Goal: Task Accomplishment & Management: Manage account settings

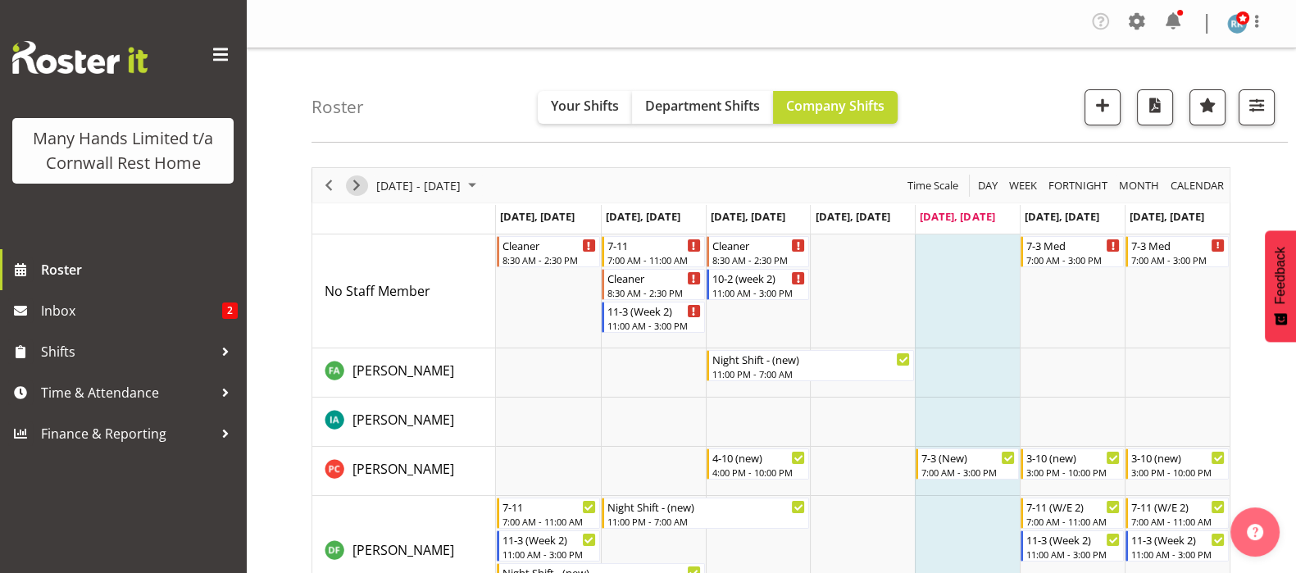
click at [353, 184] on span "Next" at bounding box center [357, 185] width 20 height 20
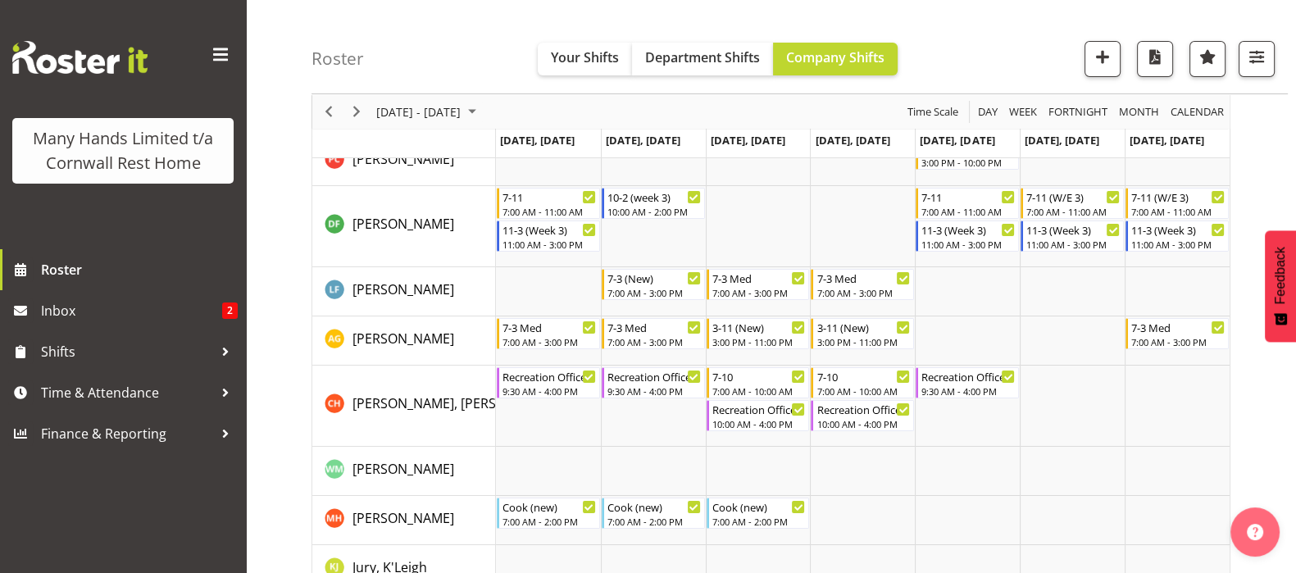
scroll to position [204, 0]
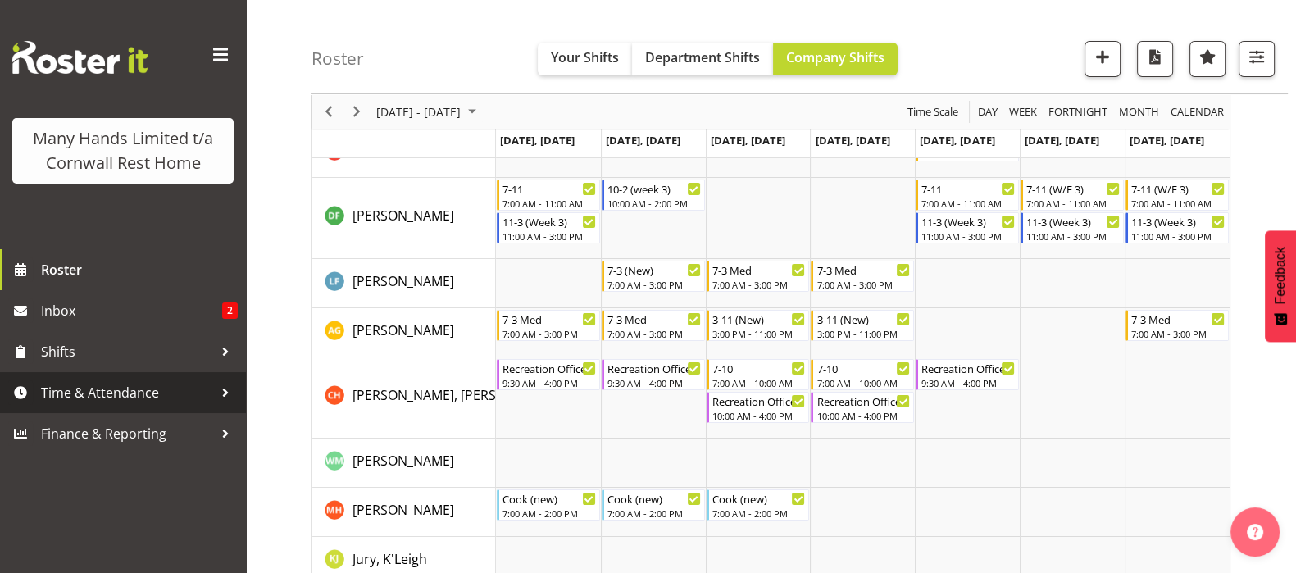
click at [83, 389] on span "Time & Attendance" at bounding box center [127, 392] width 172 height 25
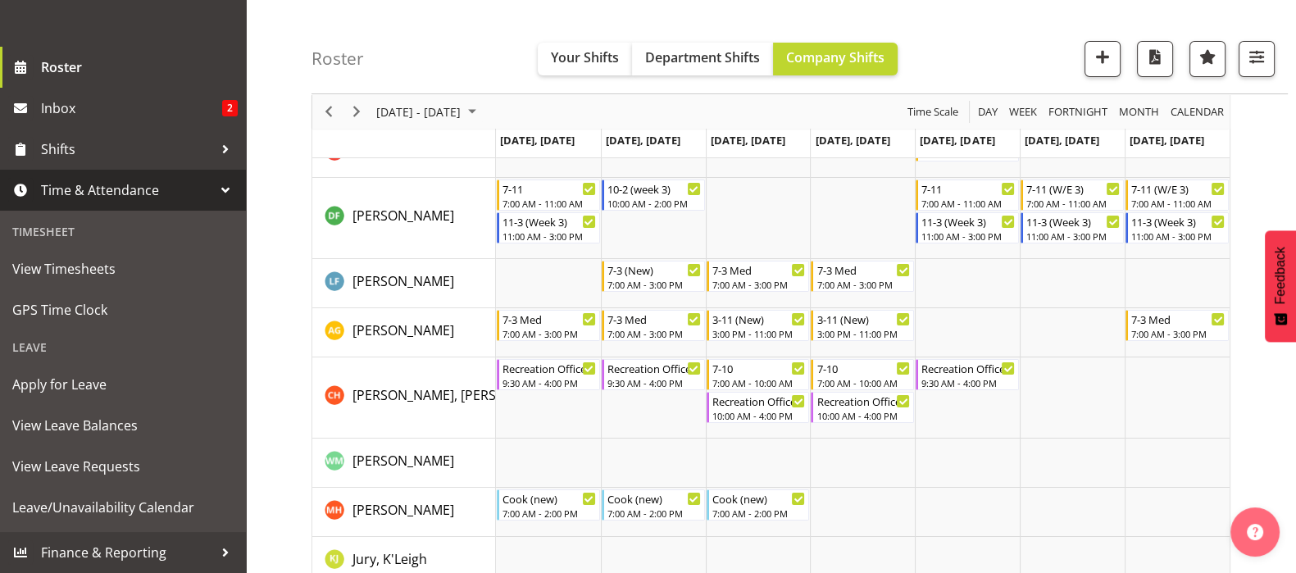
scroll to position [226, 0]
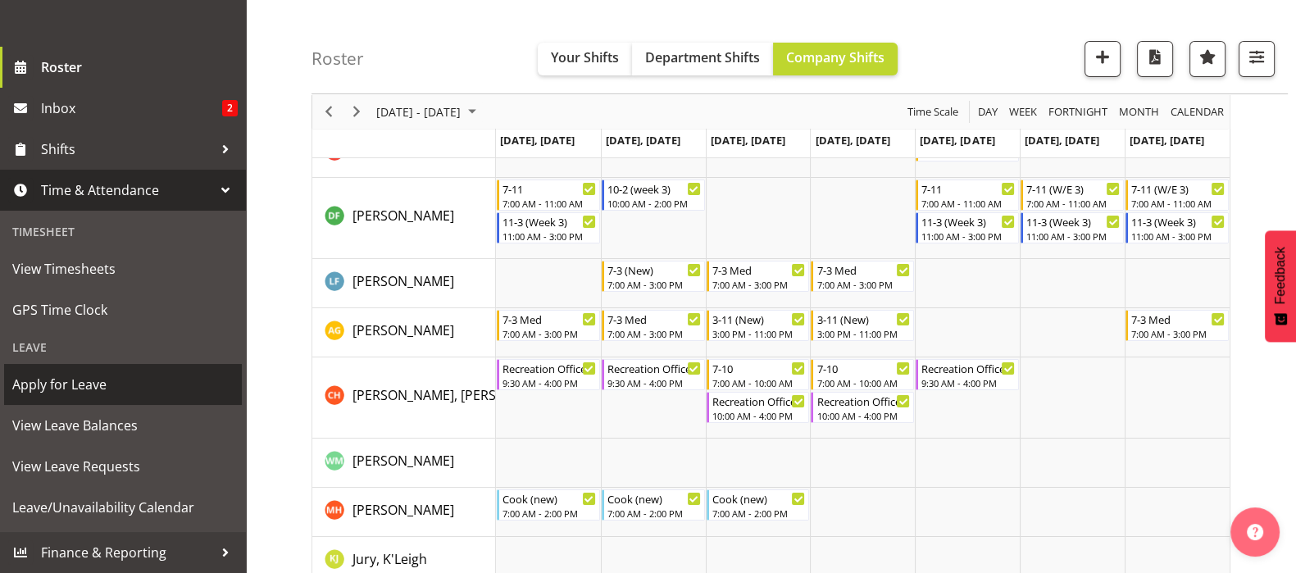
click at [53, 386] on span "Apply for Leave" at bounding box center [122, 384] width 221 height 25
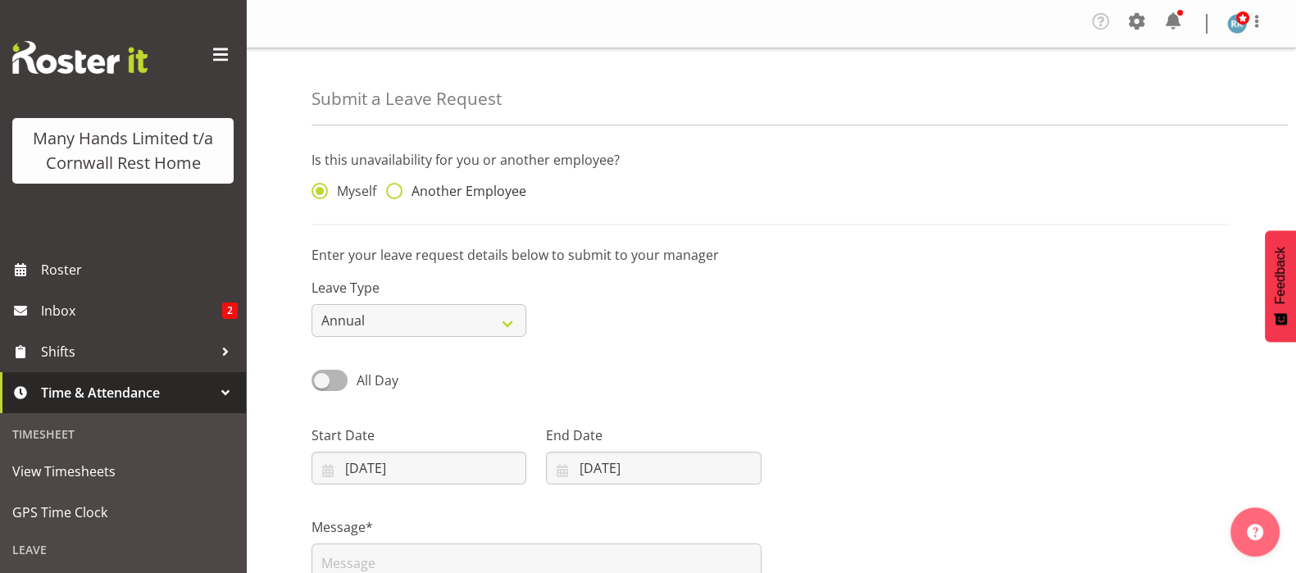
click at [398, 184] on span at bounding box center [394, 191] width 16 height 16
click at [397, 186] on input "Another Employee" at bounding box center [391, 191] width 11 height 11
radio input "true"
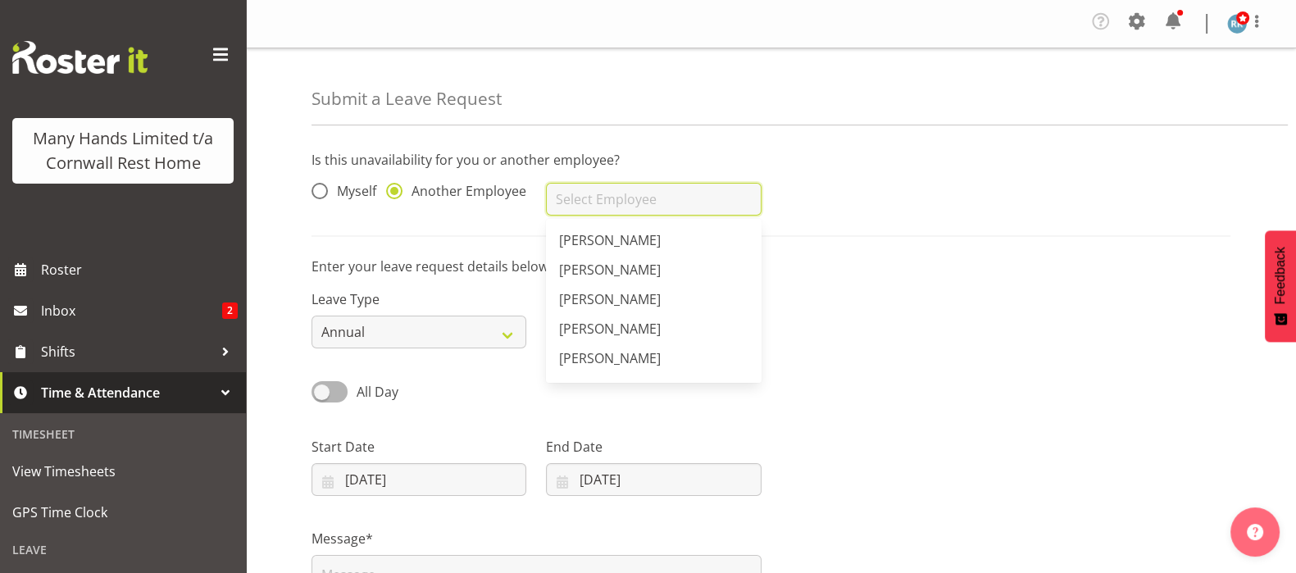
click at [581, 193] on input "text" at bounding box center [653, 199] width 215 height 33
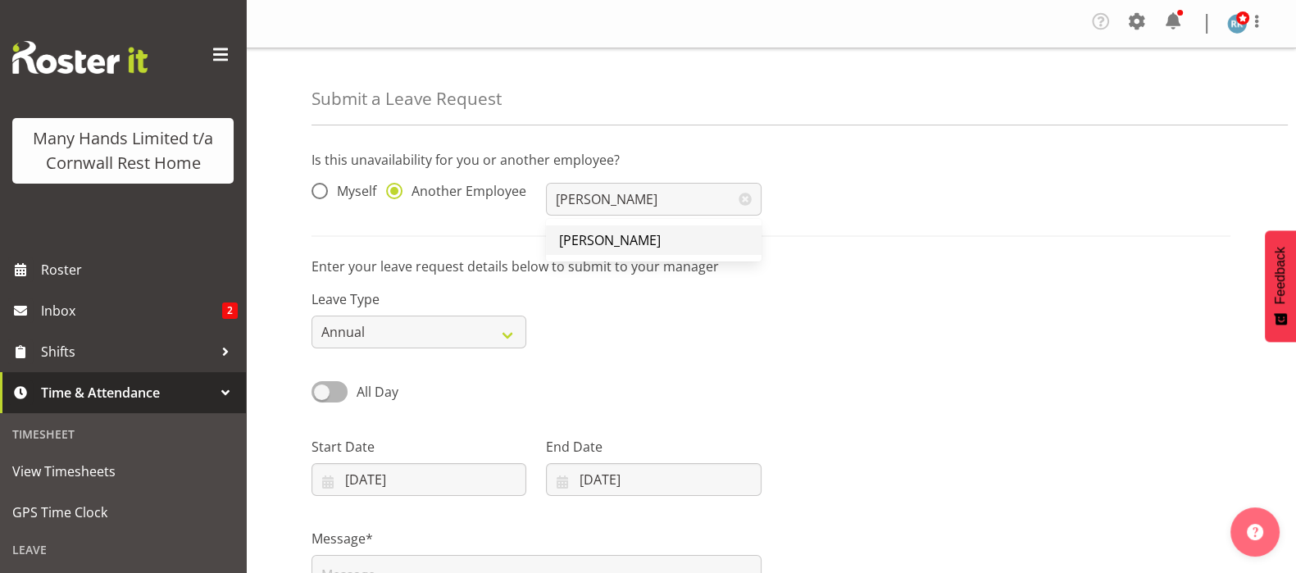
click at [610, 239] on span "[PERSON_NAME]" at bounding box center [610, 240] width 102 height 18
type input "[PERSON_NAME]"
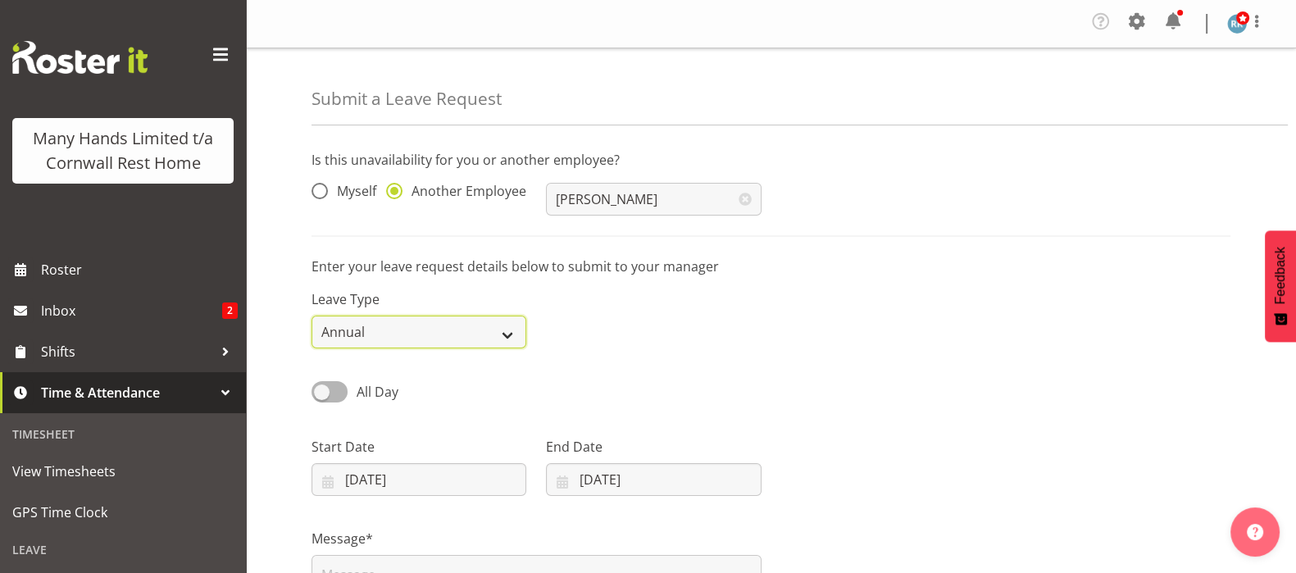
click at [512, 334] on select "Annual Sick Leave Without Pay Bereavement Domestic Violence Parental Jury Servi…" at bounding box center [419, 332] width 215 height 33
select select "Other"
click at [312, 316] on select "Annual Sick Leave Without Pay Bereavement Domestic Violence Parental Jury Servi…" at bounding box center [419, 332] width 215 height 33
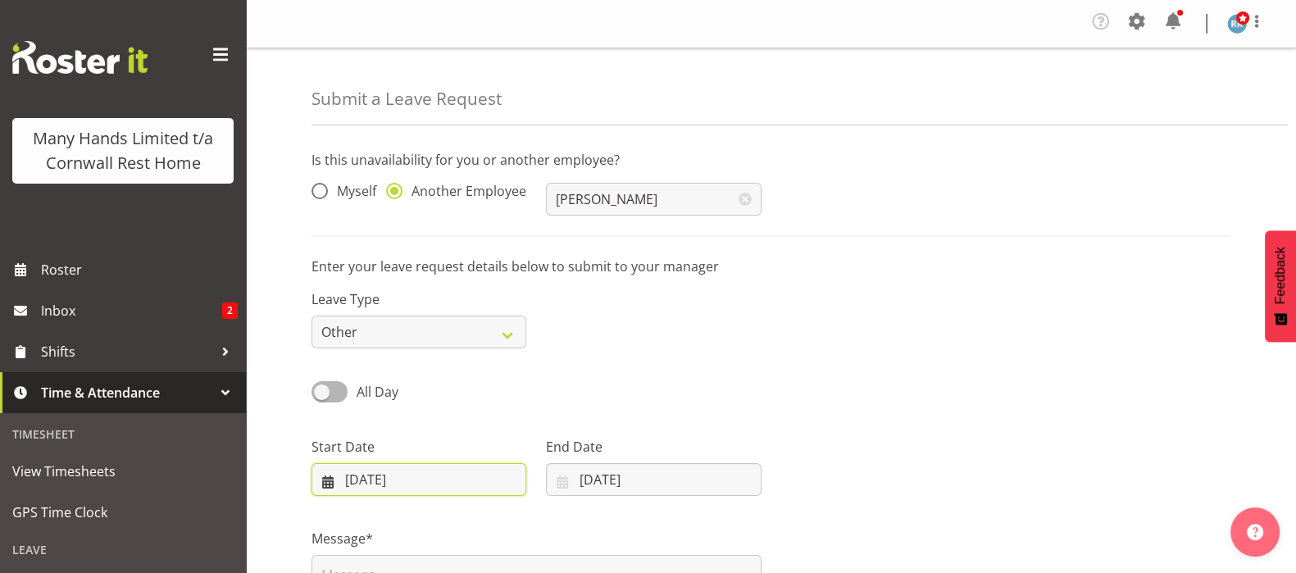
click at [333, 481] on input "29/08/2025" at bounding box center [419, 479] width 215 height 33
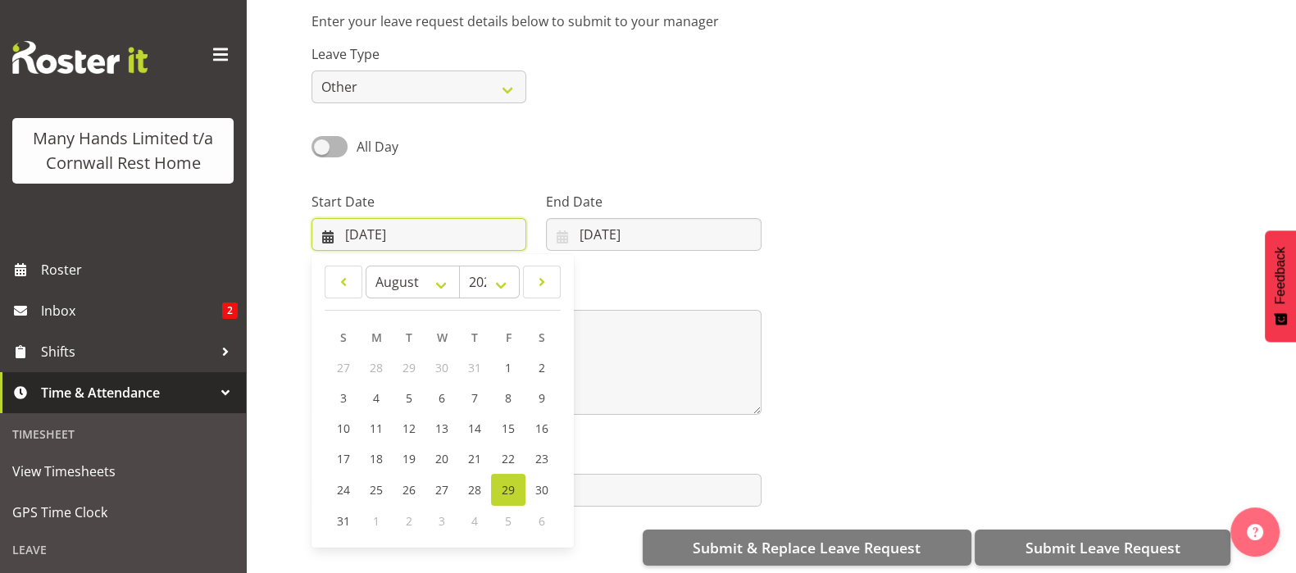
scroll to position [266, 0]
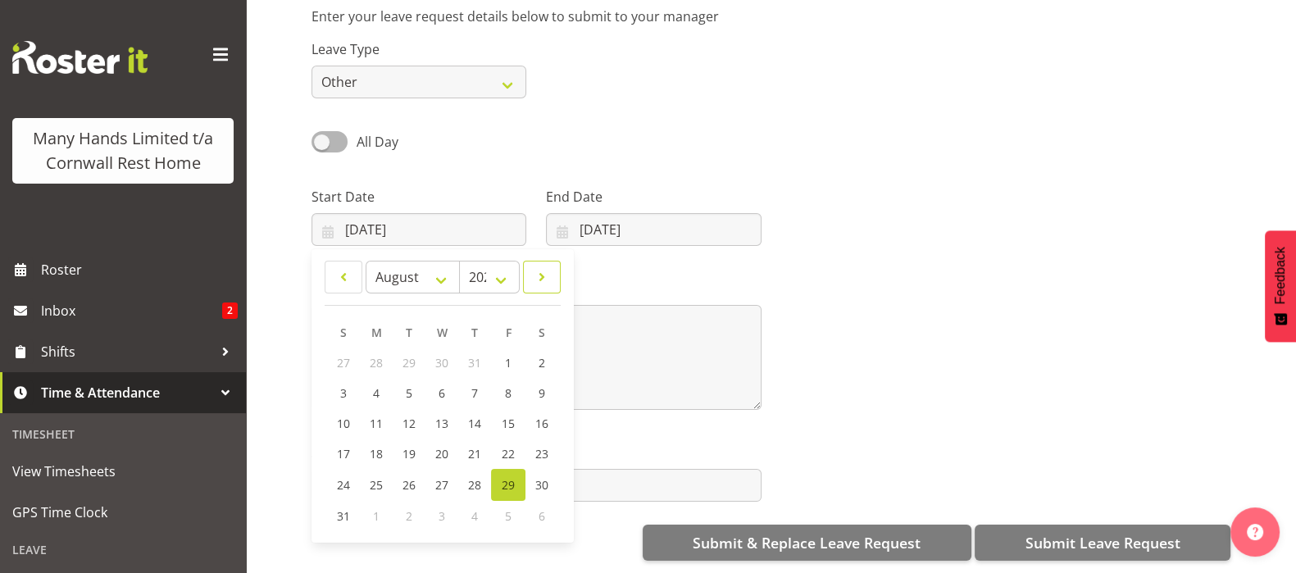
click at [546, 267] on span at bounding box center [542, 277] width 16 height 20
select select "8"
click at [378, 355] on span "1" at bounding box center [377, 363] width 7 height 16
type input "01/09/2025"
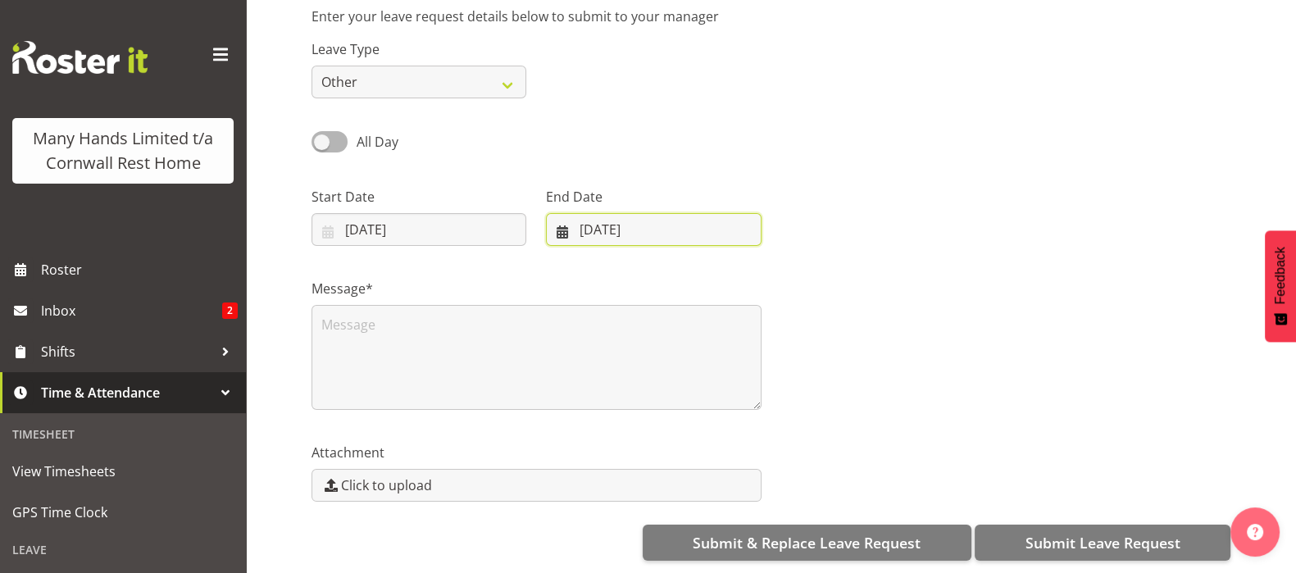
click at [568, 215] on input "29/08/2025" at bounding box center [653, 229] width 215 height 33
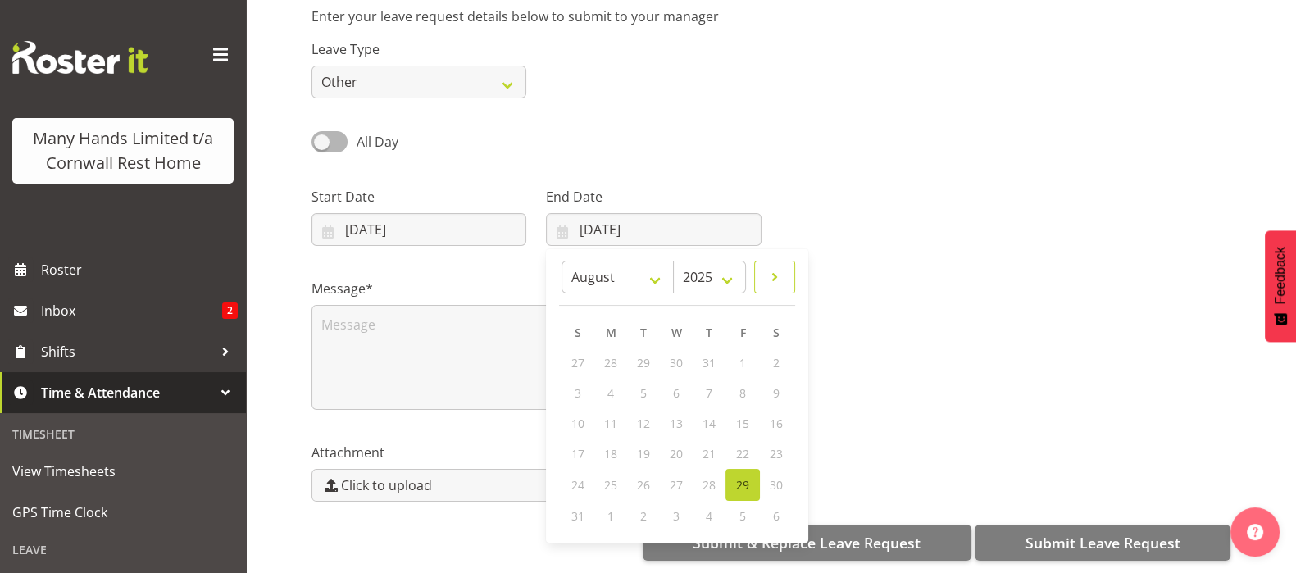
click at [785, 261] on link at bounding box center [774, 277] width 41 height 33
select select "8"
click at [578, 416] on span "14" at bounding box center [578, 424] width 13 height 16
type input "14/09/2025"
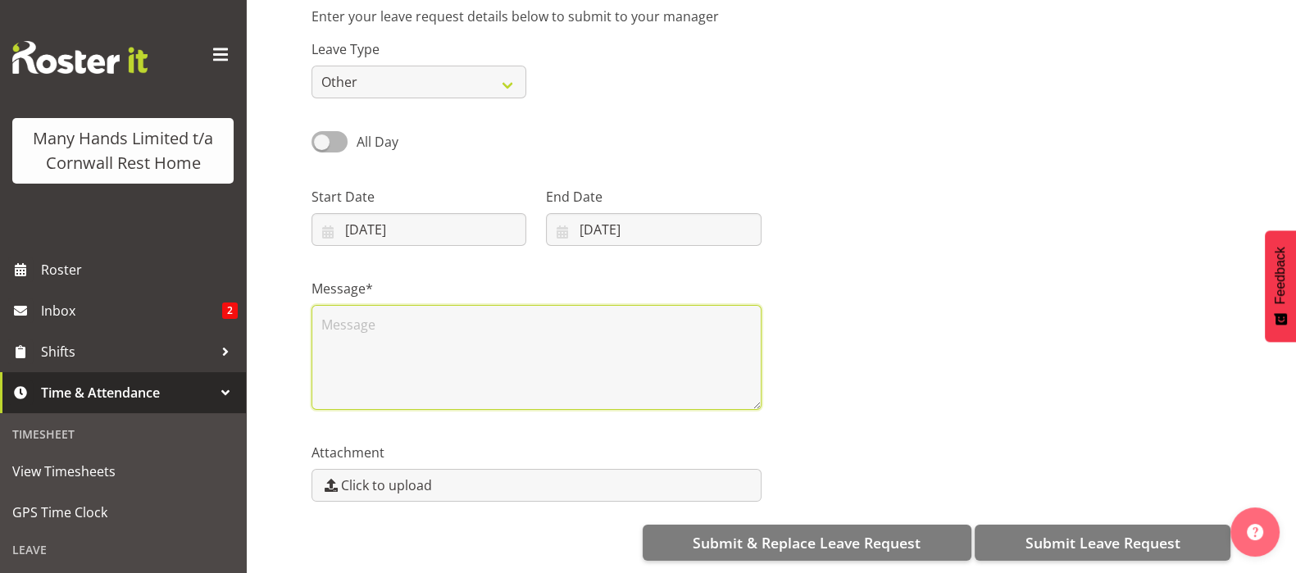
click at [351, 308] on textarea at bounding box center [537, 357] width 450 height 105
paste textarea "rostered"
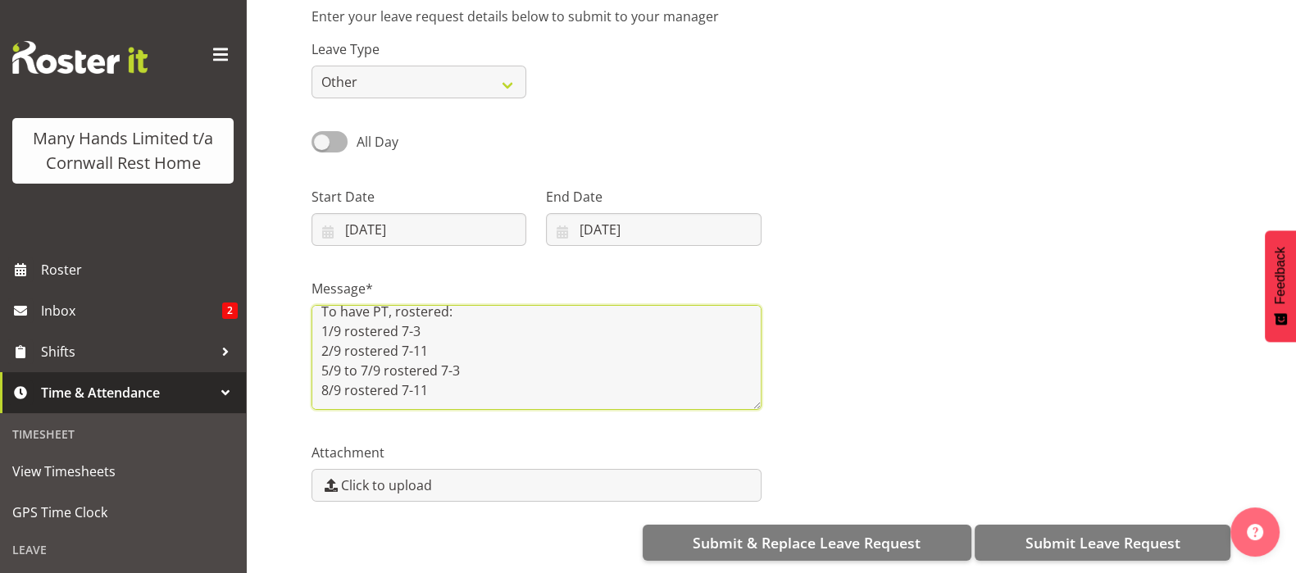
scroll to position [61, 0]
paste textarea "5/9 to 7/9 rostered 7-3 8/9 rostered 7-11"
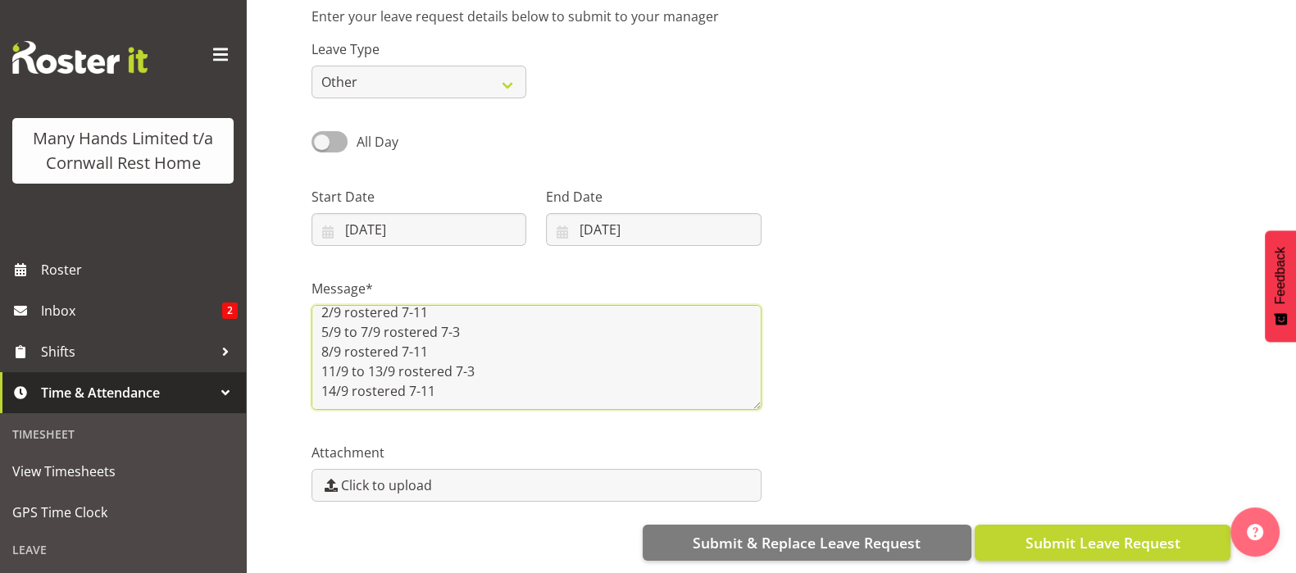
type textarea "Been put off work for additional 2wk for ACC. Waiting on XR report. To have PT,…"
click at [1091, 532] on span "Submit Leave Request" at bounding box center [1102, 542] width 155 height 21
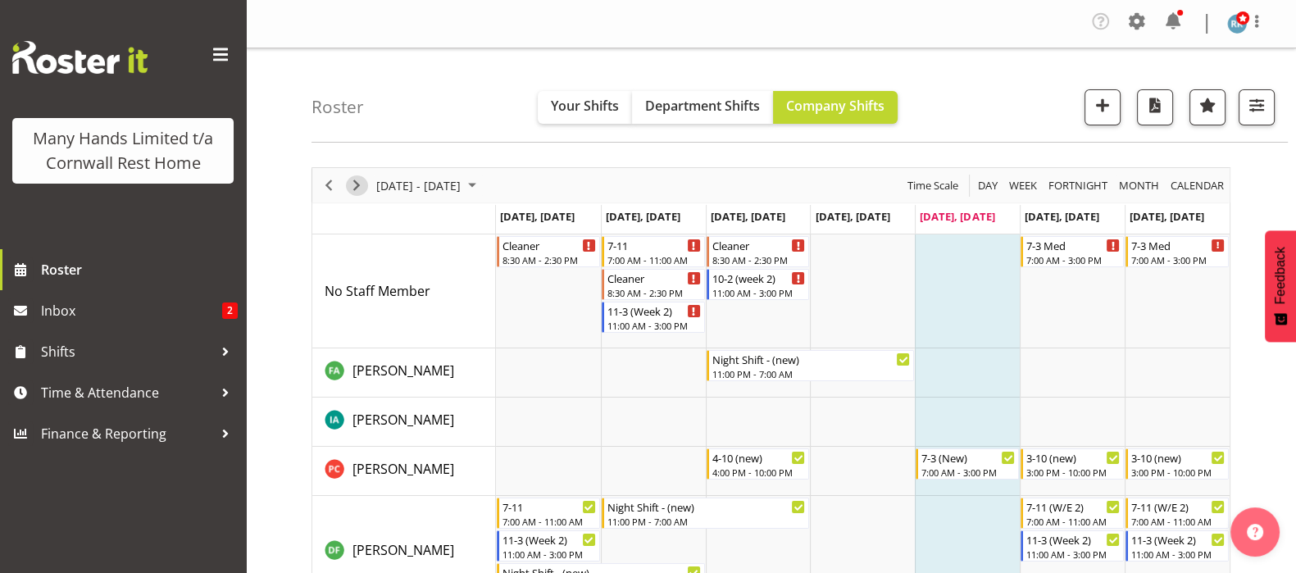
click at [357, 179] on span "Next" at bounding box center [357, 185] width 20 height 20
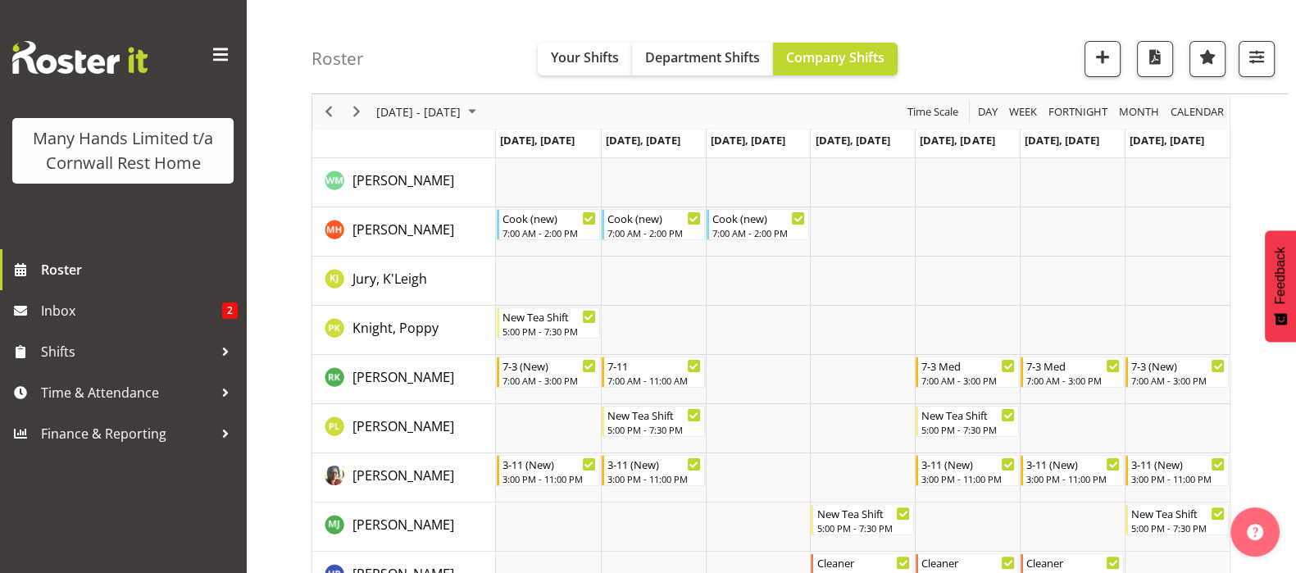
scroll to position [512, 0]
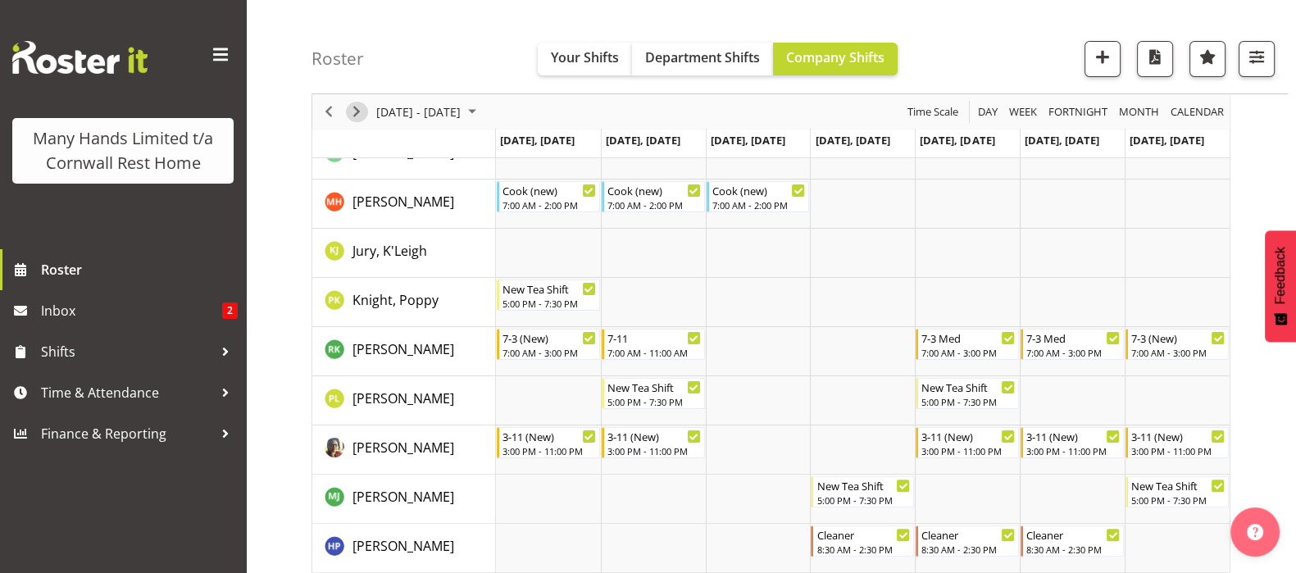
click at [351, 107] on span "Next" at bounding box center [357, 112] width 20 height 20
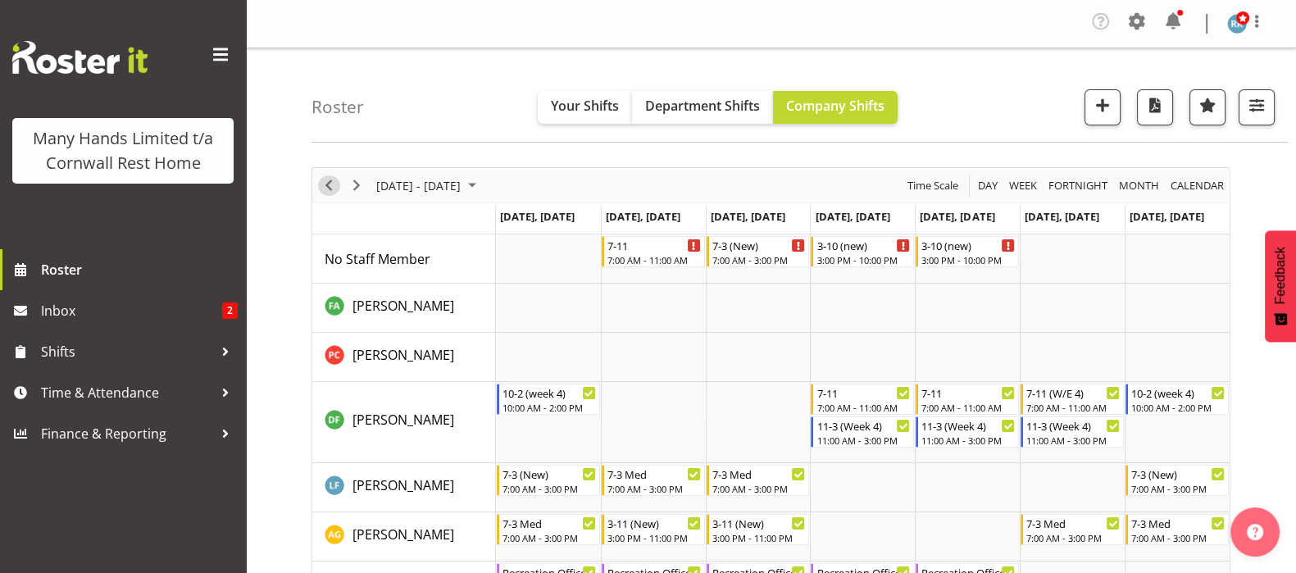
click at [329, 183] on span "Previous" at bounding box center [329, 185] width 20 height 20
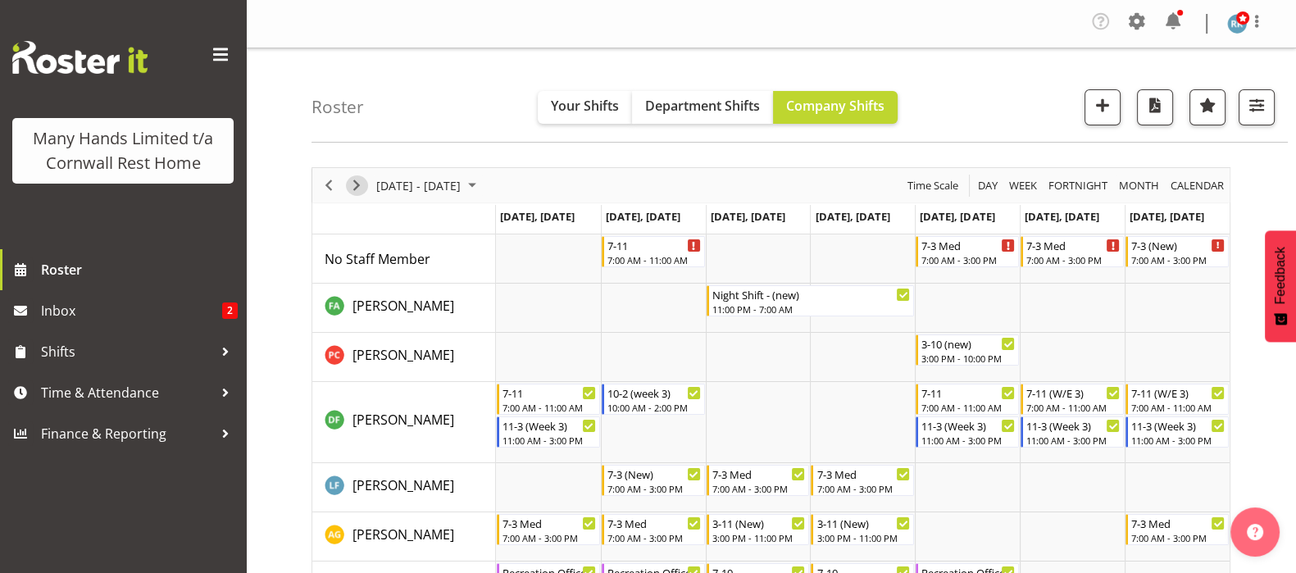
click at [361, 185] on span "Next" at bounding box center [357, 185] width 20 height 20
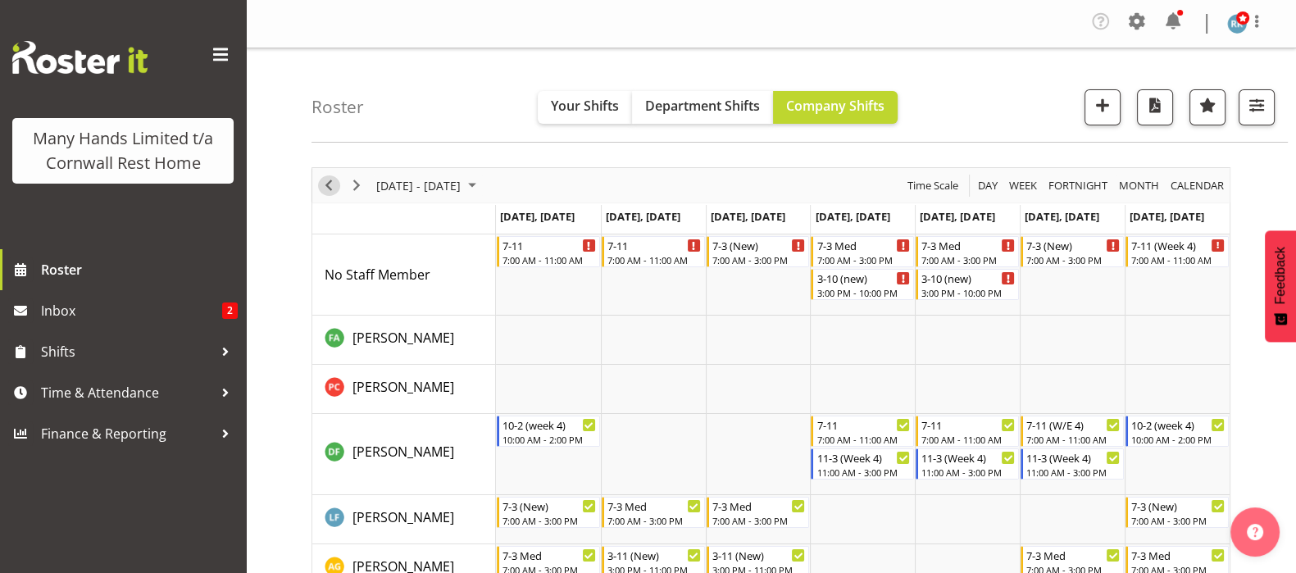
click at [326, 184] on span "Previous" at bounding box center [329, 185] width 20 height 20
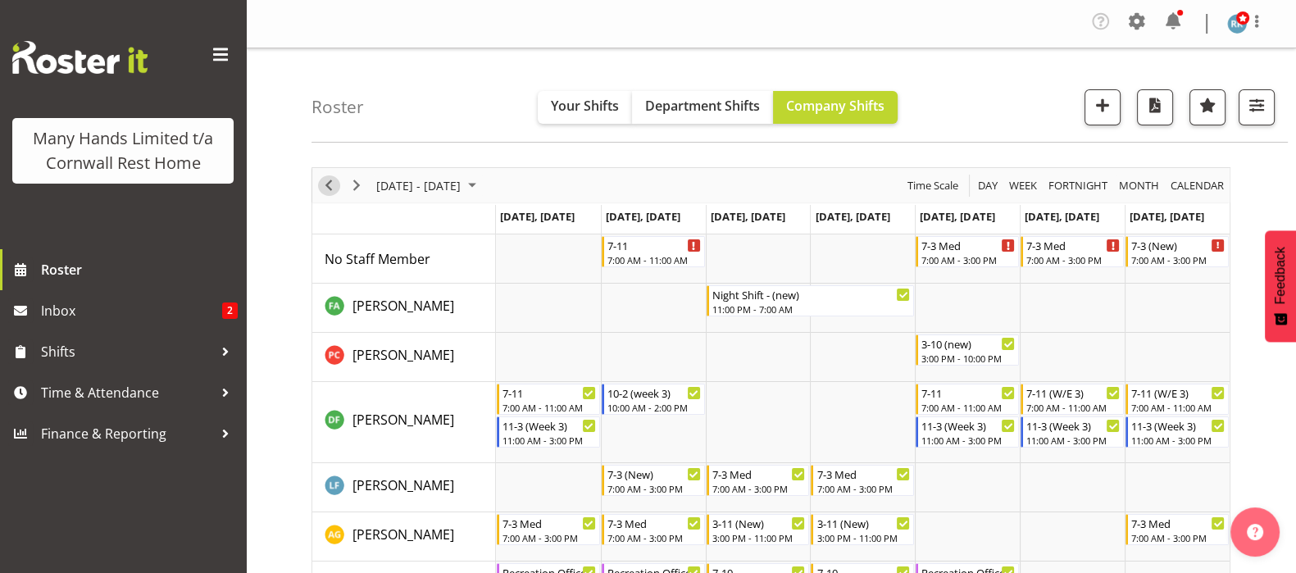
click at [332, 182] on span "Previous" at bounding box center [329, 185] width 20 height 20
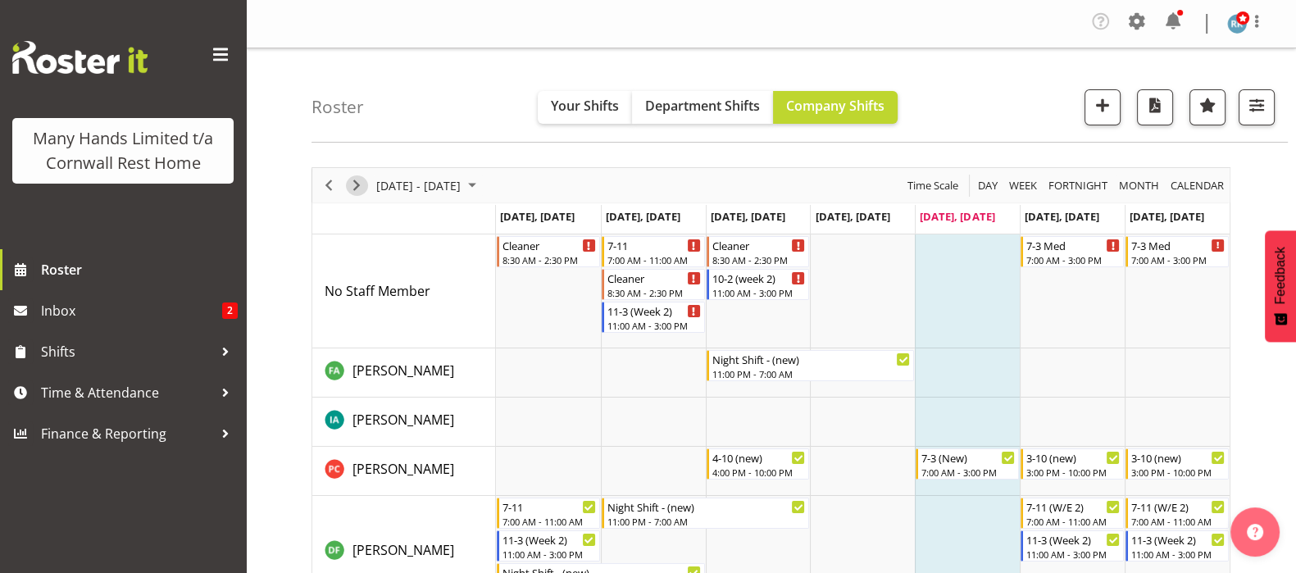
click at [355, 185] on span "Next" at bounding box center [357, 185] width 20 height 20
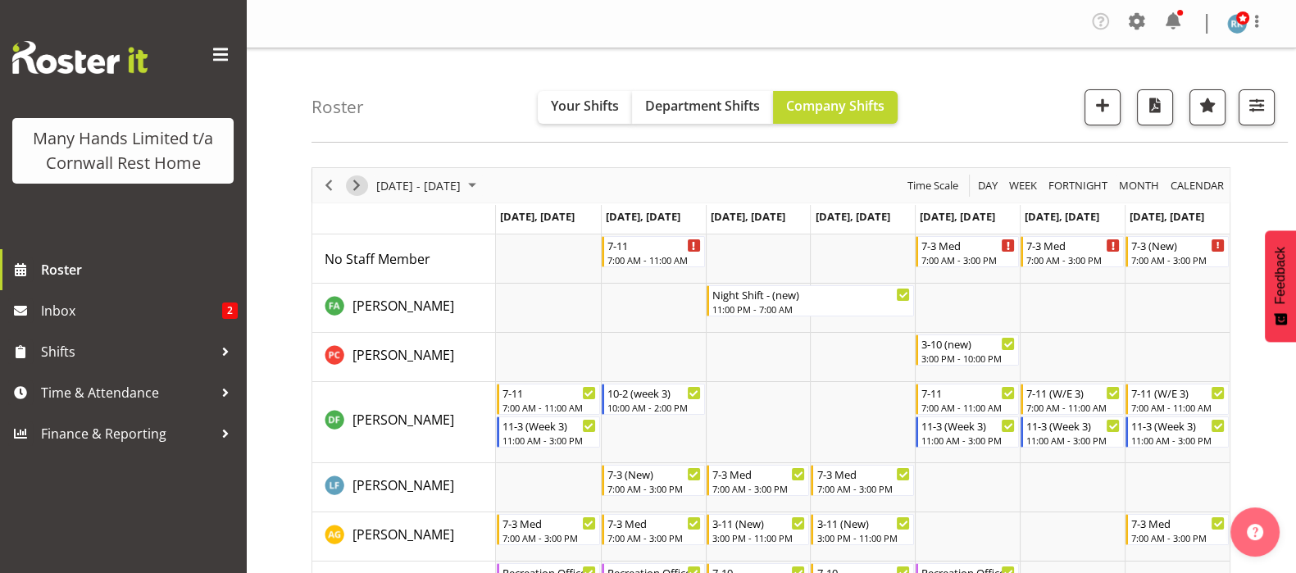
click at [359, 180] on span "Next" at bounding box center [357, 185] width 20 height 20
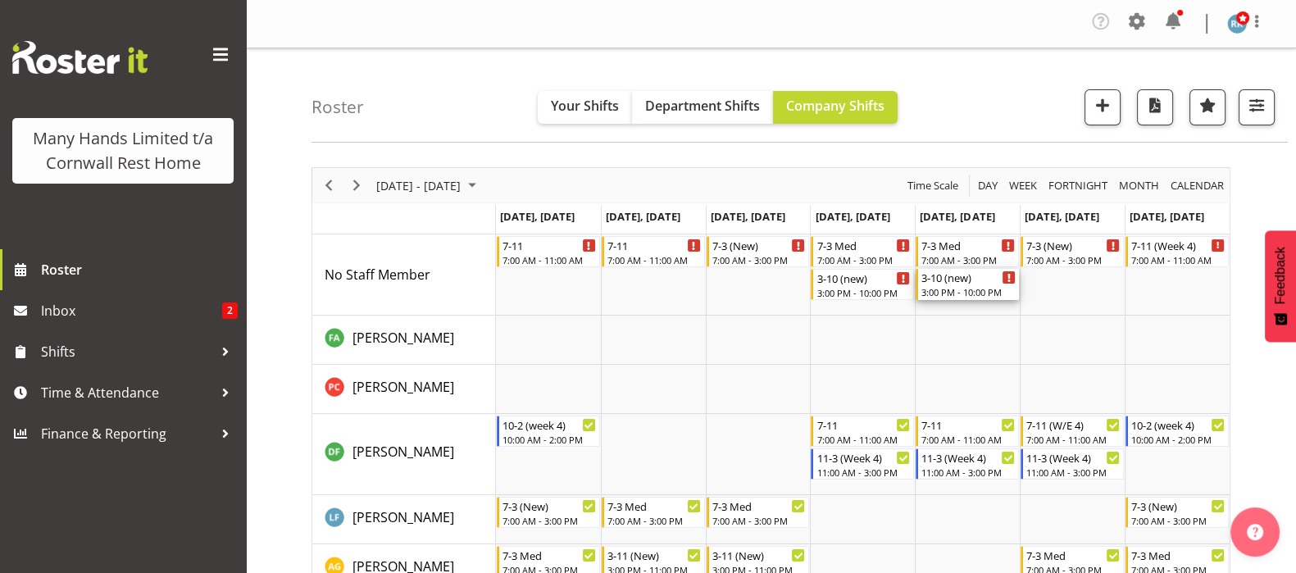
click at [947, 287] on div "3:00 PM - 10:00 PM" at bounding box center [969, 291] width 94 height 13
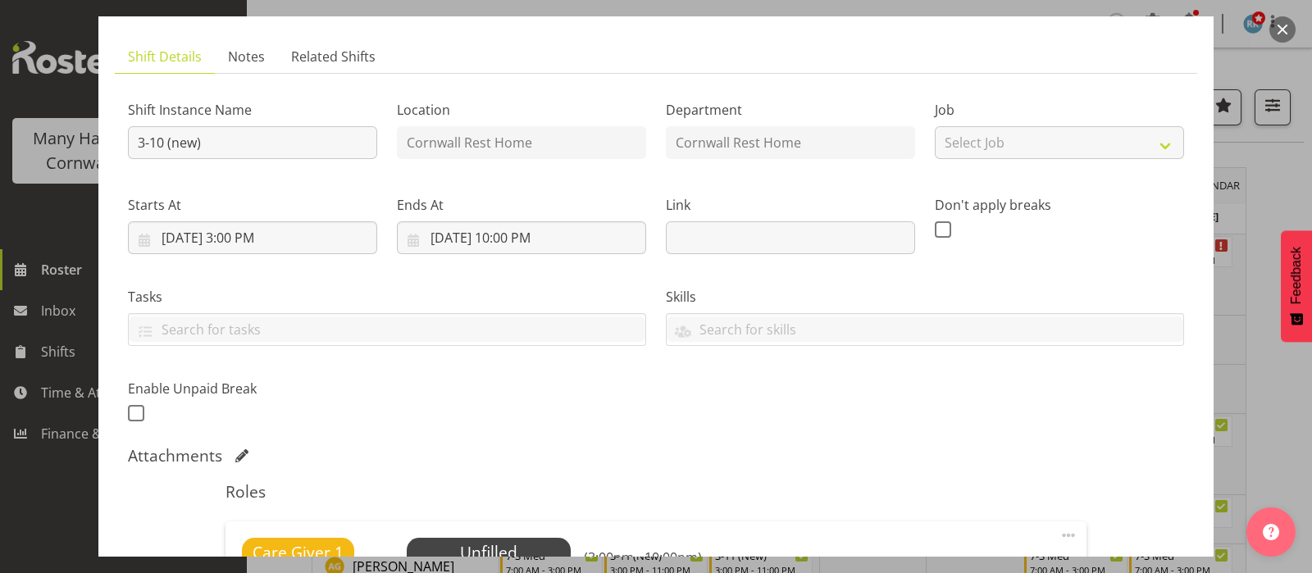
scroll to position [204, 0]
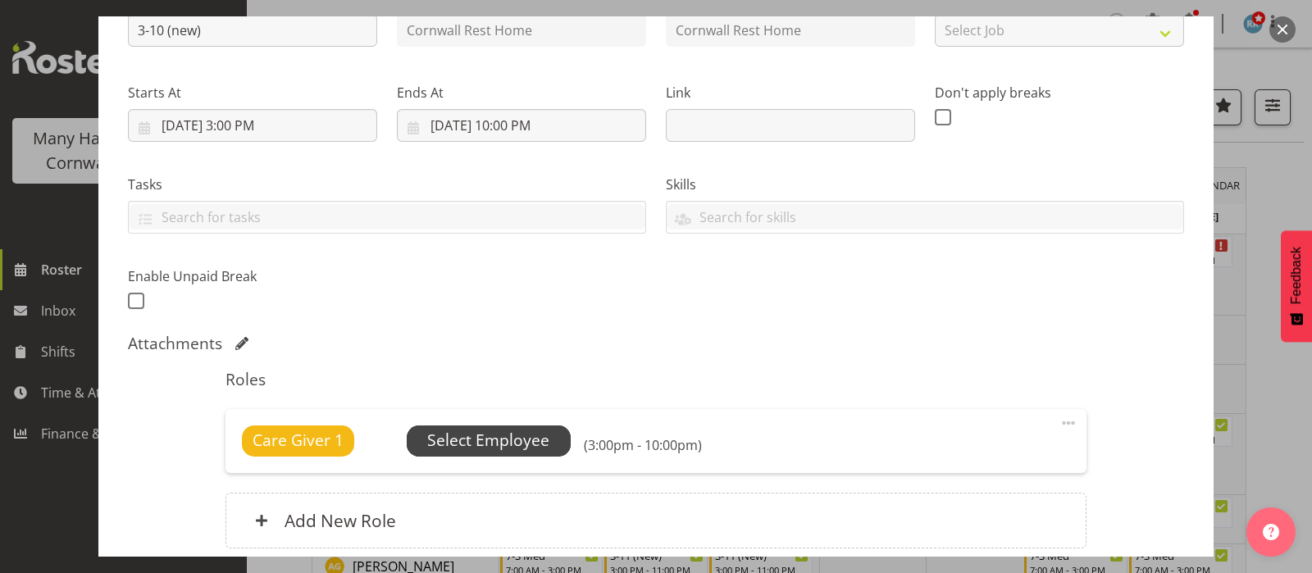
click at [476, 436] on span "Select Employee" at bounding box center [488, 441] width 122 height 24
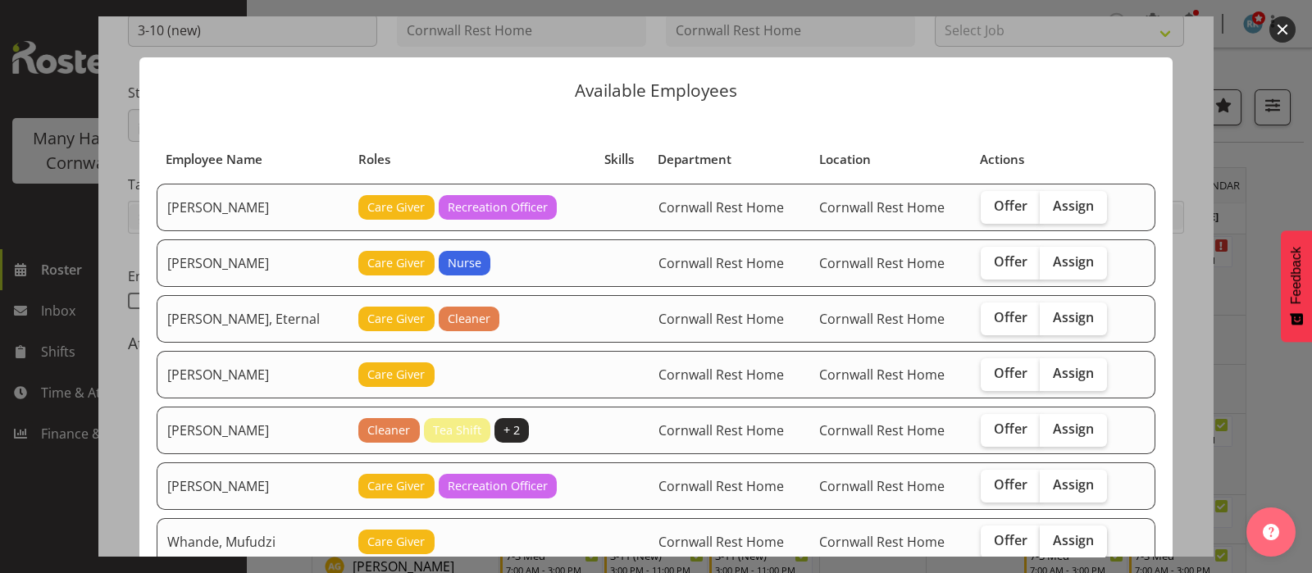
click at [1072, 532] on span "Assign" at bounding box center [1073, 540] width 41 height 16
click at [1050, 535] on input "Assign" at bounding box center [1045, 540] width 11 height 11
checkbox input "true"
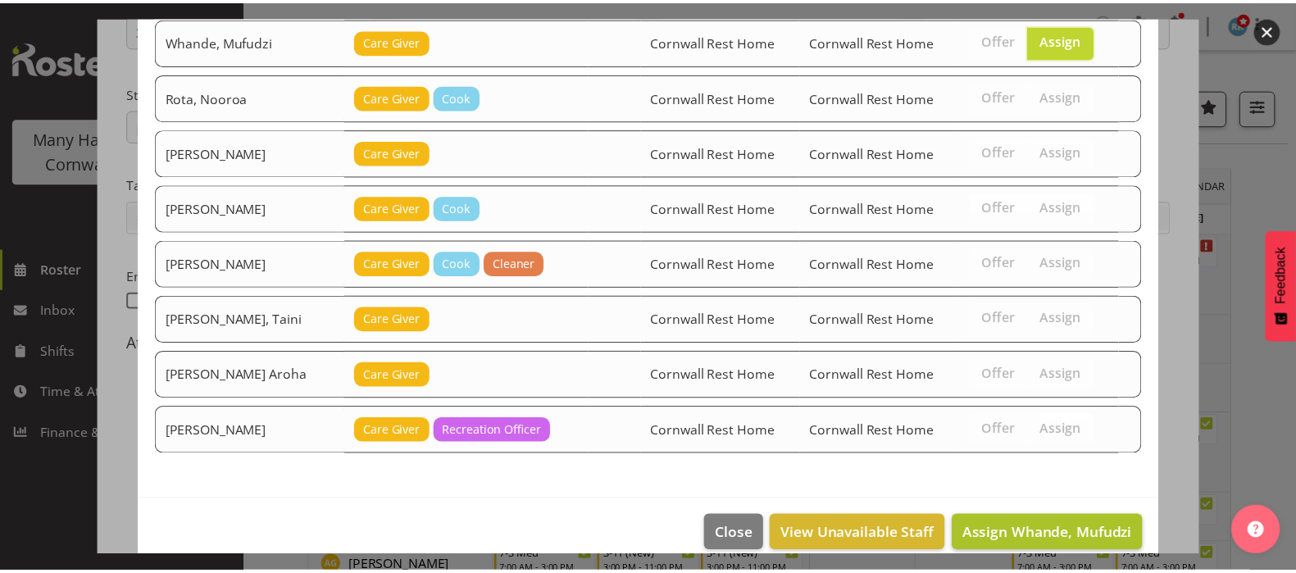
scroll to position [512, 0]
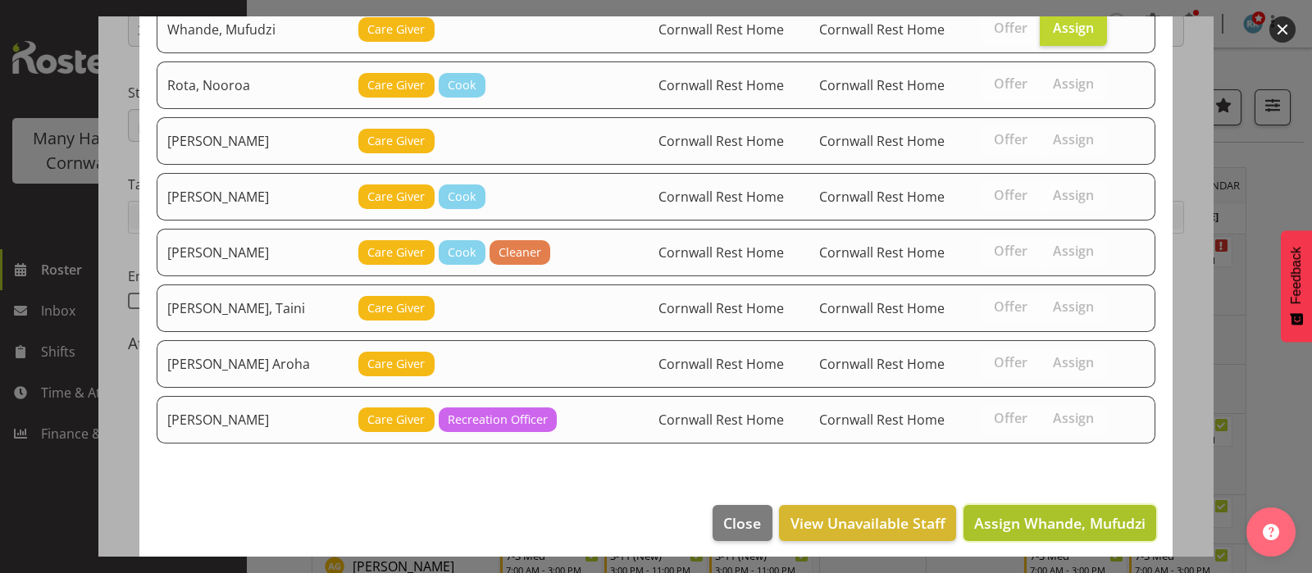
click at [1057, 513] on span "Assign Whande, Mufudzi" at bounding box center [1059, 523] width 171 height 20
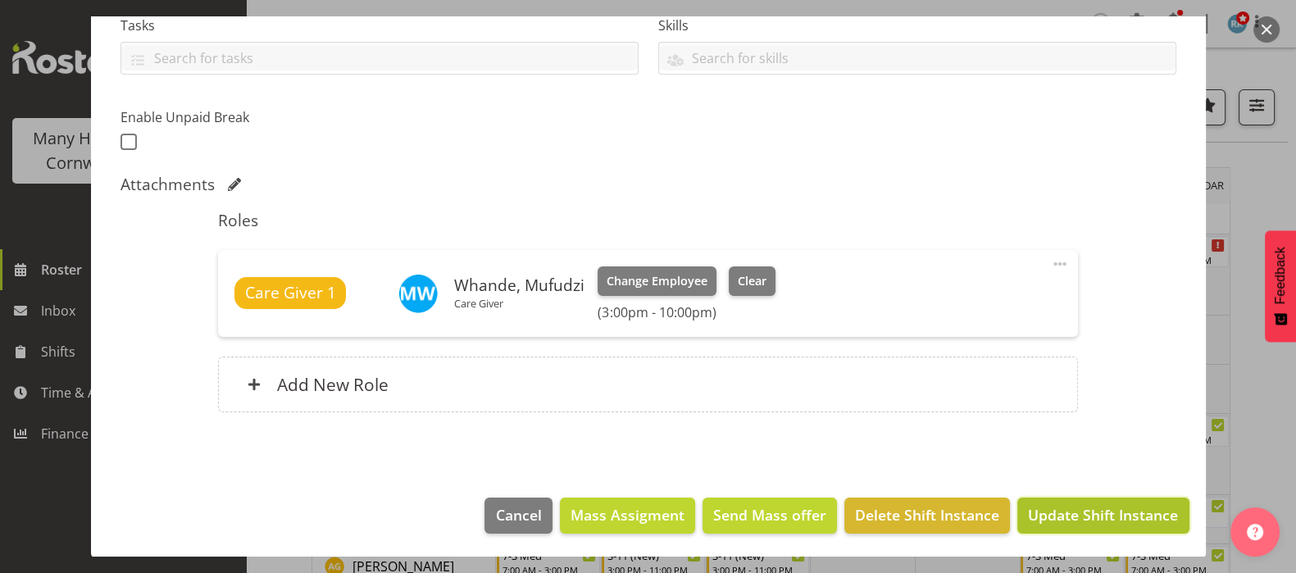
click at [1063, 512] on span "Update Shift Instance" at bounding box center [1103, 514] width 150 height 21
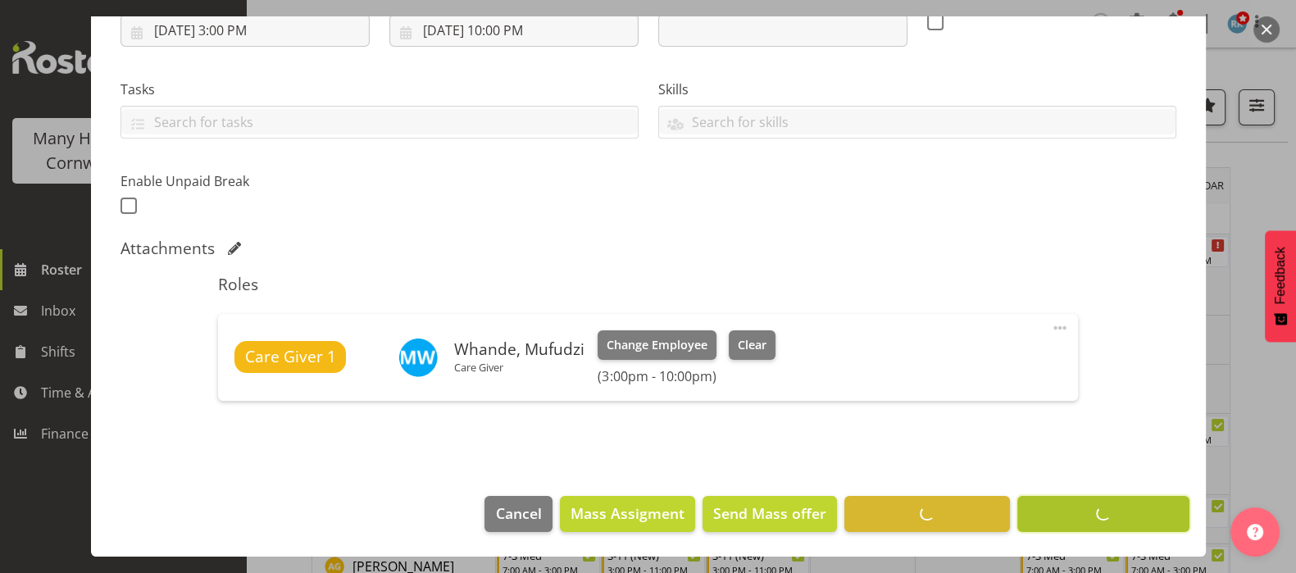
scroll to position [298, 0]
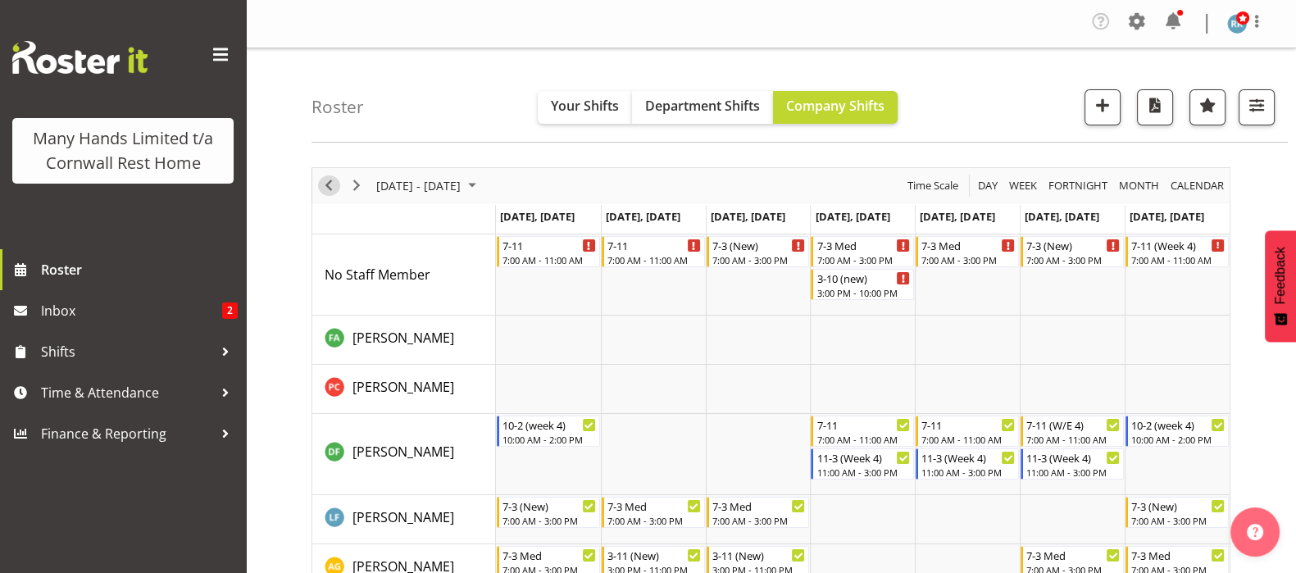
click at [328, 189] on span "Previous" at bounding box center [329, 185] width 20 height 20
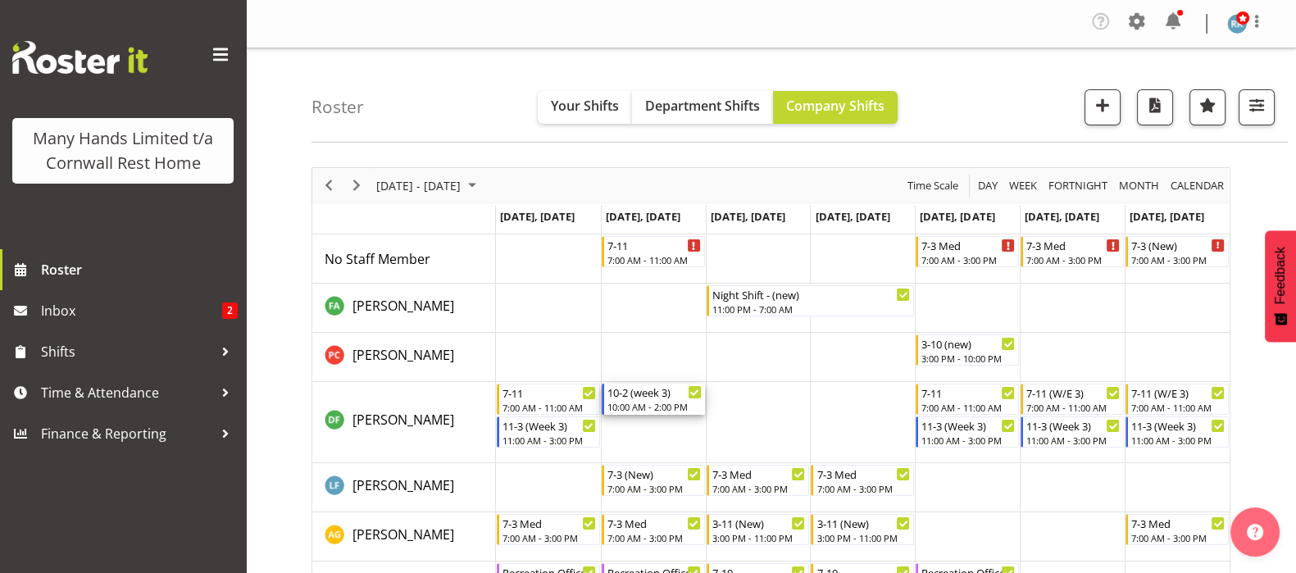
click at [631, 404] on div "10:00 AM - 2:00 PM" at bounding box center [655, 406] width 94 height 13
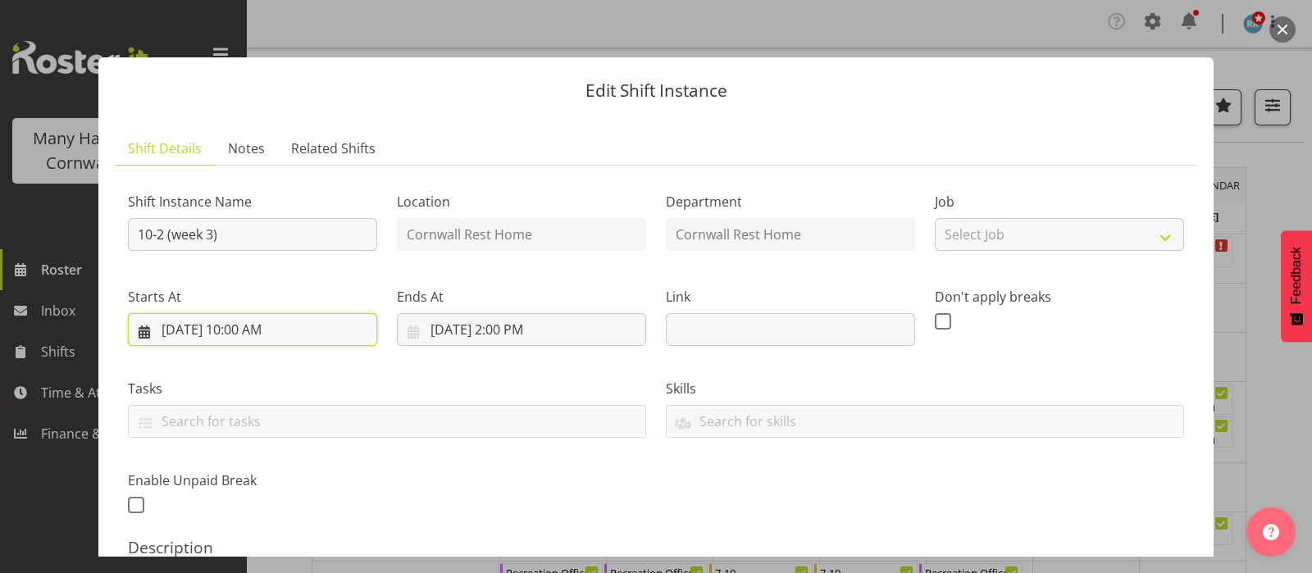
click at [234, 324] on input "9/2/2025, 10:00 AM" at bounding box center [252, 329] width 249 height 33
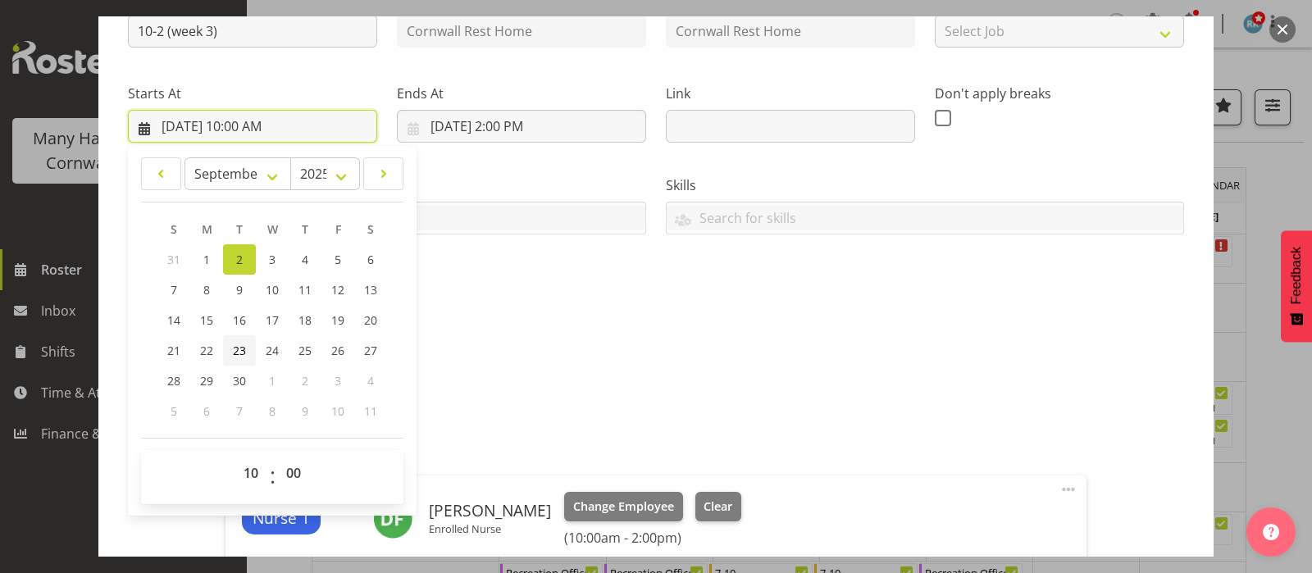
scroll to position [204, 0]
click at [250, 468] on select "00 01 02 03 04 05 06 07 08 09 10 11 12 13 14 15 16 17 18 19 20 21 22 23" at bounding box center [252, 472] width 37 height 33
select select "11"
click at [234, 456] on select "00 01 02 03 04 05 06 07 08 09 10 11 12 13 14 15 16 17 18 19 20 21 22 23" at bounding box center [252, 472] width 37 height 33
type input "9/2/2025, 11:00 AM"
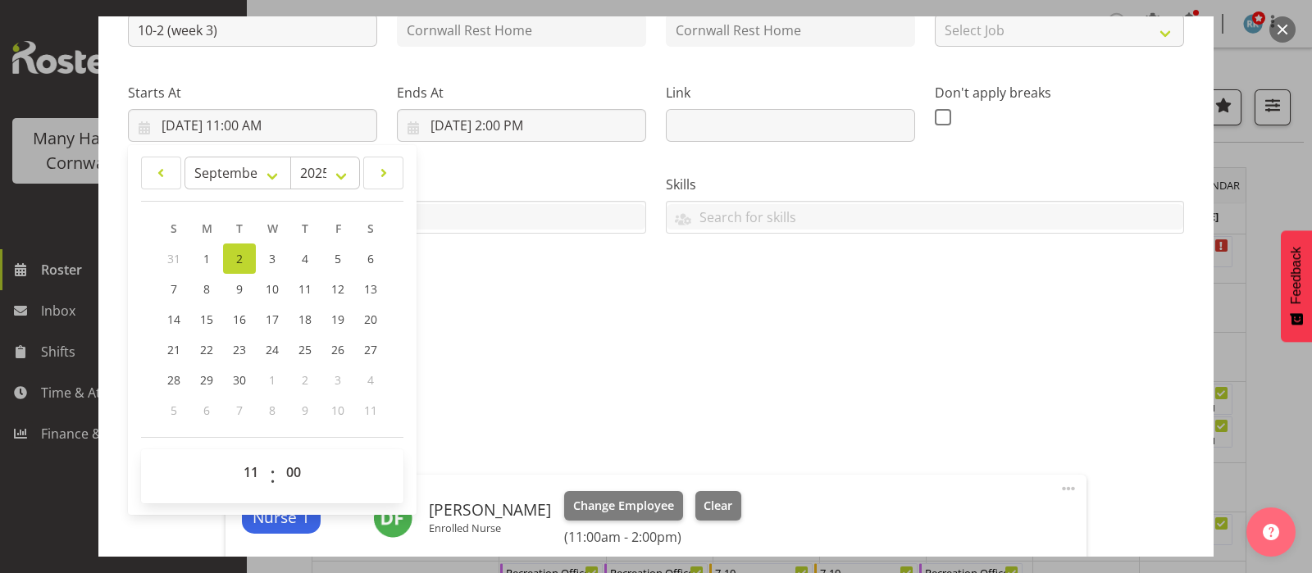
click at [449, 379] on p "Enrolled Nurse" at bounding box center [656, 383] width 1056 height 20
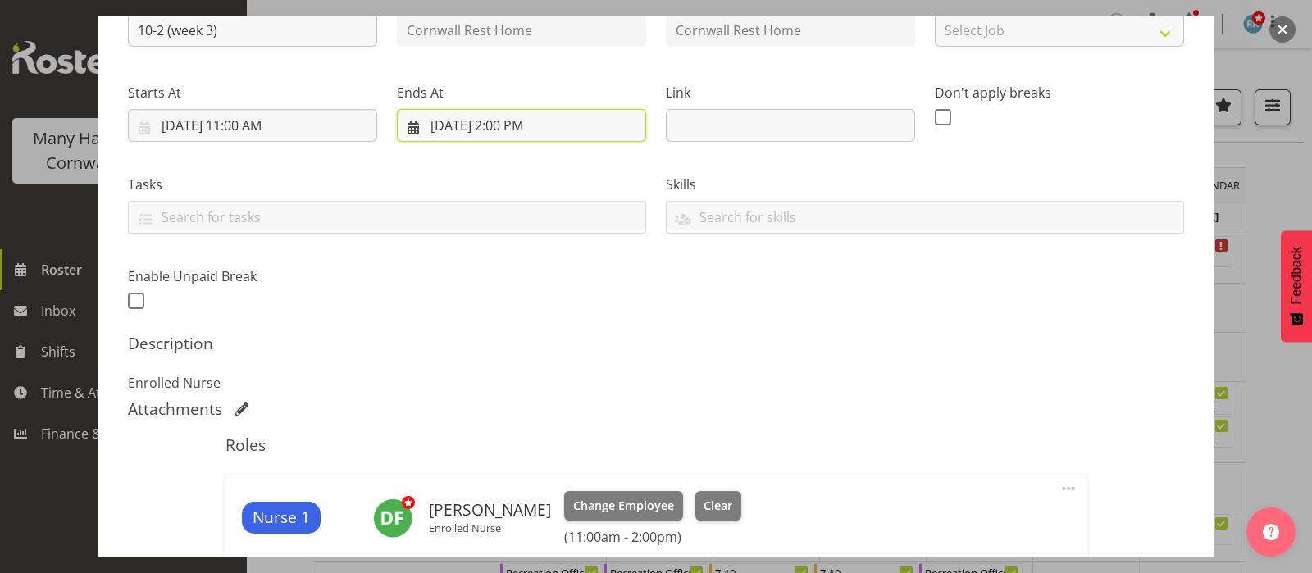
click at [494, 125] on input "9/2/2025, 2:00 PM" at bounding box center [521, 125] width 249 height 33
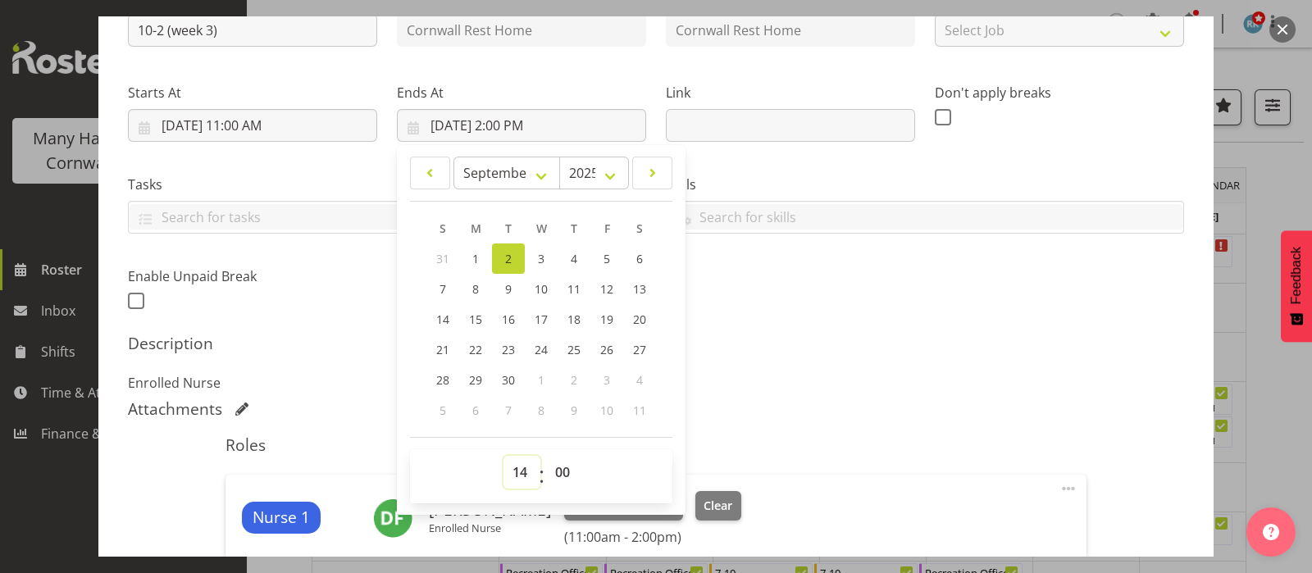
click at [512, 468] on select "00 01 02 03 04 05 06 07 08 09 10 11 12 13 14 15 16 17 18 19 20 21 22 23" at bounding box center [521, 472] width 37 height 33
select select "11"
click at [503, 456] on select "00 01 02 03 04 05 06 07 08 09 10 11 12 13 14 15 16 17 18 19 20 21 22 23" at bounding box center [521, 472] width 37 height 33
type input "9/2/2025, 11:00 AM"
click at [230, 123] on input "9/2/2025, 11:00 AM" at bounding box center [252, 125] width 249 height 33
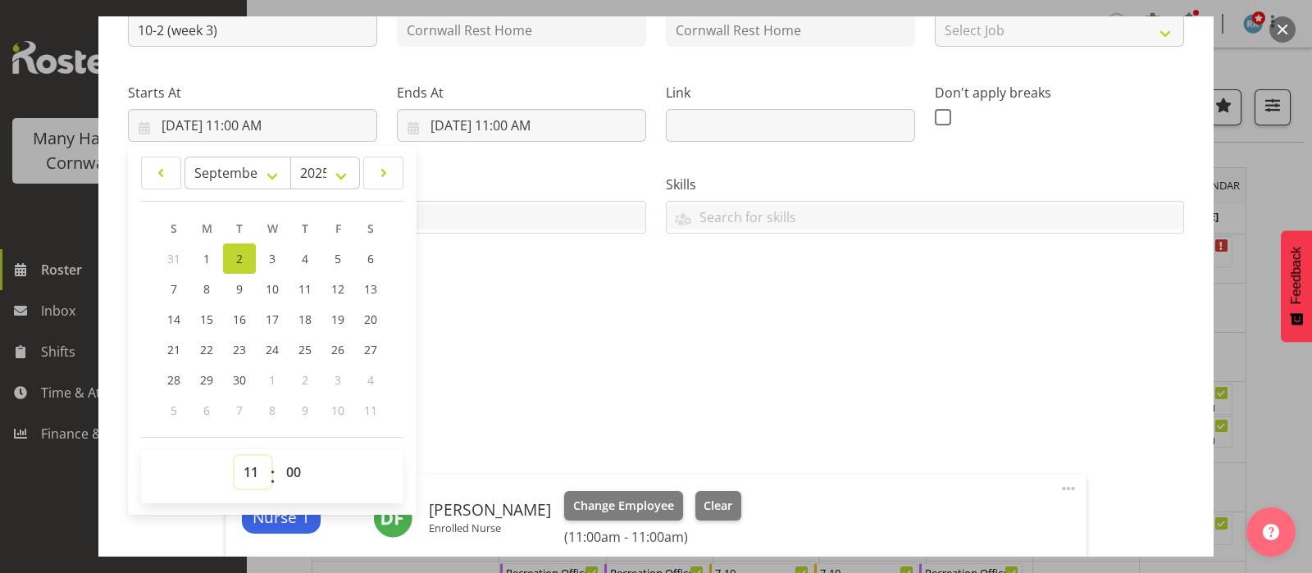
click at [250, 465] on select "00 01 02 03 04 05 06 07 08 09 10 11 12 13 14 15 16 17 18 19 20 21 22 23" at bounding box center [252, 472] width 37 height 33
select select "7"
click at [234, 456] on select "00 01 02 03 04 05 06 07 08 09 10 11 12 13 14 15 16 17 18 19 20 21 22 23" at bounding box center [252, 472] width 37 height 33
type input "9/2/2025, 7:00 AM"
click at [698, 389] on p "Enrolled Nurse" at bounding box center [656, 383] width 1056 height 20
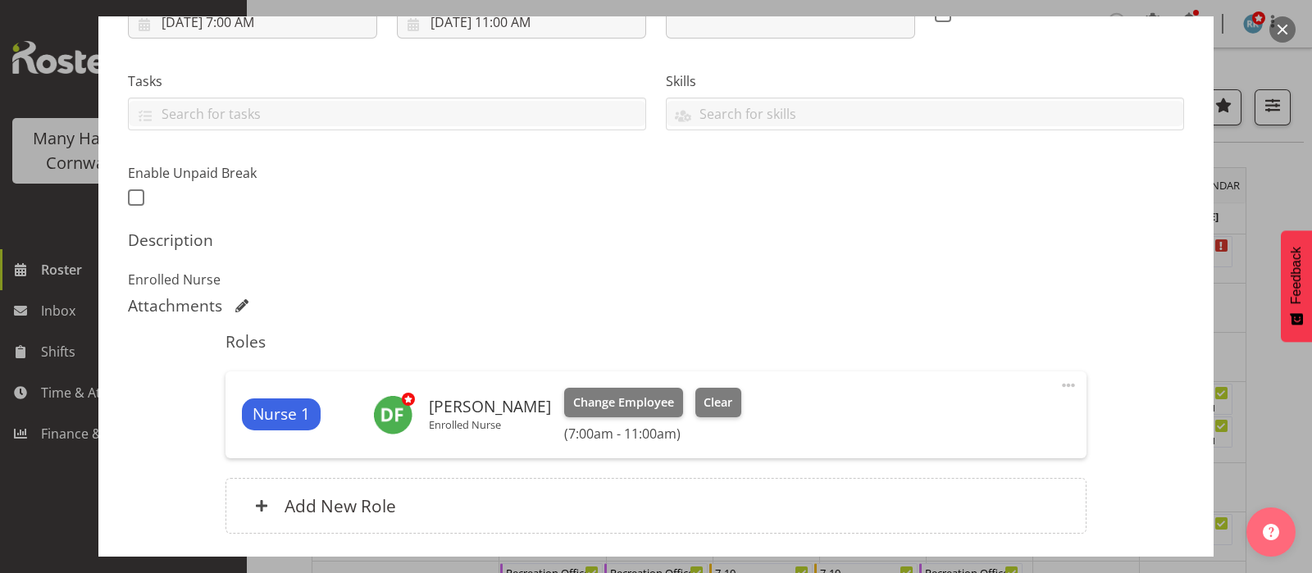
scroll to position [429, 0]
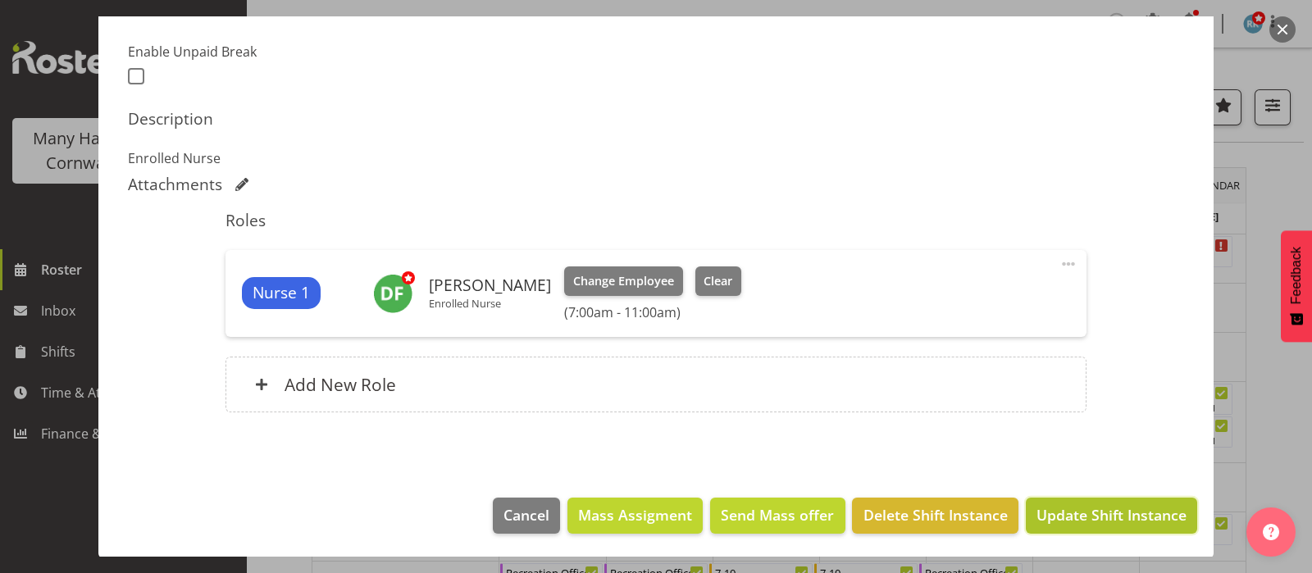
click at [1093, 513] on span "Update Shift Instance" at bounding box center [1111, 514] width 150 height 21
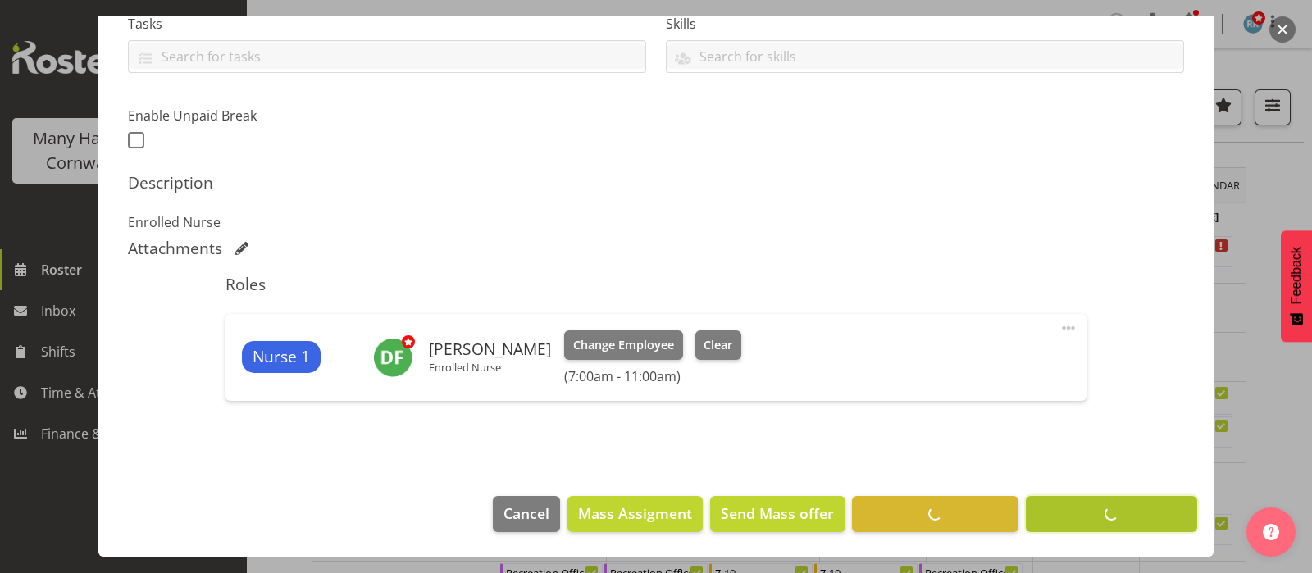
scroll to position [364, 0]
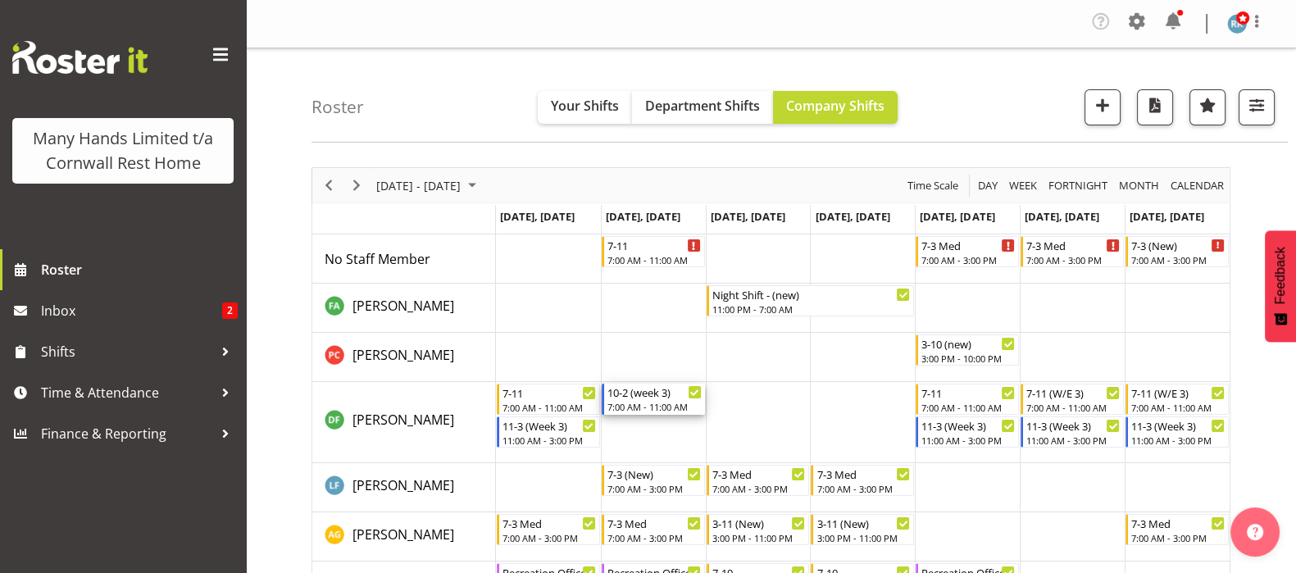
click at [653, 400] on div "7:00 AM - 11:00 AM" at bounding box center [655, 406] width 94 height 13
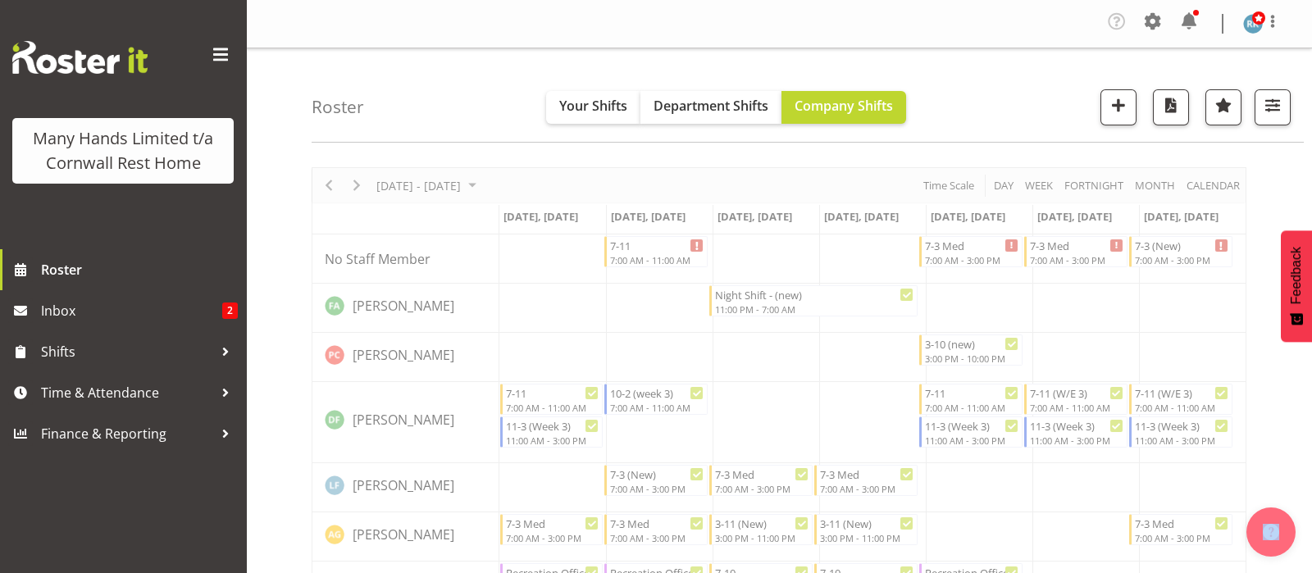
select select "8"
select select "2025"
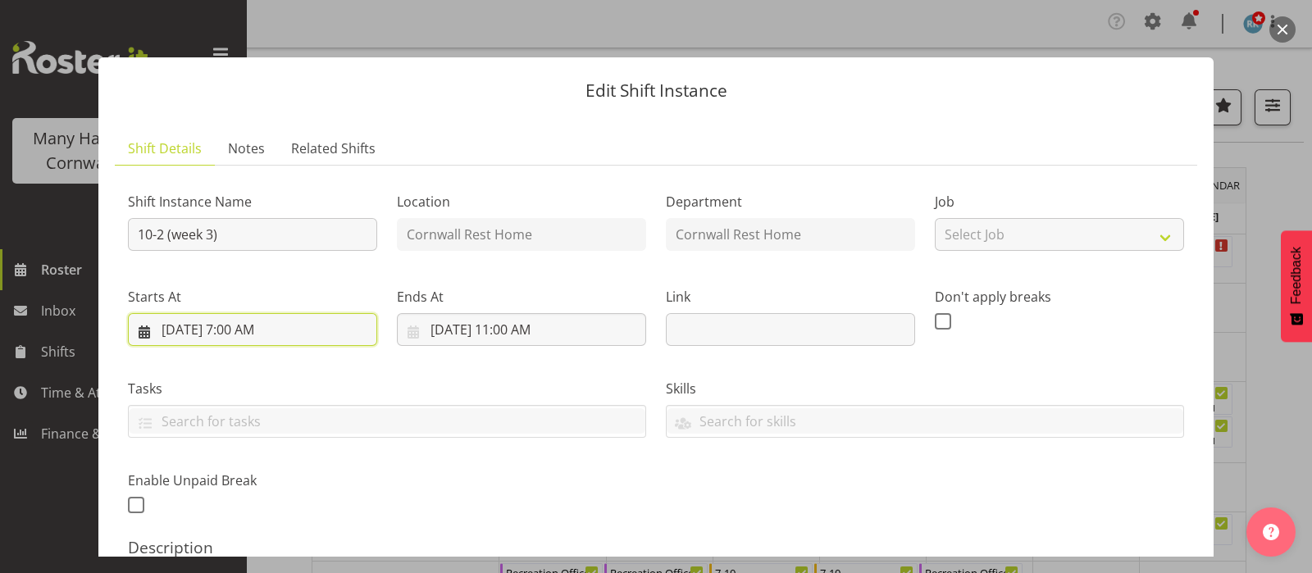
click at [223, 334] on input "9/2/2025, 7:00 AM" at bounding box center [252, 329] width 249 height 33
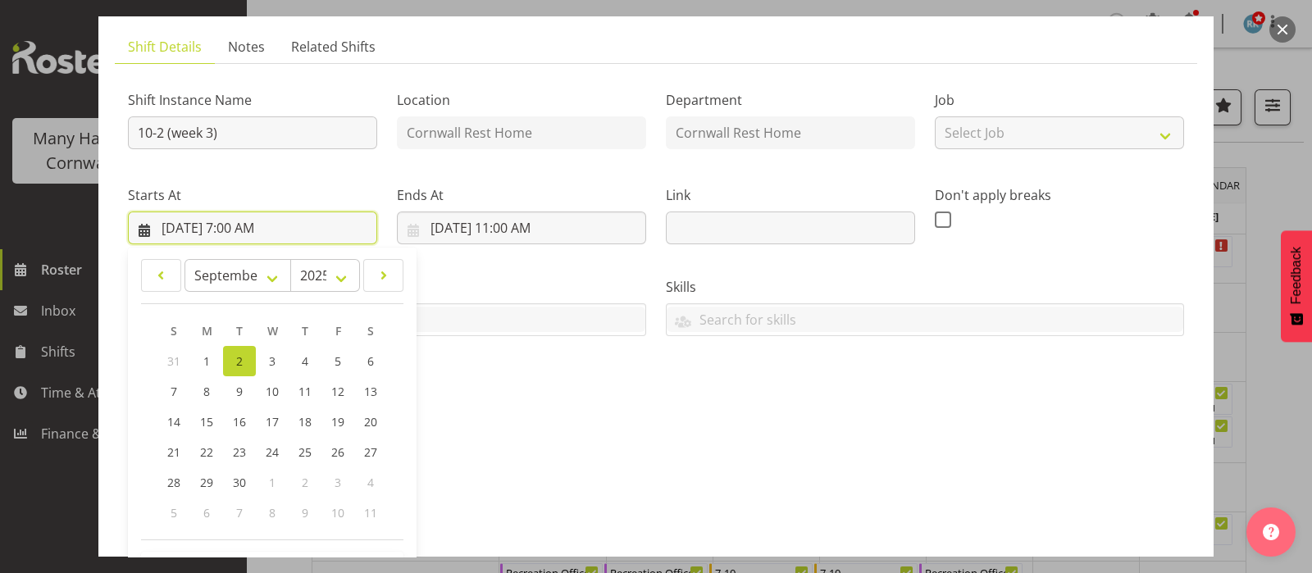
scroll to position [204, 0]
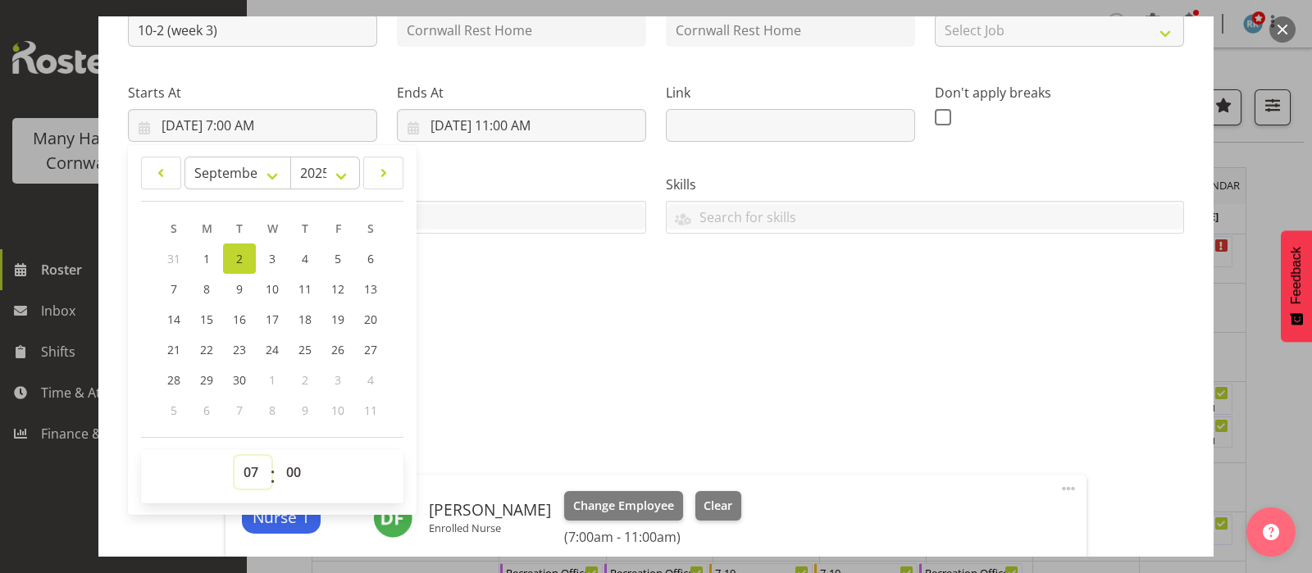
click at [252, 470] on select "00 01 02 03 04 05 06 07 08 09 10 11 12 13 14 15 16 17 18 19 20 21 22 23" at bounding box center [252, 472] width 37 height 33
select select "11"
click at [234, 456] on select "00 01 02 03 04 05 06 07 08 09 10 11 12 13 14 15 16 17 18 19 20 21 22 23" at bounding box center [252, 472] width 37 height 33
type input "9/2/2025, 11:00 AM"
click at [493, 127] on input "9/2/2025, 11:00 AM" at bounding box center [521, 125] width 249 height 33
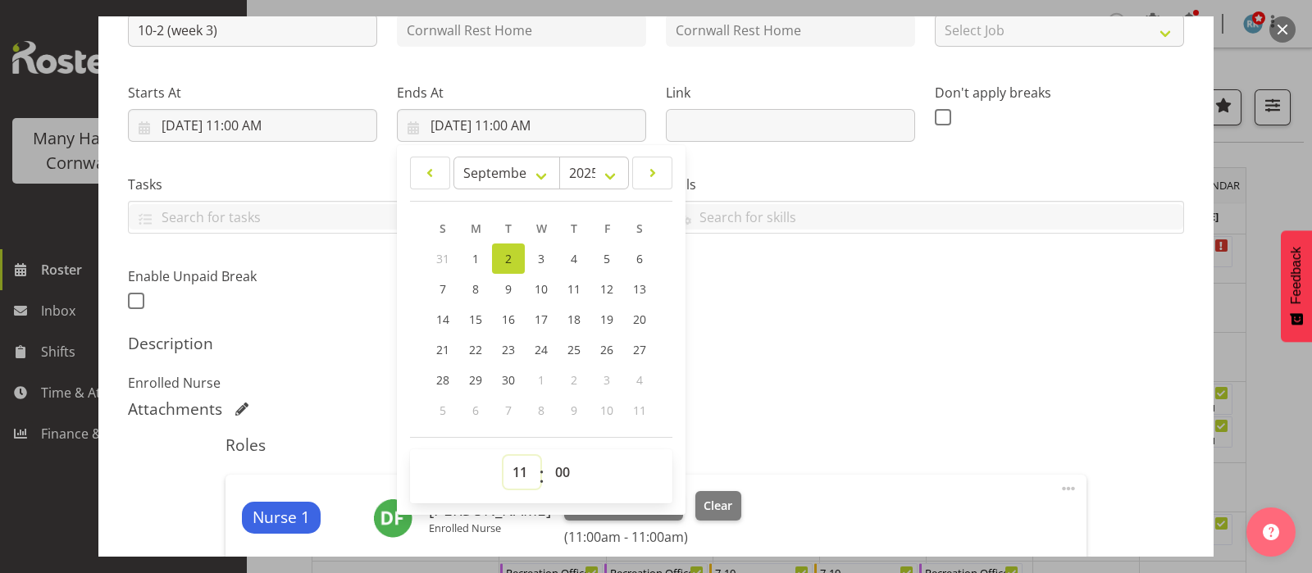
click at [520, 464] on select "00 01 02 03 04 05 06 07 08 09 10 11 12 13 14 15 16 17 18 19 20 21 22 23" at bounding box center [521, 472] width 37 height 33
select select "15"
click at [503, 456] on select "00 01 02 03 04 05 06 07 08 09 10 11 12 13 14 15 16 17 18 19 20 21 22 23" at bounding box center [521, 472] width 37 height 33
type input "9/2/2025, 3:00 PM"
click at [165, 22] on input "10-2 (week 3)" at bounding box center [252, 30] width 249 height 33
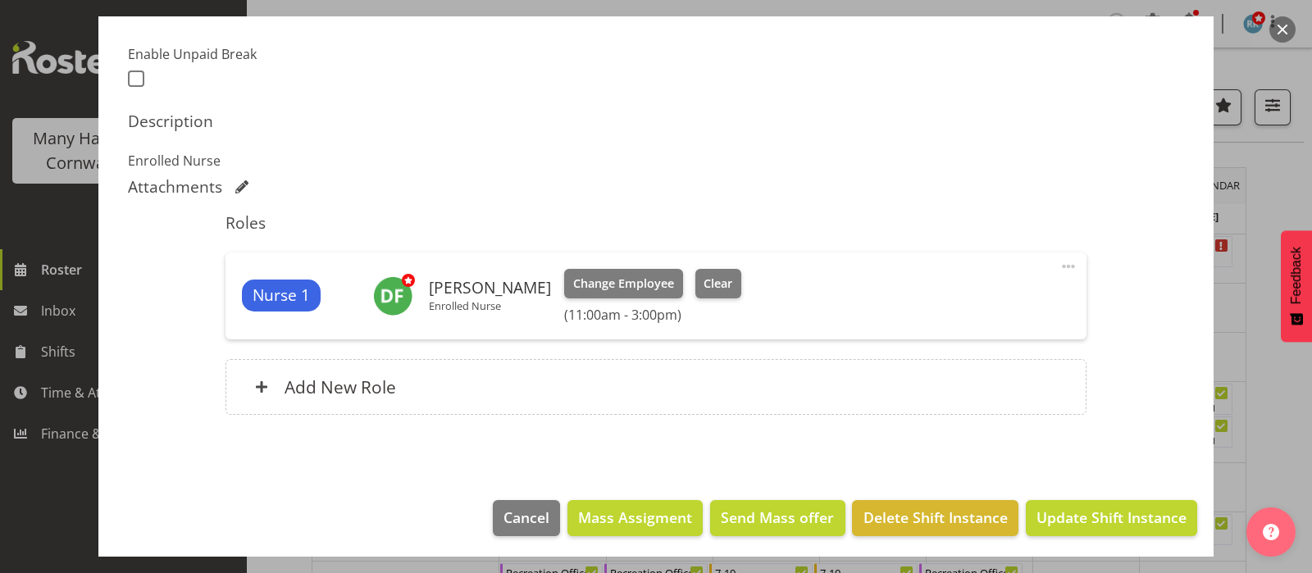
scroll to position [429, 0]
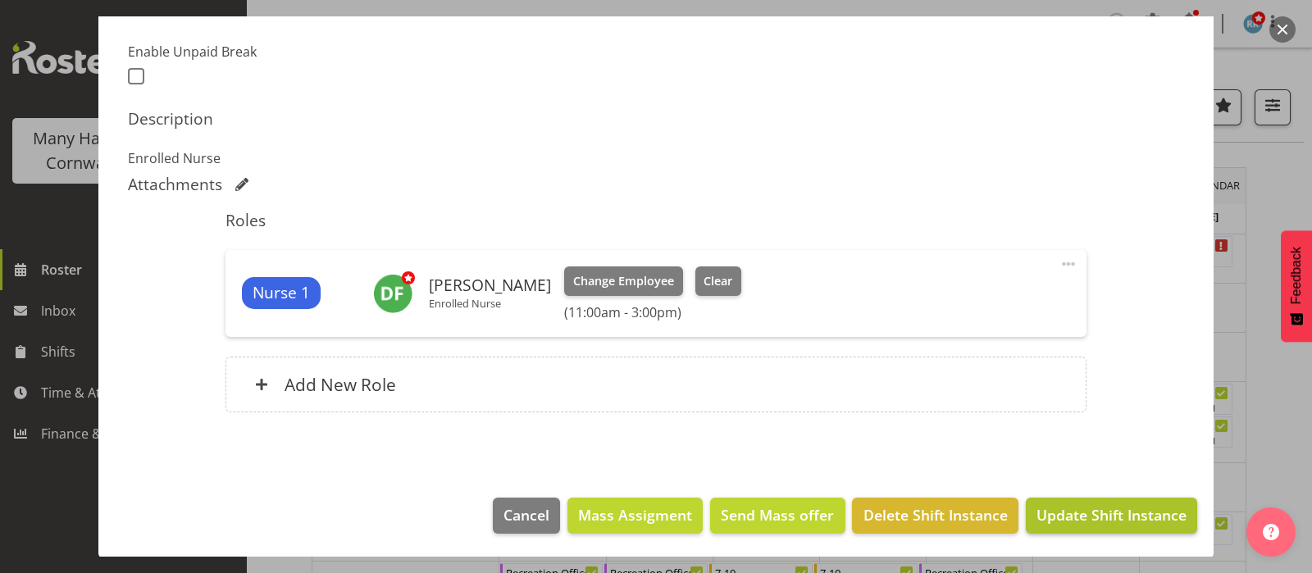
type input "11-3 (week 3)"
click at [1081, 514] on span "Update Shift Instance" at bounding box center [1111, 514] width 150 height 21
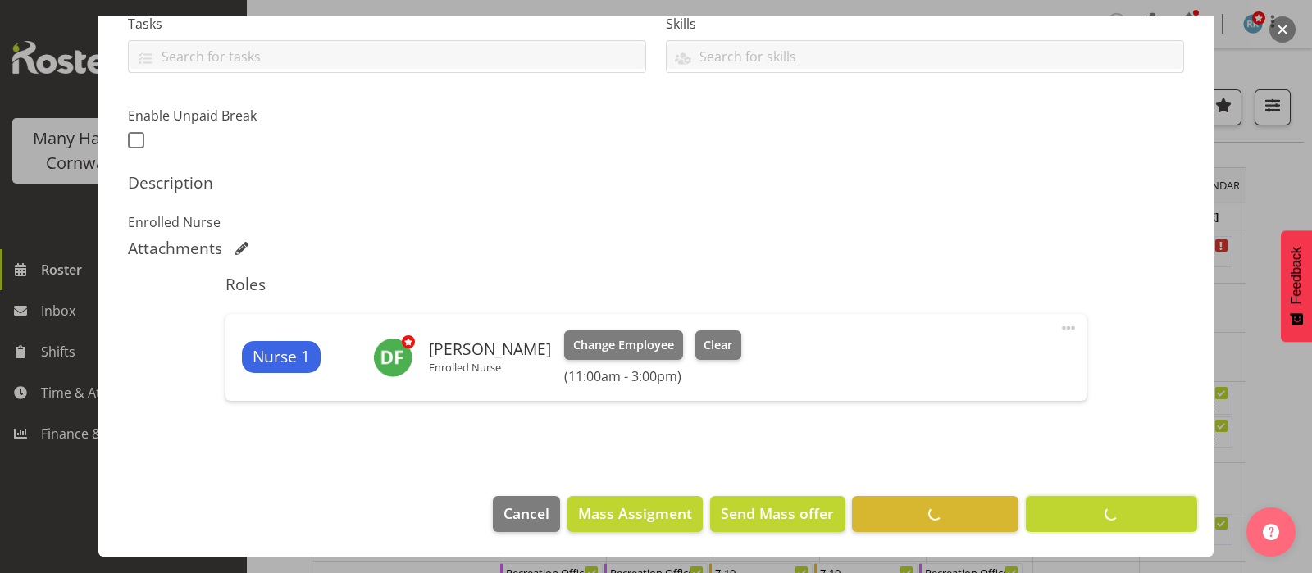
scroll to position [364, 0]
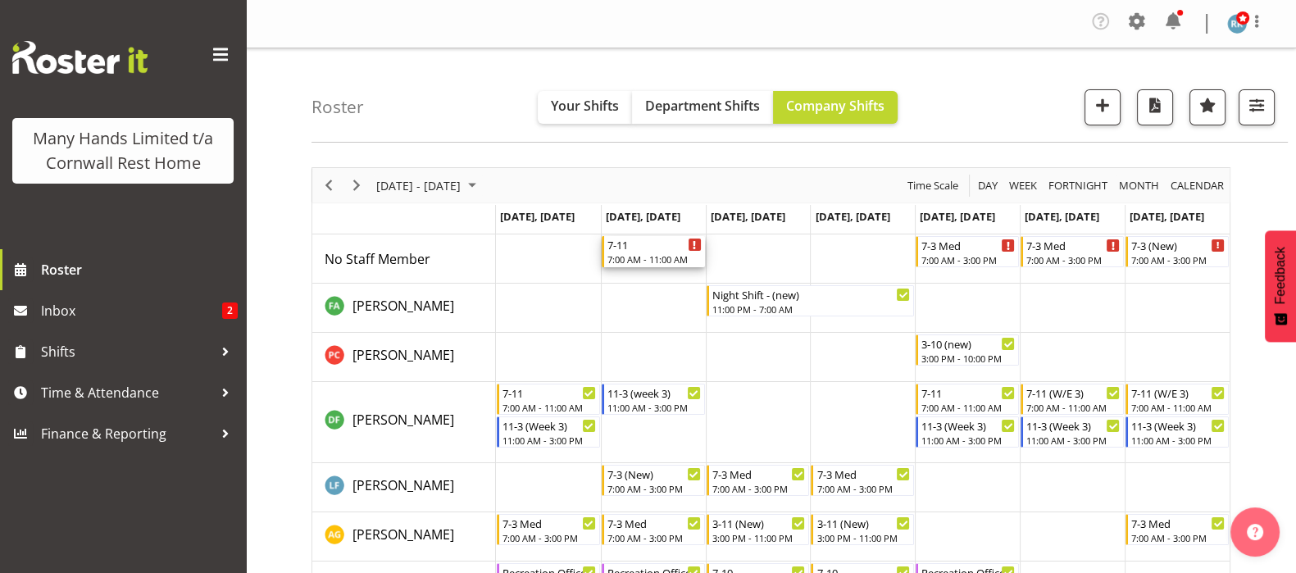
click at [644, 248] on div "7-11" at bounding box center [655, 244] width 94 height 16
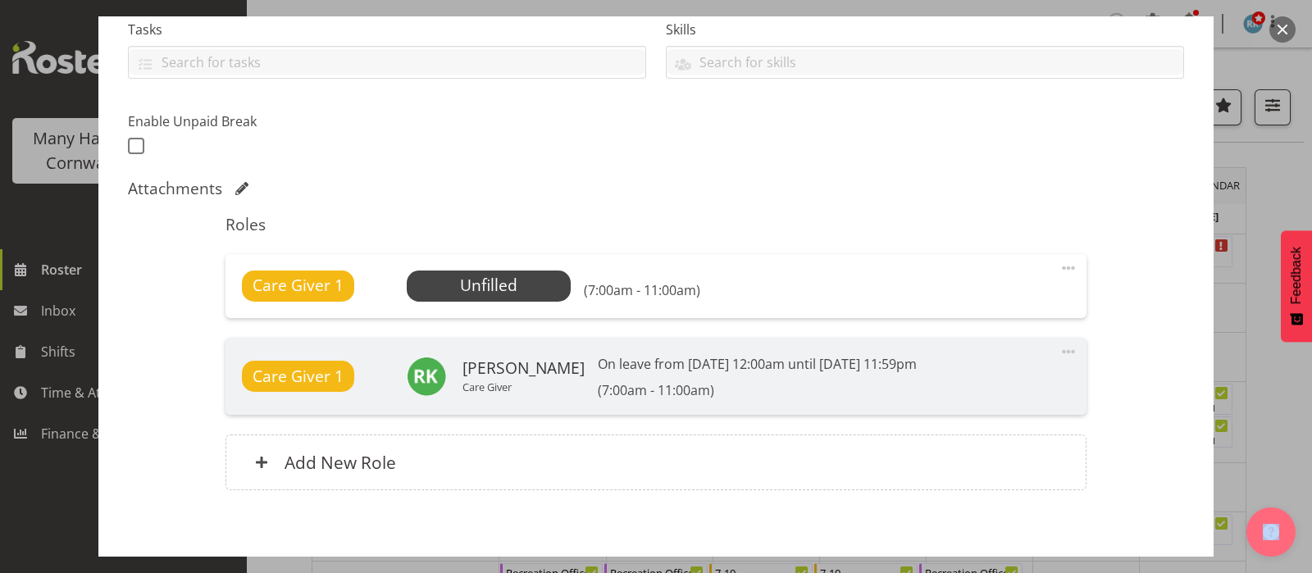
scroll to position [409, 0]
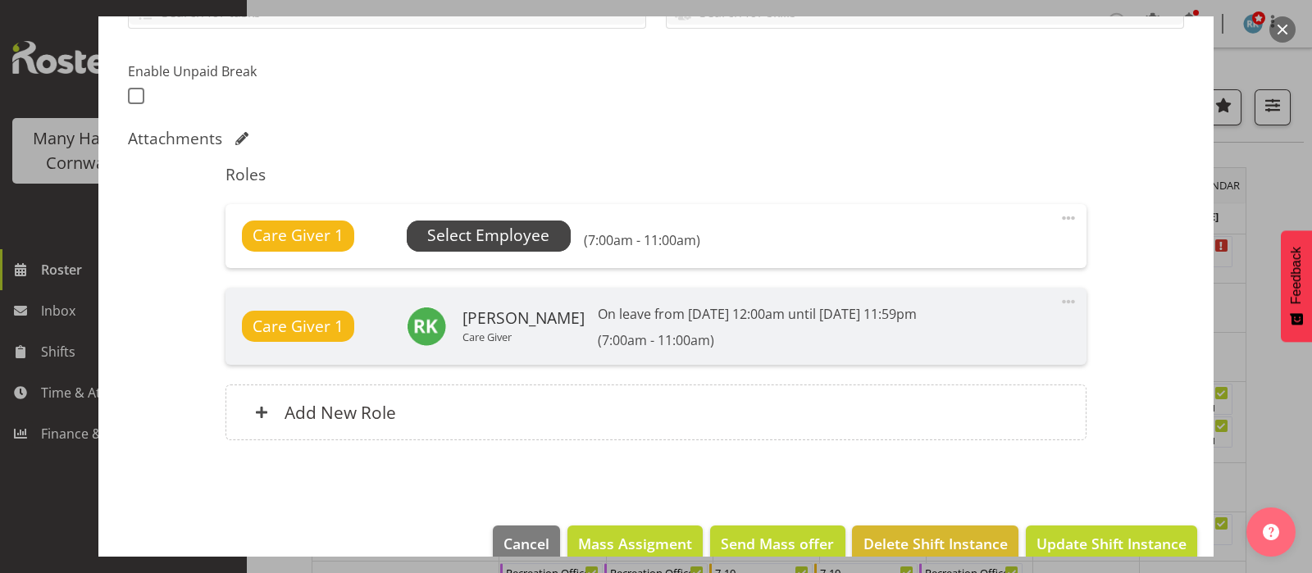
click at [506, 241] on span "Select Employee" at bounding box center [488, 236] width 122 height 24
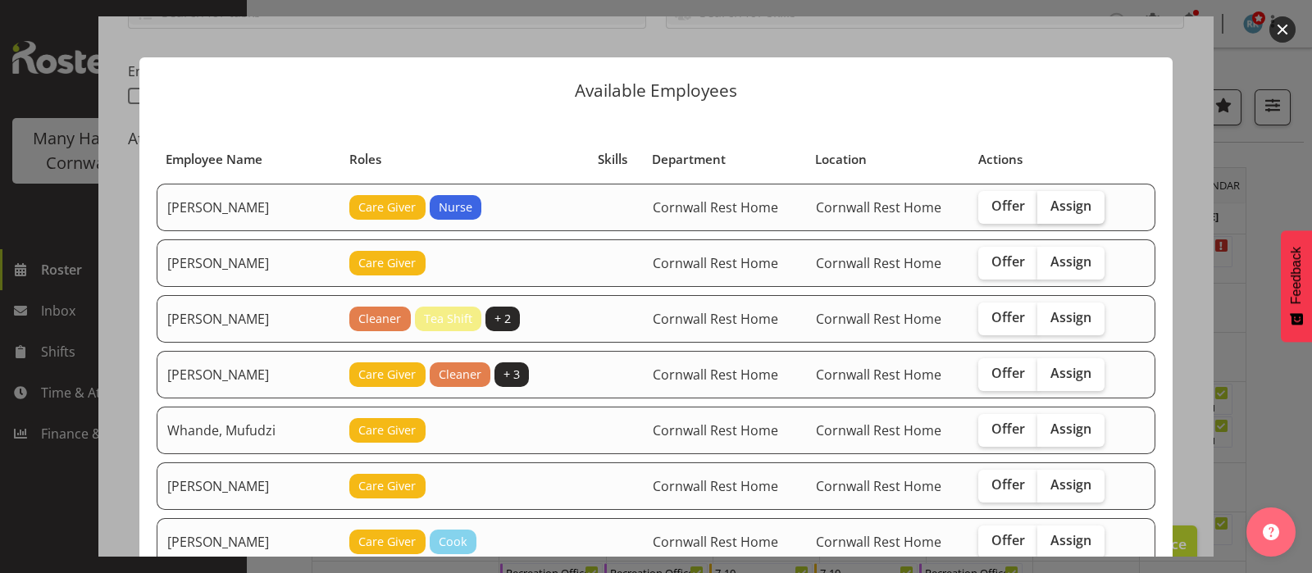
click at [1054, 216] on label "Assign" at bounding box center [1070, 207] width 67 height 33
click at [1048, 212] on input "Assign" at bounding box center [1042, 206] width 11 height 11
checkbox input "true"
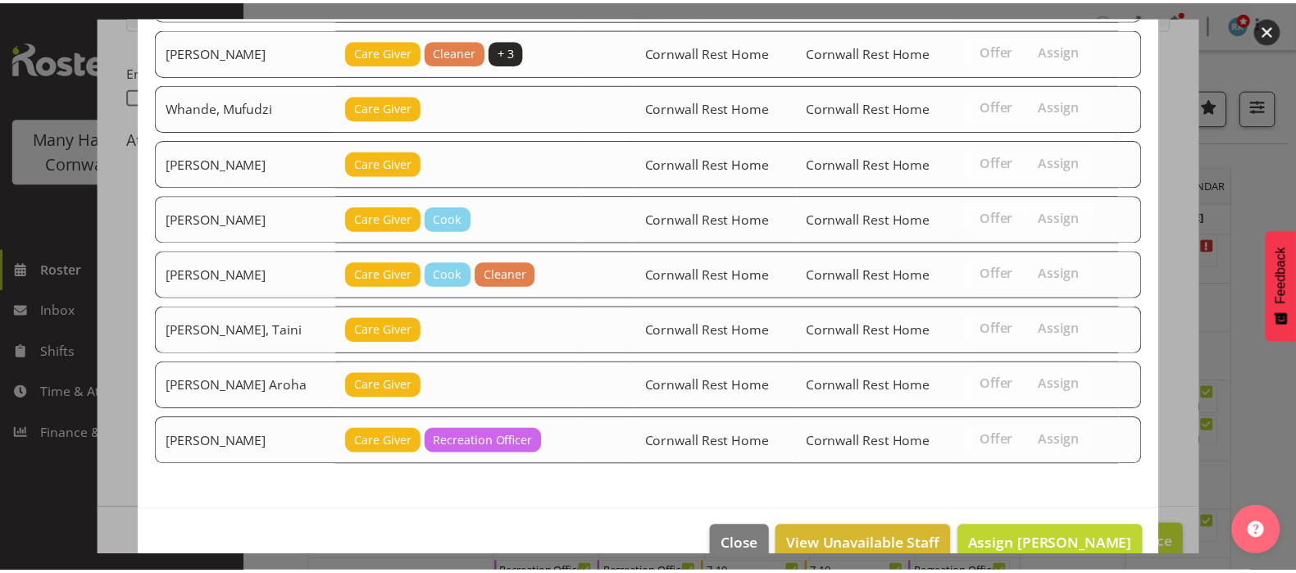
scroll to position [350, 0]
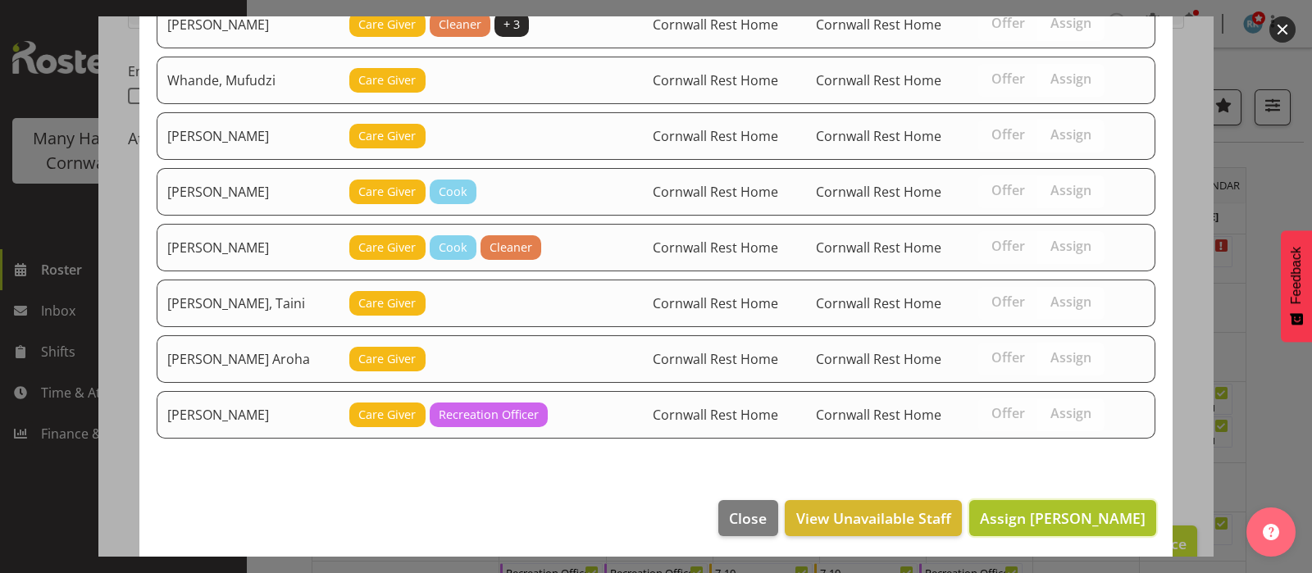
click at [1025, 517] on span "Assign Fairbrother, Deborah" at bounding box center [1063, 518] width 166 height 20
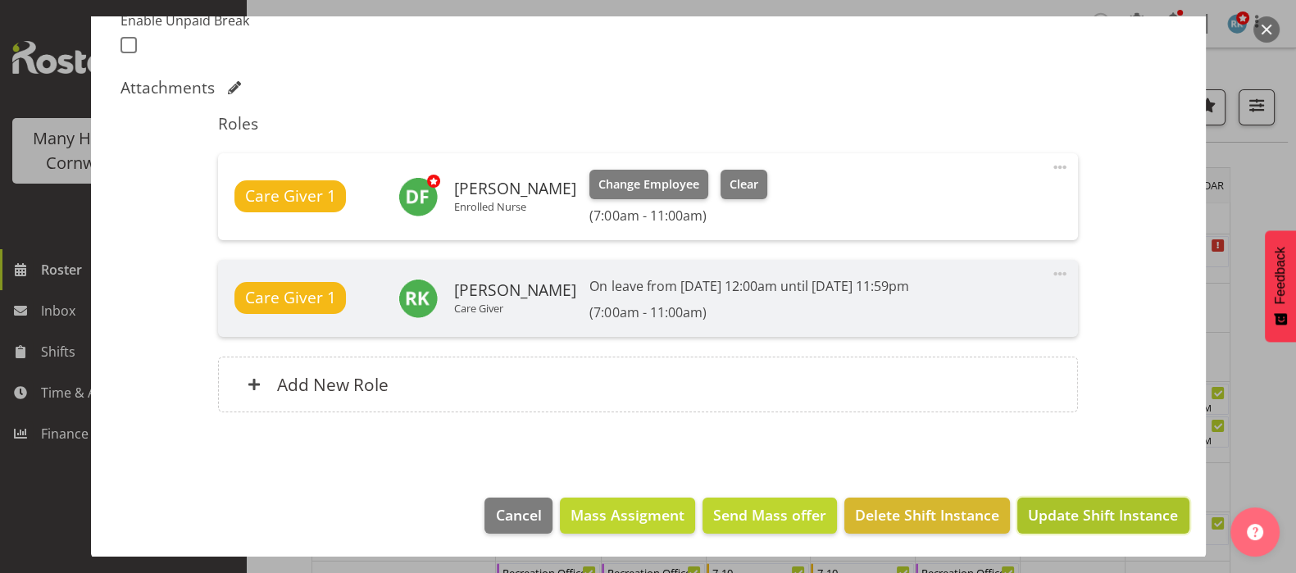
click at [1069, 517] on span "Update Shift Instance" at bounding box center [1103, 514] width 150 height 21
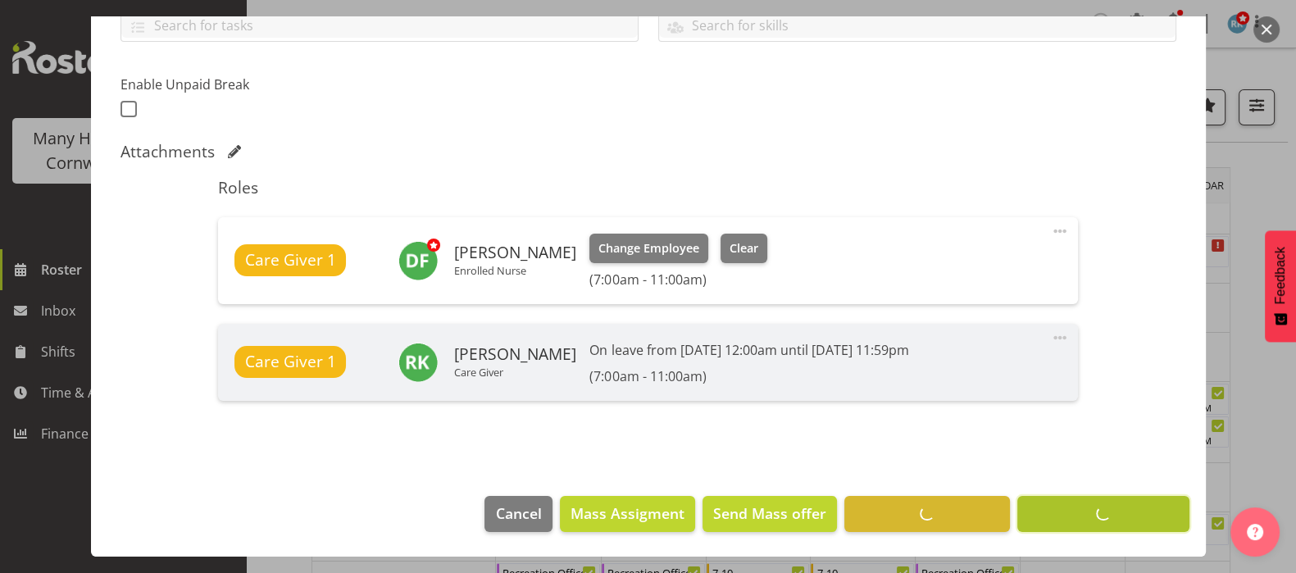
scroll to position [394, 0]
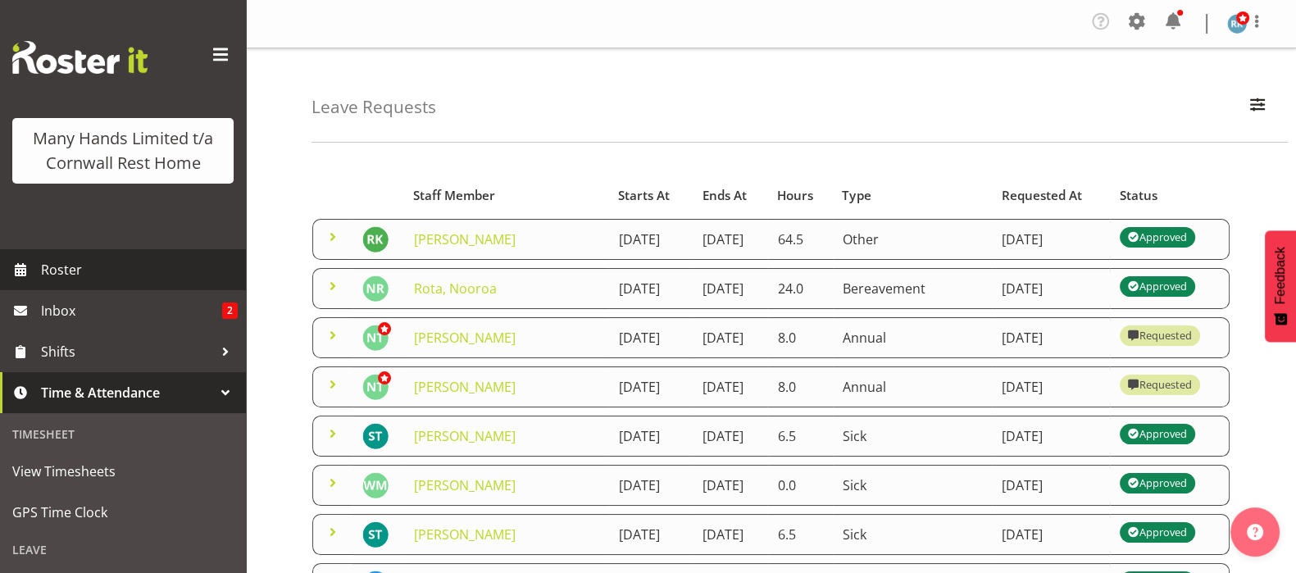
click at [51, 282] on span "Roster" at bounding box center [139, 269] width 197 height 25
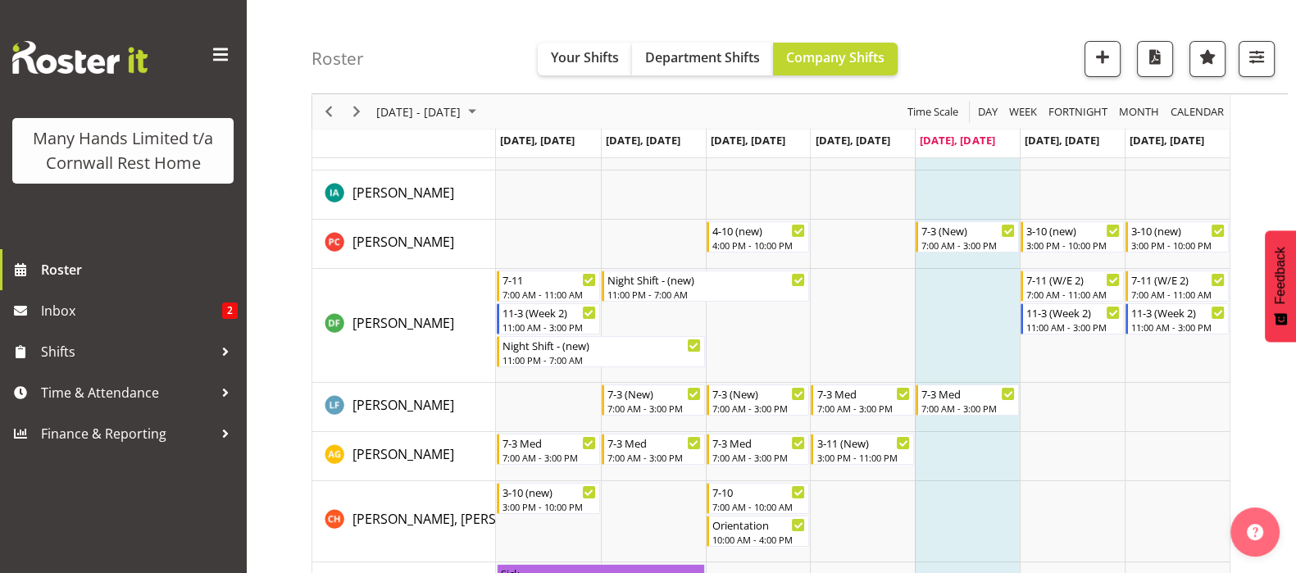
scroll to position [204, 0]
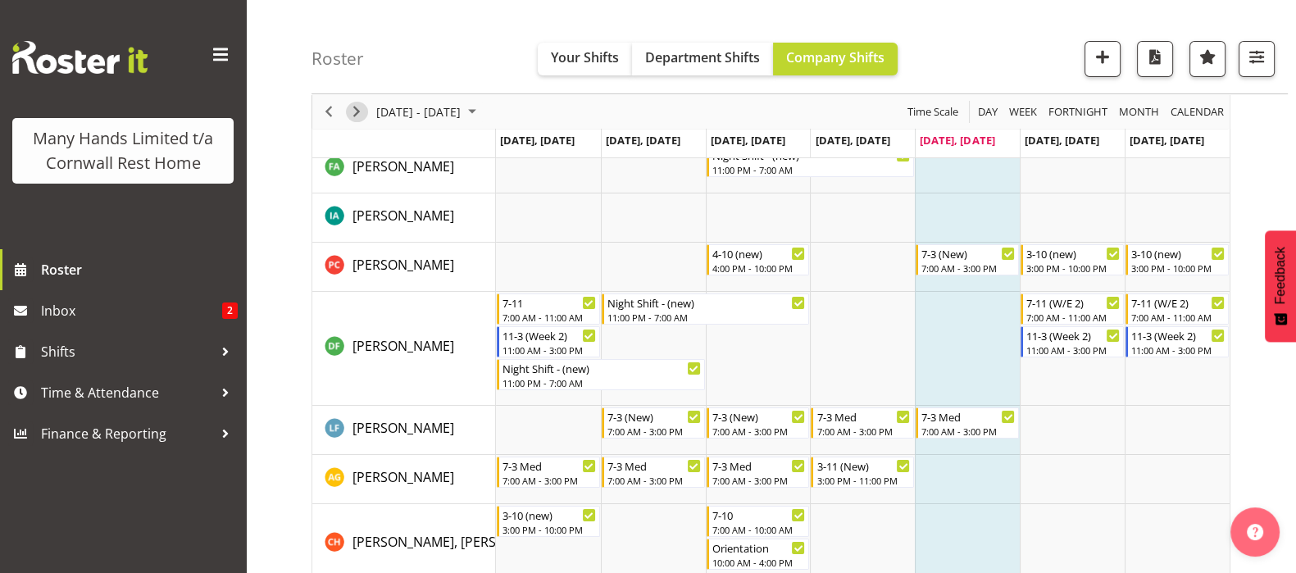
click at [357, 107] on span "Next" at bounding box center [357, 112] width 20 height 20
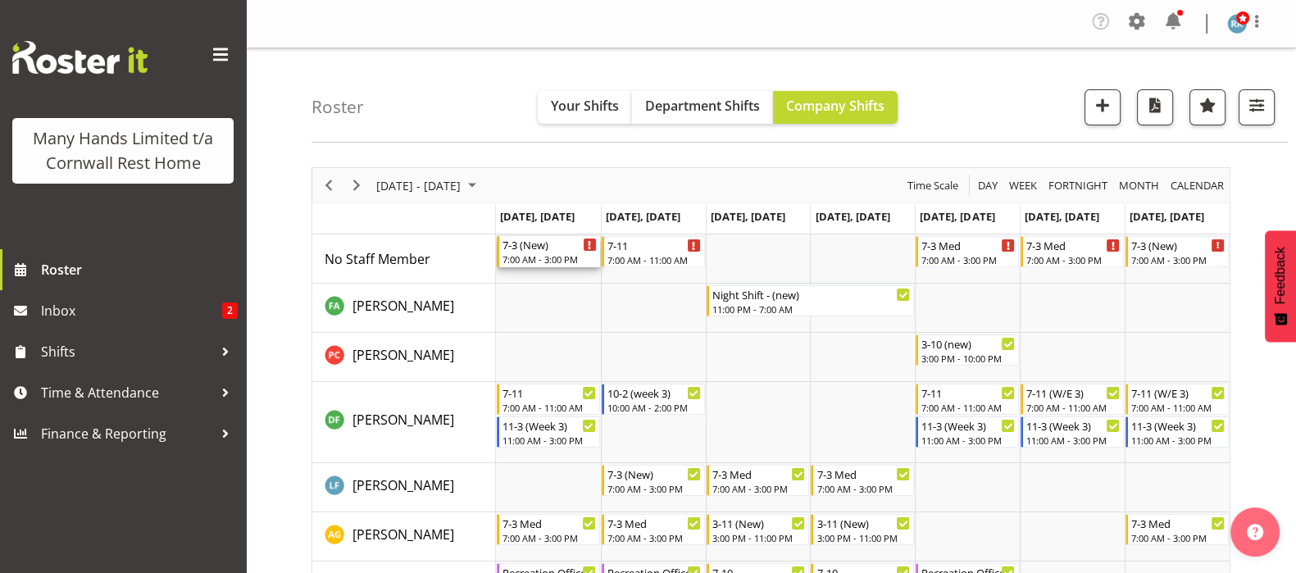
click at [527, 248] on div "7-3 (New)" at bounding box center [550, 244] width 94 height 16
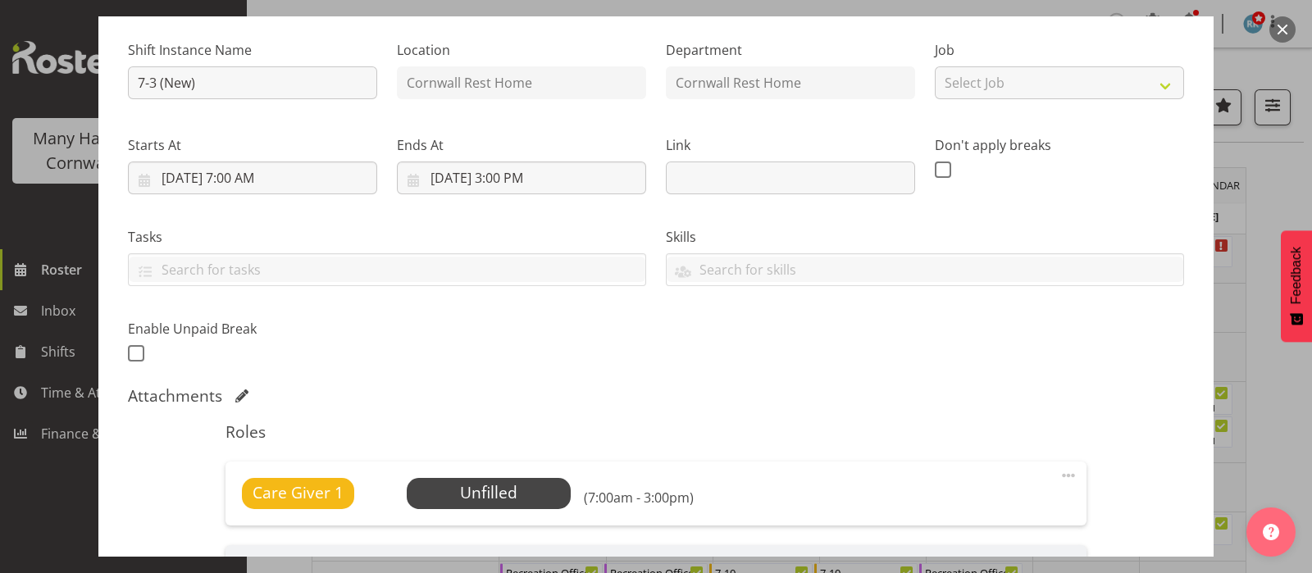
scroll to position [409, 0]
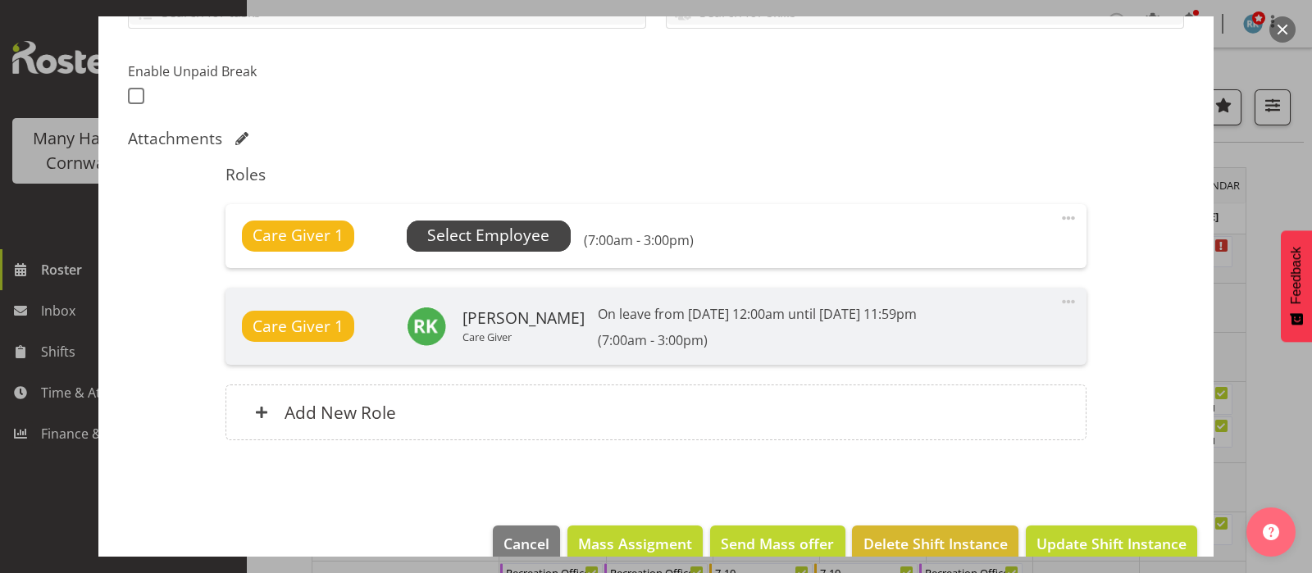
click at [496, 239] on span "Select Employee" at bounding box center [488, 236] width 122 height 24
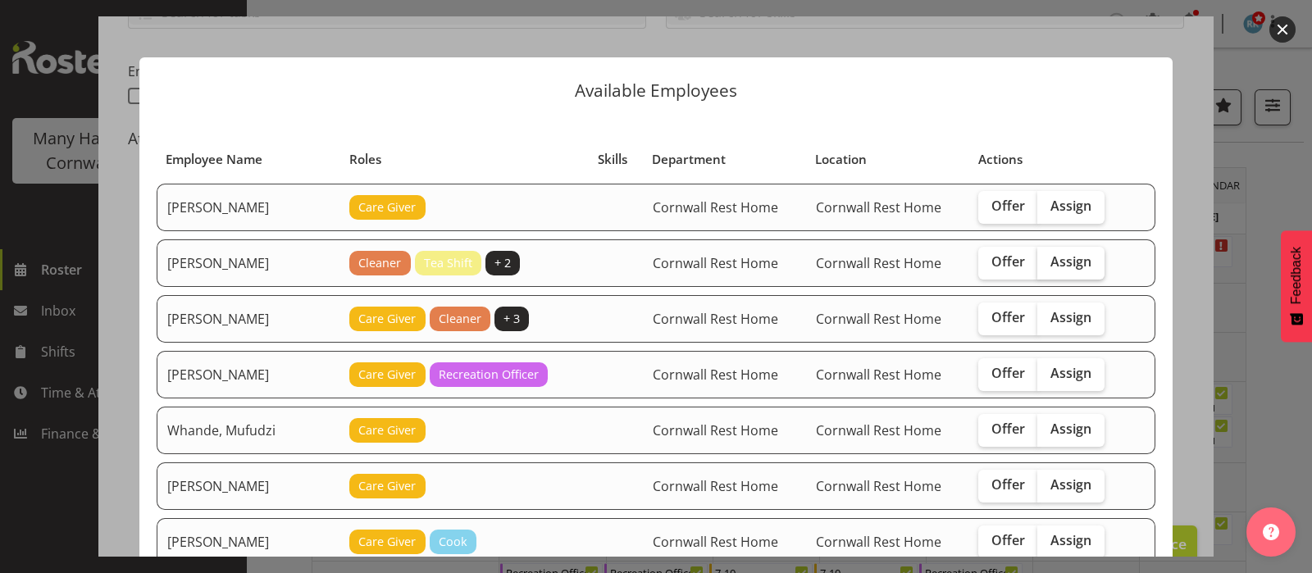
click at [1070, 257] on span "Assign" at bounding box center [1070, 261] width 41 height 16
click at [1048, 257] on input "Assign" at bounding box center [1042, 262] width 11 height 11
checkbox input "true"
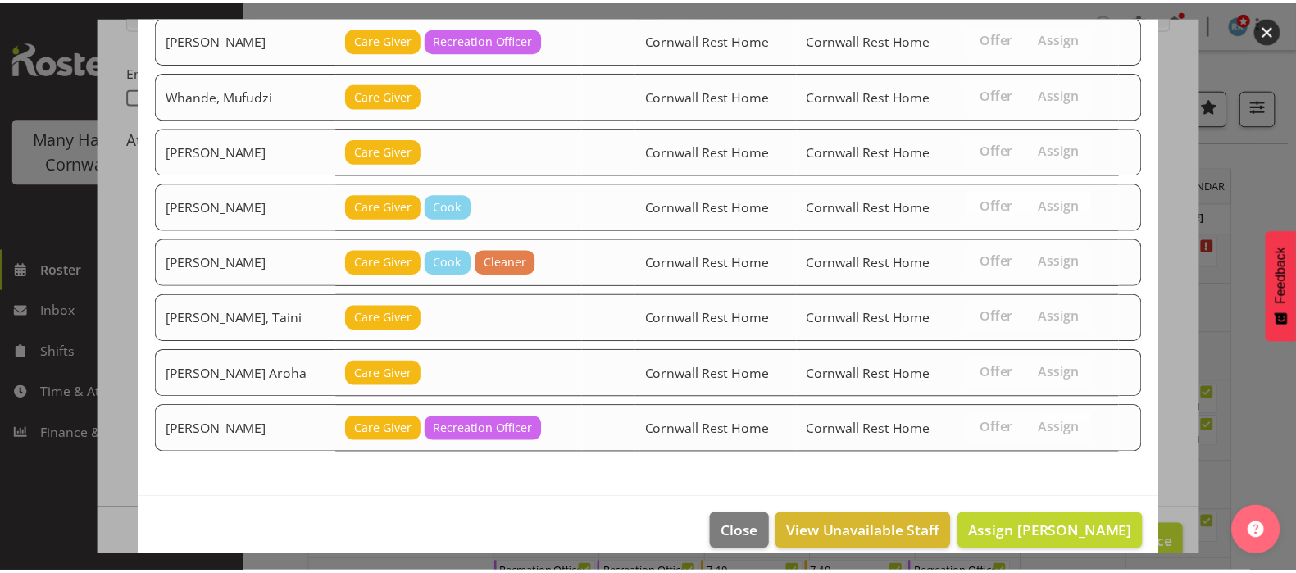
scroll to position [350, 0]
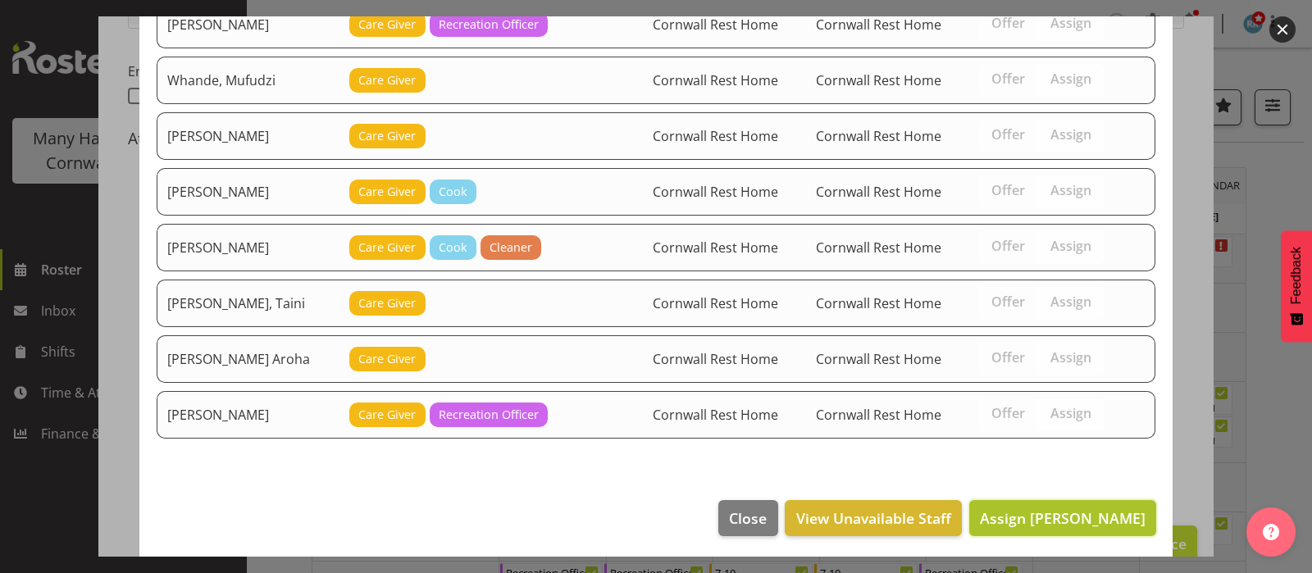
click at [1043, 512] on span "Assign Richardson, Kirsty" at bounding box center [1063, 518] width 166 height 20
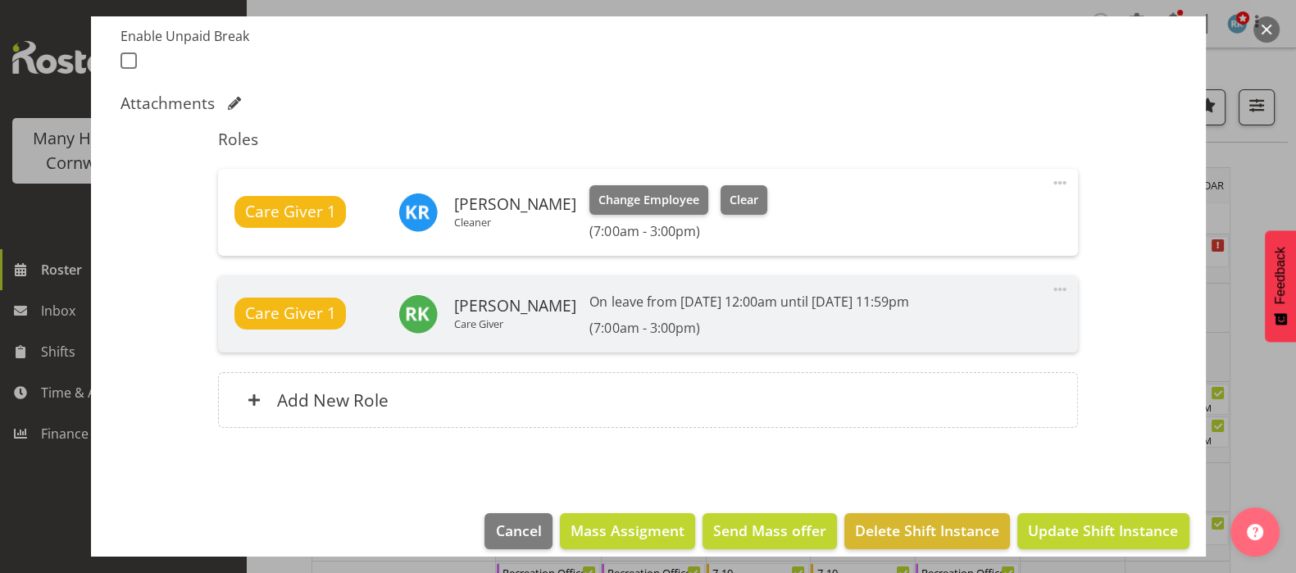
scroll to position [460, 0]
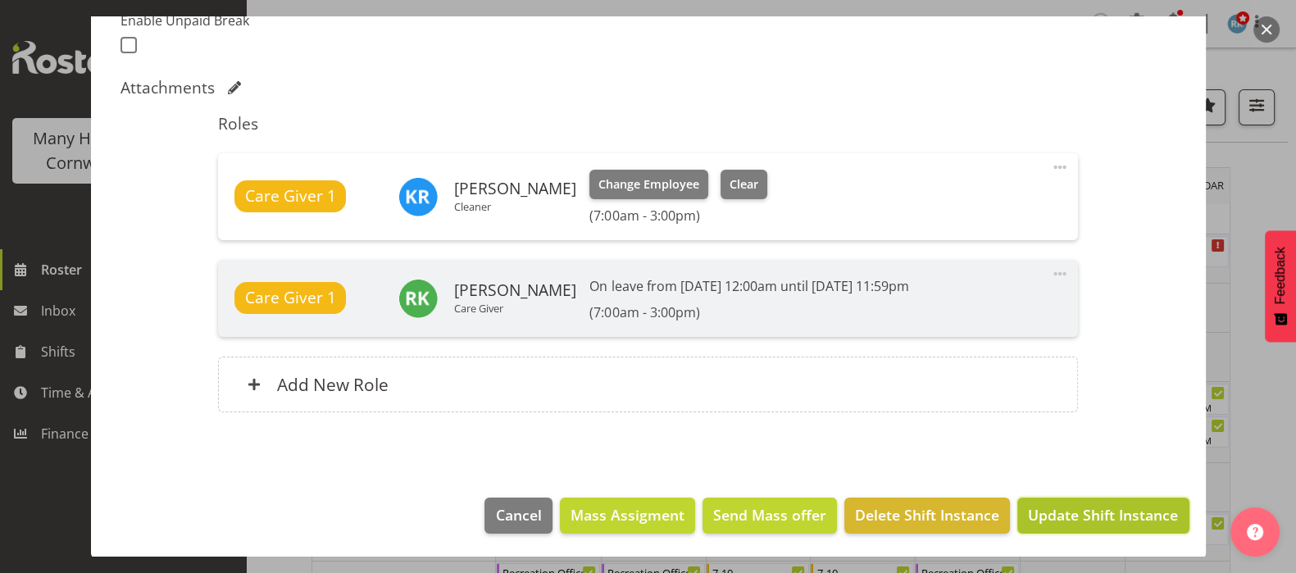
click at [1063, 510] on span "Update Shift Instance" at bounding box center [1103, 514] width 150 height 21
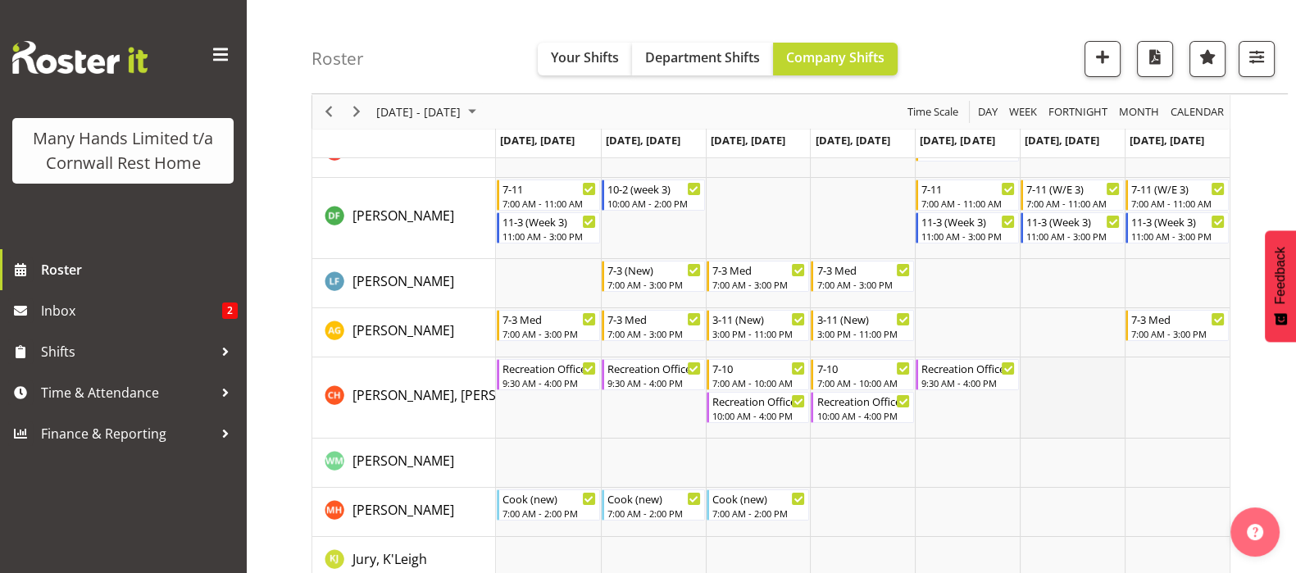
scroll to position [307, 0]
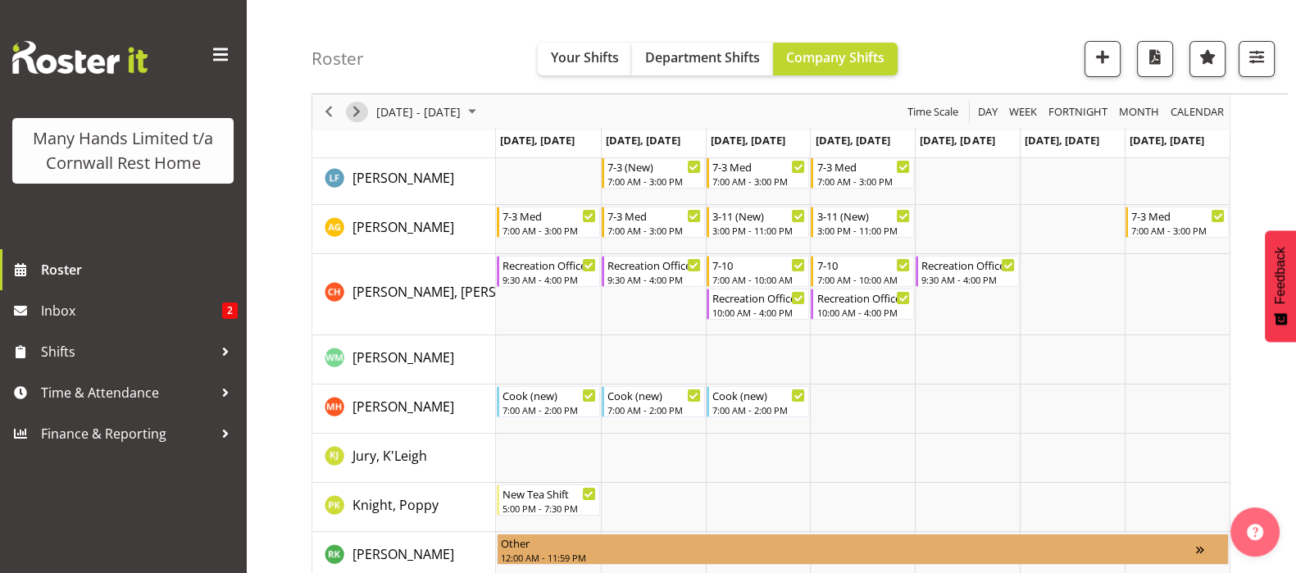
click at [350, 108] on span "Next" at bounding box center [357, 112] width 20 height 20
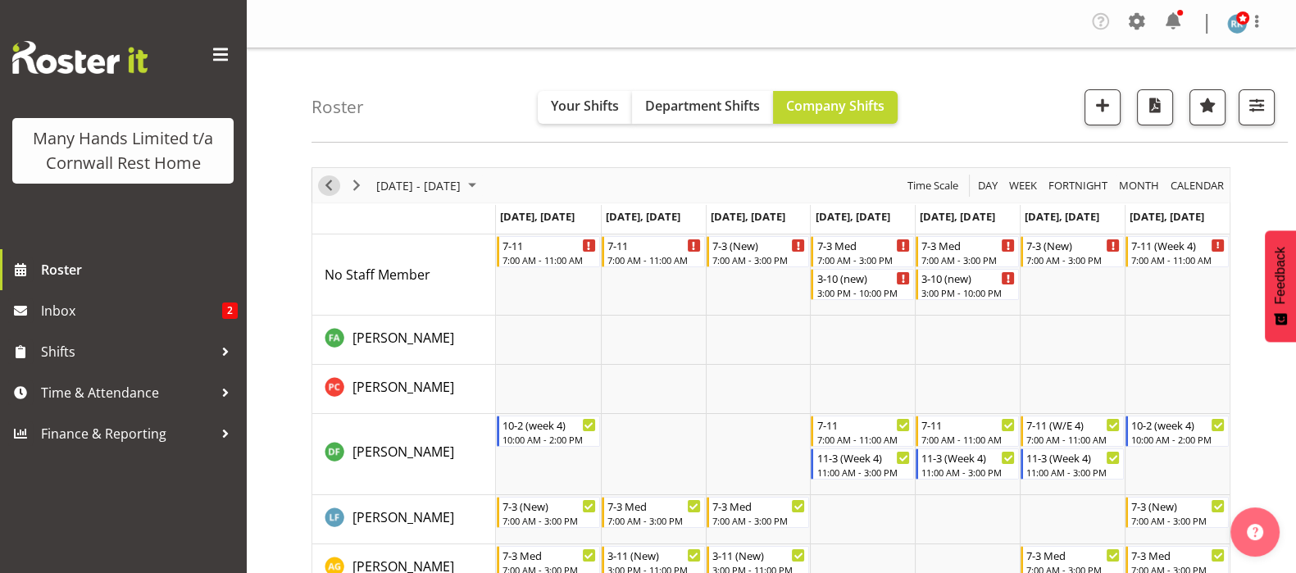
click at [325, 183] on span "Previous" at bounding box center [329, 185] width 20 height 20
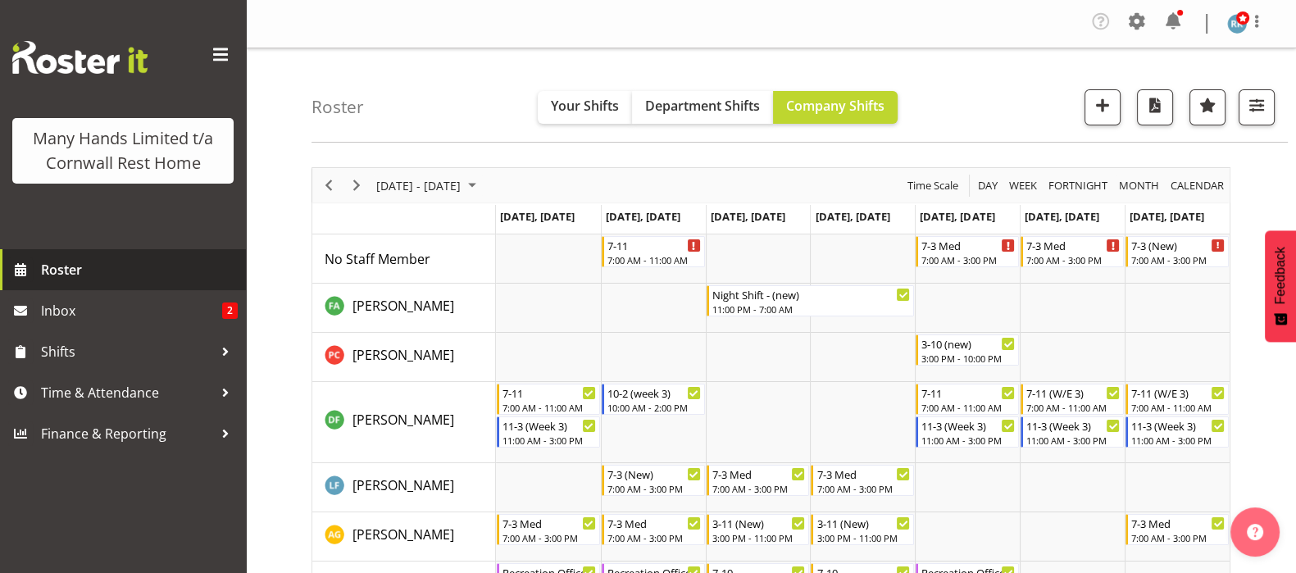
click at [67, 269] on span "Roster" at bounding box center [139, 269] width 197 height 25
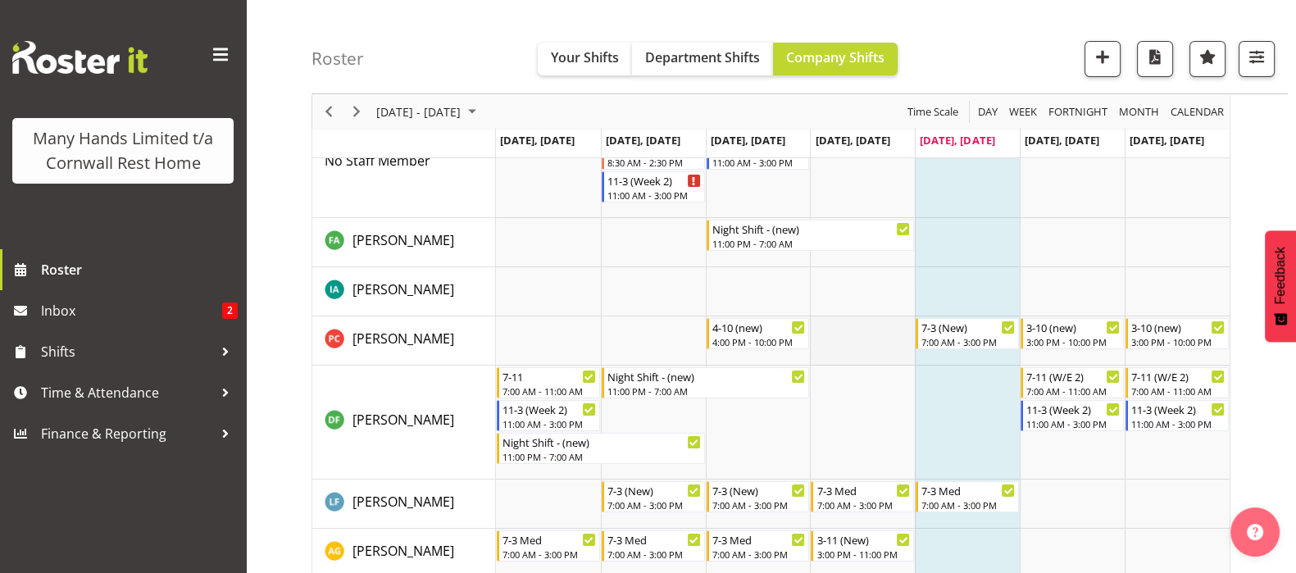
scroll to position [204, 0]
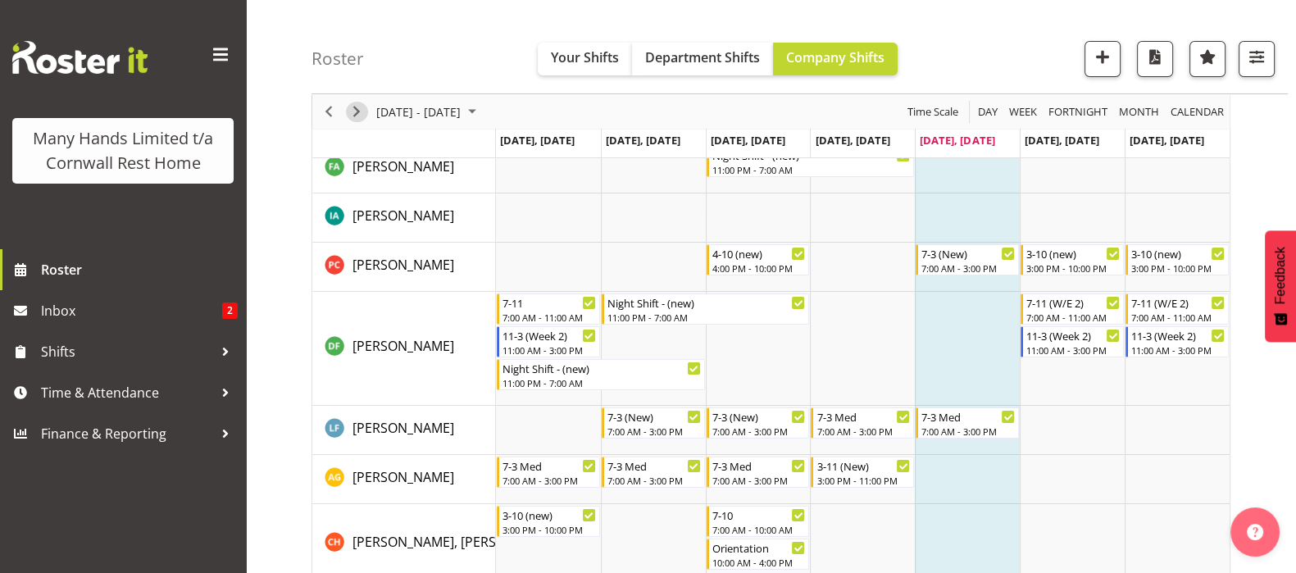
click at [357, 110] on span "Next" at bounding box center [357, 112] width 20 height 20
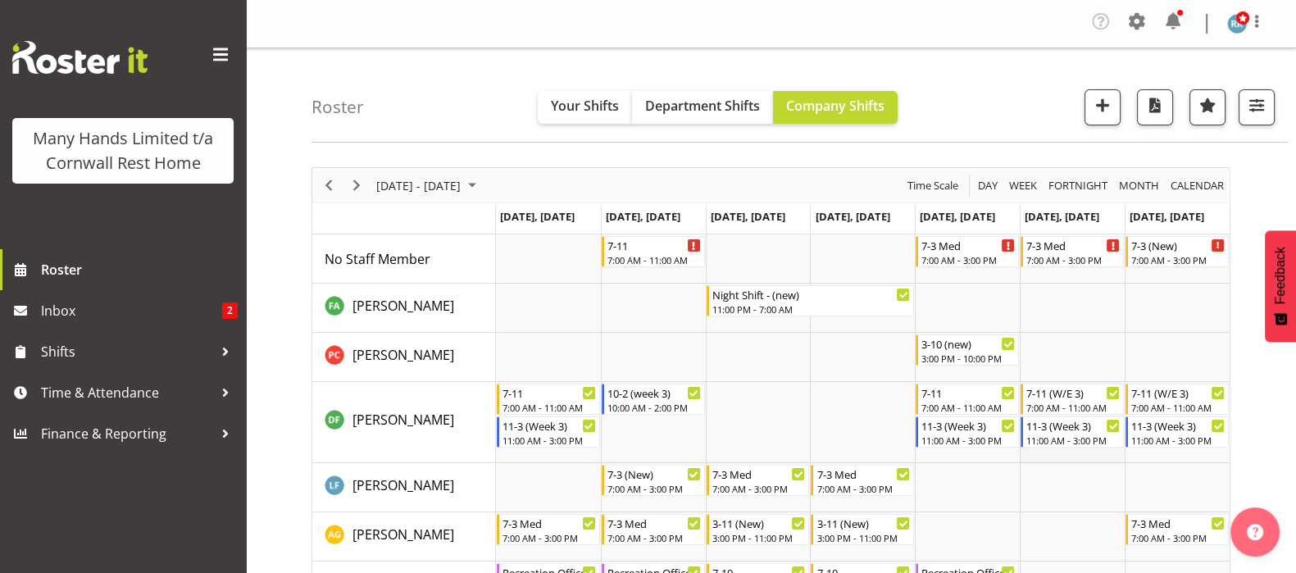
scroll to position [204, 0]
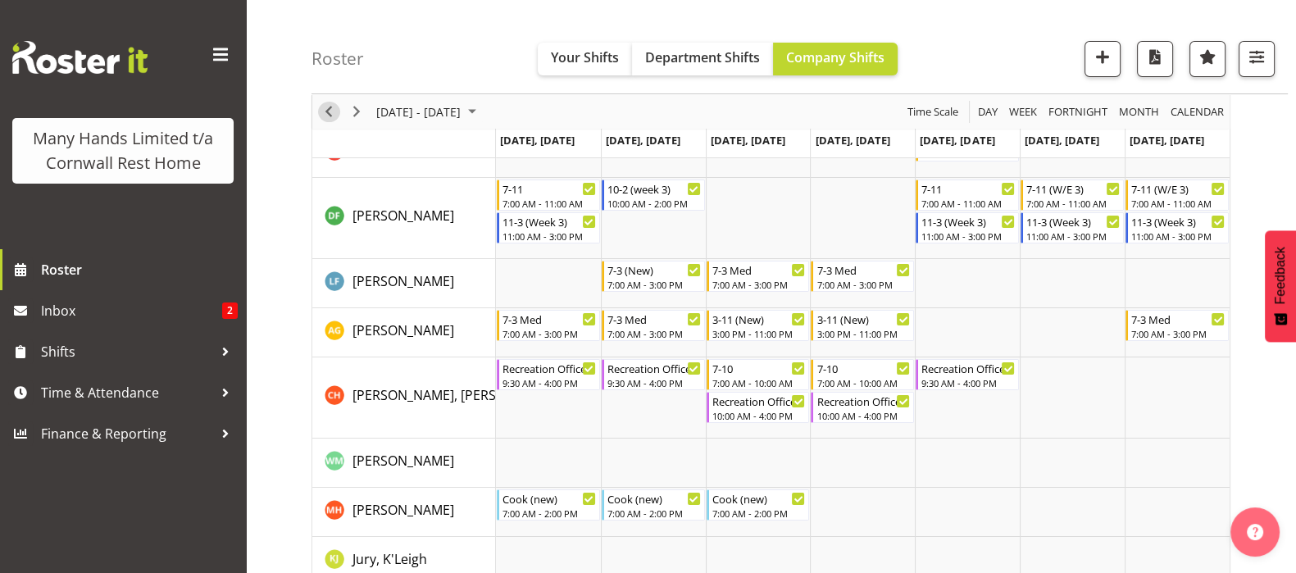
click at [327, 116] on span "Previous" at bounding box center [329, 112] width 20 height 20
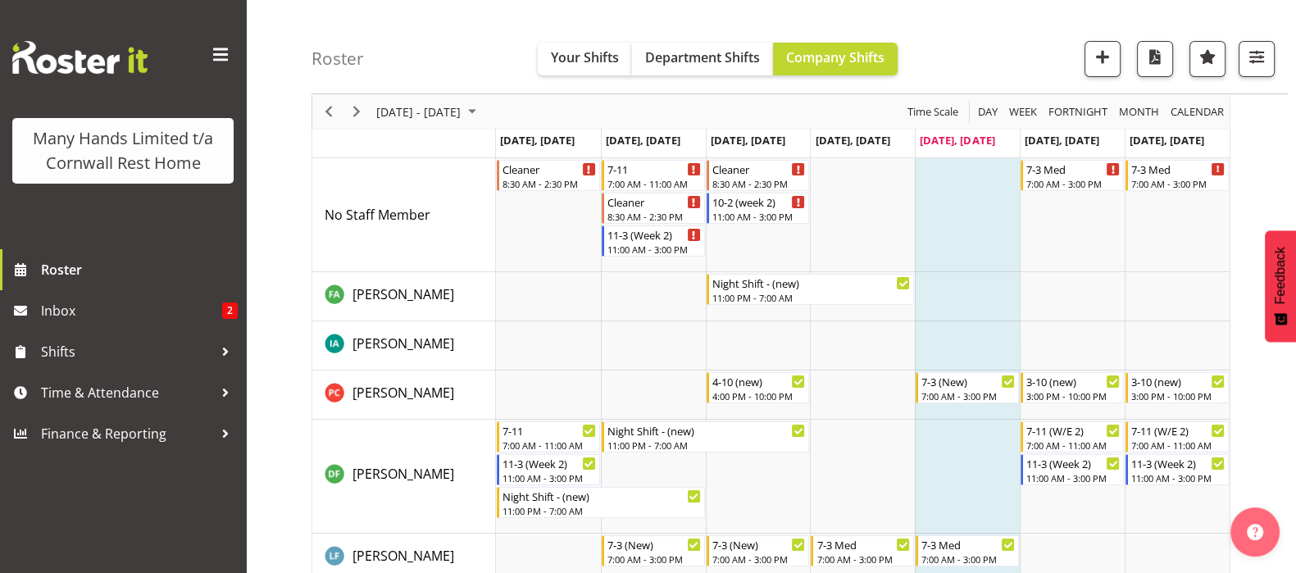
scroll to position [102, 0]
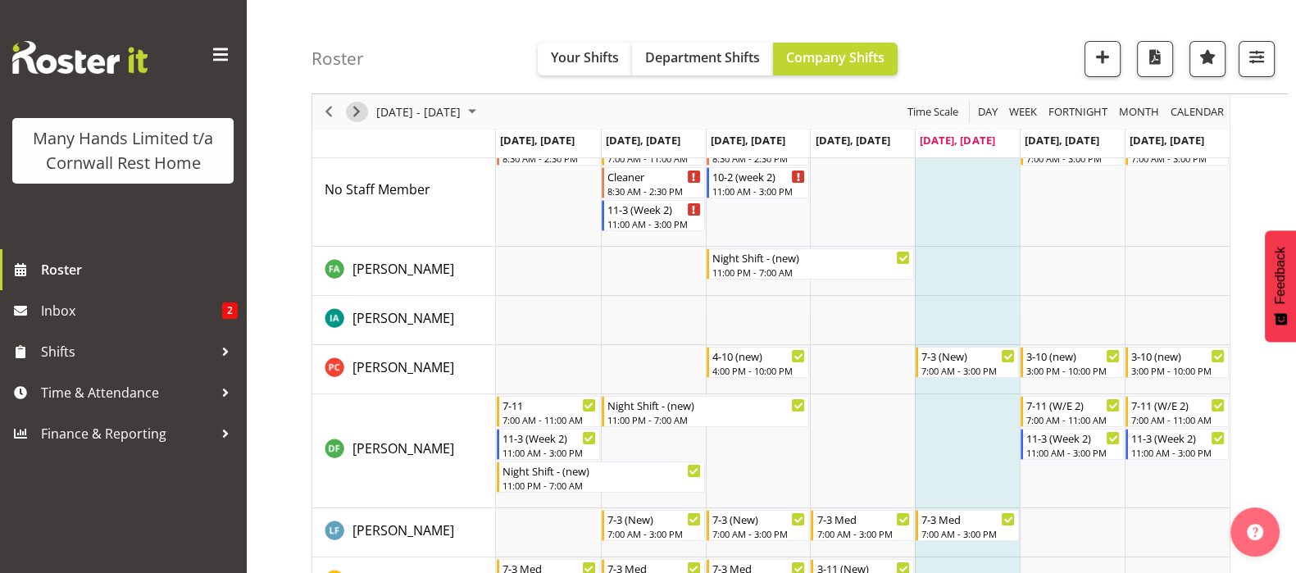
click at [353, 111] on span "Next" at bounding box center [357, 112] width 20 height 20
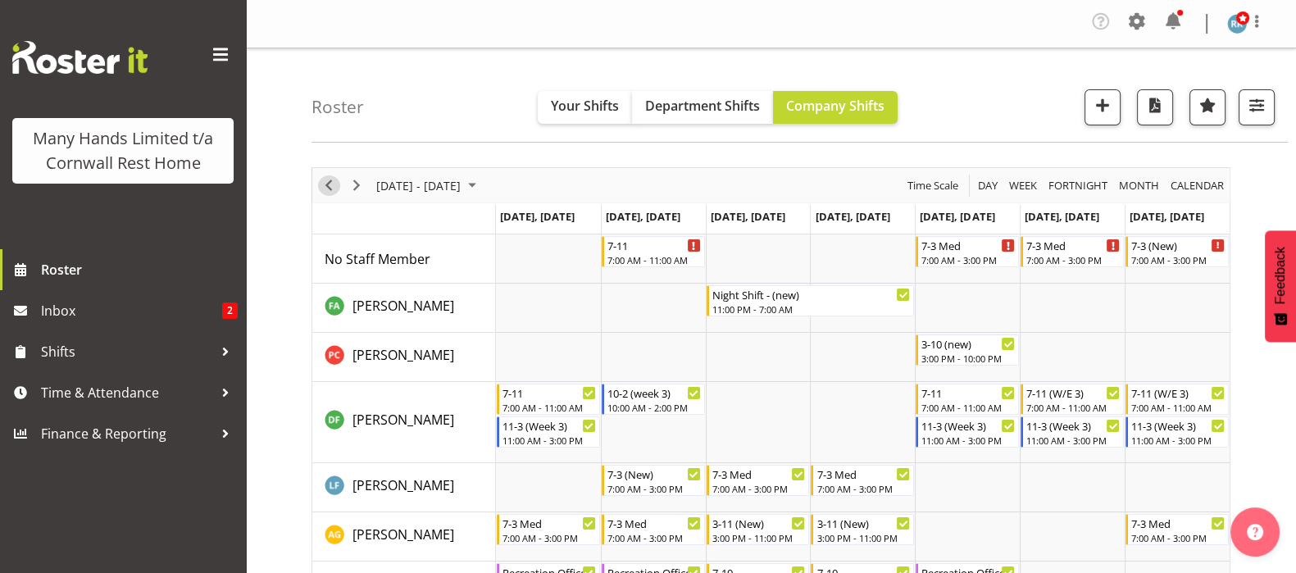
click at [328, 185] on span "Previous" at bounding box center [329, 185] width 20 height 20
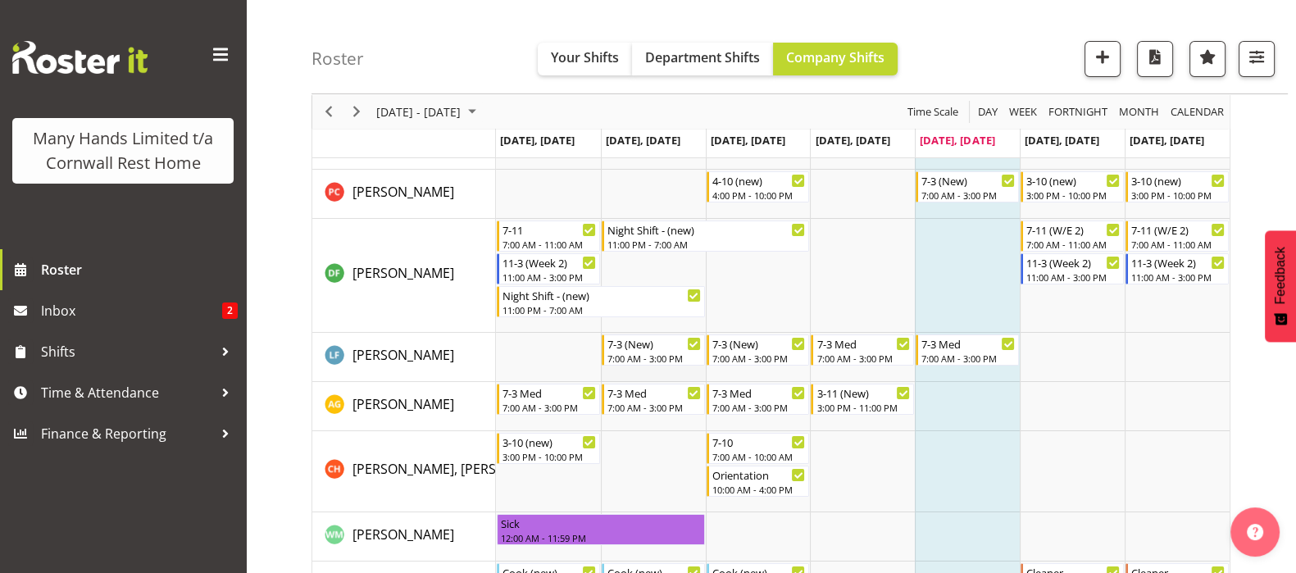
scroll to position [307, 0]
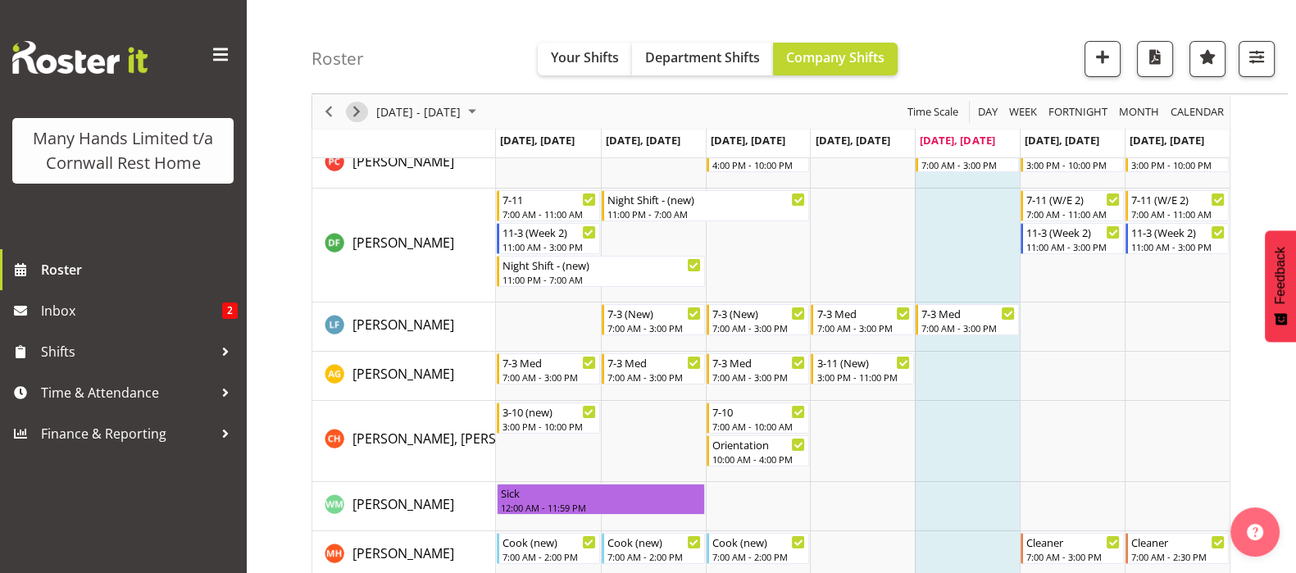
click at [354, 104] on span "Next" at bounding box center [357, 112] width 20 height 20
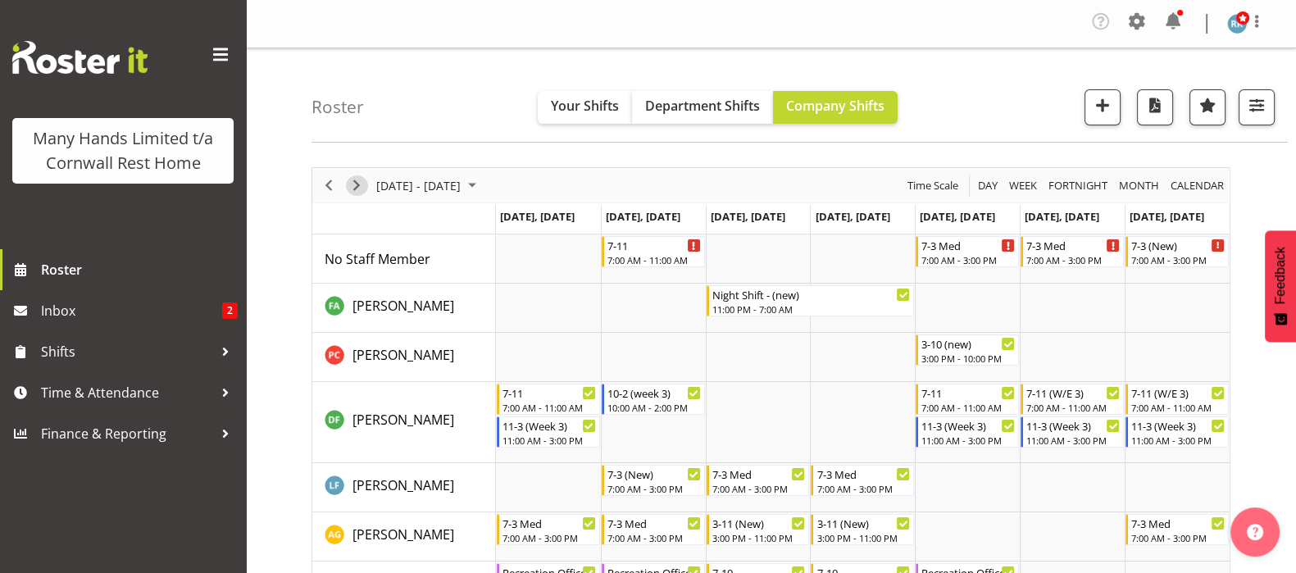
click at [354, 189] on span "Next" at bounding box center [357, 185] width 20 height 20
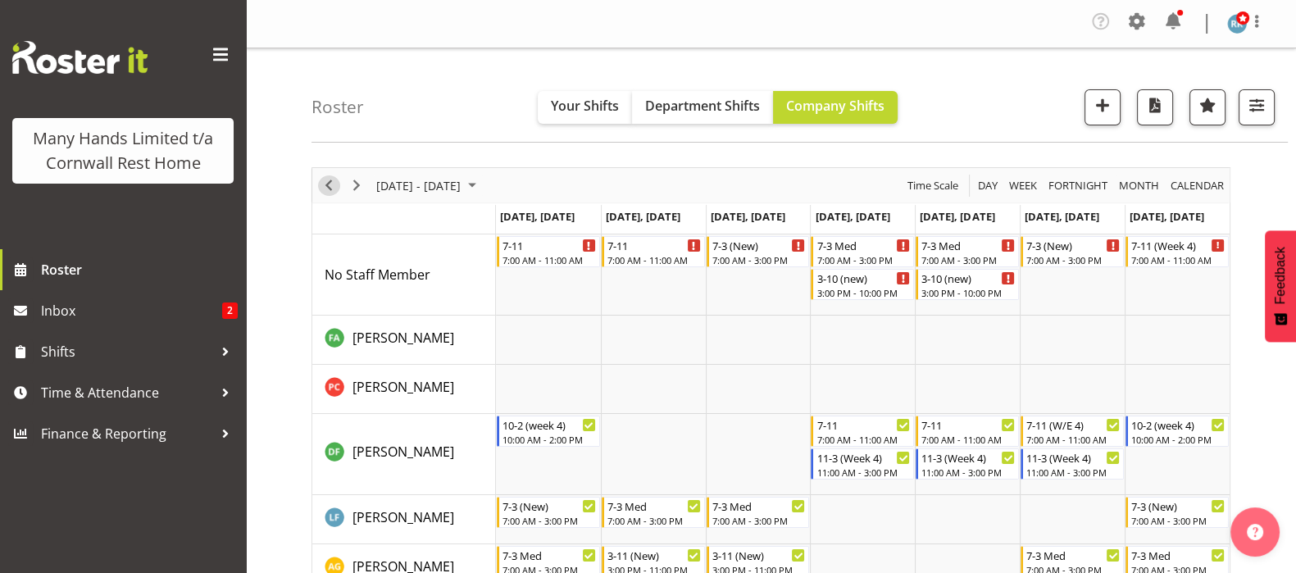
click at [328, 182] on span "Previous" at bounding box center [329, 185] width 20 height 20
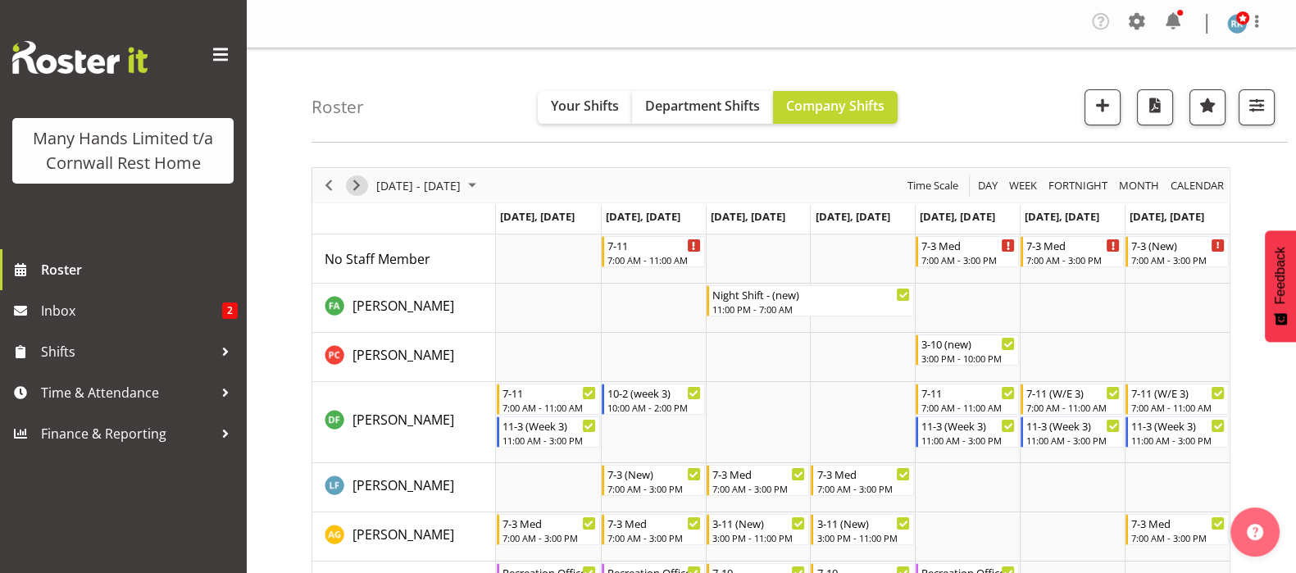
click at [355, 179] on span "Next" at bounding box center [357, 185] width 20 height 20
click at [352, 184] on span "Next" at bounding box center [357, 185] width 20 height 20
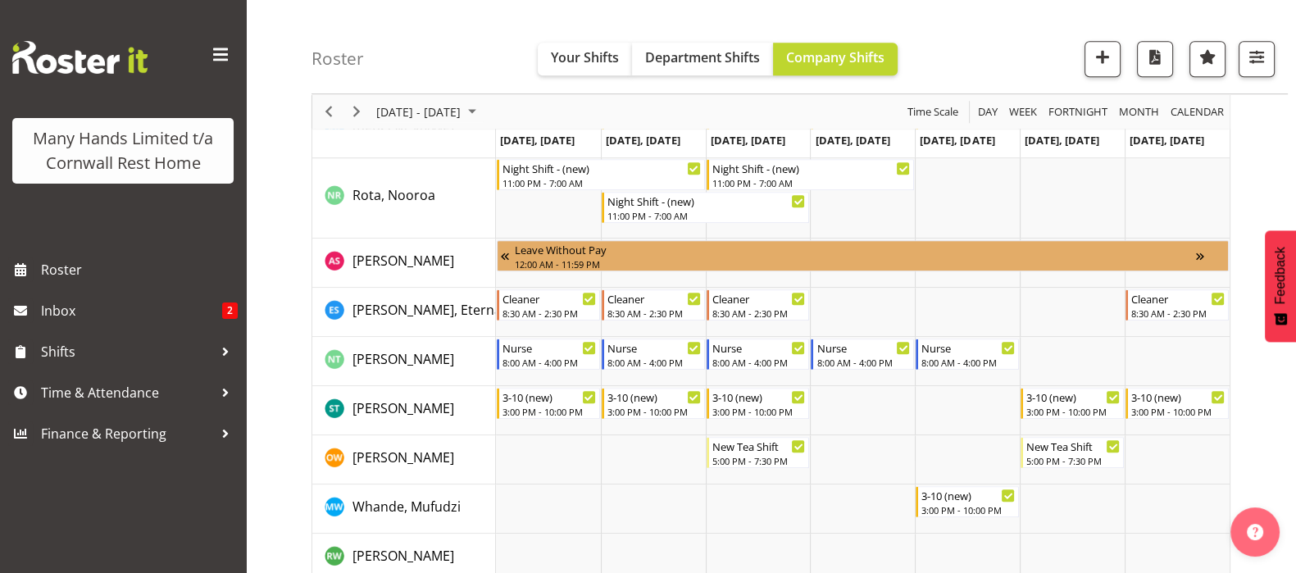
scroll to position [1230, 0]
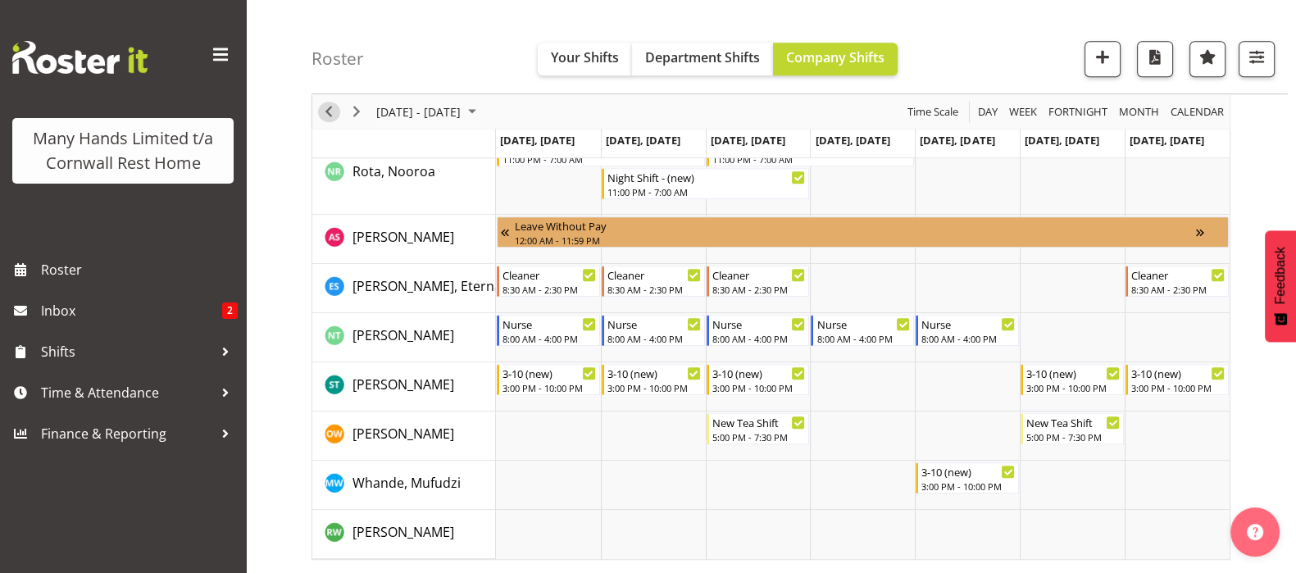
click at [327, 109] on span "Previous" at bounding box center [329, 112] width 20 height 20
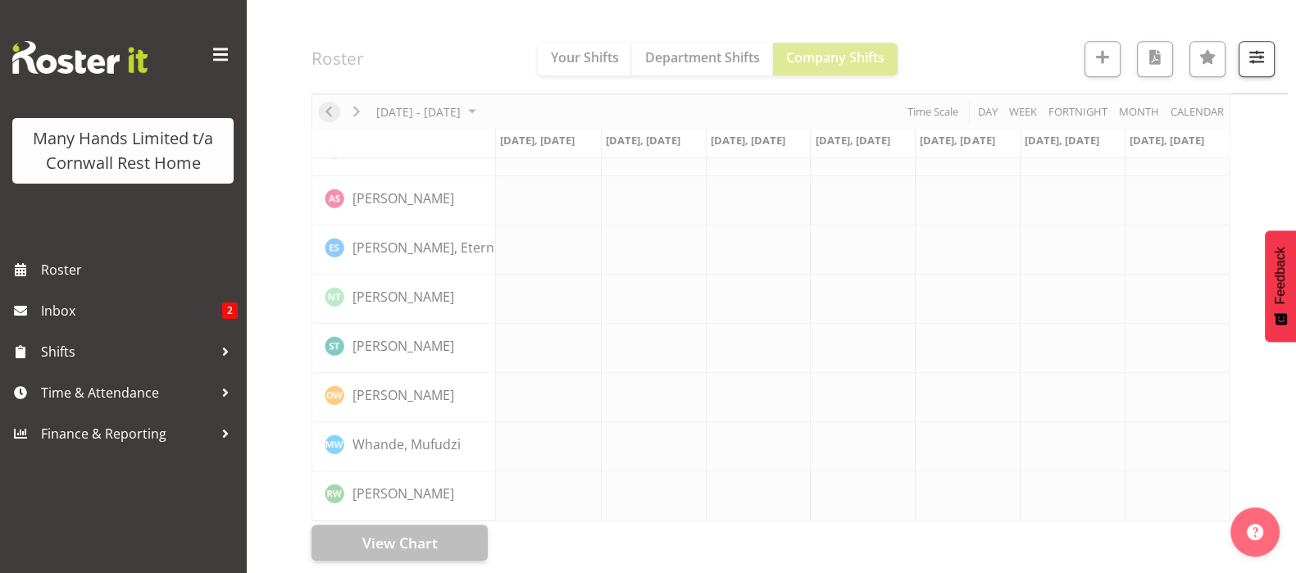
scroll to position [1140, 0]
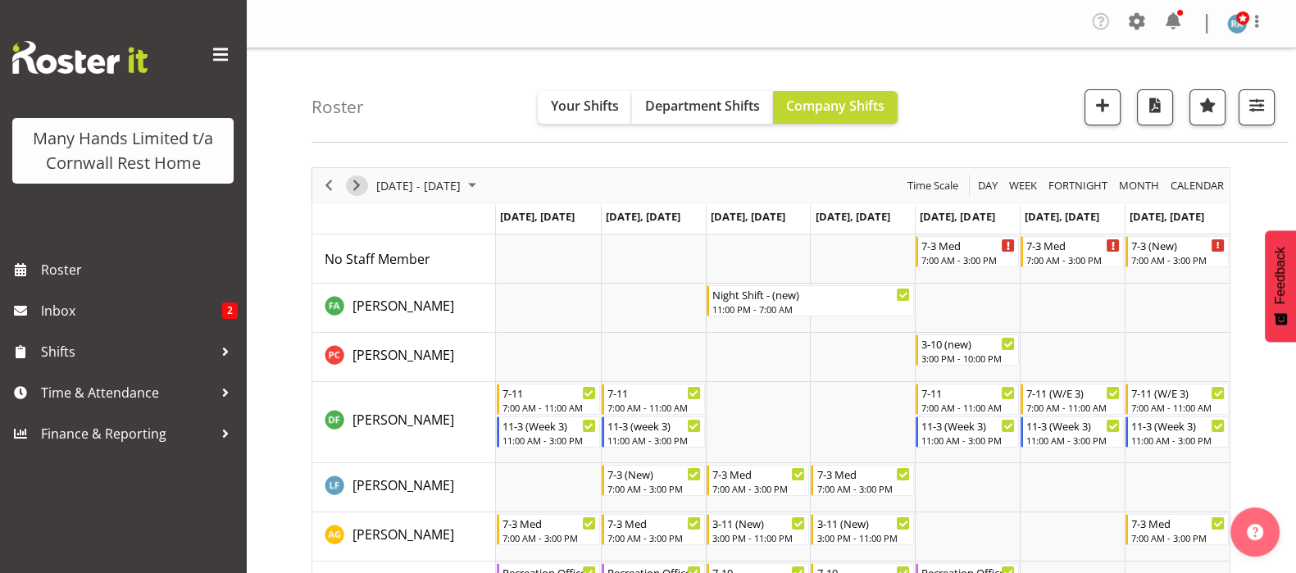
click at [357, 180] on span "Next" at bounding box center [357, 185] width 20 height 20
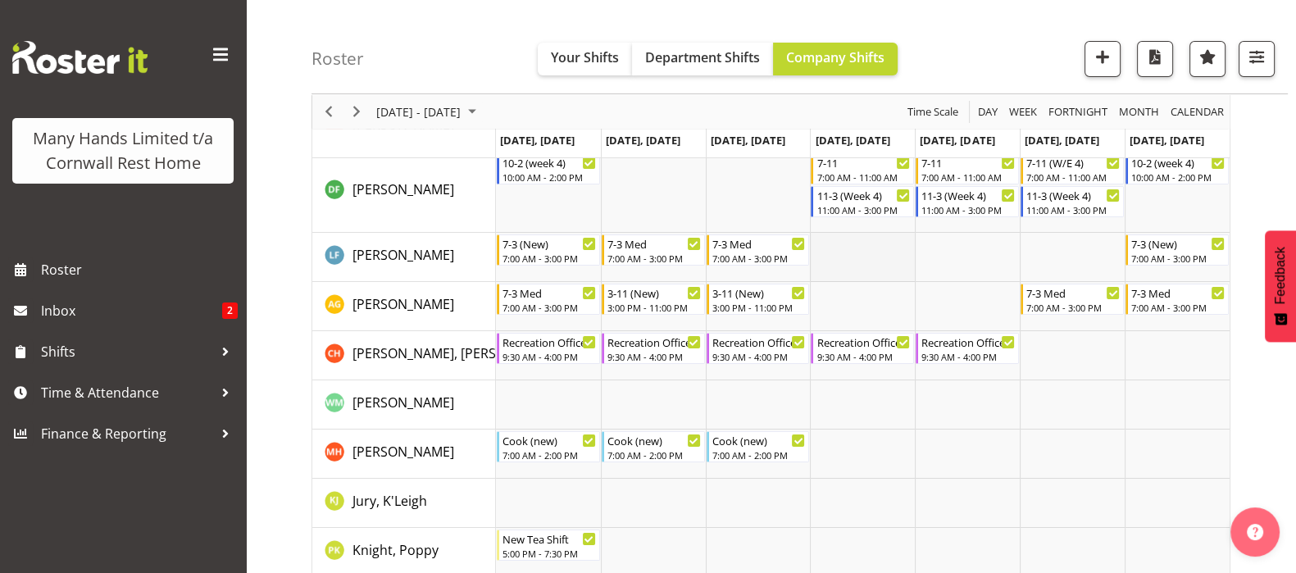
scroll to position [307, 0]
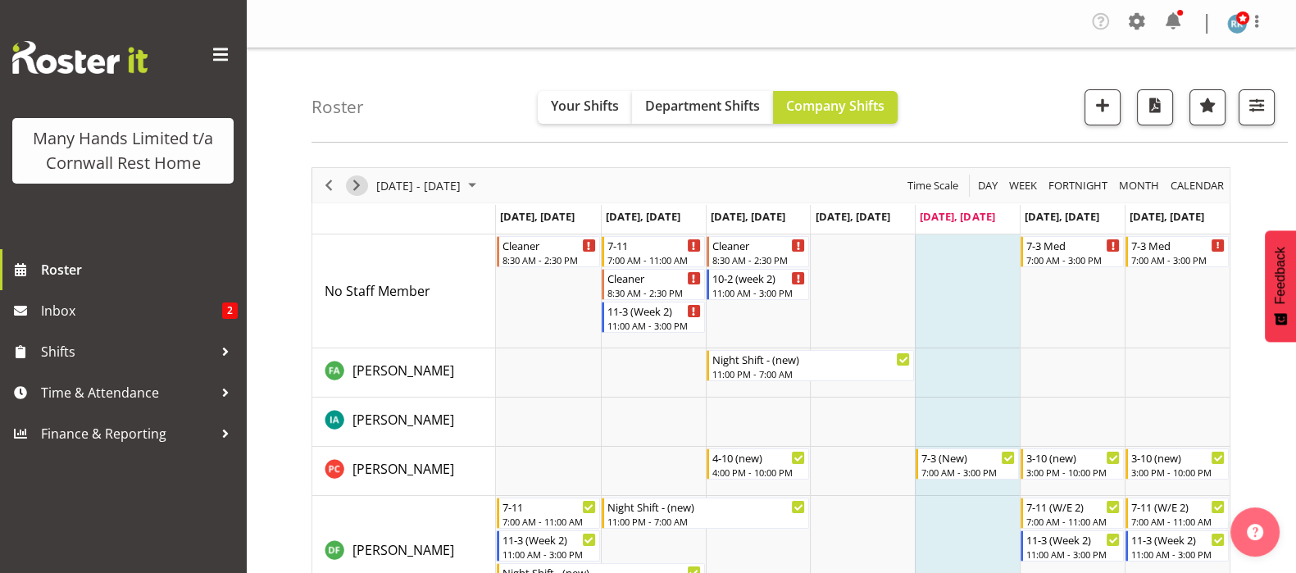
click at [353, 188] on span "Next" at bounding box center [357, 185] width 20 height 20
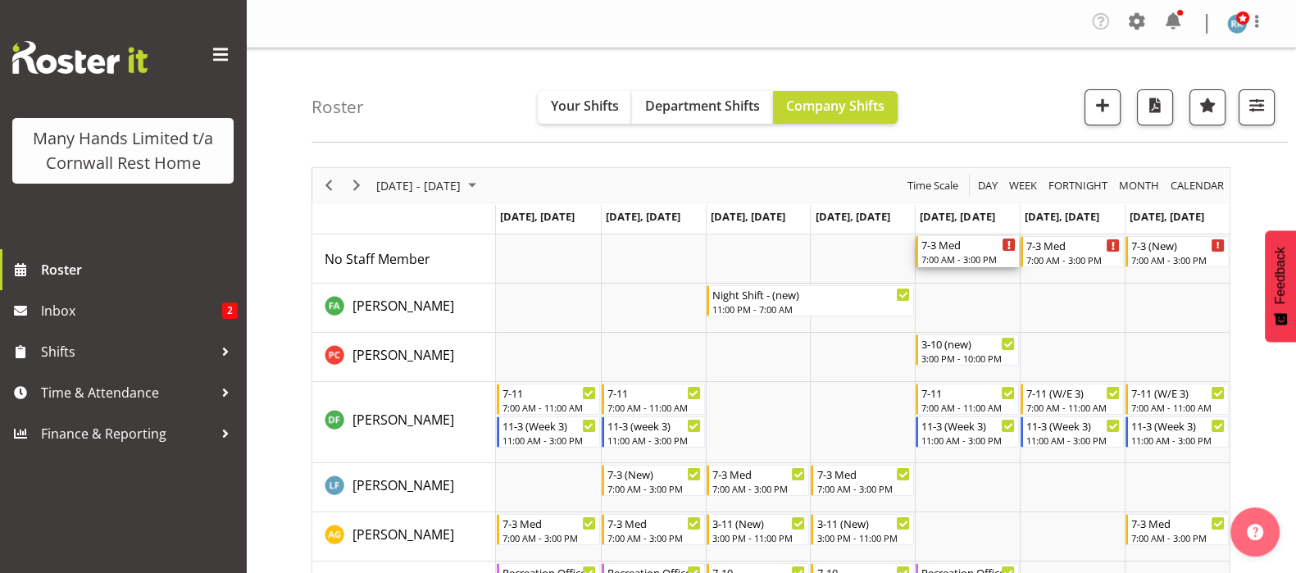
click at [948, 253] on div "7:00 AM - 3:00 PM" at bounding box center [969, 259] width 94 height 13
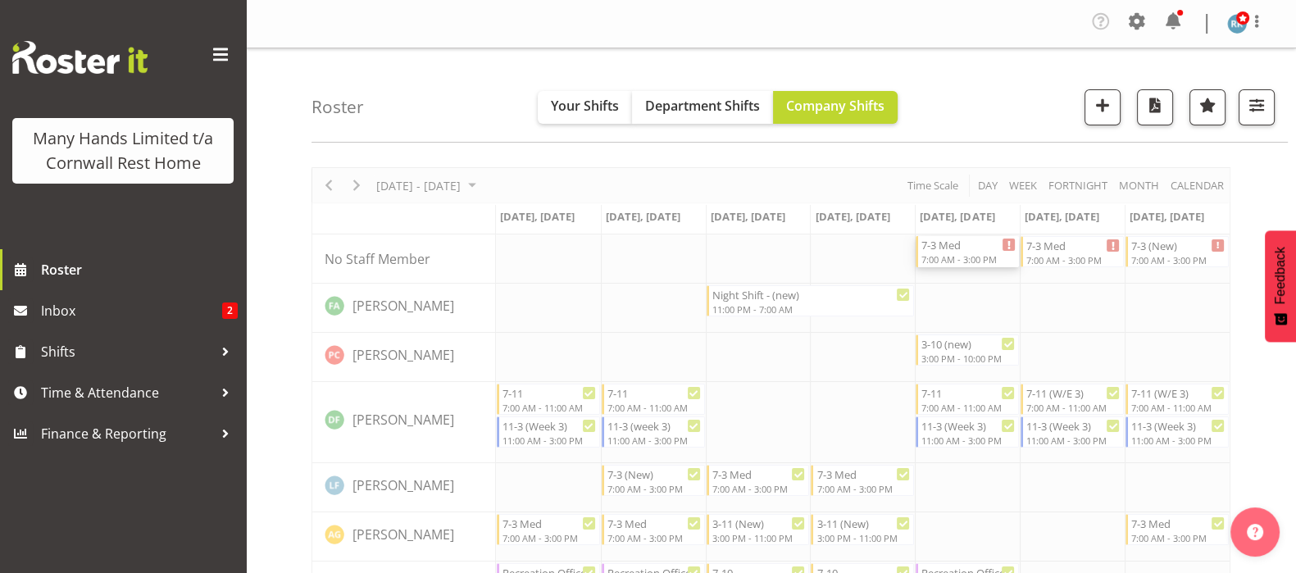
select select "8"
select select "2025"
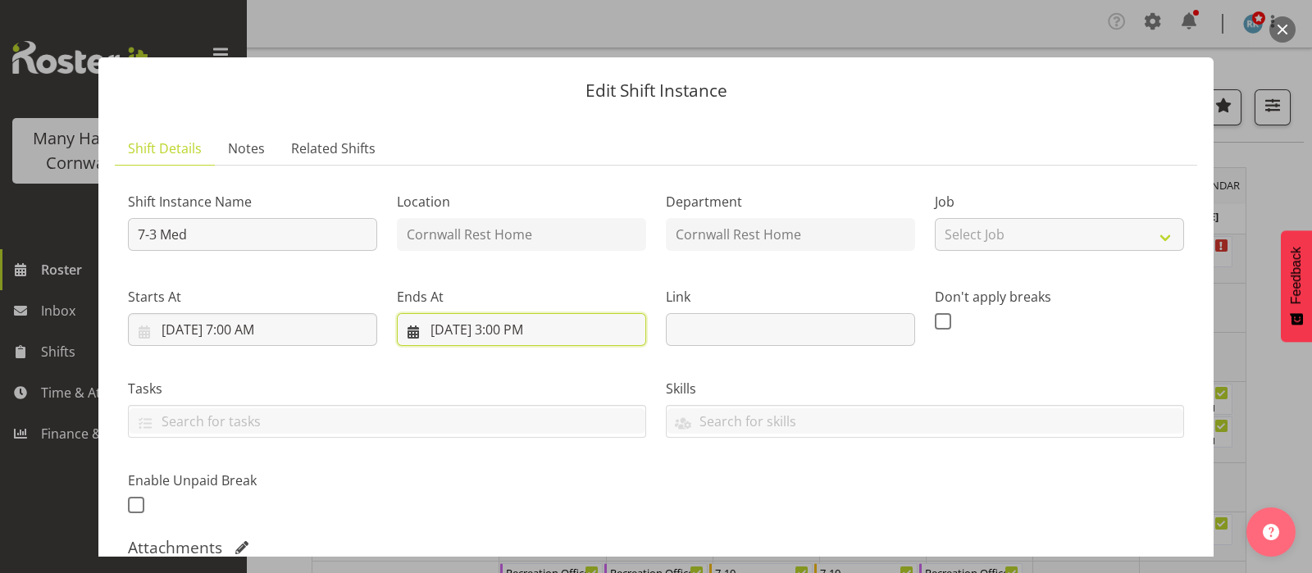
click at [495, 328] on input "[DATE] 3:00 PM" at bounding box center [521, 329] width 249 height 33
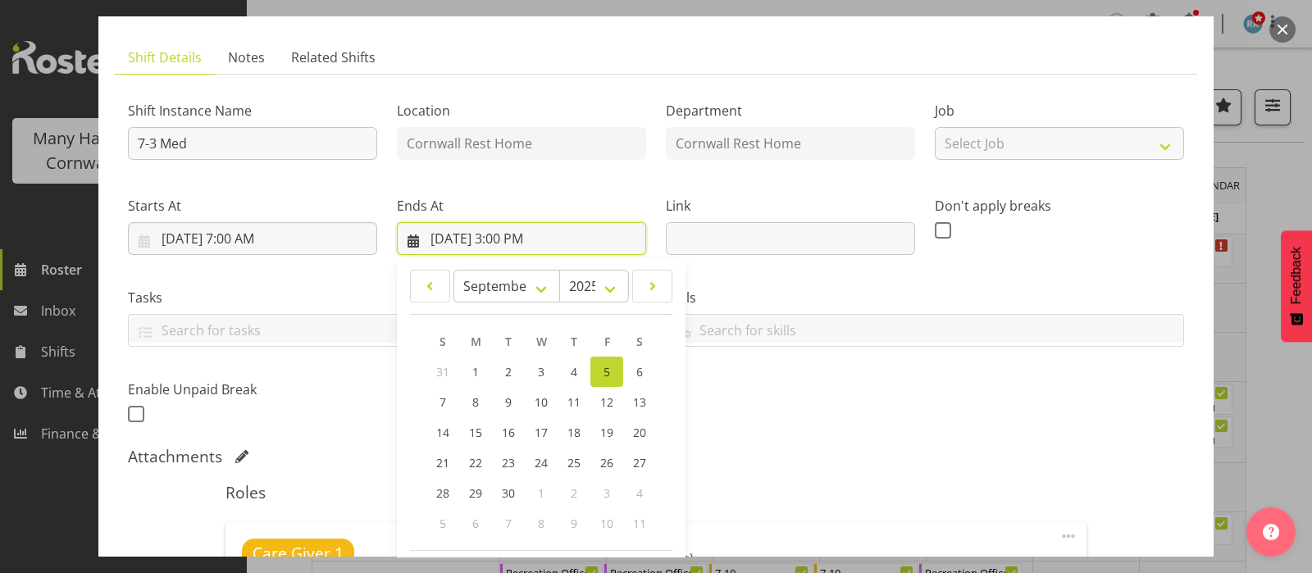
scroll to position [409, 0]
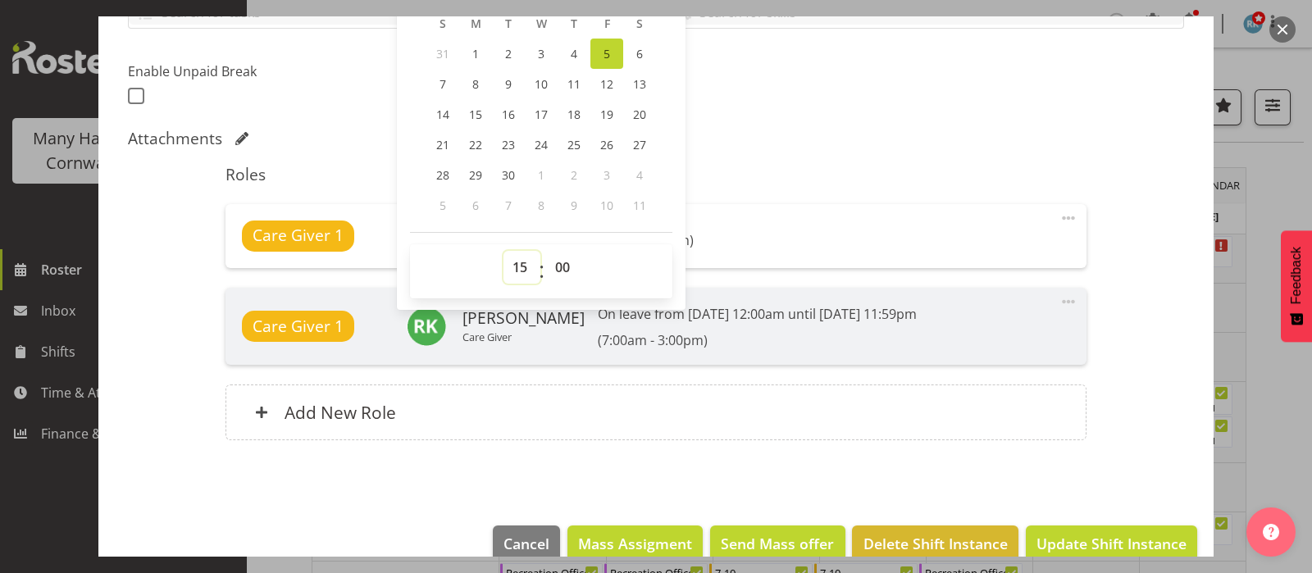
click at [512, 262] on select "00 01 02 03 04 05 06 07 08 09 10 11 12 13 14 15 16 17 18 19 20 21 22 23" at bounding box center [521, 267] width 37 height 33
select select "13"
click at [503, 251] on select "00 01 02 03 04 05 06 07 08 09 10 11 12 13 14 15 16 17 18 19 20 21 22 23" at bounding box center [521, 267] width 37 height 33
type input "[DATE] 1:00 PM"
click at [753, 125] on div "Shift Instance Name 7-3 Med Location [GEOGRAPHIC_DATA] Rest Home Department [GE…" at bounding box center [656, 115] width 1056 height 690
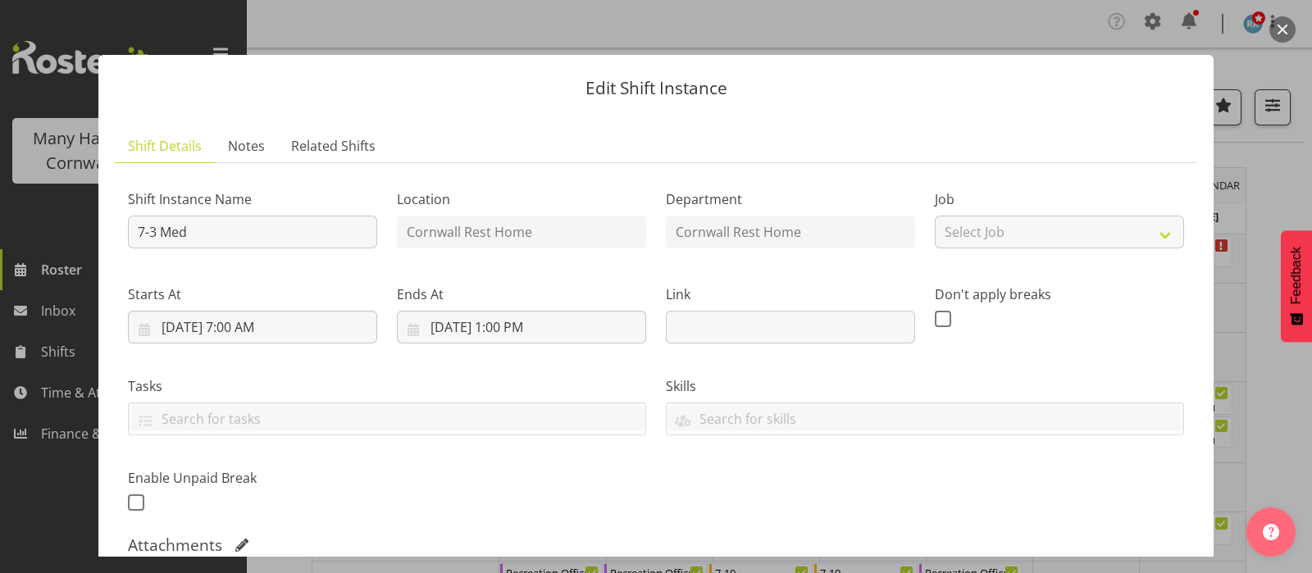
scroll to position [0, 0]
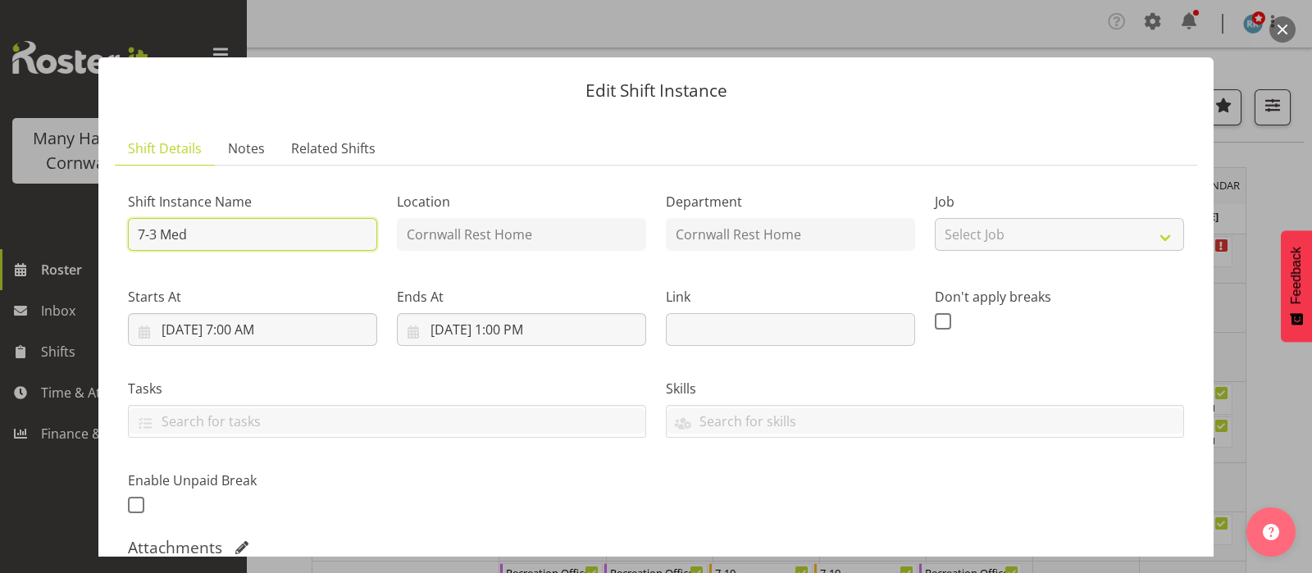
click at [156, 233] on input "7-3 Med" at bounding box center [252, 234] width 249 height 33
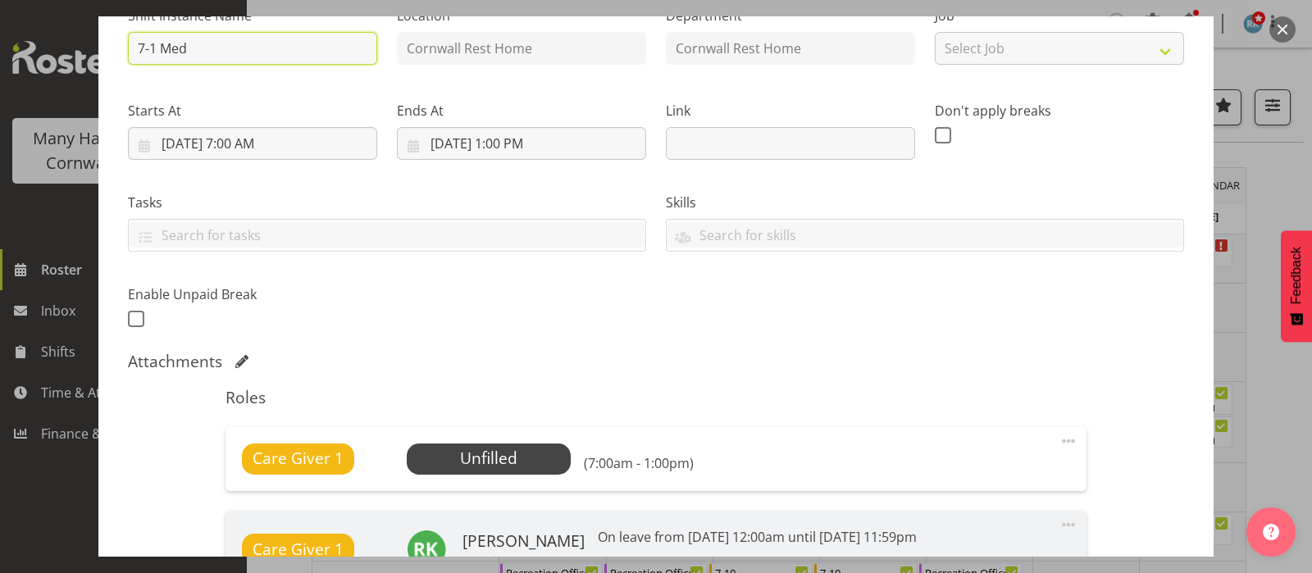
scroll to position [204, 0]
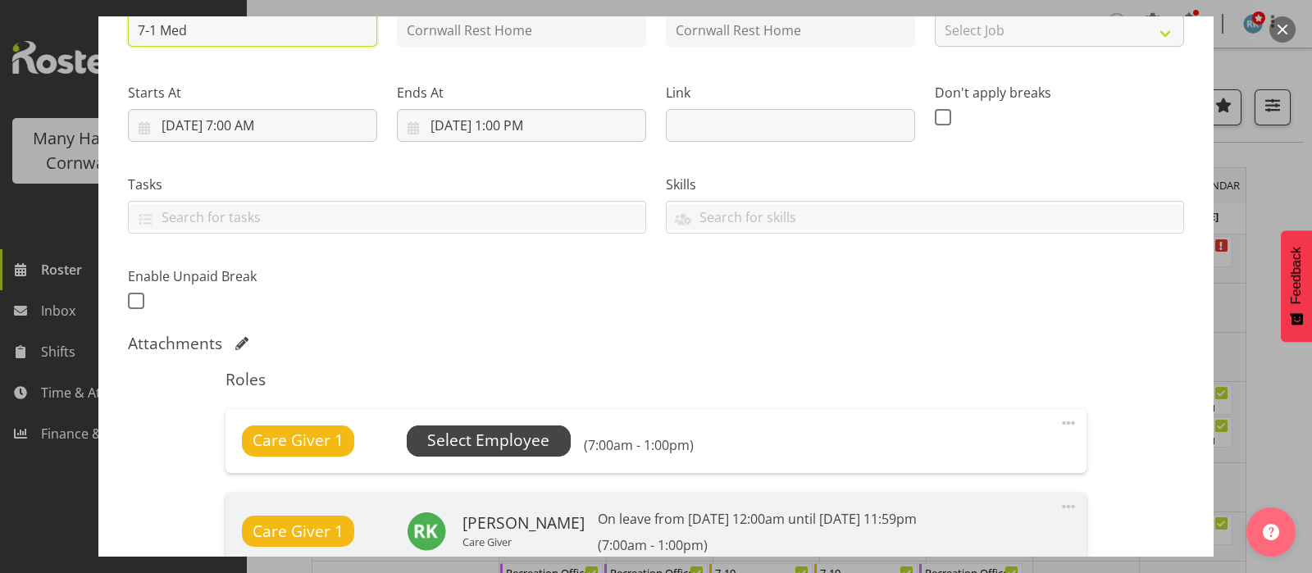
type input "7-1 Med"
click at [459, 435] on span "Select Employee" at bounding box center [488, 441] width 122 height 24
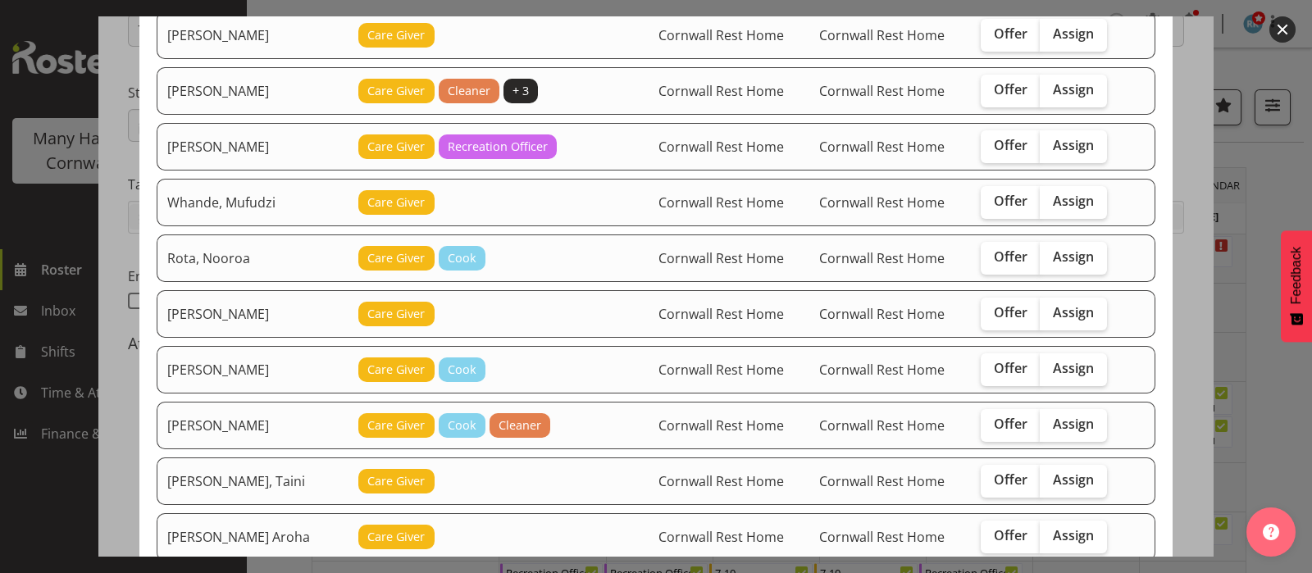
scroll to position [307, 0]
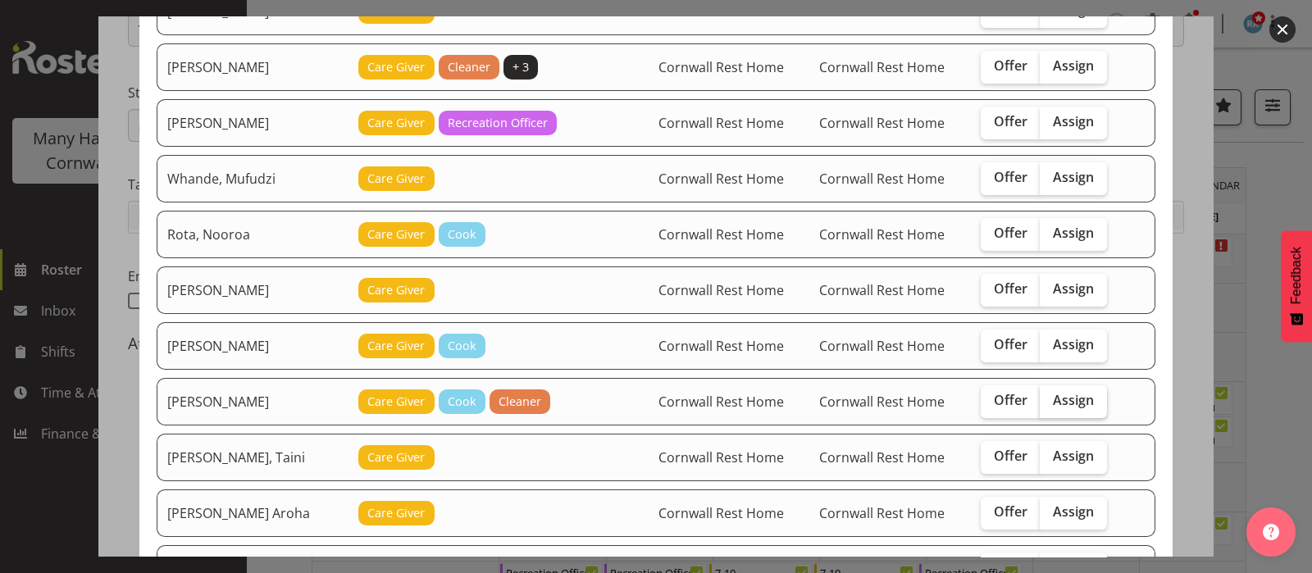
click at [1054, 392] on span "Assign" at bounding box center [1073, 400] width 41 height 16
click at [1050, 395] on input "Assign" at bounding box center [1045, 400] width 11 height 11
checkbox input "true"
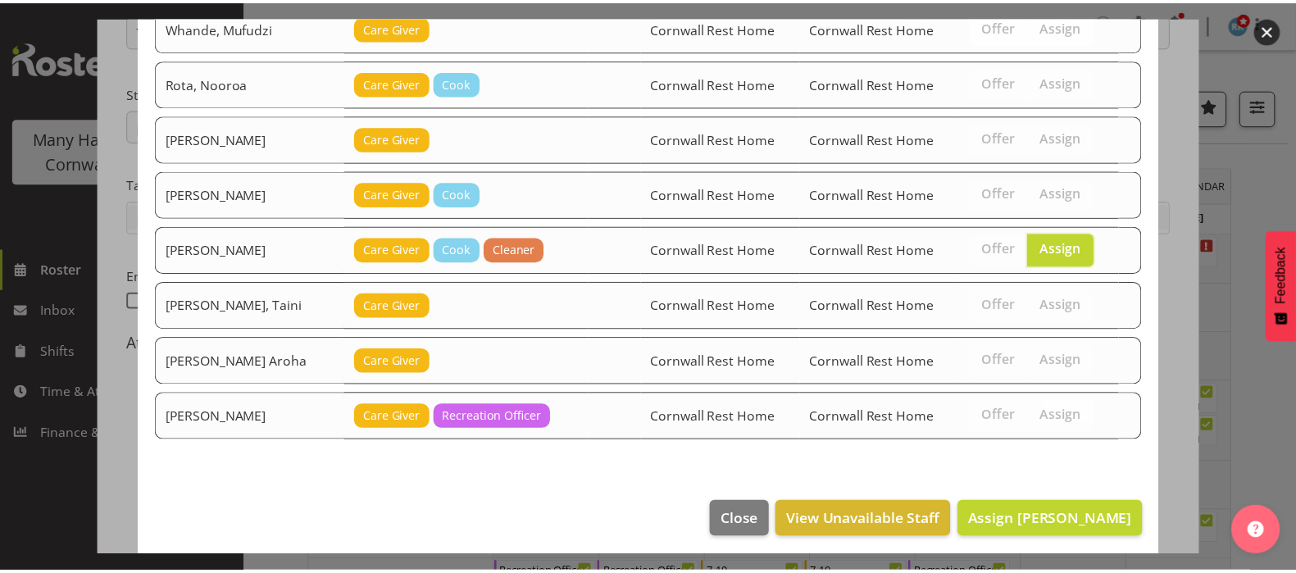
scroll to position [461, 0]
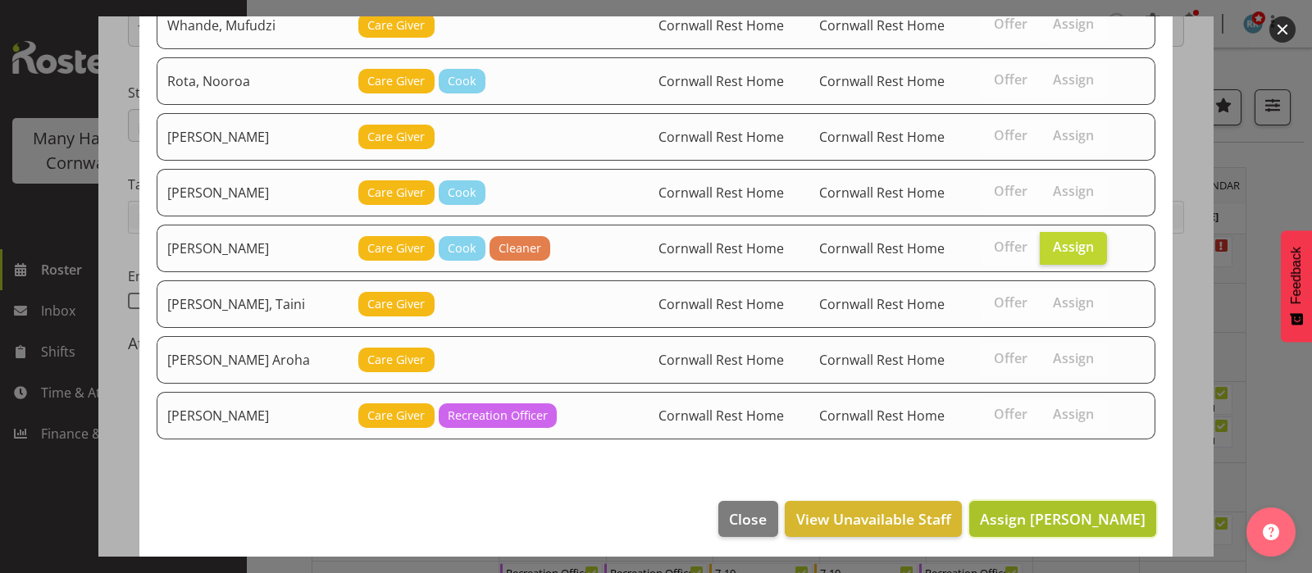
click at [1033, 514] on span "Assign [PERSON_NAME]" at bounding box center [1063, 519] width 166 height 20
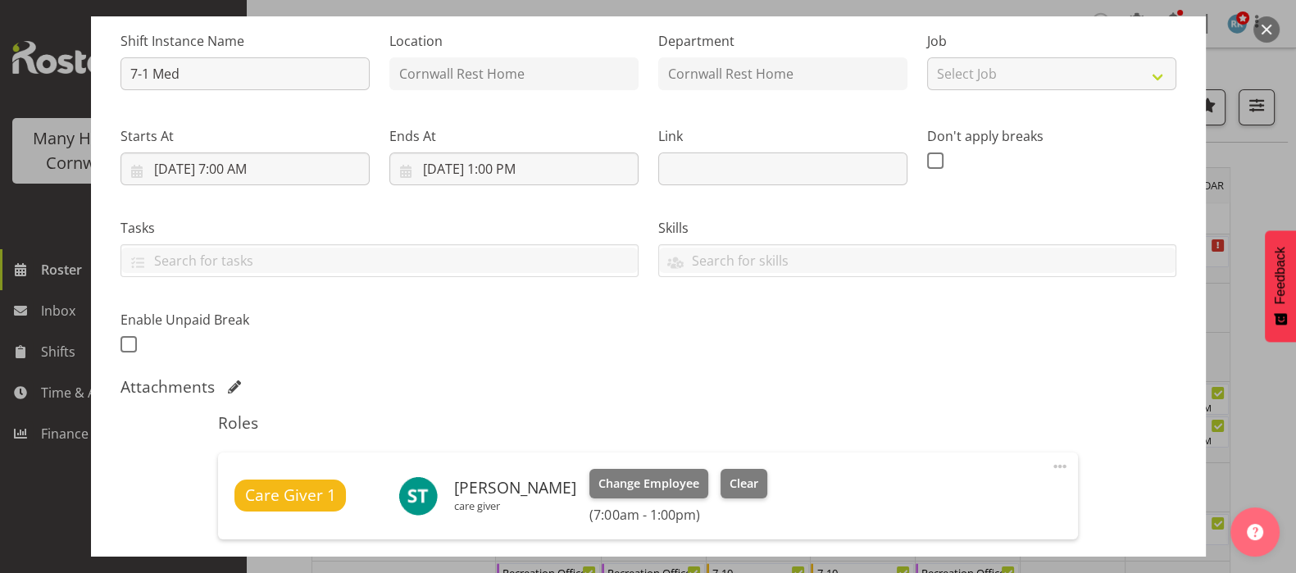
scroll to position [102, 0]
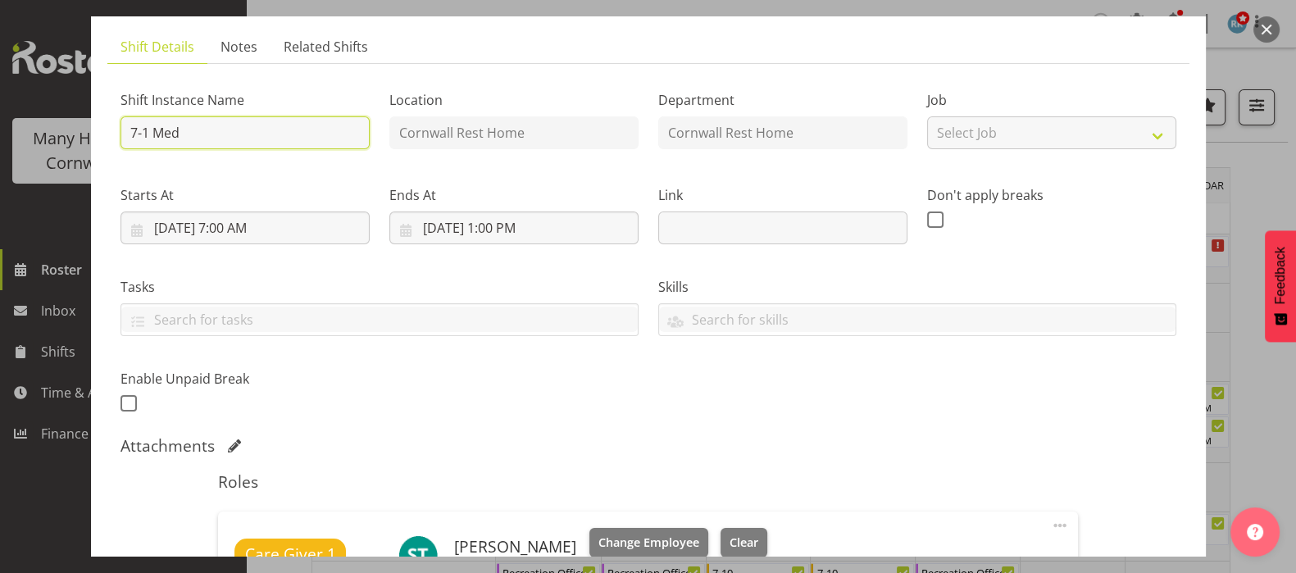
click at [196, 130] on input "7-1 Med" at bounding box center [245, 132] width 249 height 33
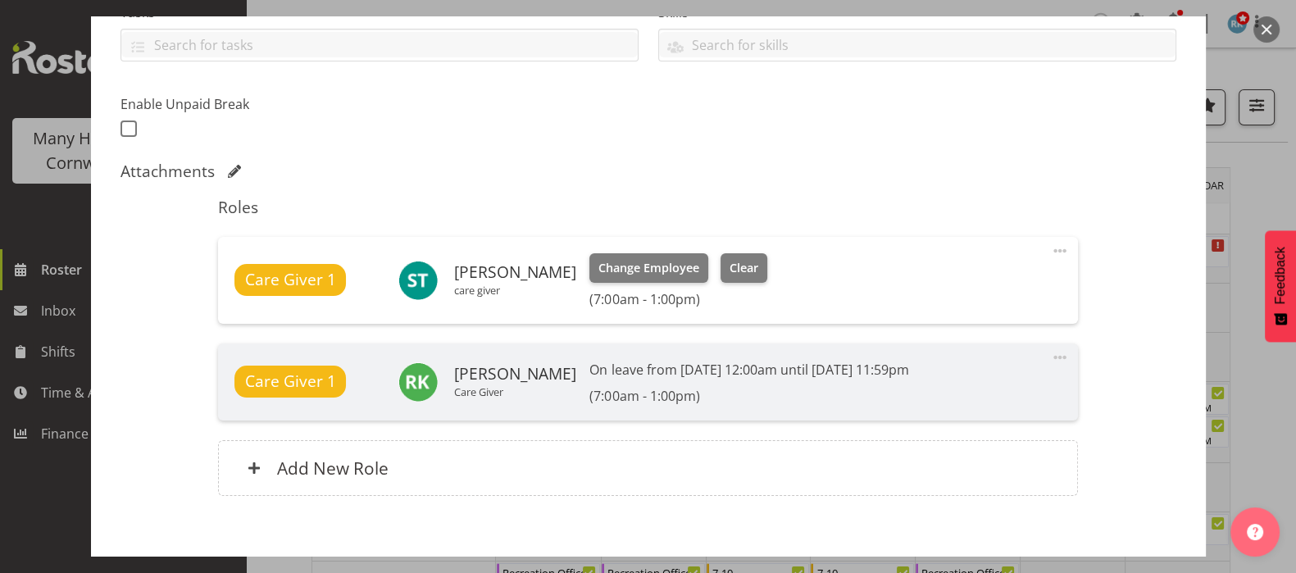
scroll to position [460, 0]
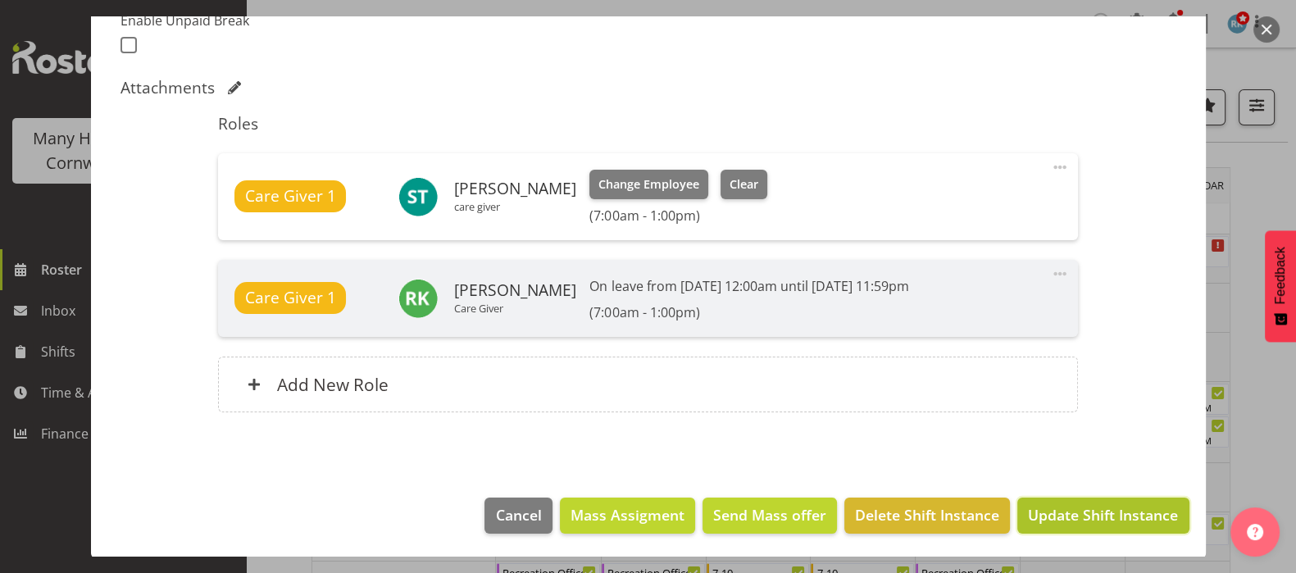
click at [1081, 516] on span "Update Shift Instance" at bounding box center [1103, 514] width 150 height 21
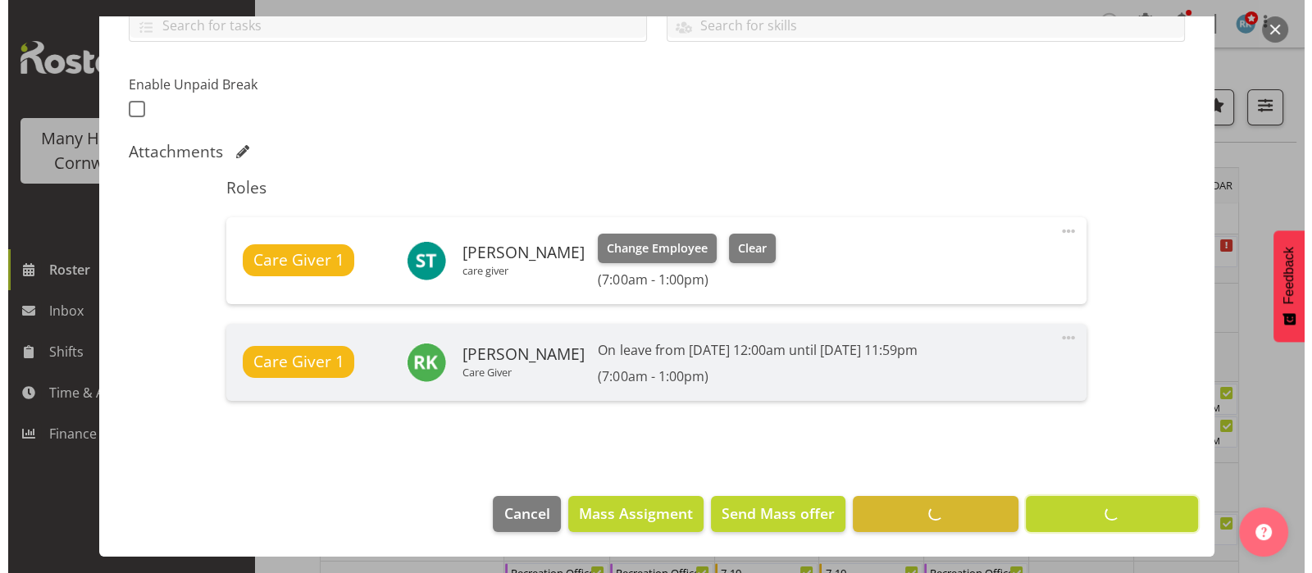
scroll to position [394, 0]
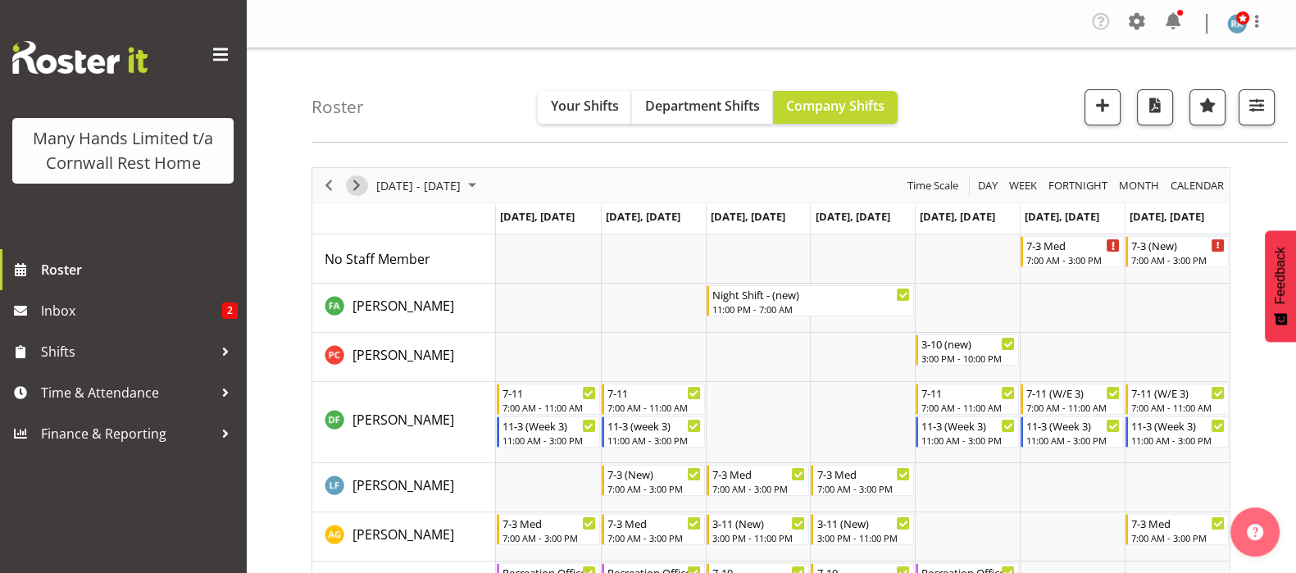
click at [353, 188] on span "Next" at bounding box center [357, 185] width 20 height 20
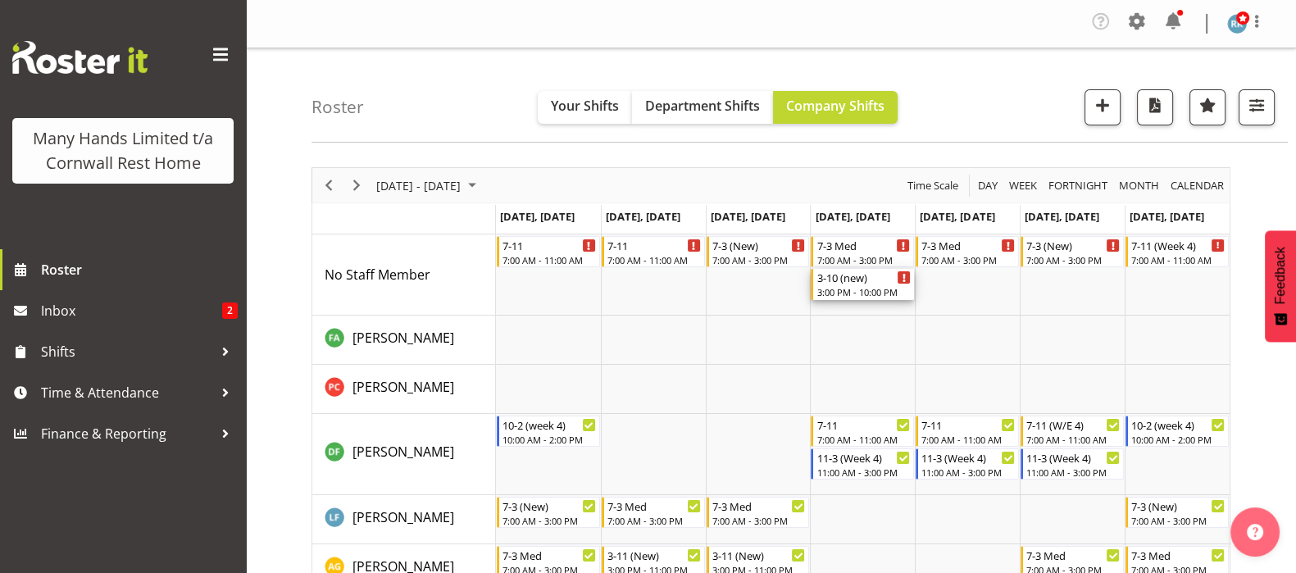
click at [853, 285] on div "3-10 (new) 3:00 PM - 10:00 PM" at bounding box center [864, 284] width 94 height 31
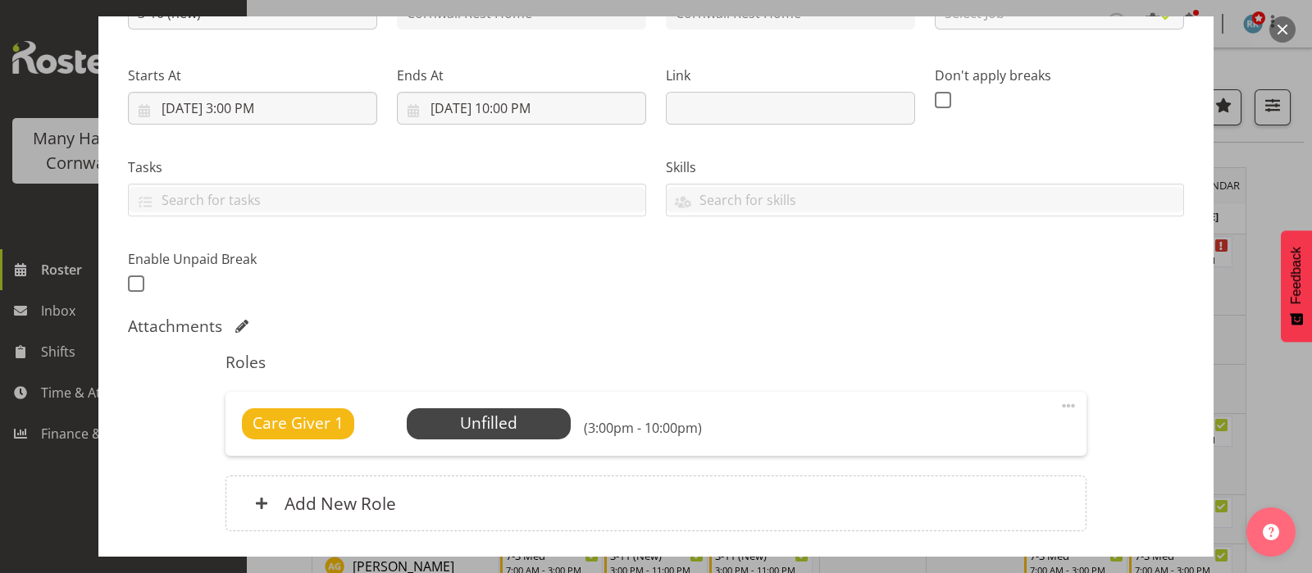
scroll to position [307, 0]
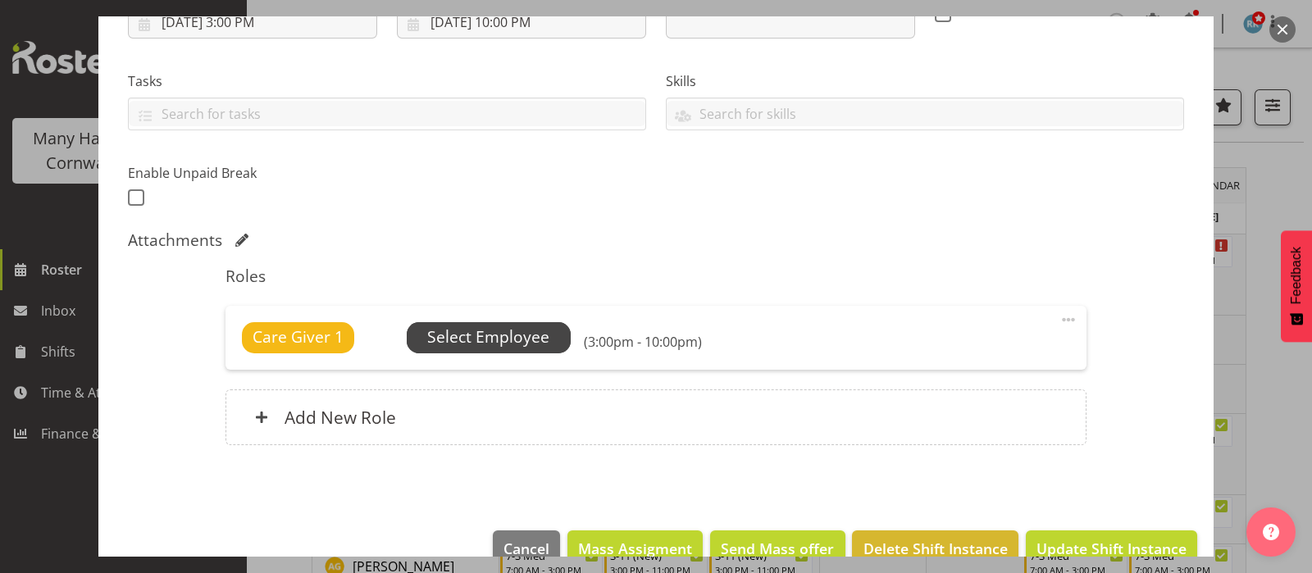
click at [483, 339] on span "Select Employee" at bounding box center [488, 338] width 122 height 24
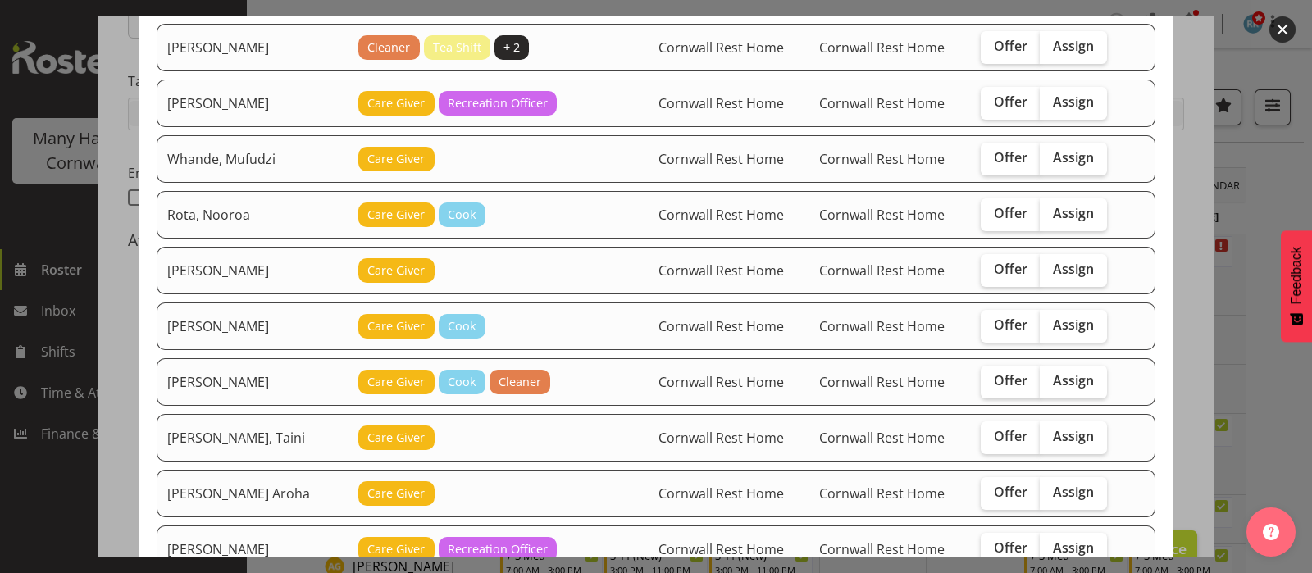
scroll to position [409, 0]
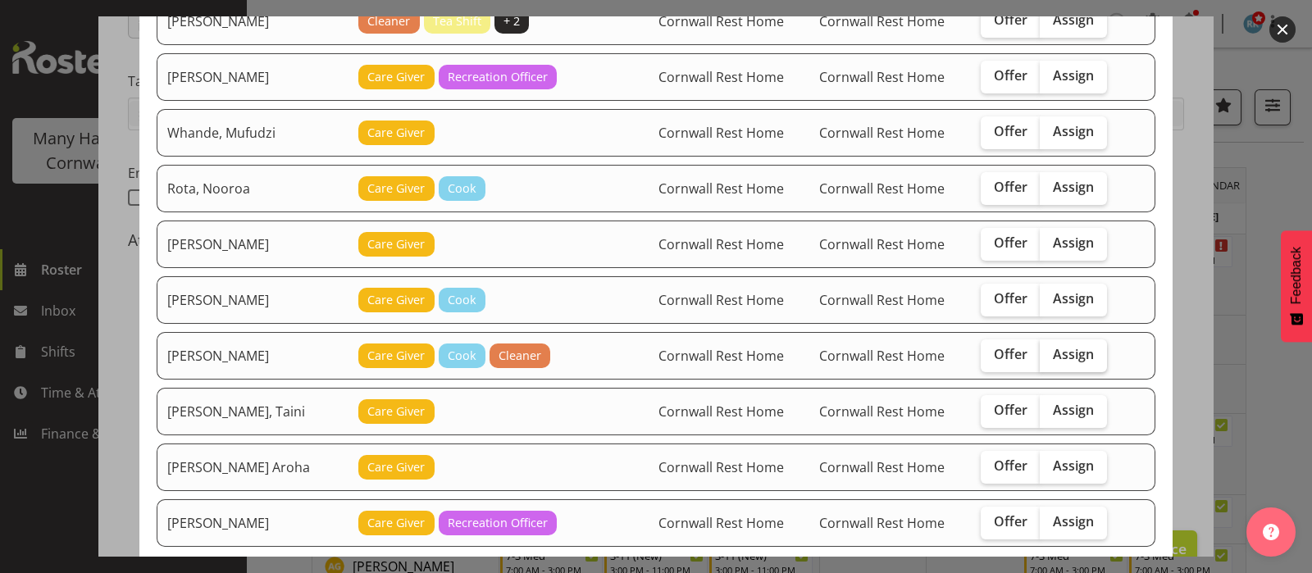
click at [1063, 348] on span "Assign" at bounding box center [1073, 354] width 41 height 16
click at [1050, 349] on input "Assign" at bounding box center [1045, 354] width 11 height 11
checkbox input "true"
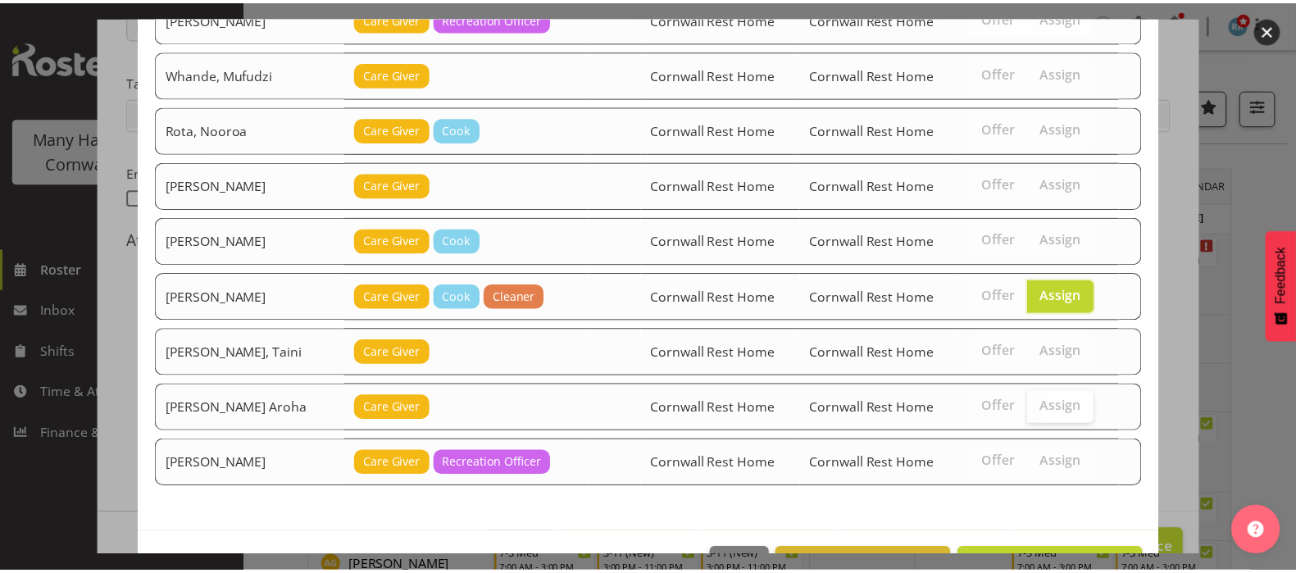
scroll to position [517, 0]
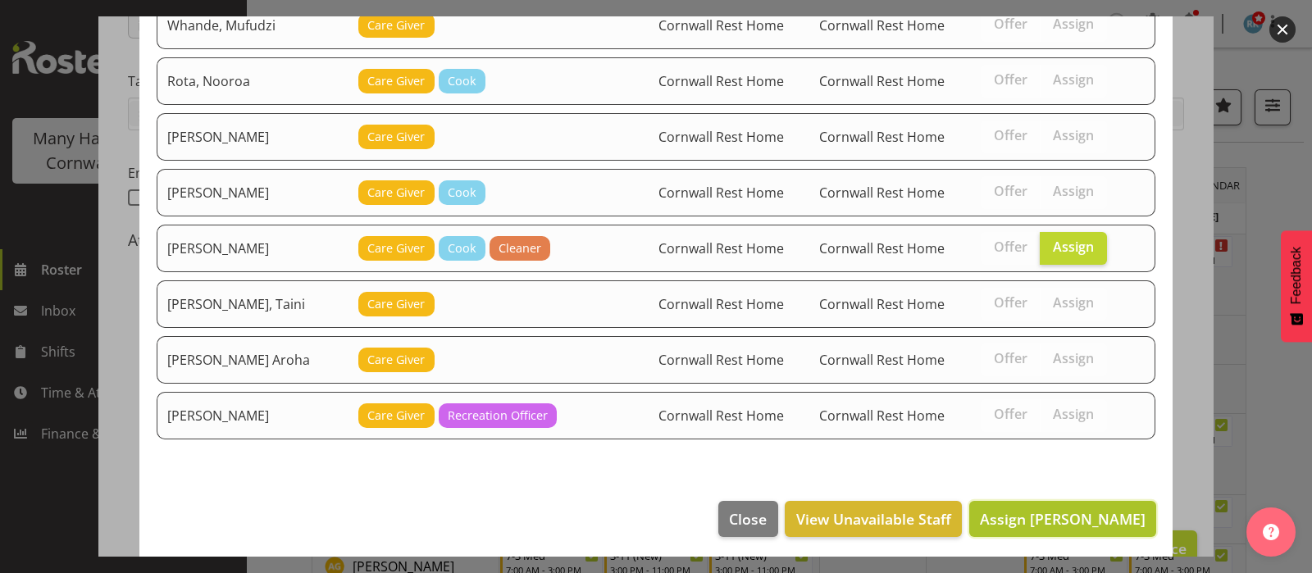
click at [1041, 509] on span "Assign [PERSON_NAME]" at bounding box center [1063, 519] width 166 height 20
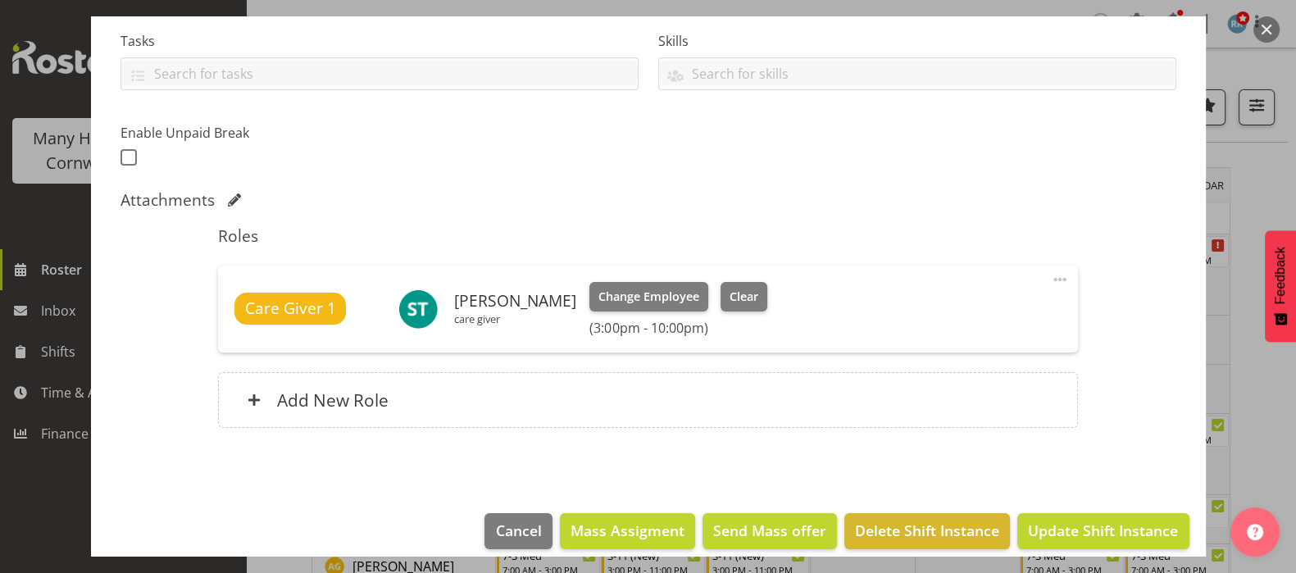
scroll to position [363, 0]
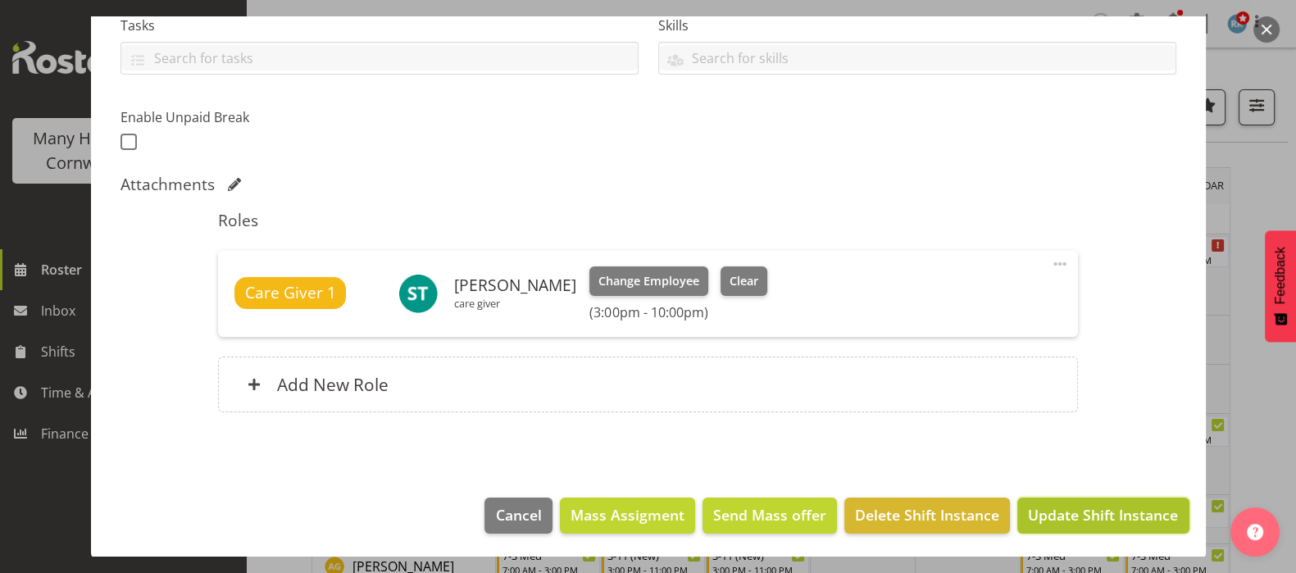
click at [1069, 506] on span "Update Shift Instance" at bounding box center [1103, 514] width 150 height 21
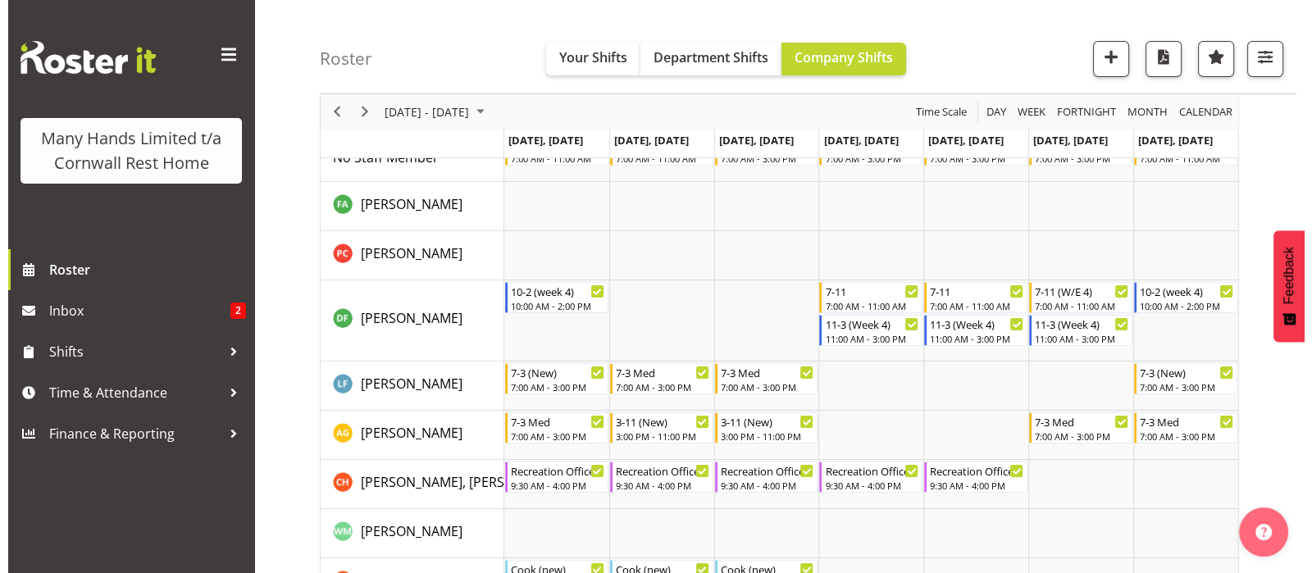
scroll to position [204, 0]
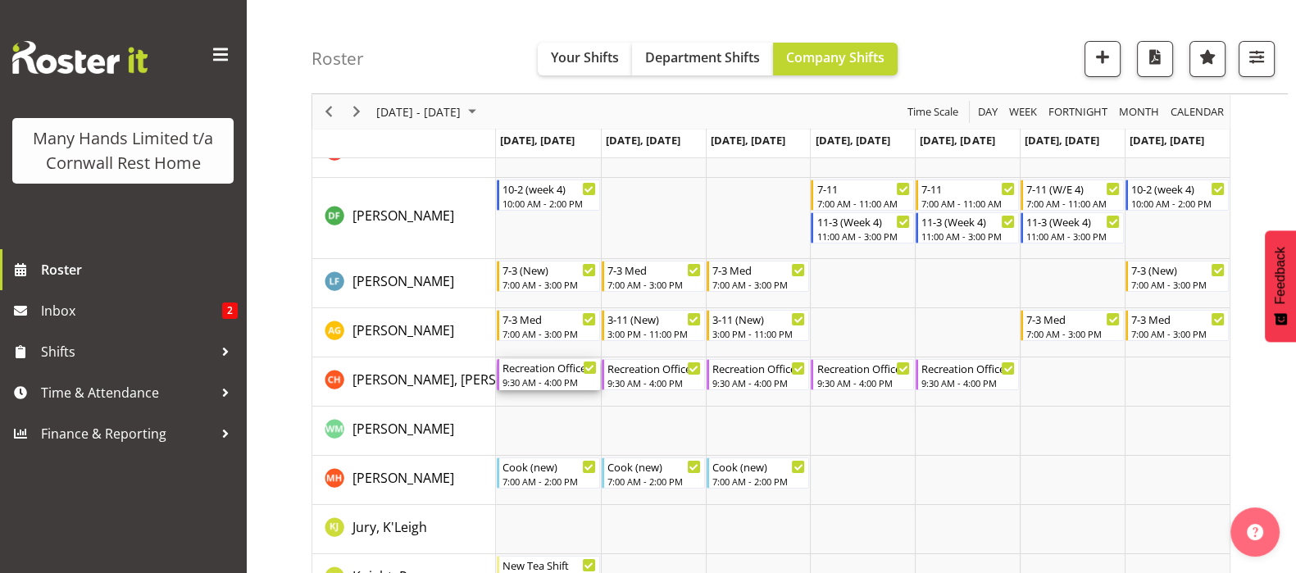
click at [521, 373] on div "Recreation Officer" at bounding box center [550, 367] width 94 height 16
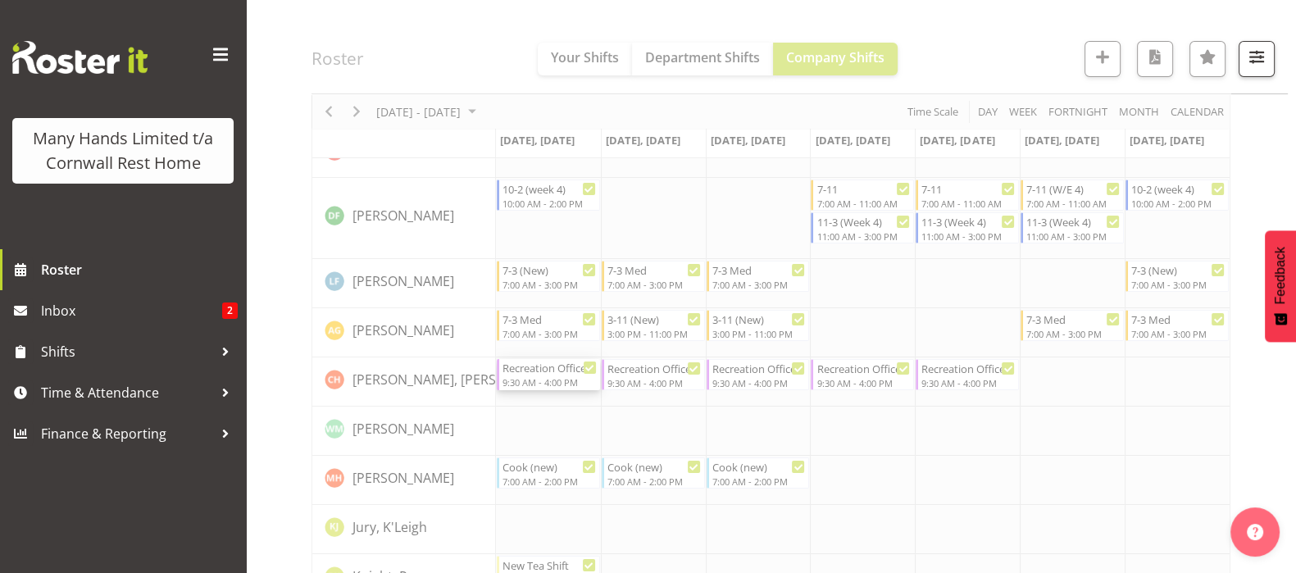
select select "8"
select select "2025"
select select "9"
select select "30"
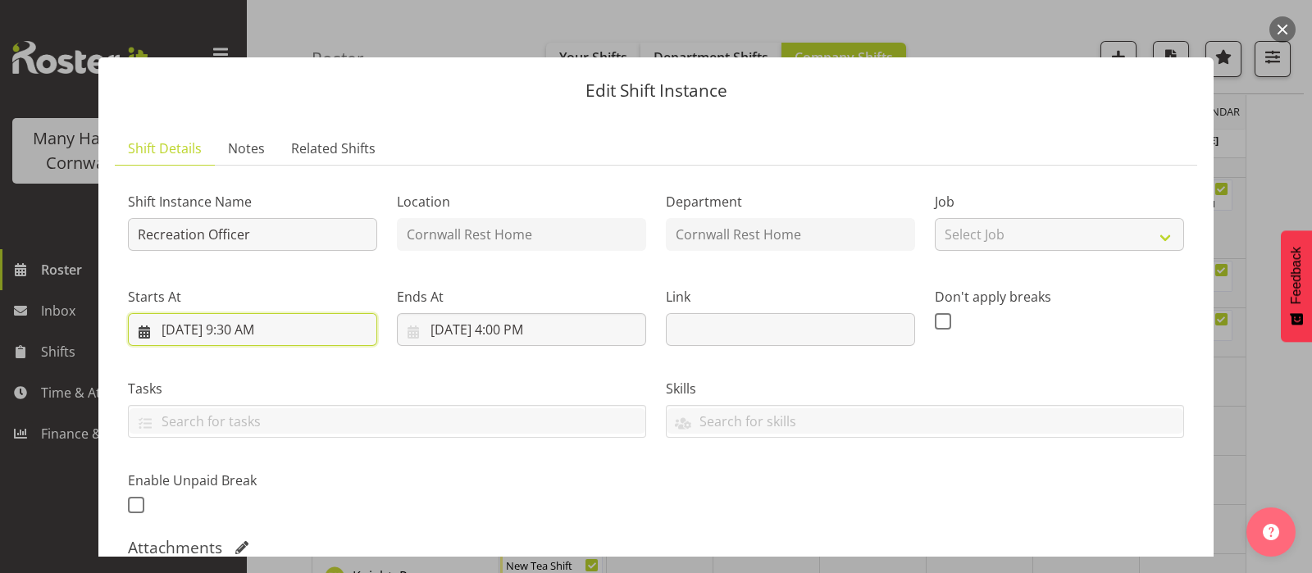
click at [226, 333] on input "[DATE] 9:30 AM" at bounding box center [252, 329] width 249 height 33
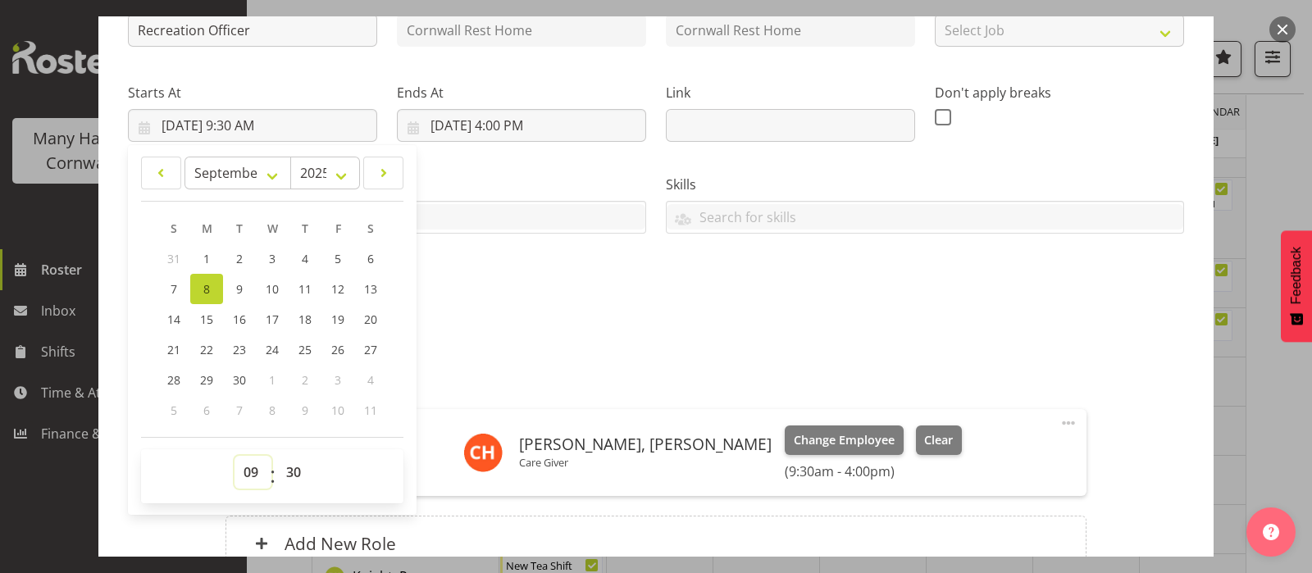
click at [253, 463] on select "00 01 02 03 04 05 06 07 08 09 10 11 12 13 14 15 16 17 18 19 20 21 22 23" at bounding box center [252, 472] width 37 height 33
select select "10"
click at [234, 456] on select "00 01 02 03 04 05 06 07 08 09 10 11 12 13 14 15 16 17 18 19 20 21 22 23" at bounding box center [252, 472] width 37 height 33
type input "[DATE] 10:30 AM"
select select "0"
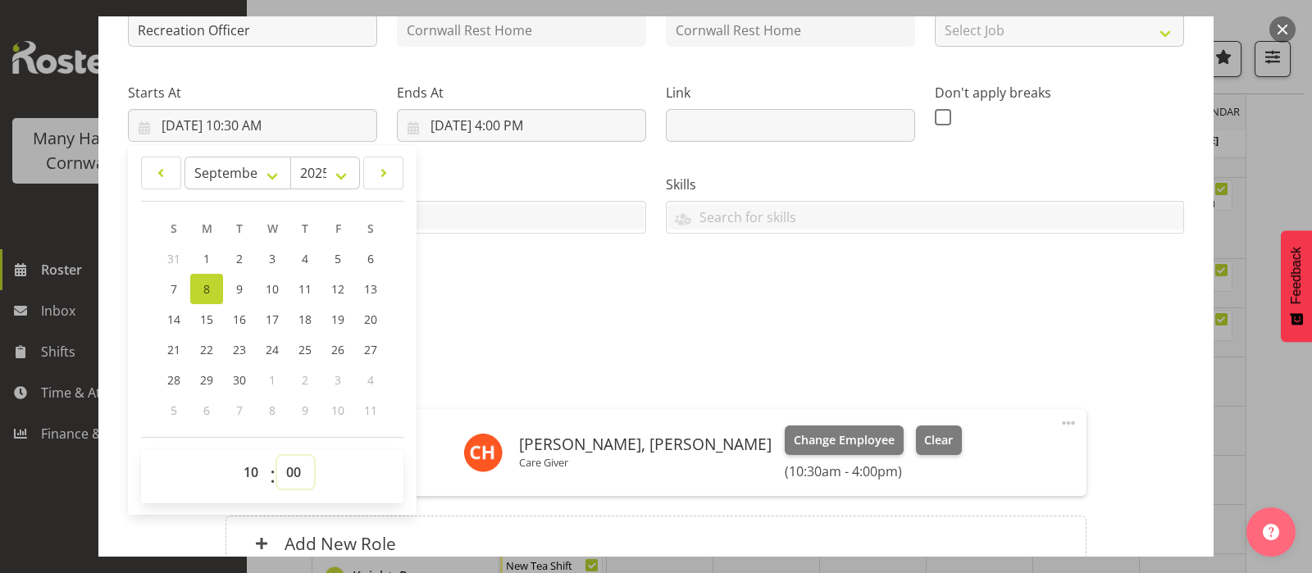
type input "[DATE] 10:00 AM"
click at [1140, 326] on div "Shift Instance Name Recreation Officer Location [GEOGRAPHIC_DATA] Rest Home Dep…" at bounding box center [656, 283] width 1056 height 617
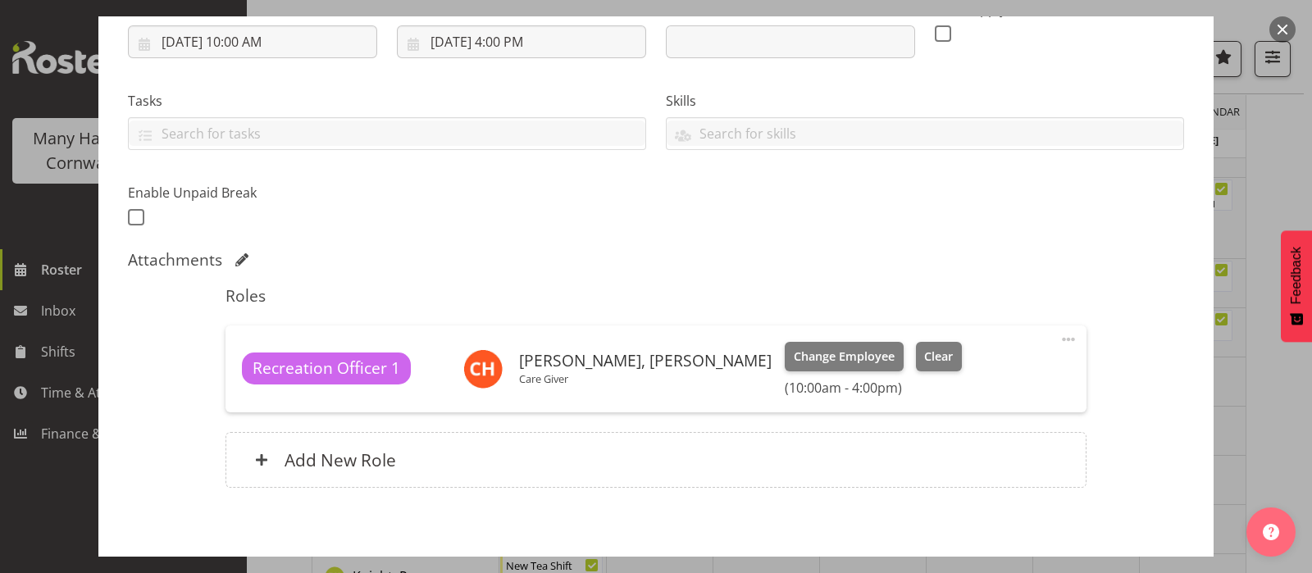
scroll to position [363, 0]
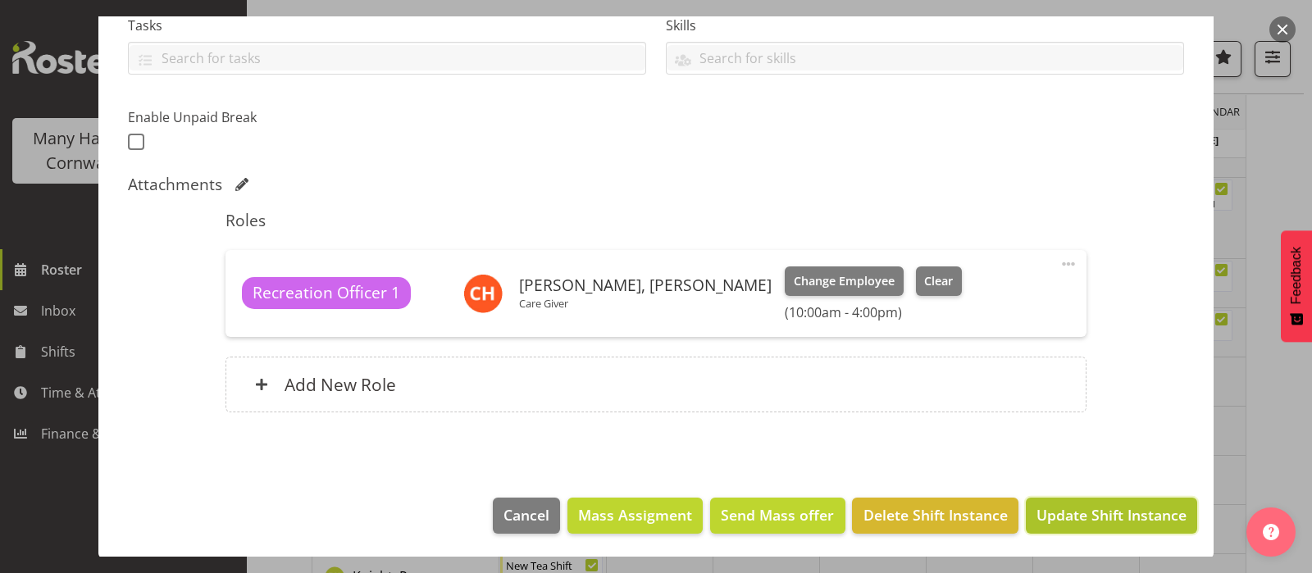
click at [1082, 506] on span "Update Shift Instance" at bounding box center [1111, 514] width 150 height 21
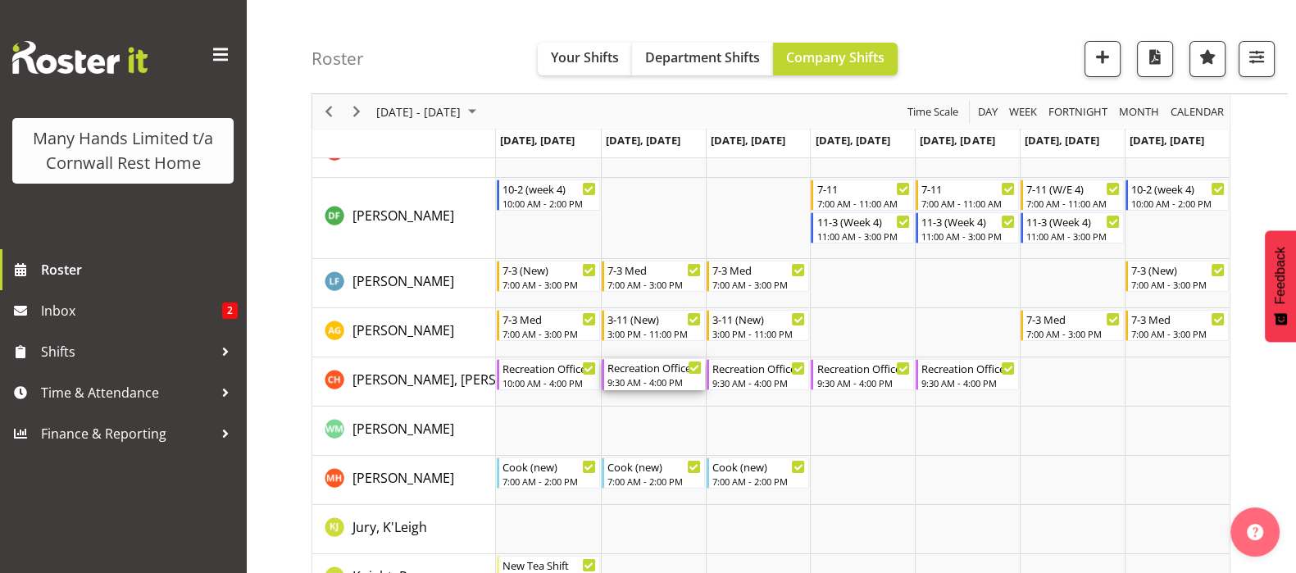
click at [635, 374] on div "Recreation Officer" at bounding box center [655, 367] width 94 height 16
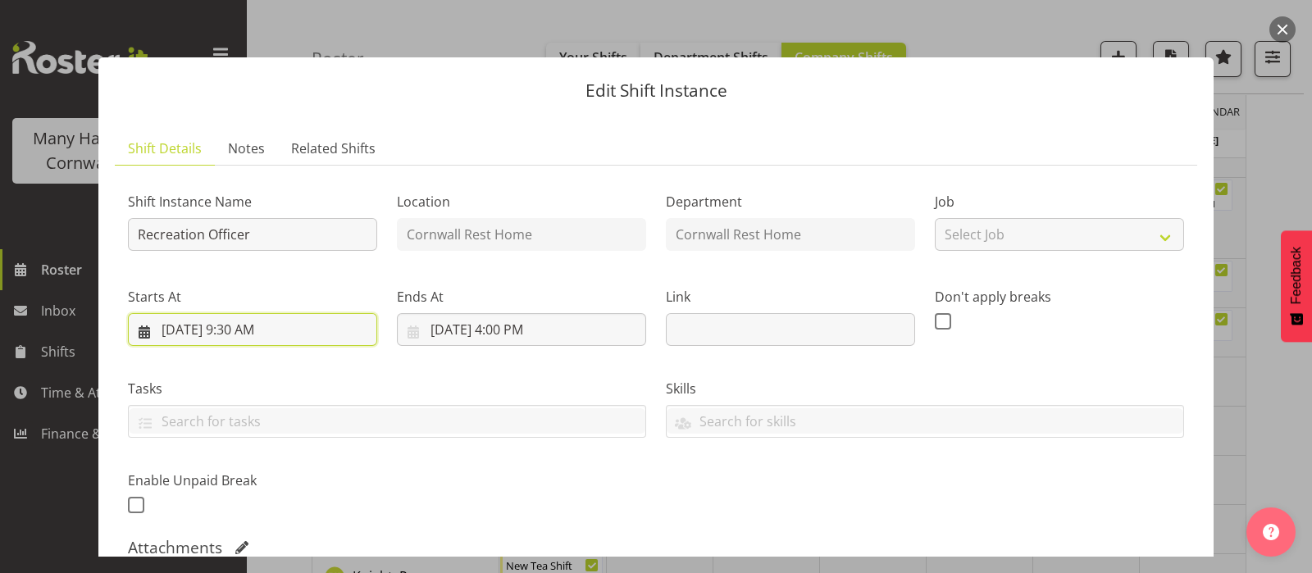
click at [230, 334] on input "[DATE] 9:30 AM" at bounding box center [252, 329] width 249 height 33
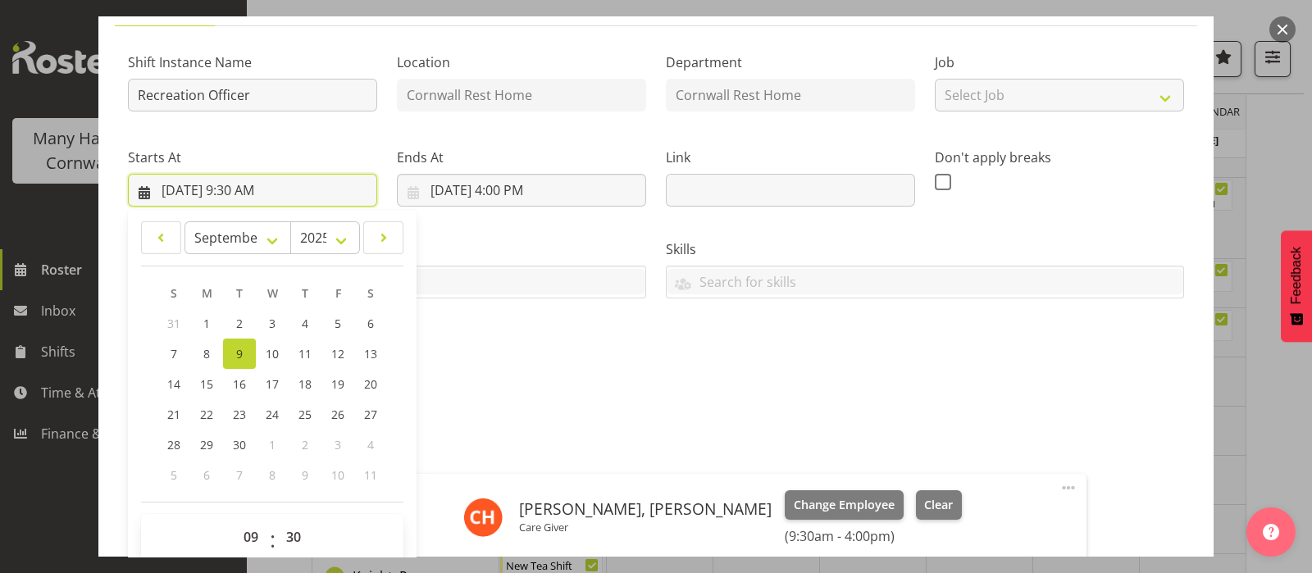
scroll to position [307, 0]
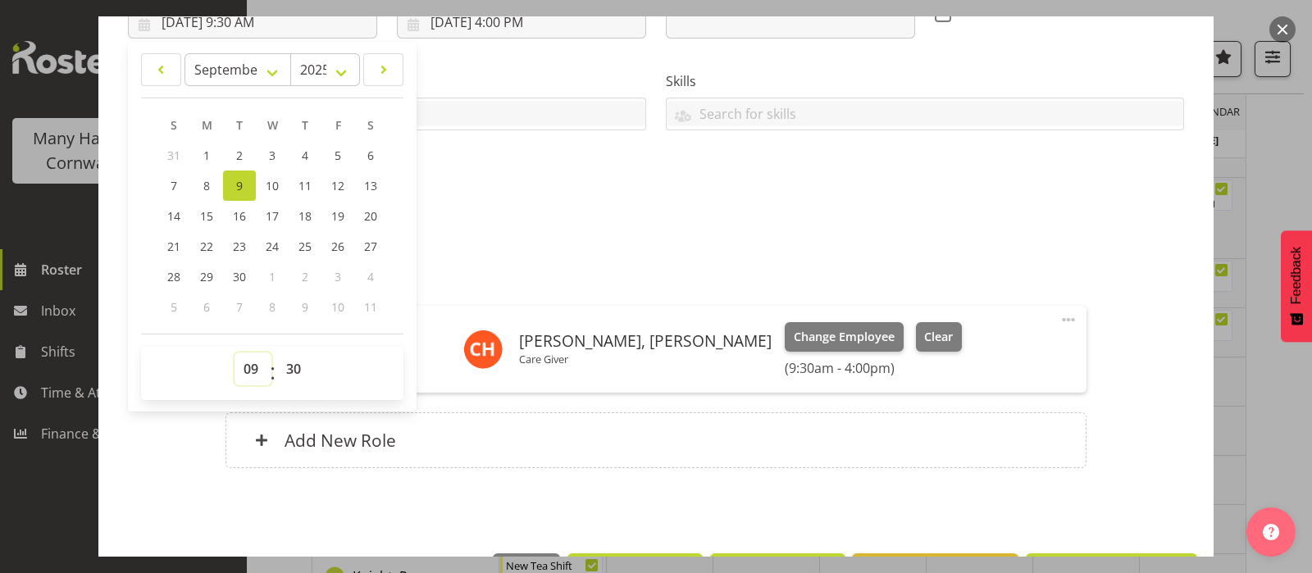
click at [255, 366] on select "00 01 02 03 04 05 06 07 08 09 10 11 12 13 14 15 16 17 18 19 20 21 22 23" at bounding box center [252, 369] width 37 height 33
select select "10"
click at [234, 353] on select "00 01 02 03 04 05 06 07 08 09 10 11 12 13 14 15 16 17 18 19 20 21 22 23" at bounding box center [252, 369] width 37 height 33
type input "[DATE] 10:30 AM"
select select "0"
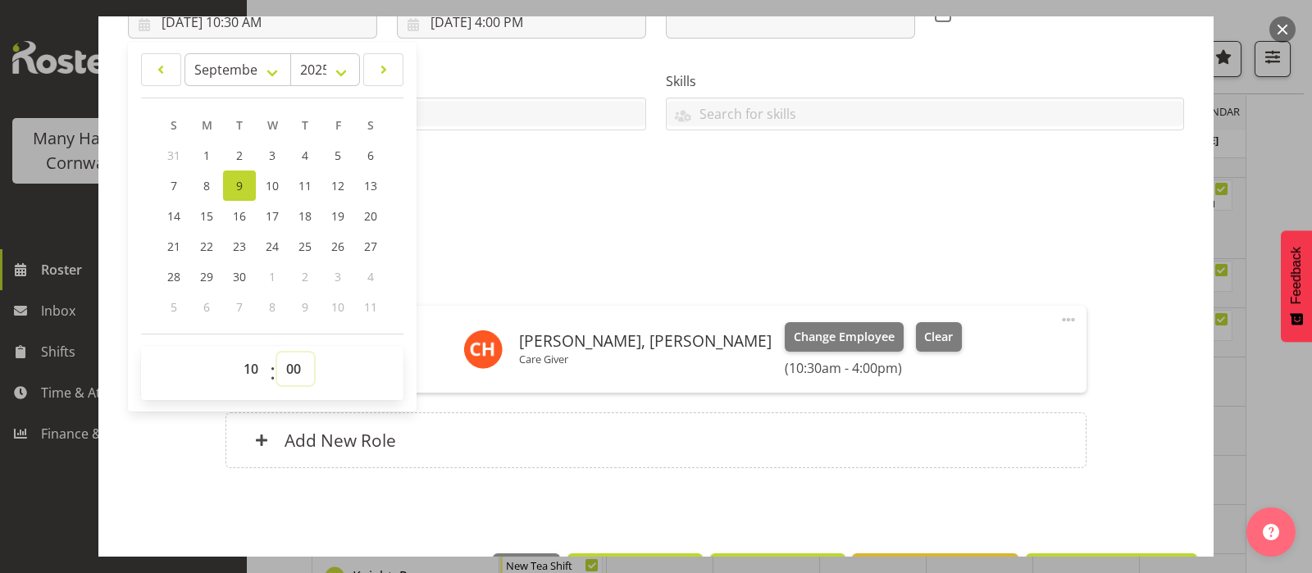
type input "[DATE] 10:00 AM"
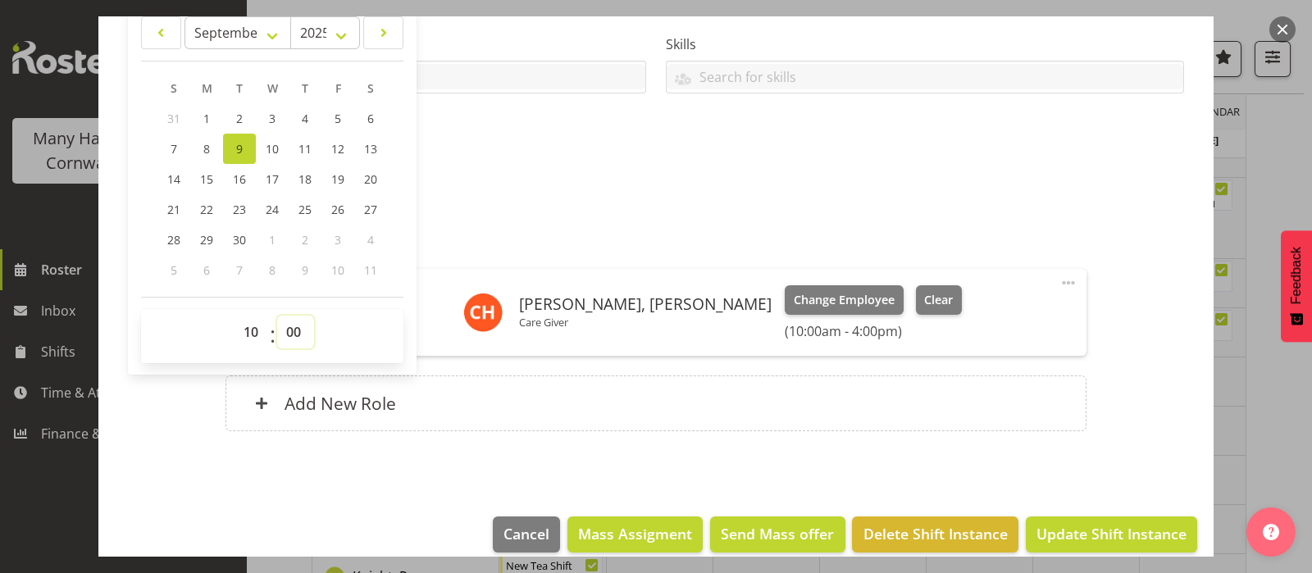
scroll to position [363, 0]
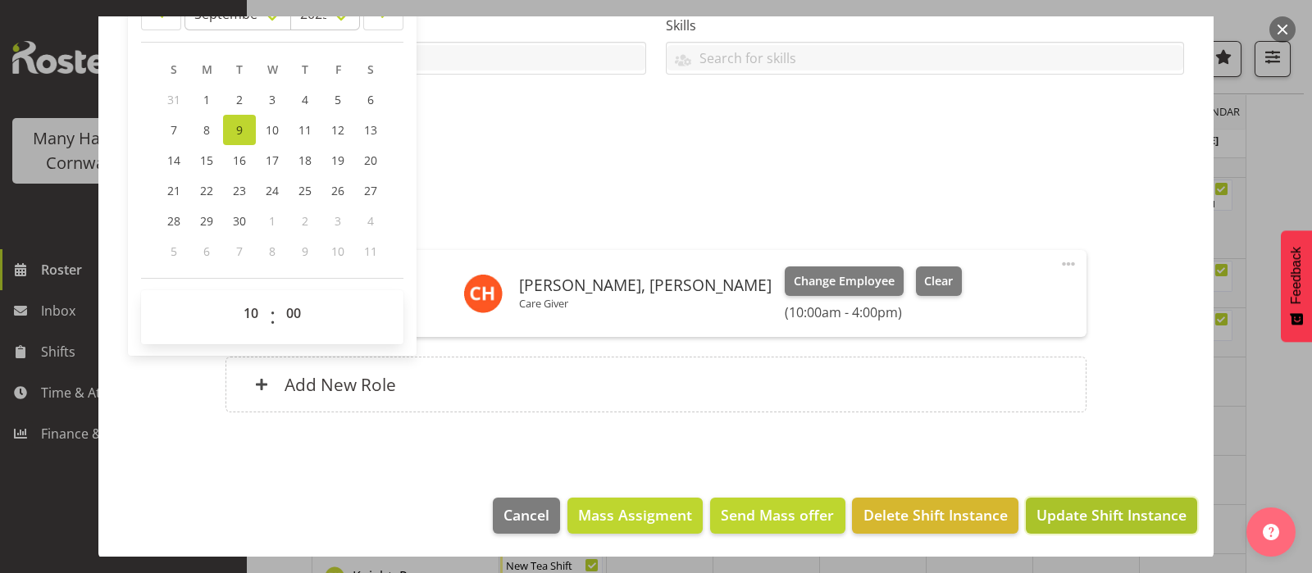
click at [1085, 515] on span "Update Shift Instance" at bounding box center [1111, 514] width 150 height 21
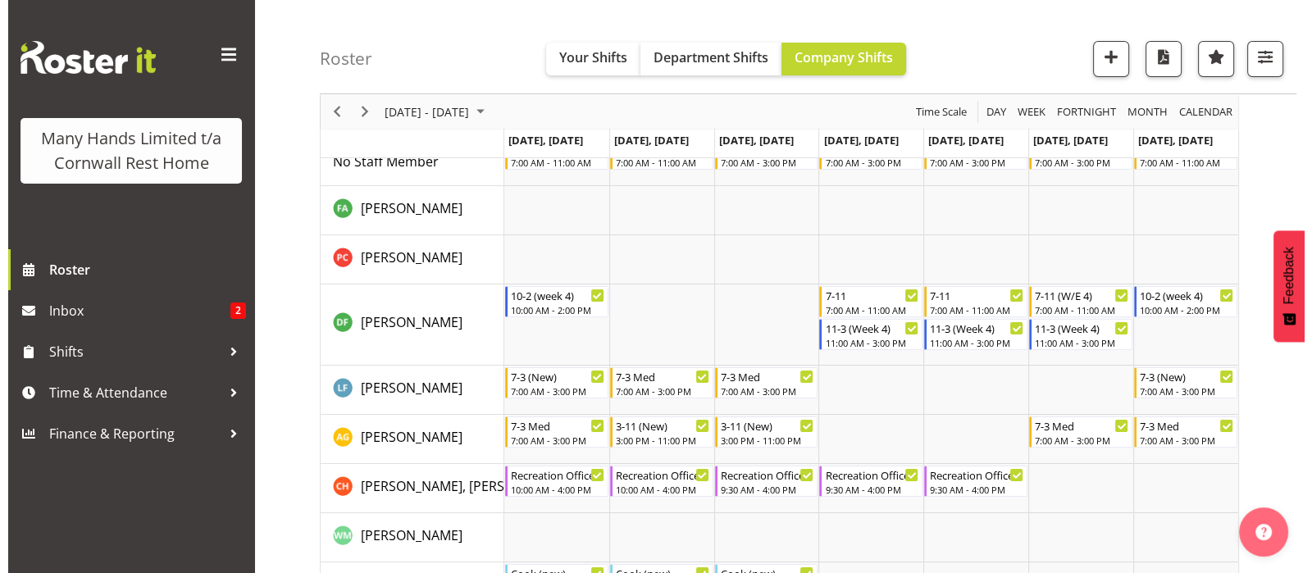
scroll to position [0, 0]
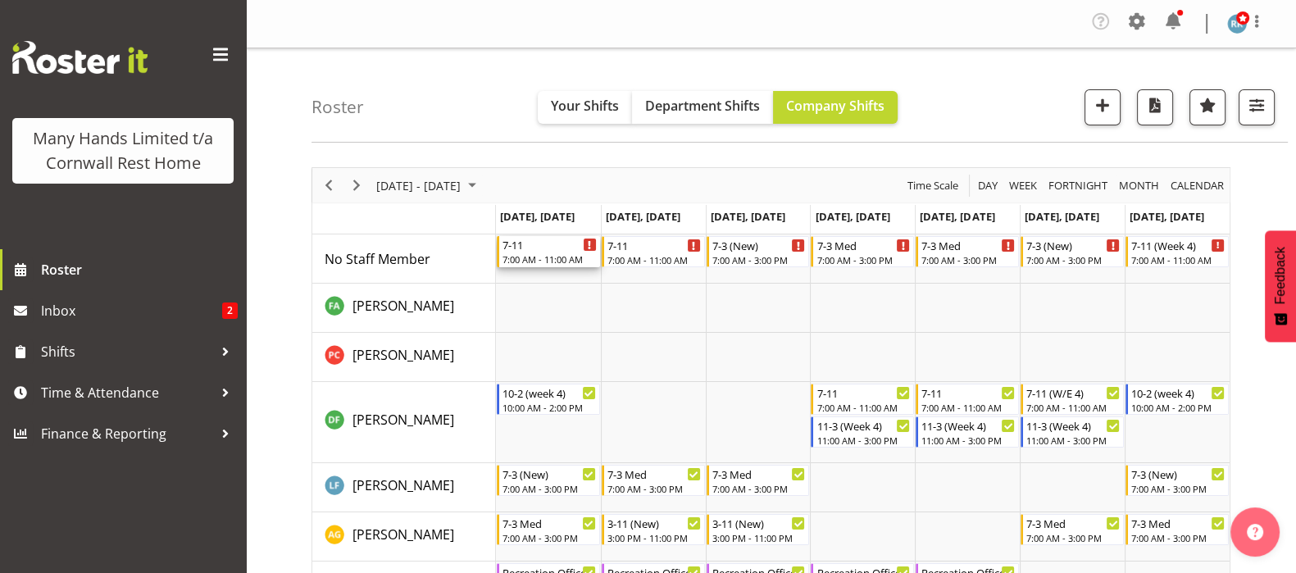
click at [528, 257] on div "7:00 AM - 11:00 AM" at bounding box center [550, 259] width 94 height 13
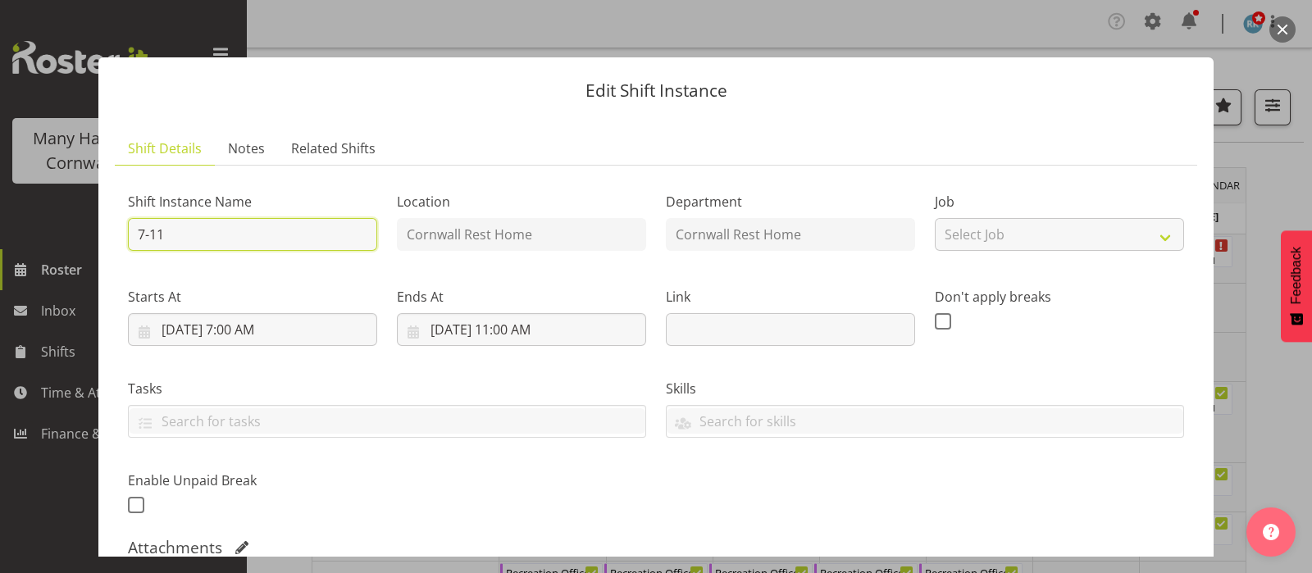
click at [178, 238] on input "7-11" at bounding box center [252, 234] width 249 height 33
type input "7-10"
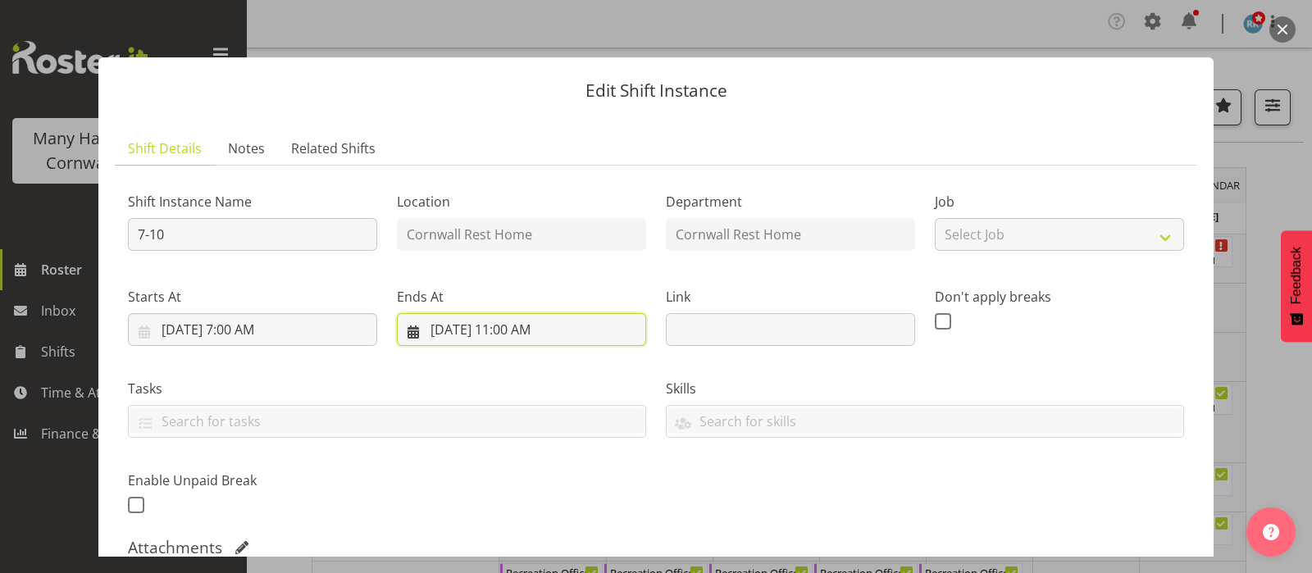
click at [496, 334] on input "[DATE] 11:00 AM" at bounding box center [521, 329] width 249 height 33
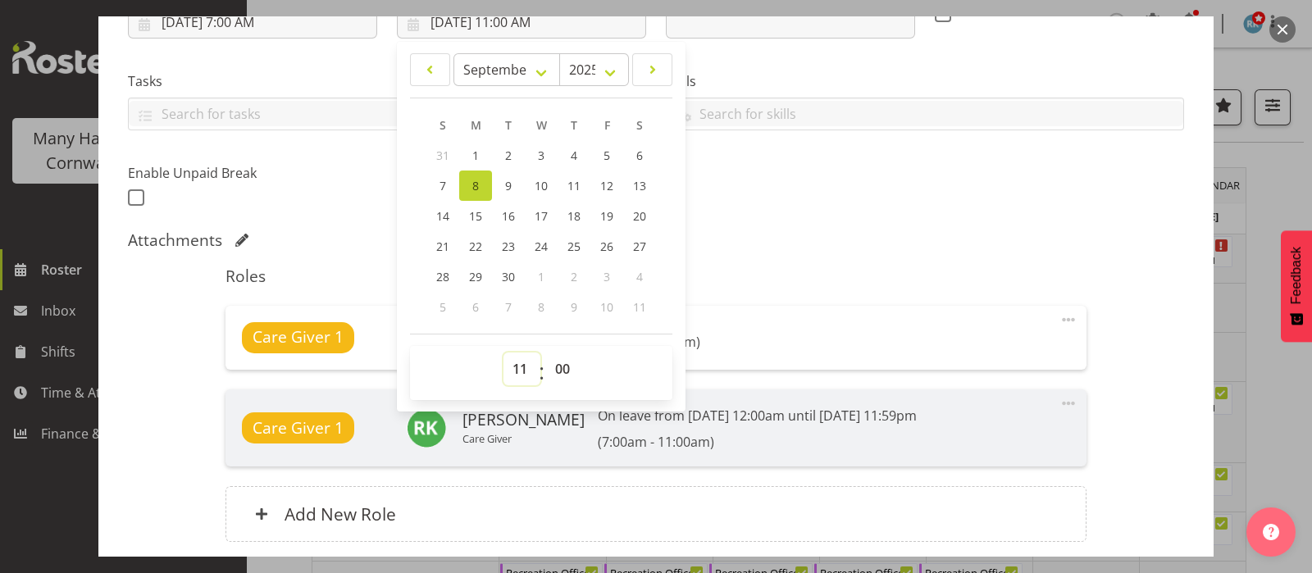
click at [517, 366] on select "00 01 02 03 04 05 06 07 08 09 10 11 12 13 14 15 16 17 18 19 20 21 22 23" at bounding box center [521, 369] width 37 height 33
select select "10"
click at [503, 353] on select "00 01 02 03 04 05 06 07 08 09 10 11 12 13 14 15 16 17 18 19 20 21 22 23" at bounding box center [521, 369] width 37 height 33
type input "[DATE] 10:00 AM"
click at [791, 233] on div "Attachments" at bounding box center [656, 240] width 1056 height 20
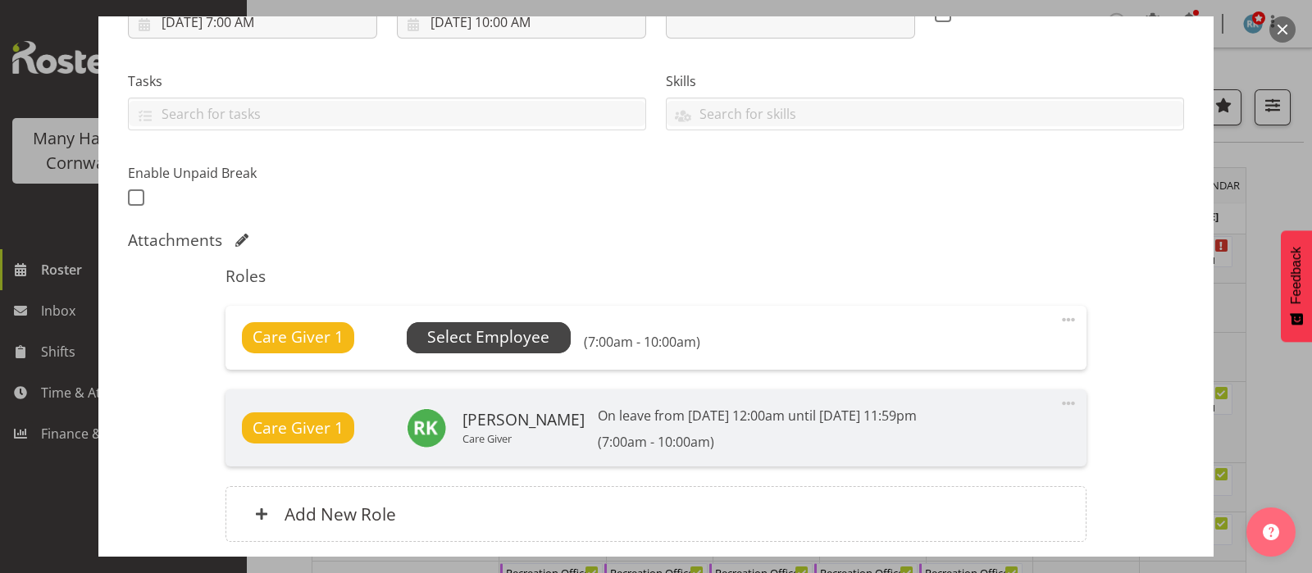
click at [485, 330] on span "Select Employee" at bounding box center [488, 338] width 122 height 24
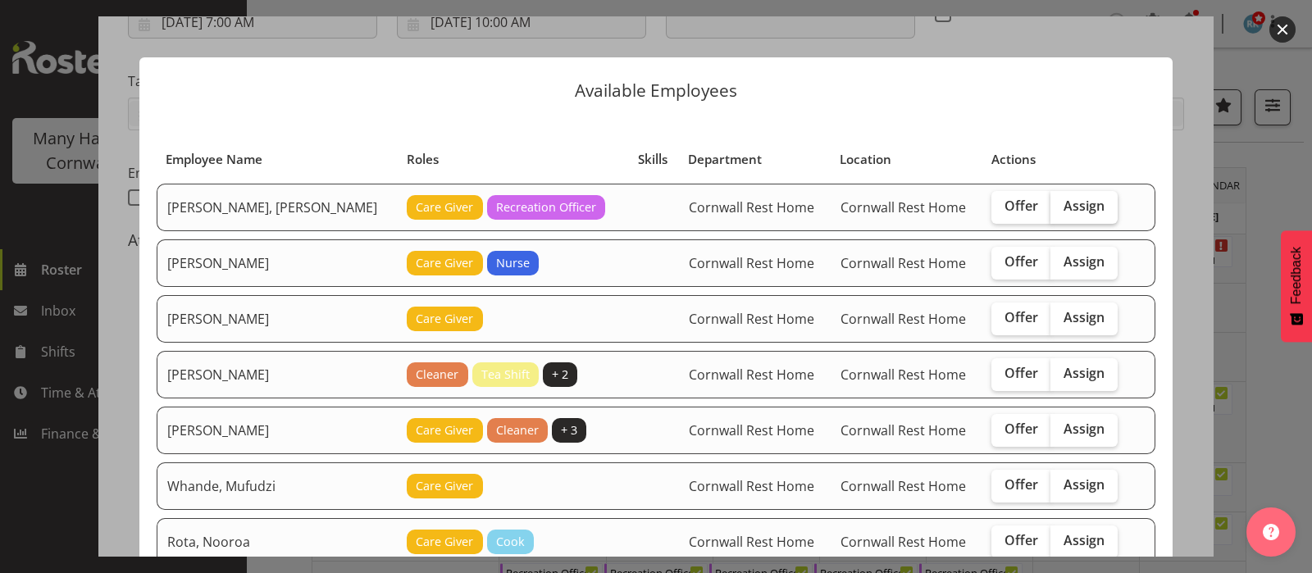
click at [1054, 193] on label "Assign" at bounding box center [1083, 207] width 67 height 33
click at [1054, 201] on input "Assign" at bounding box center [1055, 206] width 11 height 11
checkbox input "true"
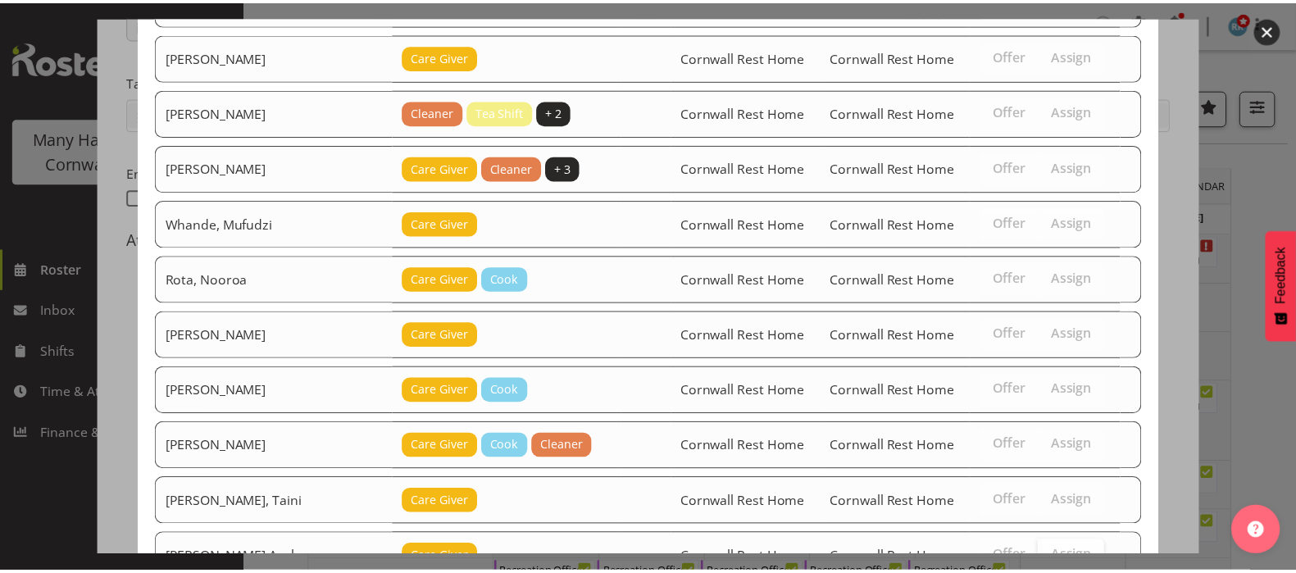
scroll to position [461, 0]
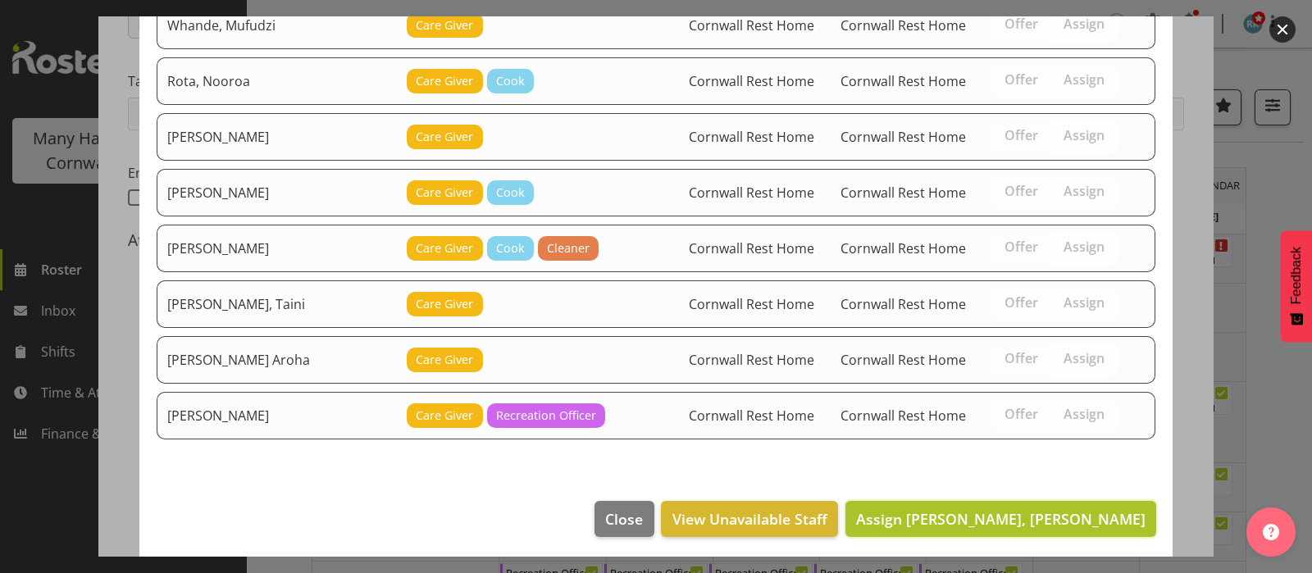
click at [1016, 509] on span "Assign [PERSON_NAME], [PERSON_NAME]" at bounding box center [1000, 519] width 289 height 20
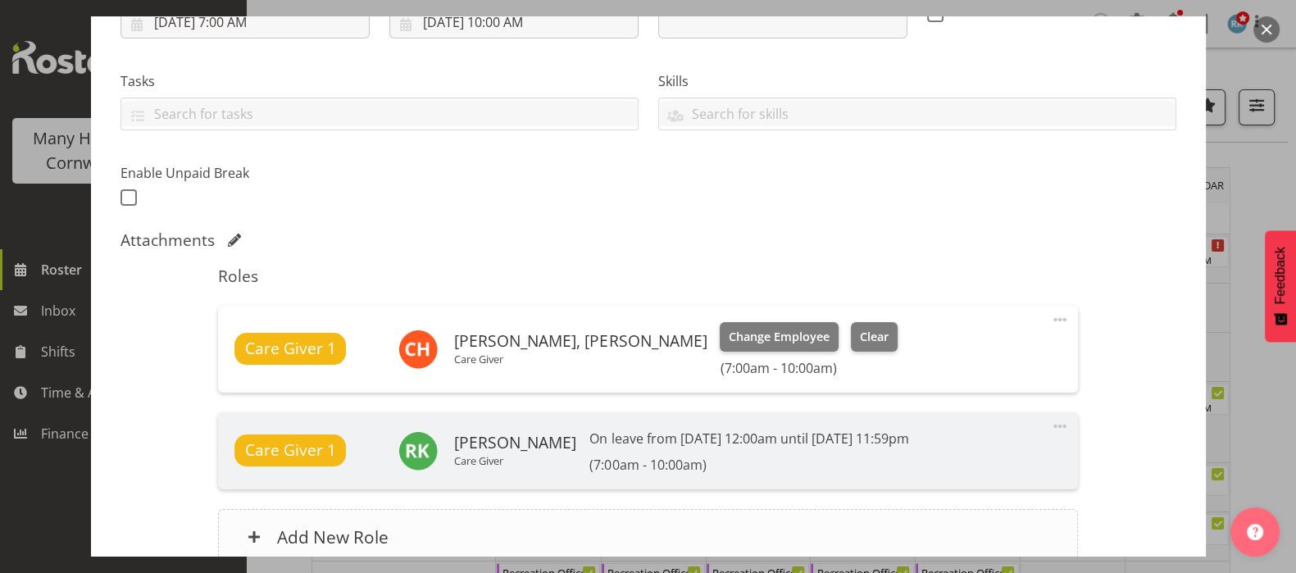
scroll to position [460, 0]
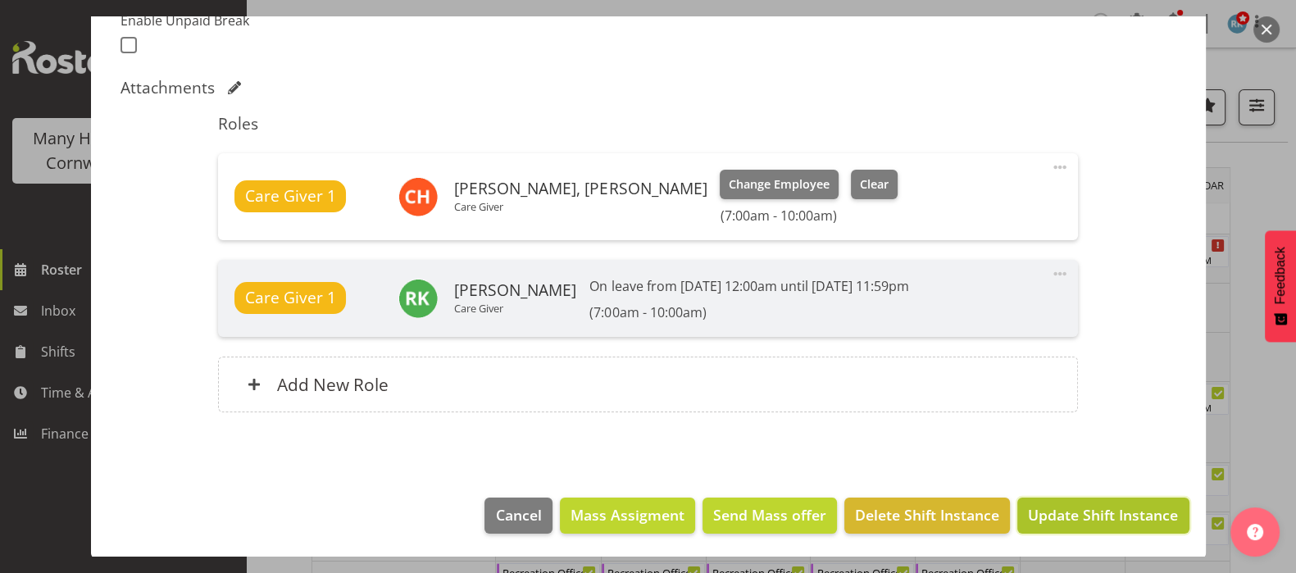
click at [1051, 514] on span "Update Shift Instance" at bounding box center [1103, 514] width 150 height 21
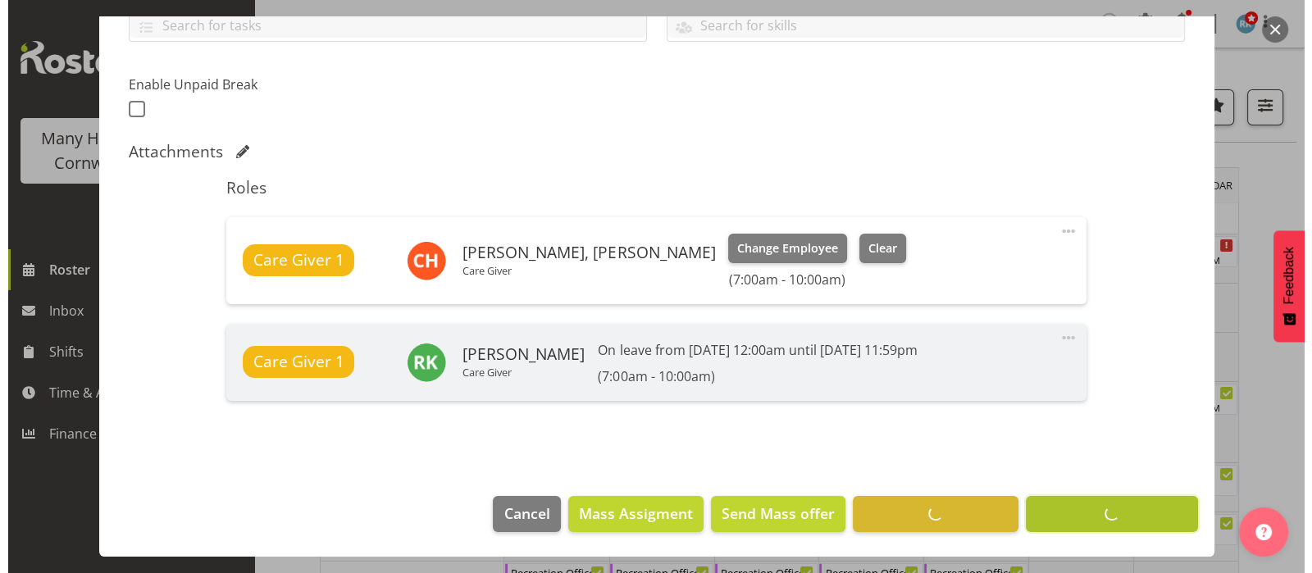
scroll to position [394, 0]
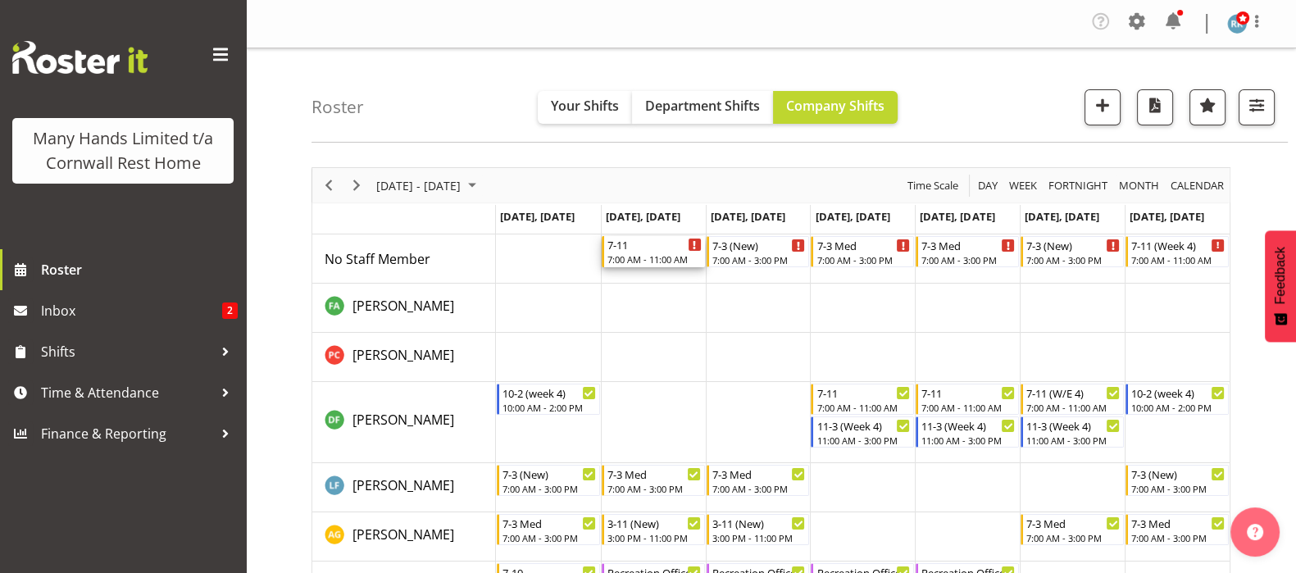
click at [634, 253] on div "7:00 AM - 11:00 AM" at bounding box center [655, 259] width 94 height 13
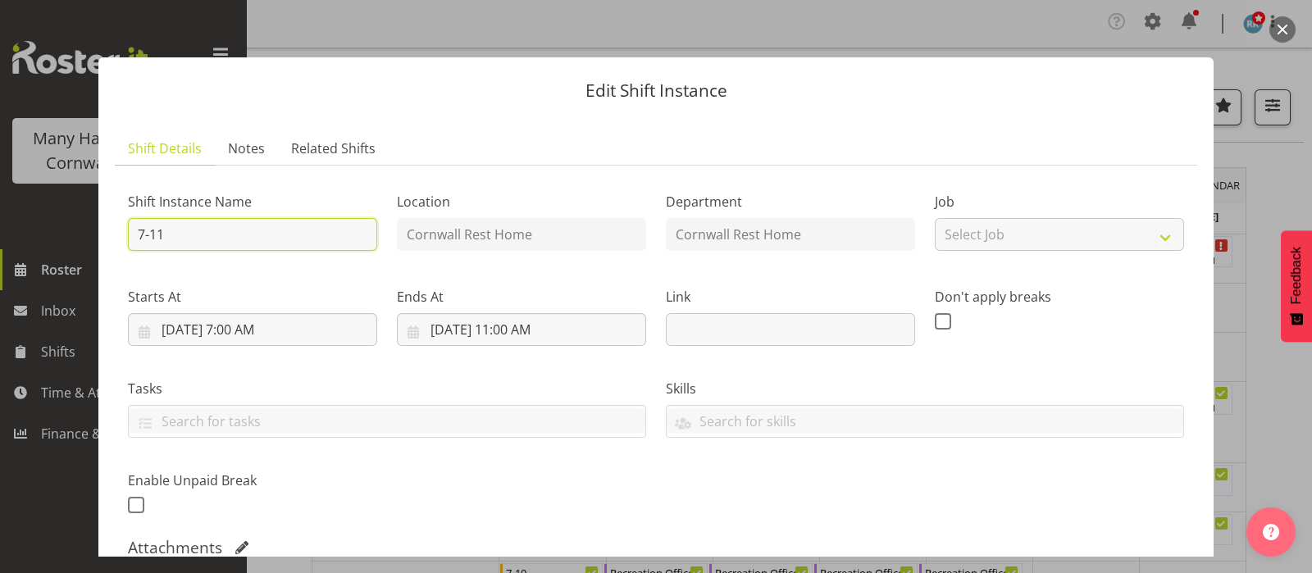
click at [175, 236] on input "7-11" at bounding box center [252, 234] width 249 height 33
type input "7-10"
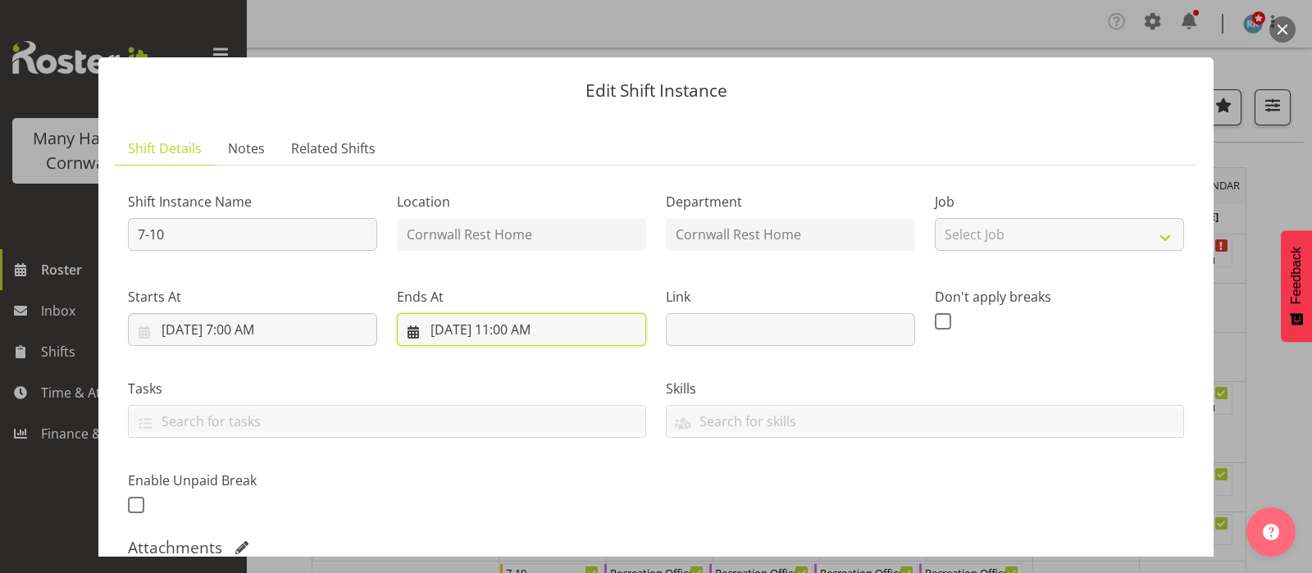
click at [497, 334] on input "[DATE] 11:00 AM" at bounding box center [521, 329] width 249 height 33
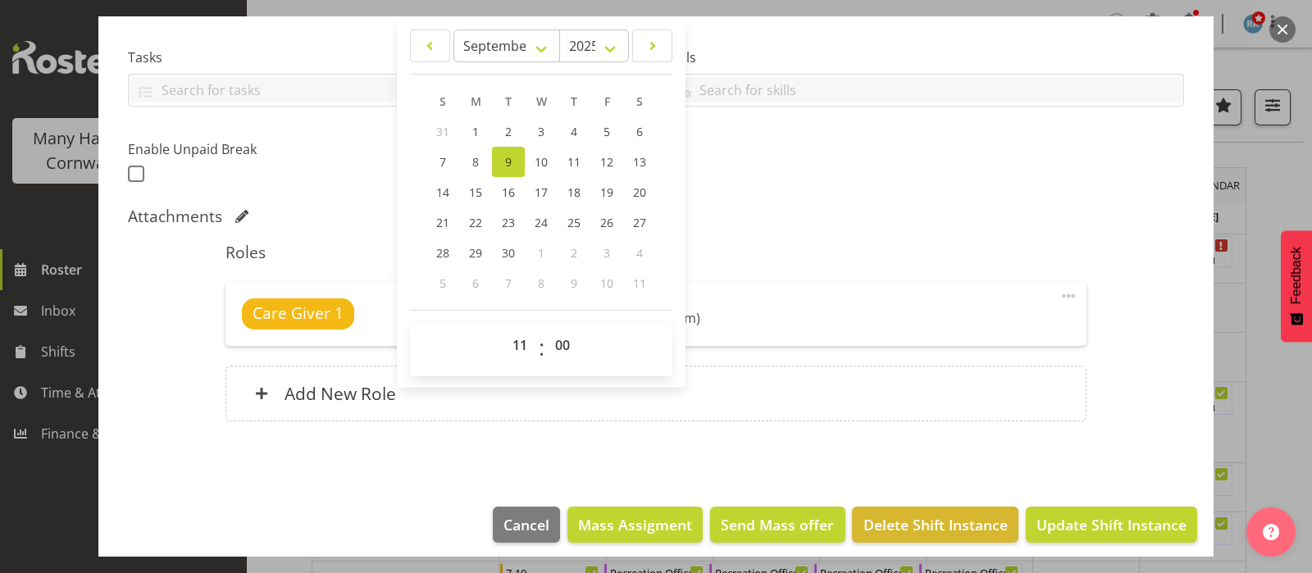
scroll to position [340, 0]
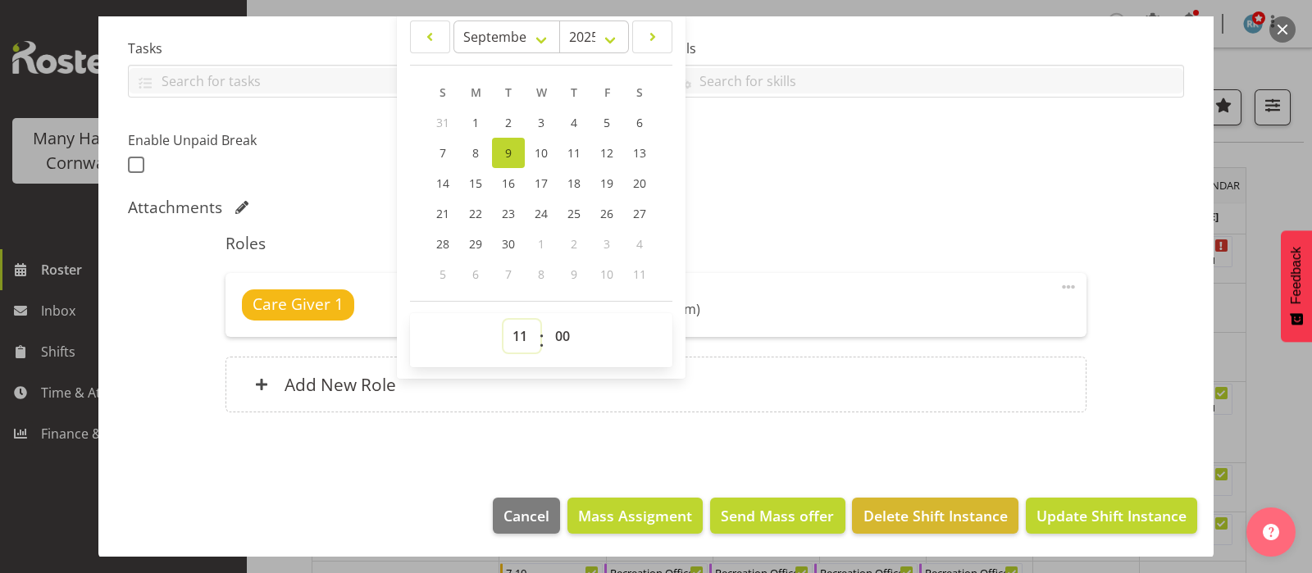
click at [511, 331] on select "00 01 02 03 04 05 06 07 08 09 10 11 12 13 14 15 16 17 18 19 20 21 22 23" at bounding box center [521, 336] width 37 height 33
select select "10"
click at [503, 320] on select "00 01 02 03 04 05 06 07 08 09 10 11 12 13 14 15 16 17 18 19 20 21 22 23" at bounding box center [521, 336] width 37 height 33
type input "[DATE] 10:00 AM"
click at [816, 216] on div "Attachments" at bounding box center [656, 209] width 1056 height 23
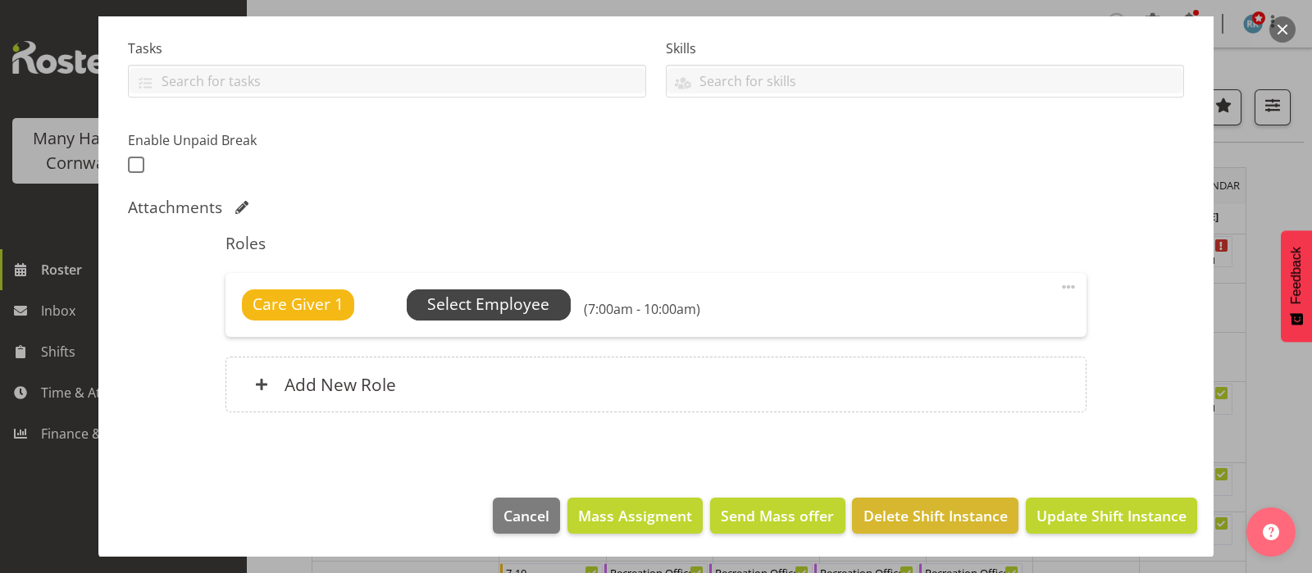
click at [518, 297] on span "Select Employee" at bounding box center [488, 305] width 122 height 24
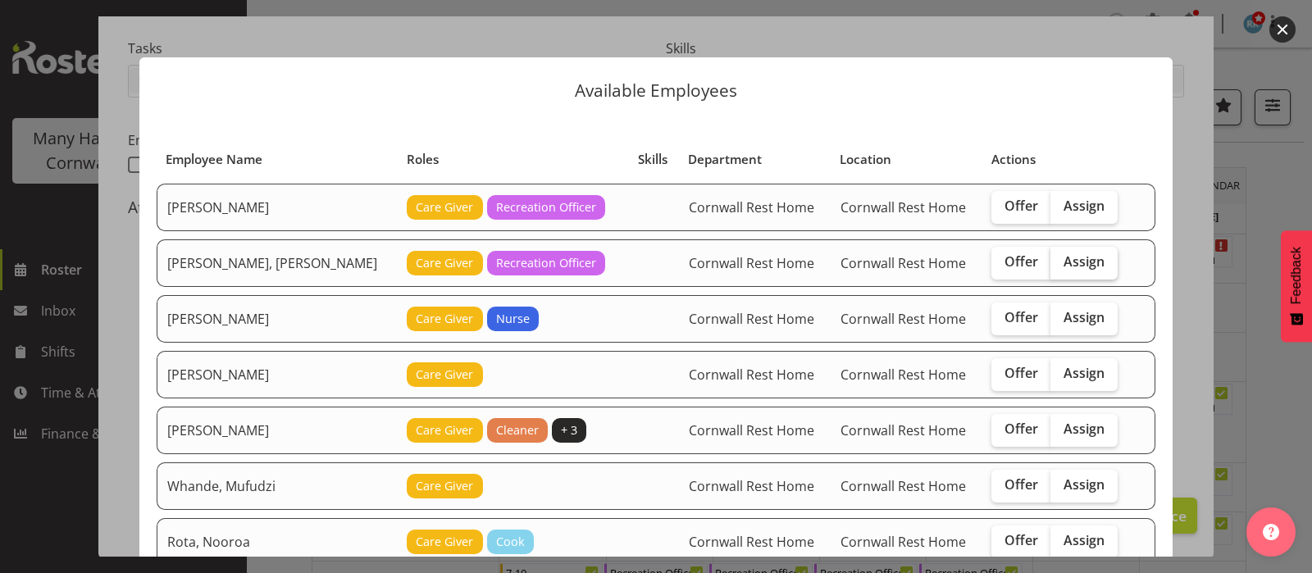
click at [1063, 262] on span "Assign" at bounding box center [1083, 261] width 41 height 16
click at [1058, 262] on input "Assign" at bounding box center [1055, 262] width 11 height 11
checkbox input "true"
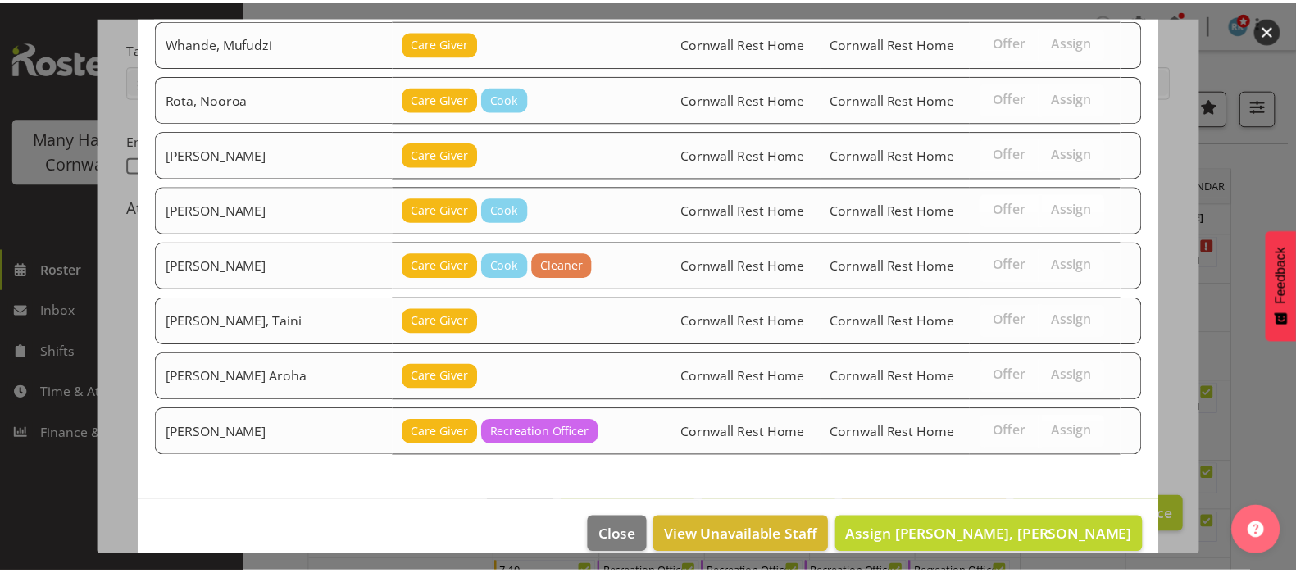
scroll to position [461, 0]
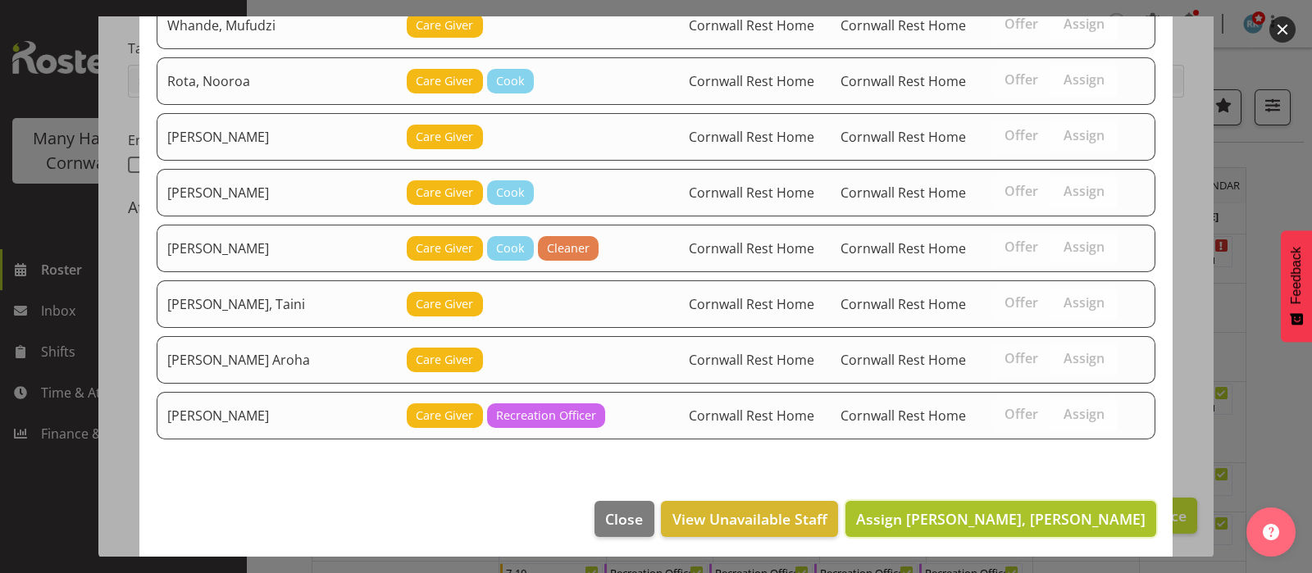
click at [1030, 517] on span "Assign [PERSON_NAME], [PERSON_NAME]" at bounding box center [1000, 519] width 289 height 20
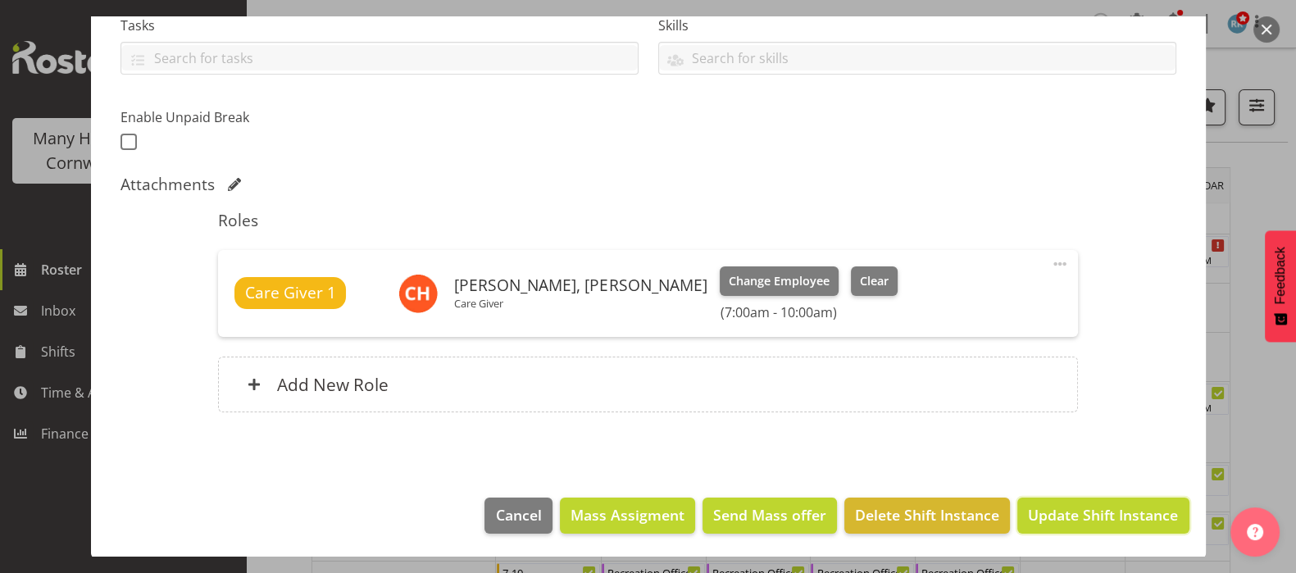
click at [1072, 505] on span "Update Shift Instance" at bounding box center [1103, 514] width 150 height 21
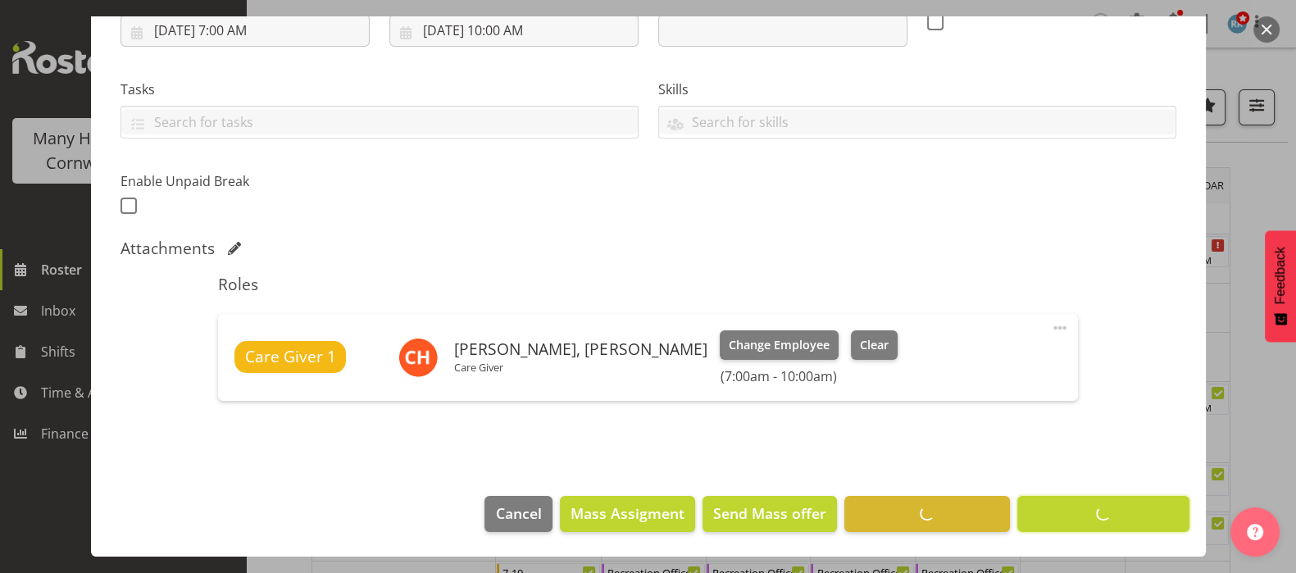
scroll to position [298, 0]
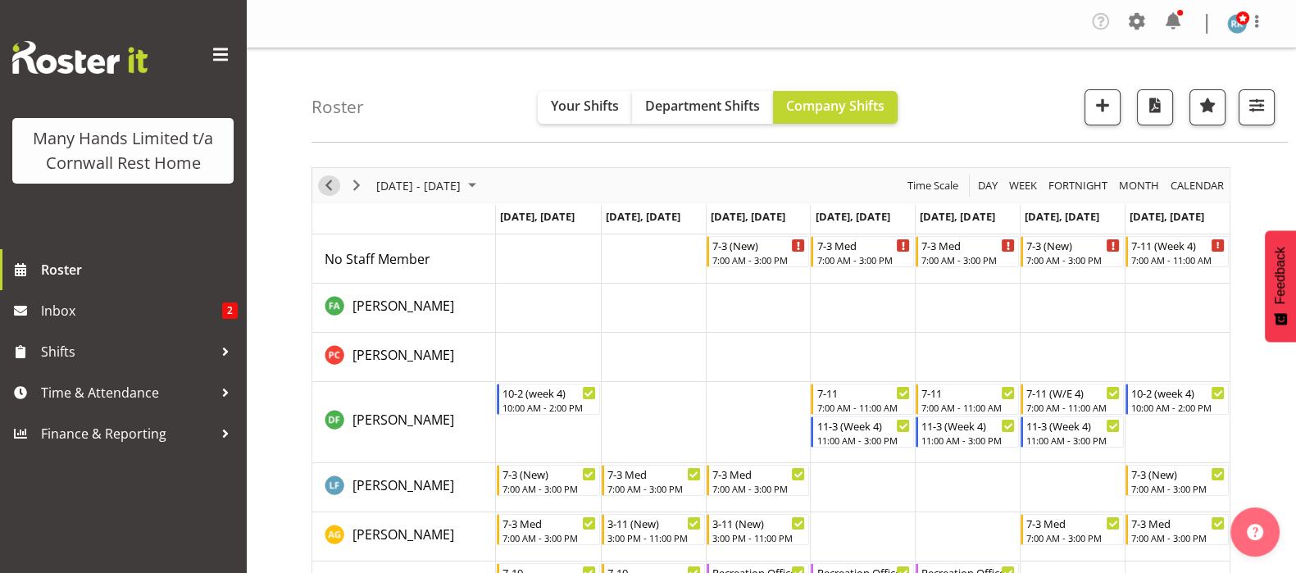
click at [329, 182] on span "Previous" at bounding box center [329, 185] width 20 height 20
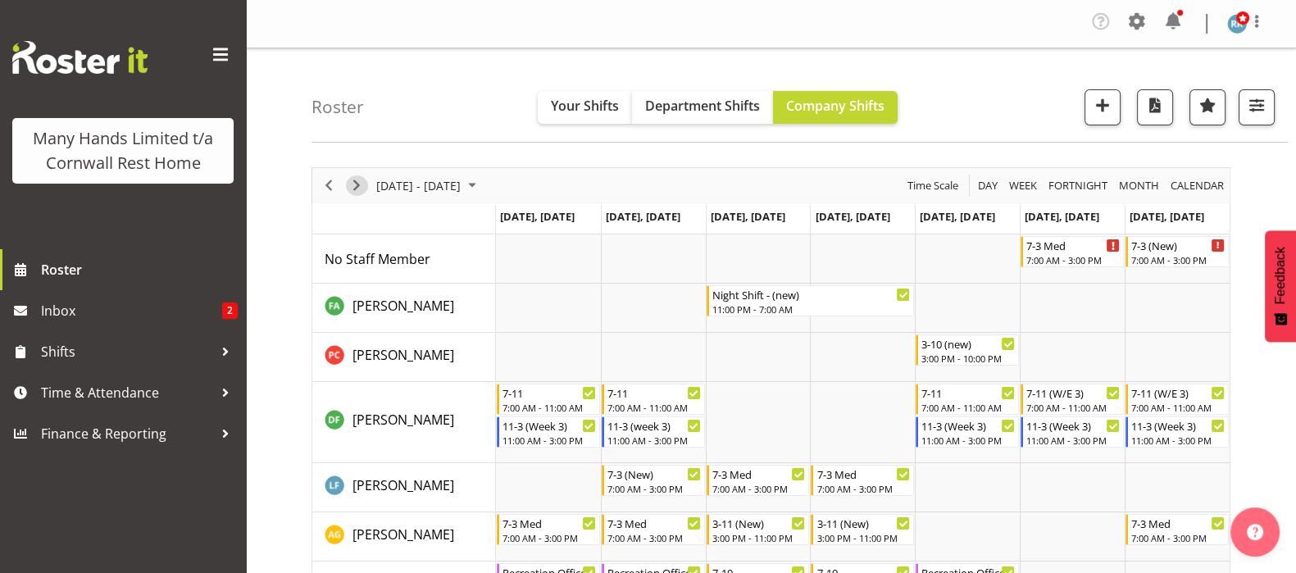
click at [357, 180] on span "Next" at bounding box center [357, 185] width 20 height 20
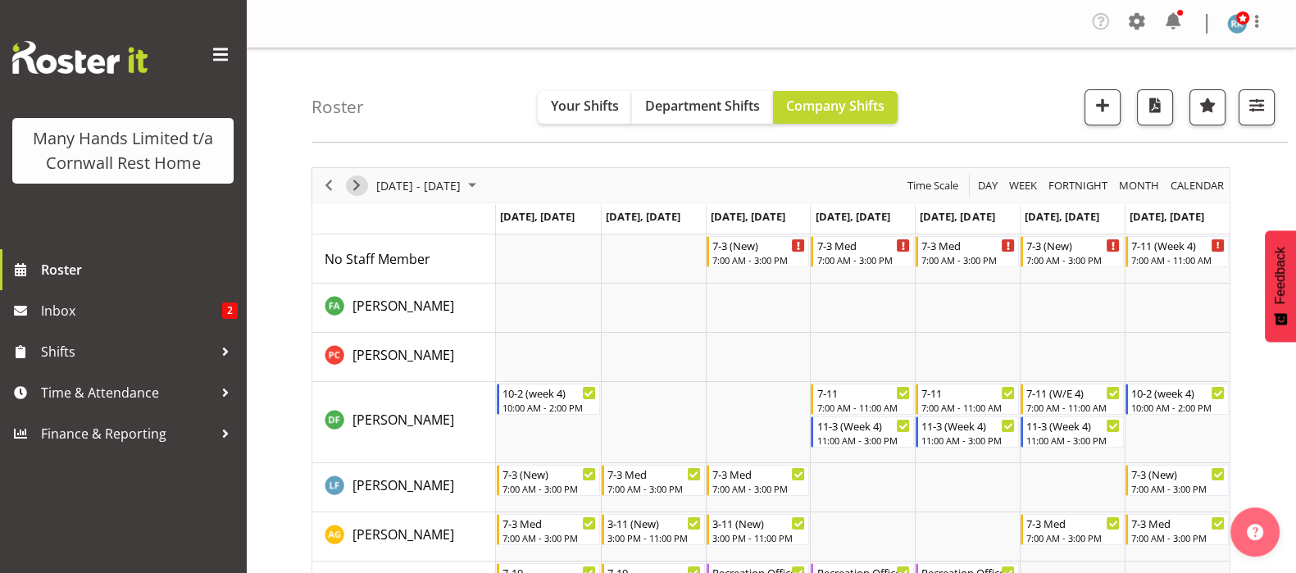
click at [353, 189] on span "Next" at bounding box center [357, 185] width 20 height 20
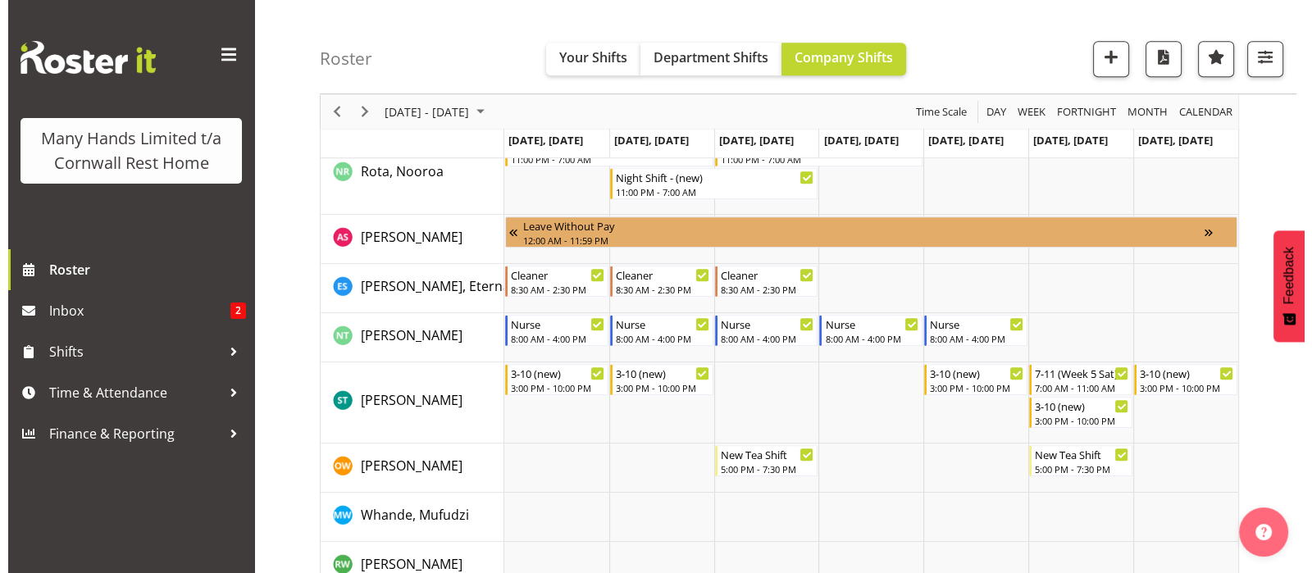
scroll to position [1332, 0]
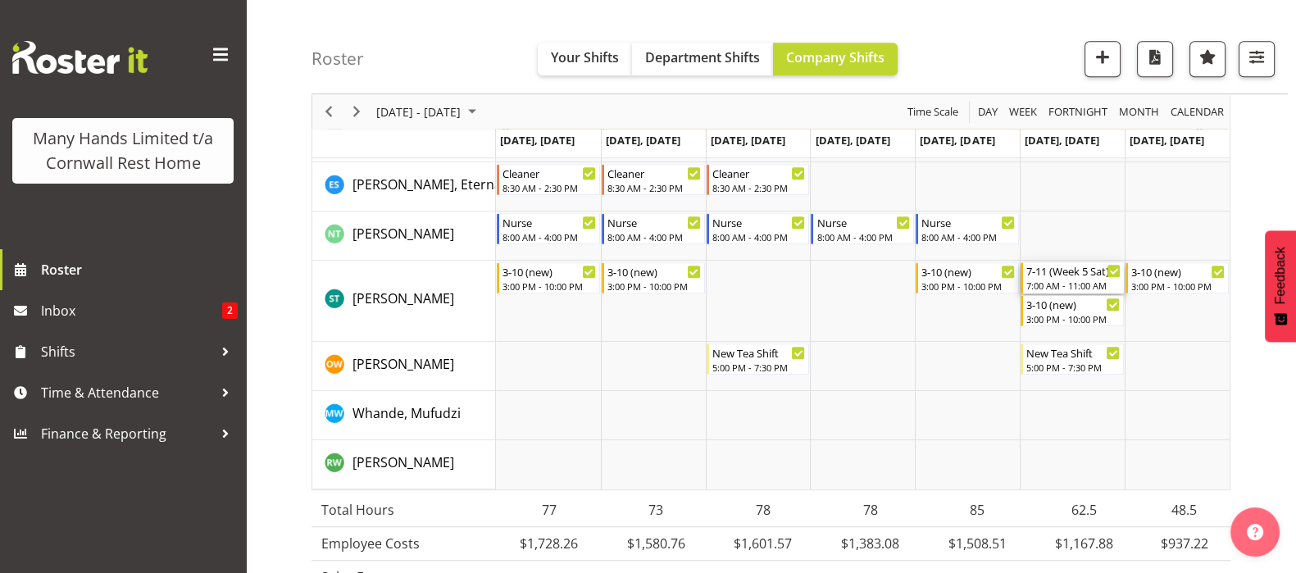
click at [1069, 280] on div "7:00 AM - 11:00 AM" at bounding box center [1074, 285] width 94 height 13
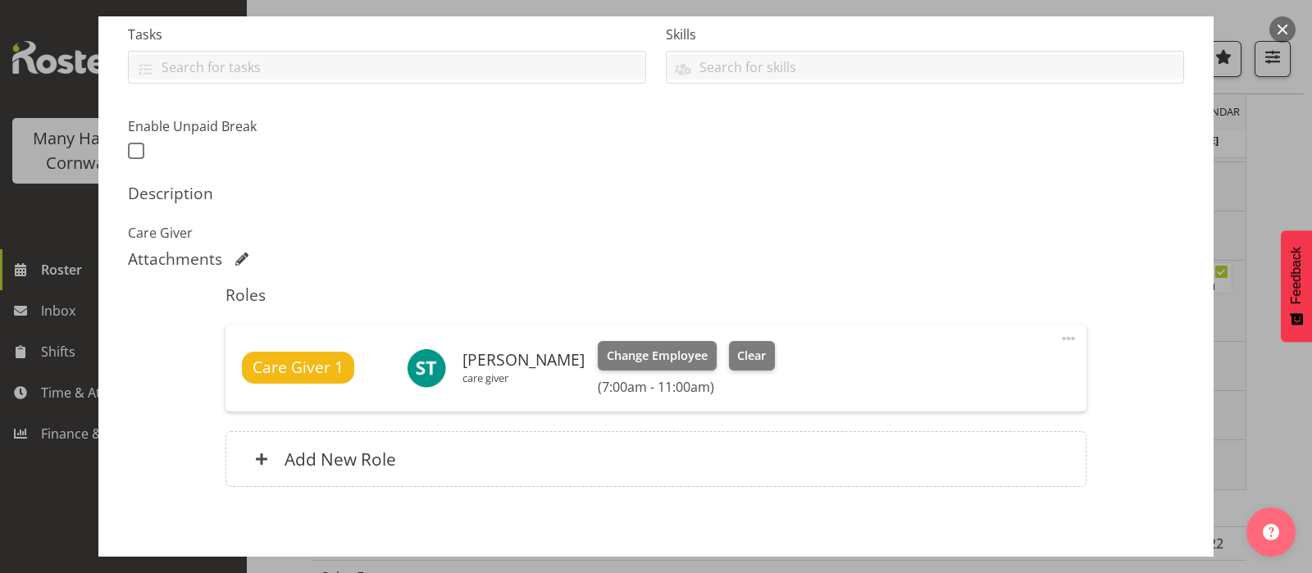
scroll to position [409, 0]
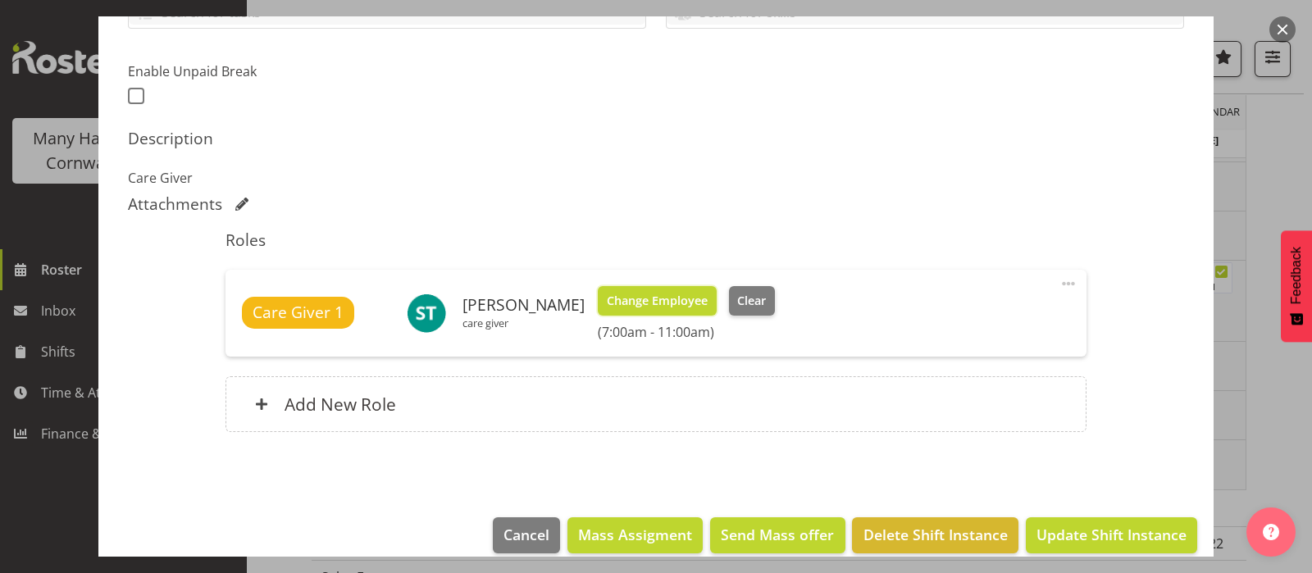
click at [672, 297] on span "Change Employee" at bounding box center [657, 301] width 101 height 18
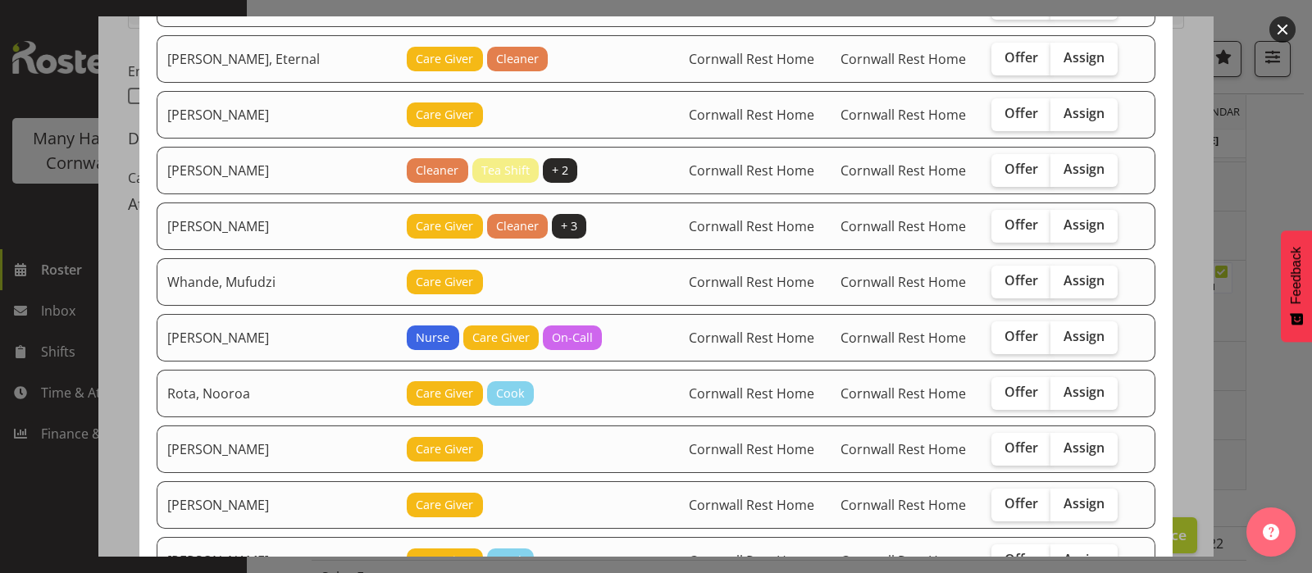
scroll to position [307, 0]
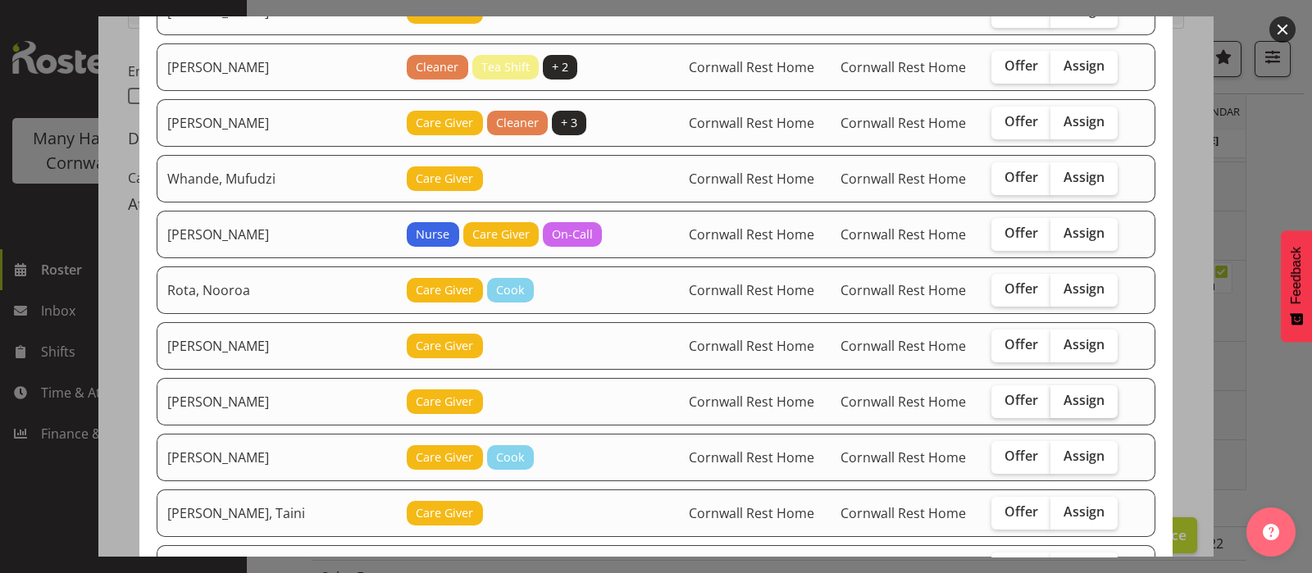
click at [1068, 387] on label "Assign" at bounding box center [1083, 401] width 67 height 33
click at [1061, 395] on input "Assign" at bounding box center [1055, 400] width 11 height 11
checkbox input "true"
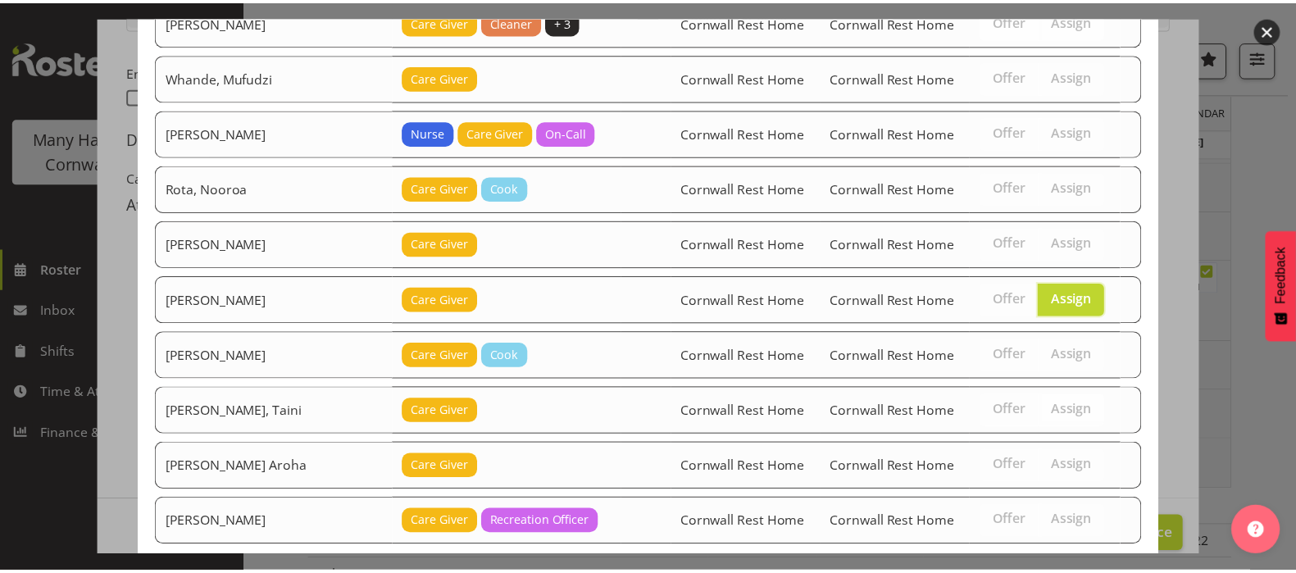
scroll to position [517, 0]
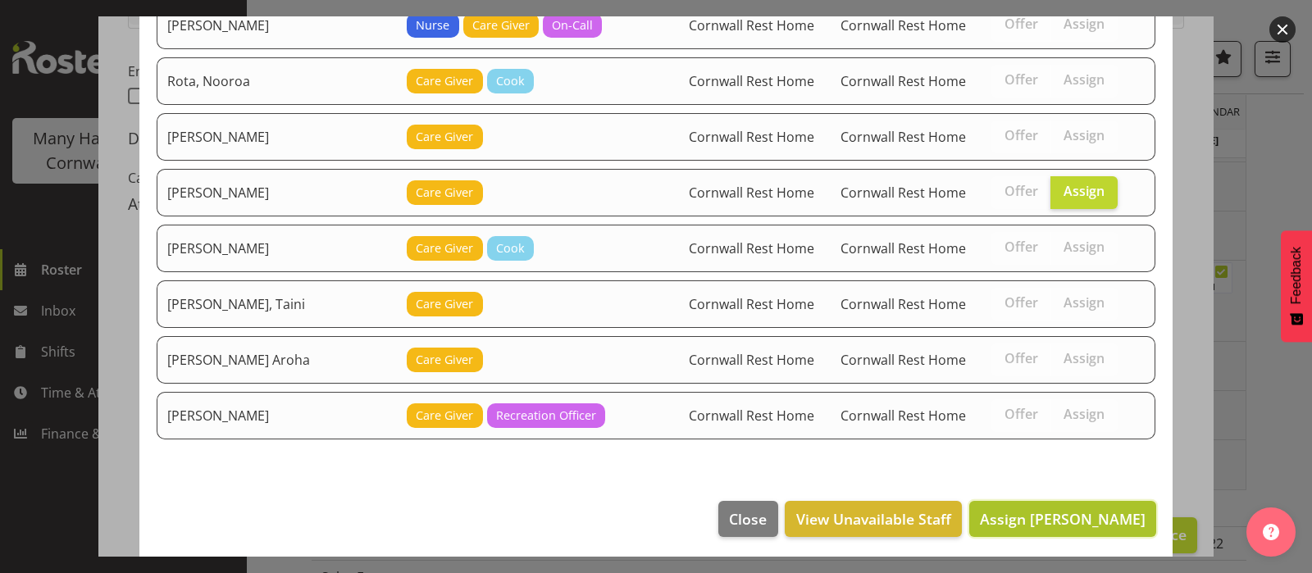
click at [1044, 511] on span "Assign [PERSON_NAME]" at bounding box center [1063, 519] width 166 height 20
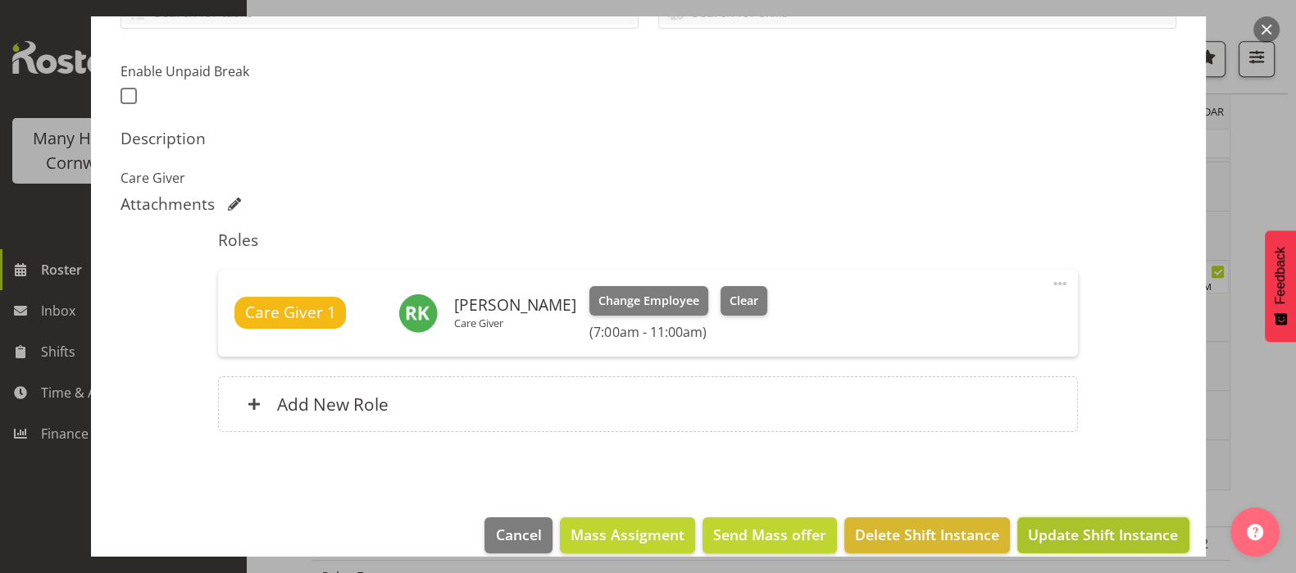
click at [1063, 538] on span "Update Shift Instance" at bounding box center [1103, 534] width 150 height 21
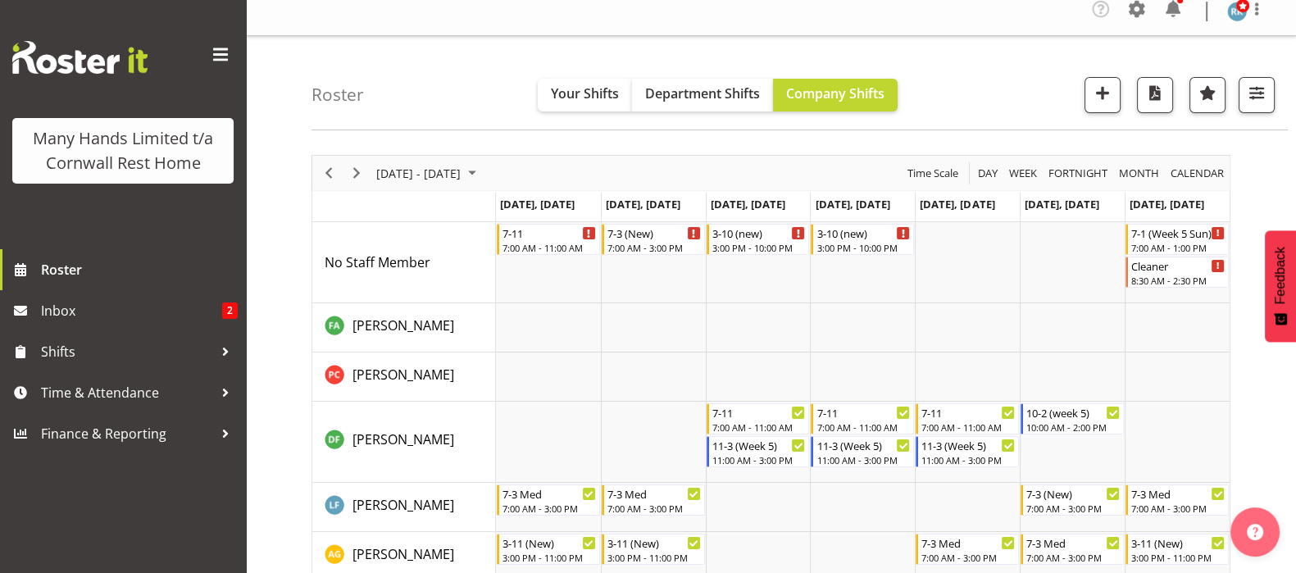
scroll to position [0, 0]
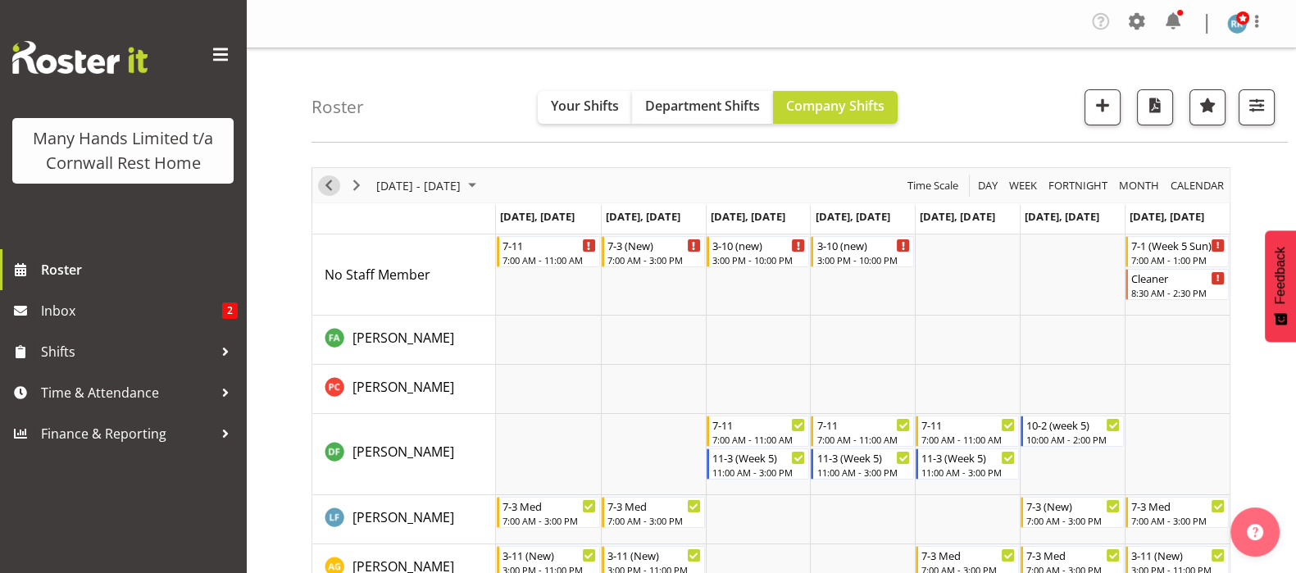
click at [327, 184] on span "Previous" at bounding box center [329, 185] width 20 height 20
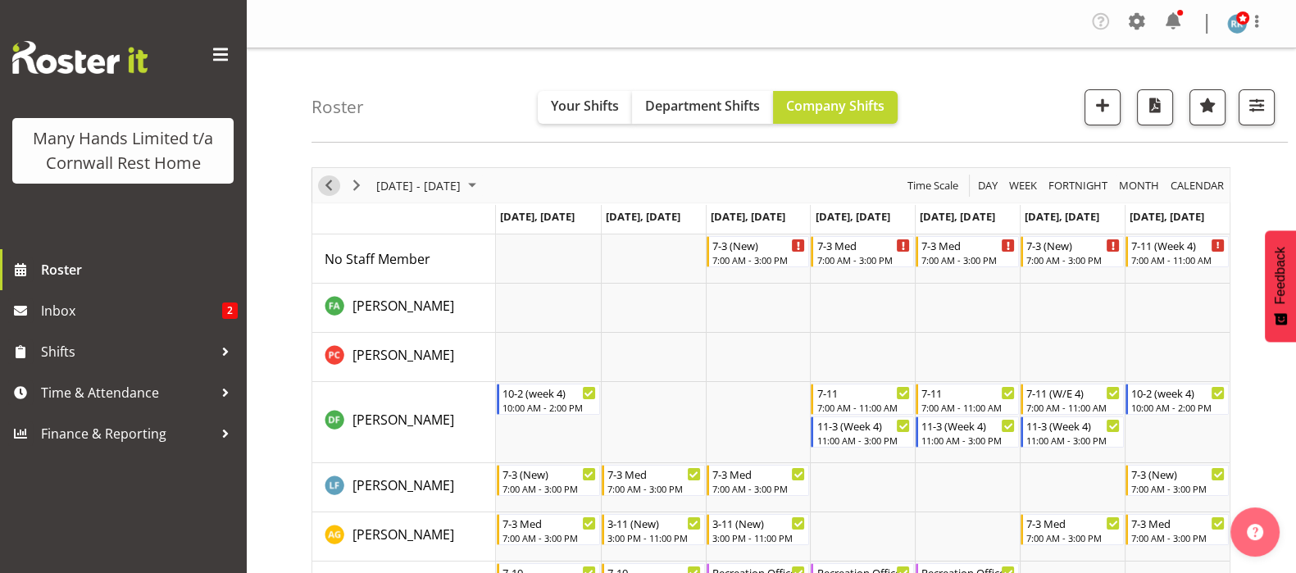
click at [325, 185] on span "Previous" at bounding box center [329, 185] width 20 height 20
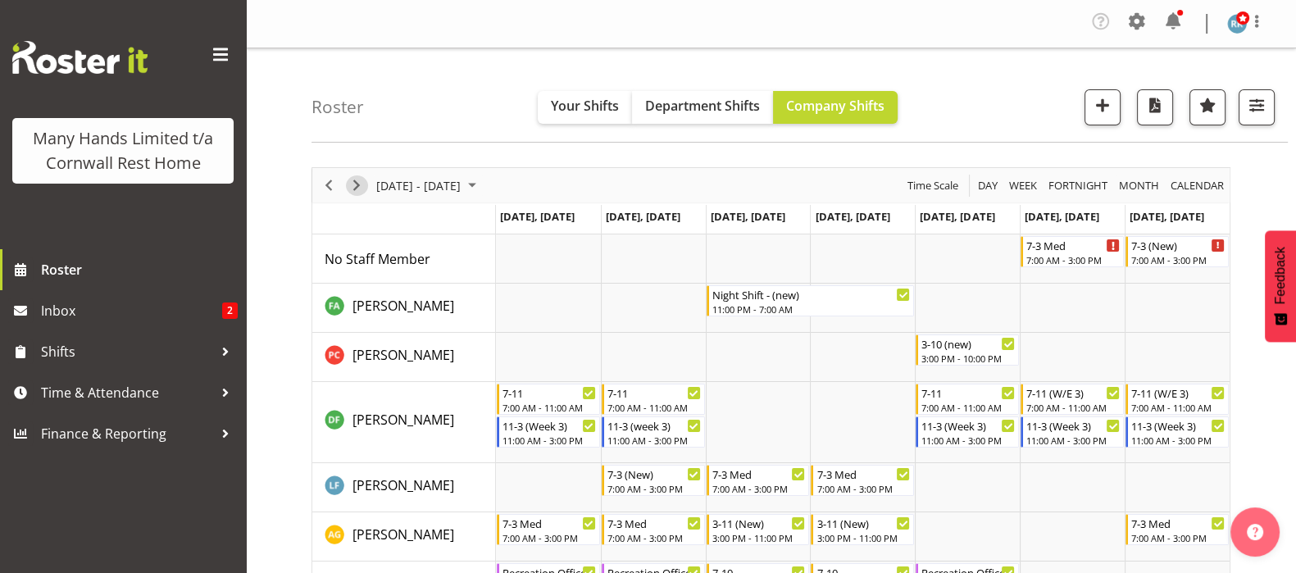
click at [360, 180] on span "Next" at bounding box center [357, 185] width 20 height 20
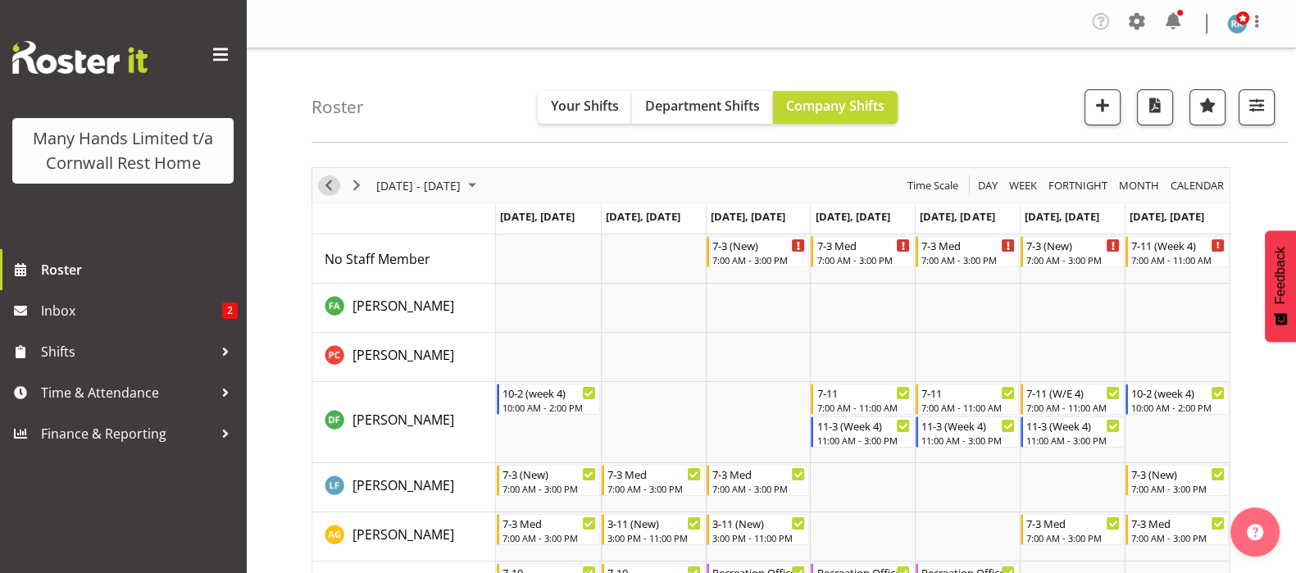
click at [329, 181] on span "Previous" at bounding box center [329, 185] width 20 height 20
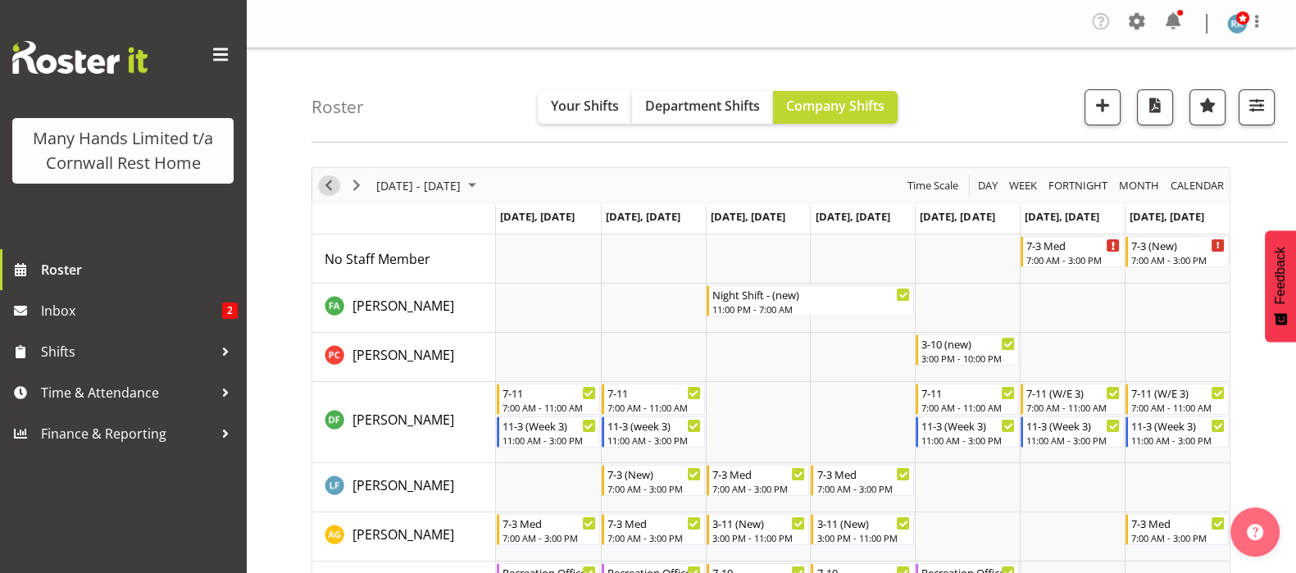
click at [334, 180] on span "Previous" at bounding box center [329, 185] width 20 height 20
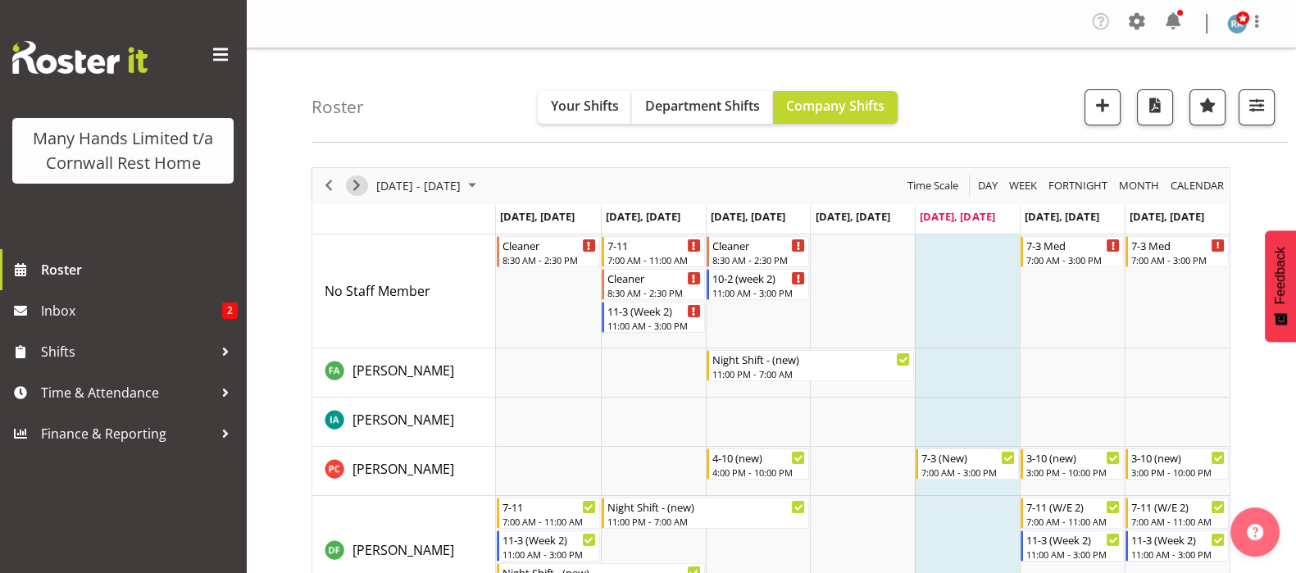
click at [361, 186] on span "Next" at bounding box center [357, 185] width 20 height 20
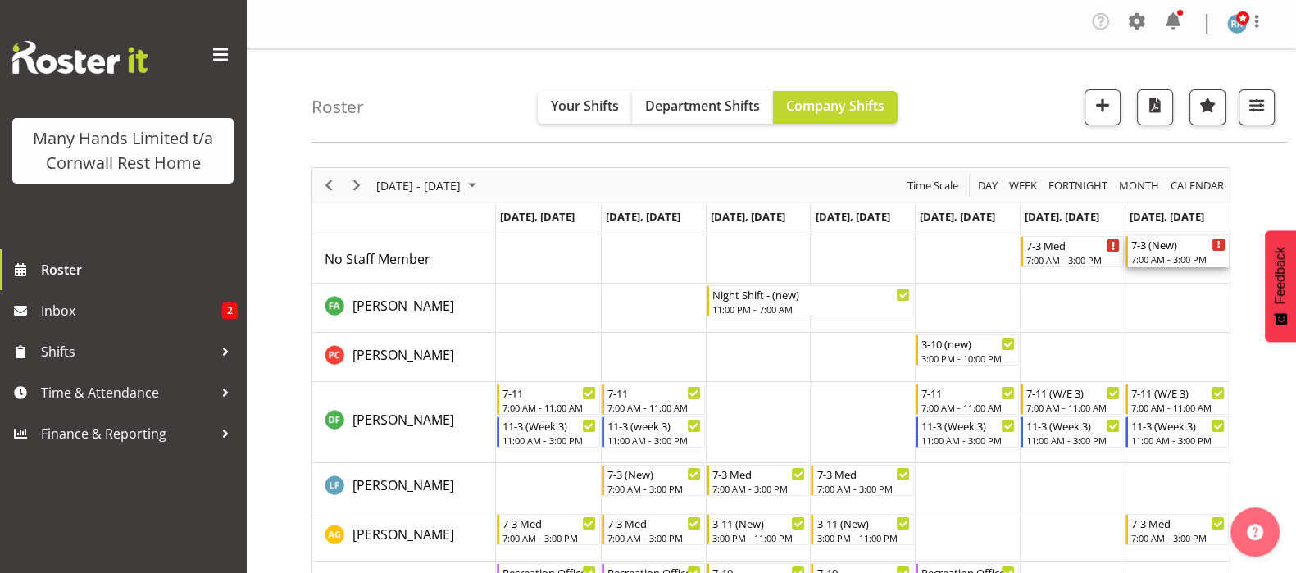
click at [1168, 256] on div "7:00 AM - 3:00 PM" at bounding box center [1178, 259] width 94 height 13
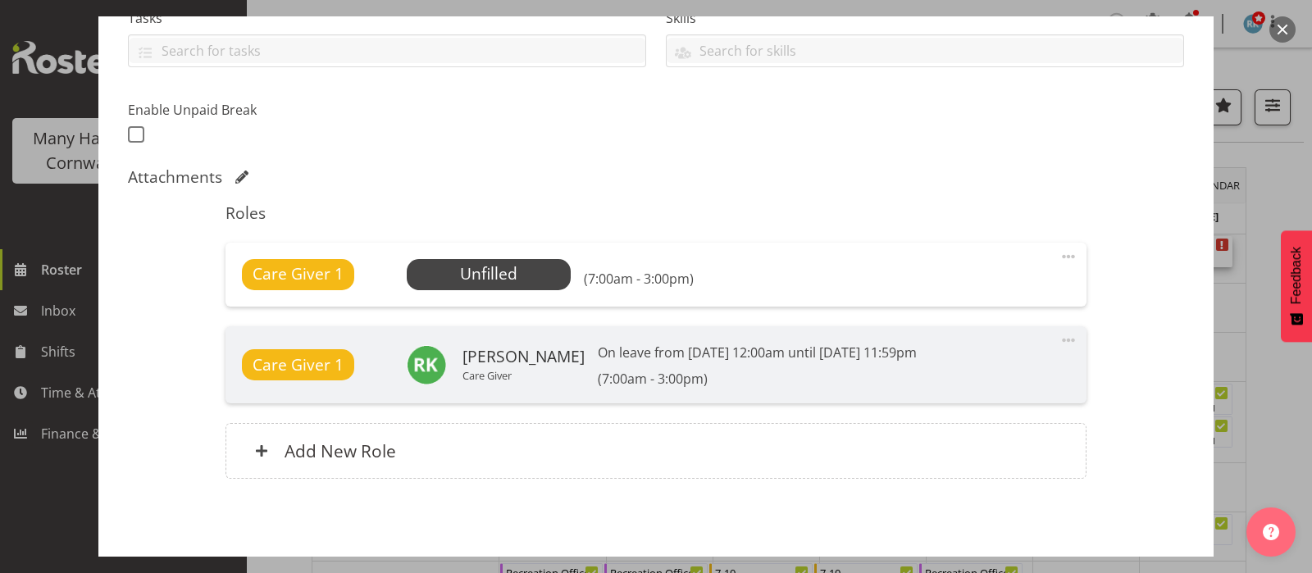
scroll to position [409, 0]
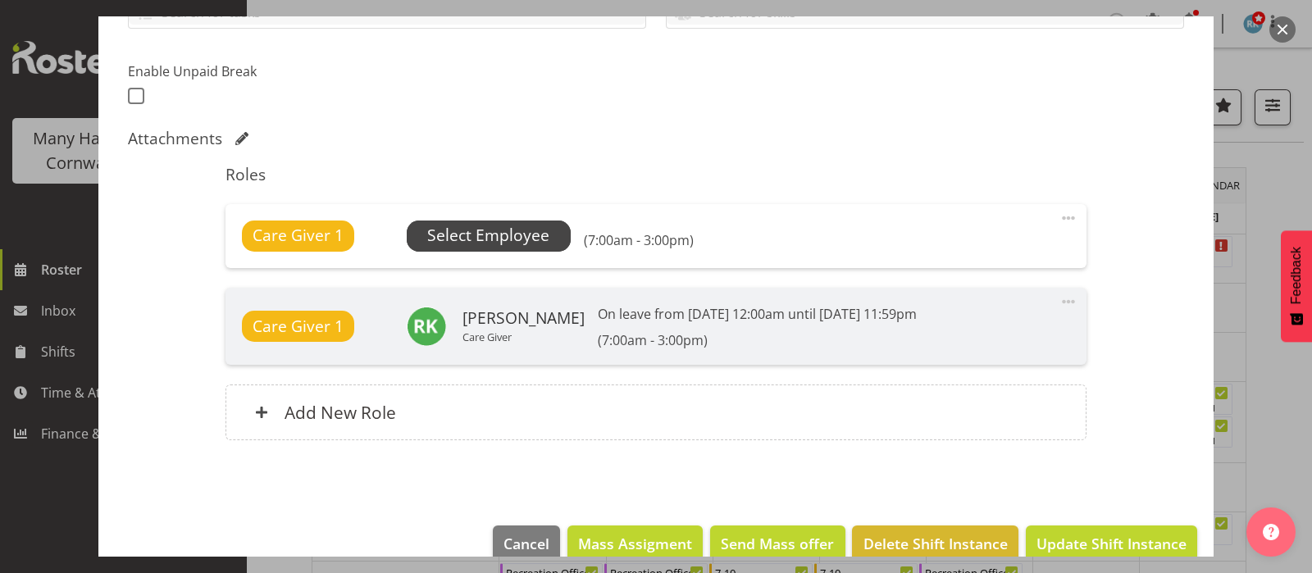
click at [512, 240] on span "Select Employee" at bounding box center [488, 236] width 122 height 24
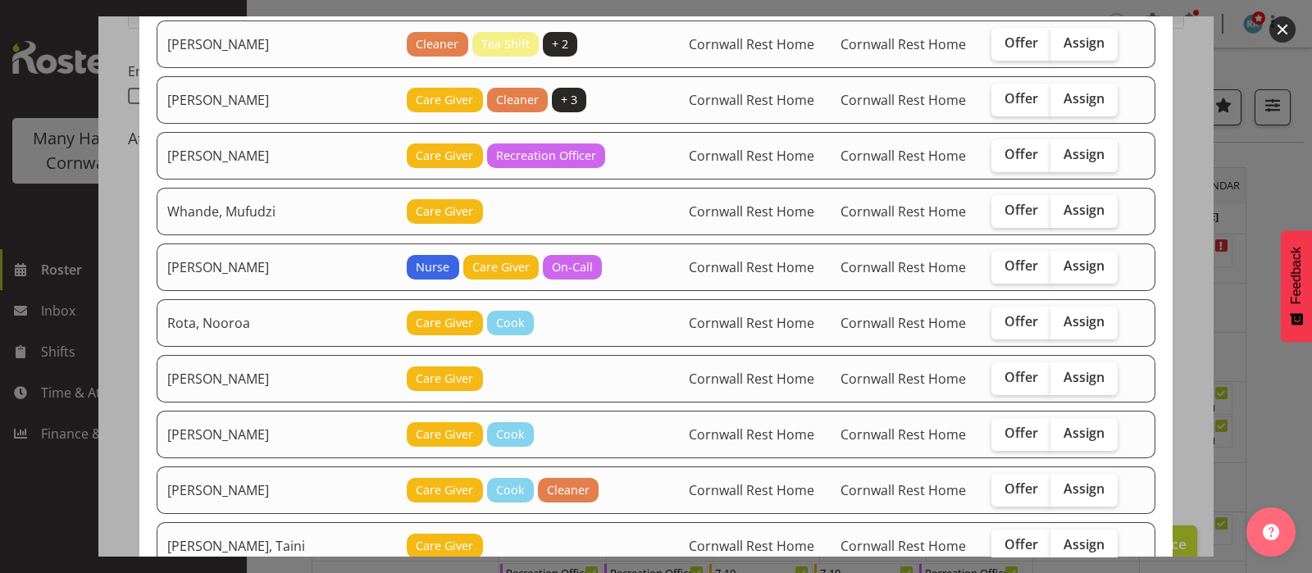
scroll to position [307, 0]
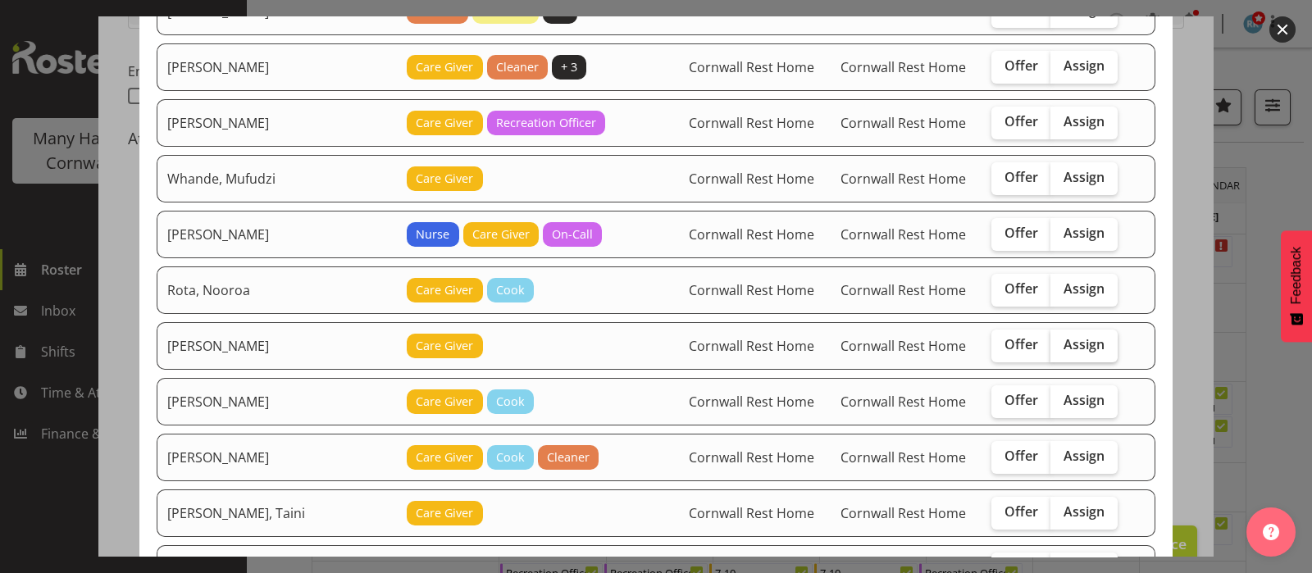
click at [1080, 336] on span "Assign" at bounding box center [1083, 344] width 41 height 16
click at [1061, 339] on input "Assign" at bounding box center [1055, 344] width 11 height 11
checkbox input "true"
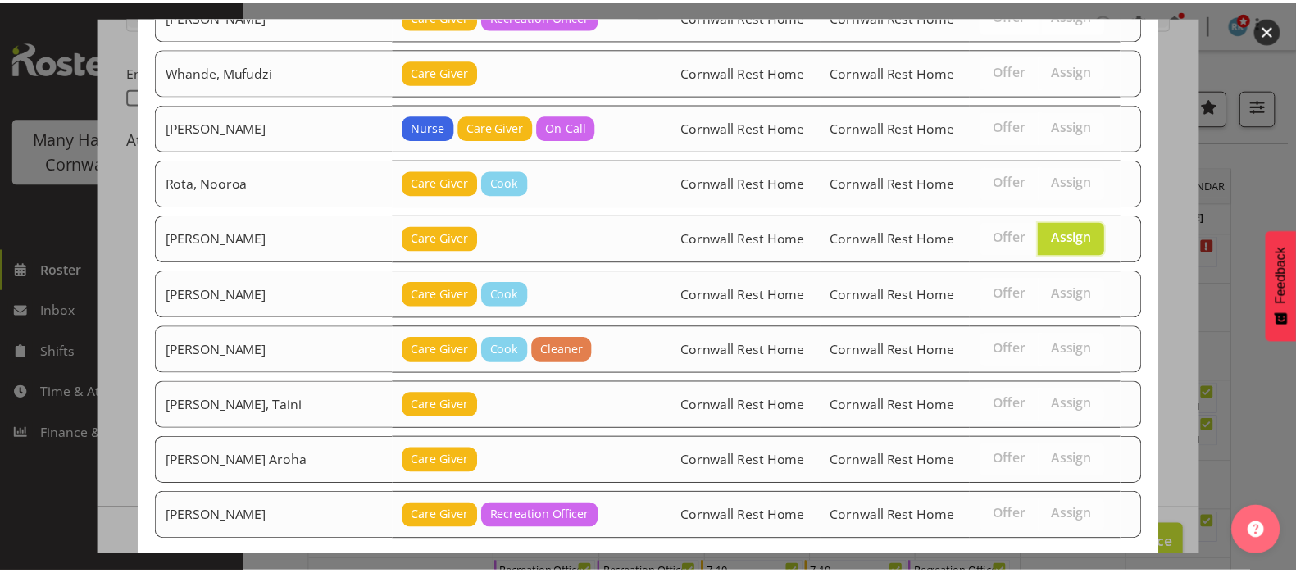
scroll to position [517, 0]
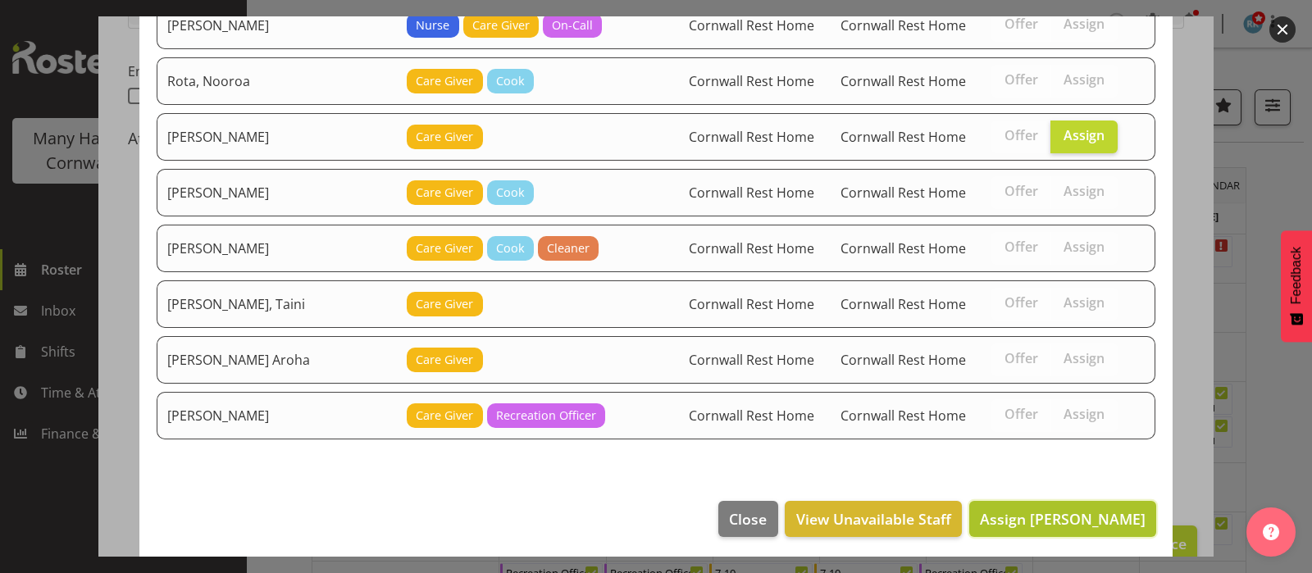
click at [1041, 515] on span "Assign [PERSON_NAME]" at bounding box center [1063, 519] width 166 height 20
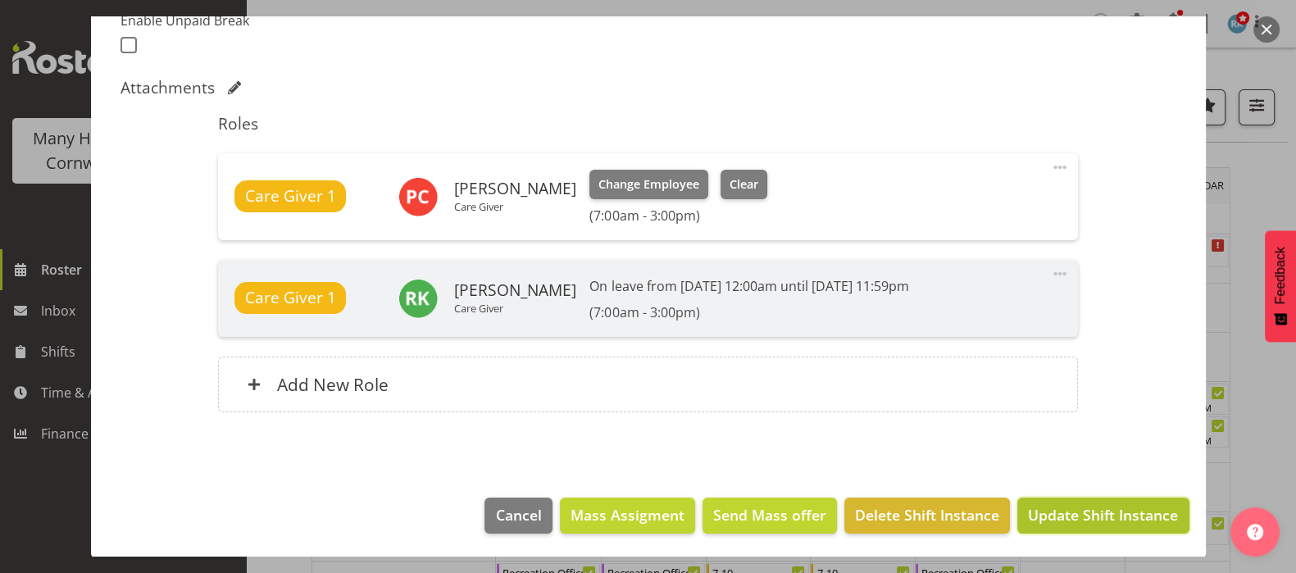
click at [1070, 506] on span "Update Shift Instance" at bounding box center [1103, 514] width 150 height 21
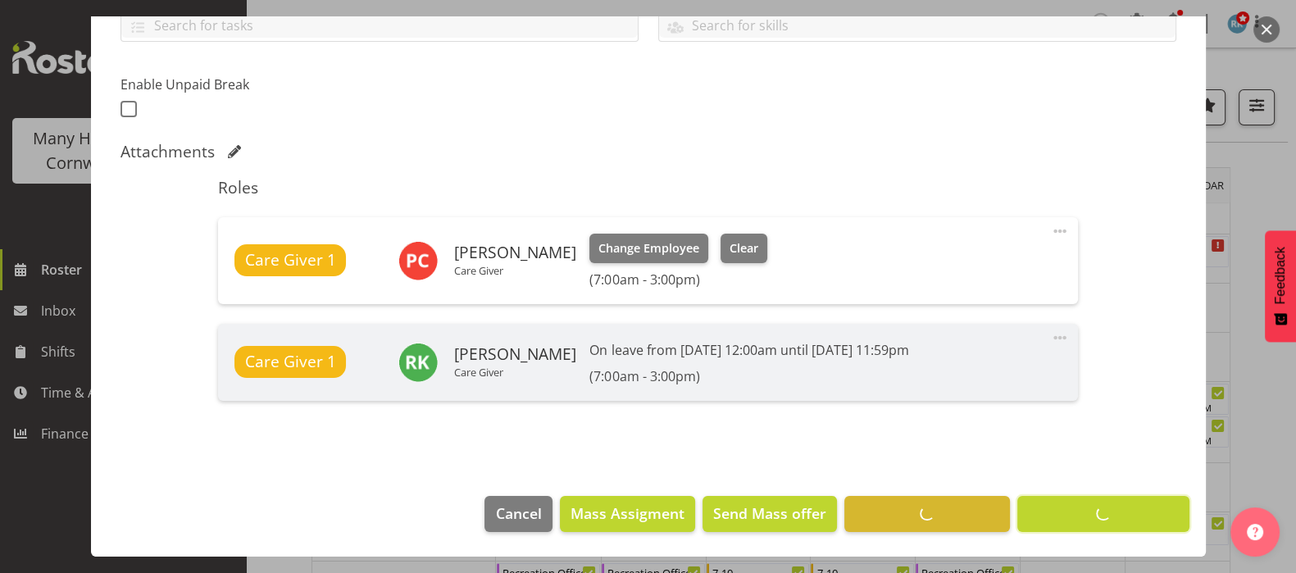
scroll to position [394, 0]
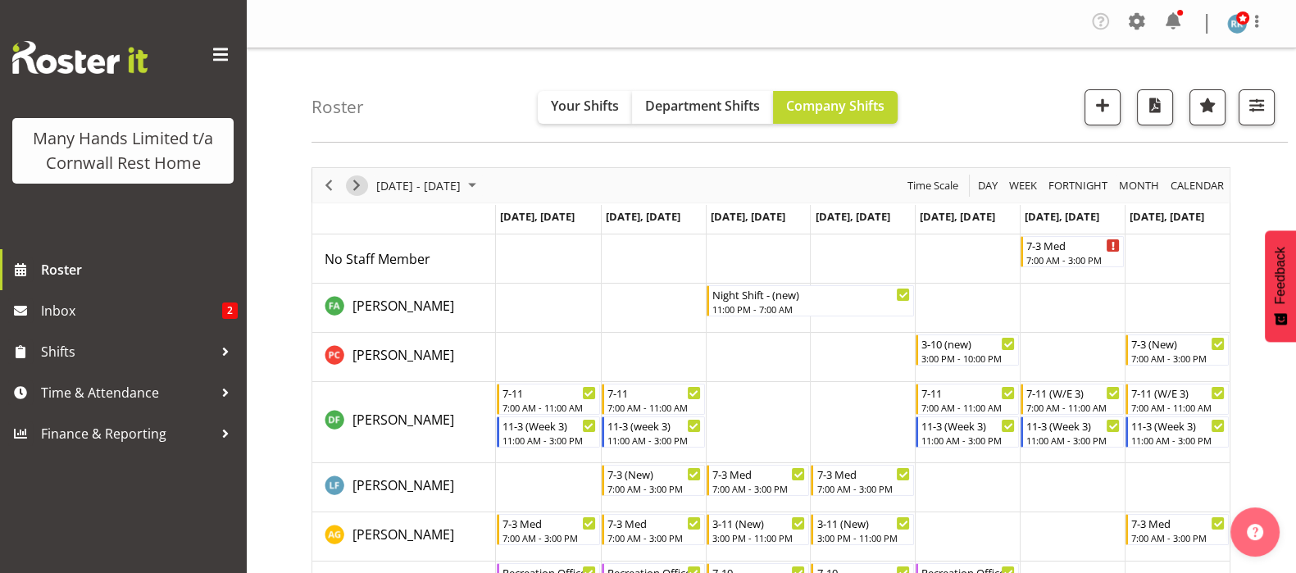
click at [352, 185] on span "Next" at bounding box center [357, 185] width 20 height 20
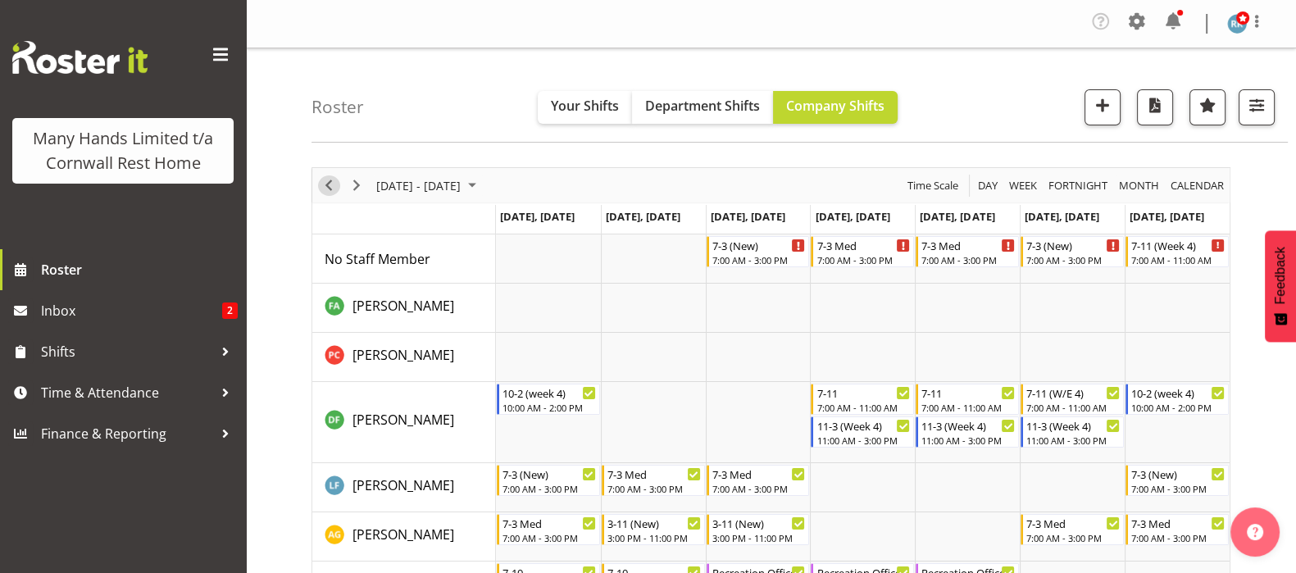
click at [330, 184] on span "Previous" at bounding box center [329, 185] width 20 height 20
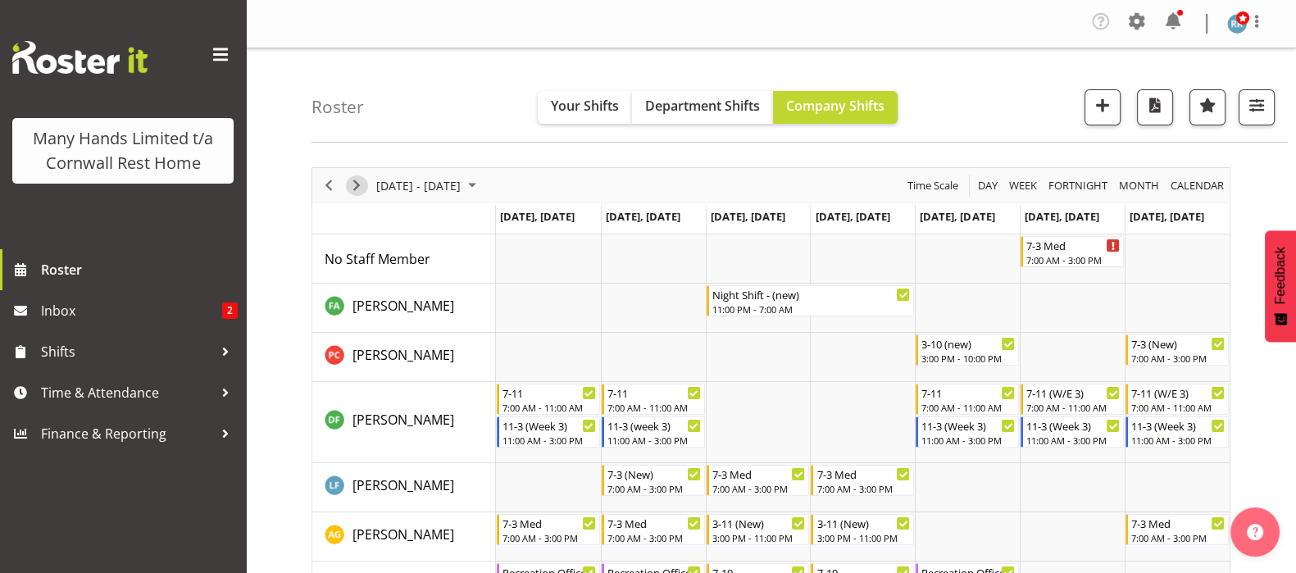
click at [357, 184] on span "Next" at bounding box center [357, 185] width 20 height 20
